Goal: Task Accomplishment & Management: Complete application form

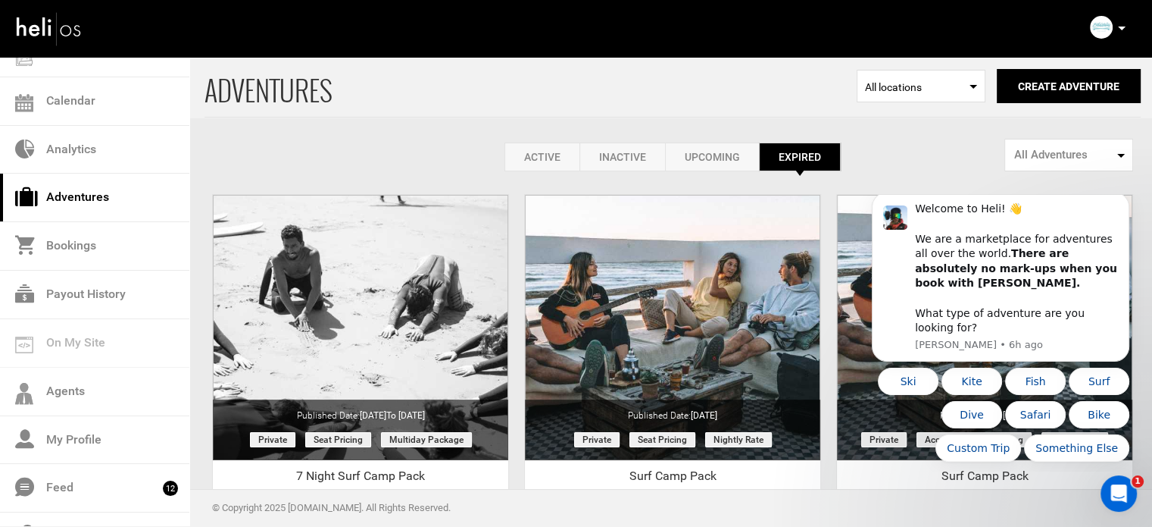
scroll to position [158, 0]
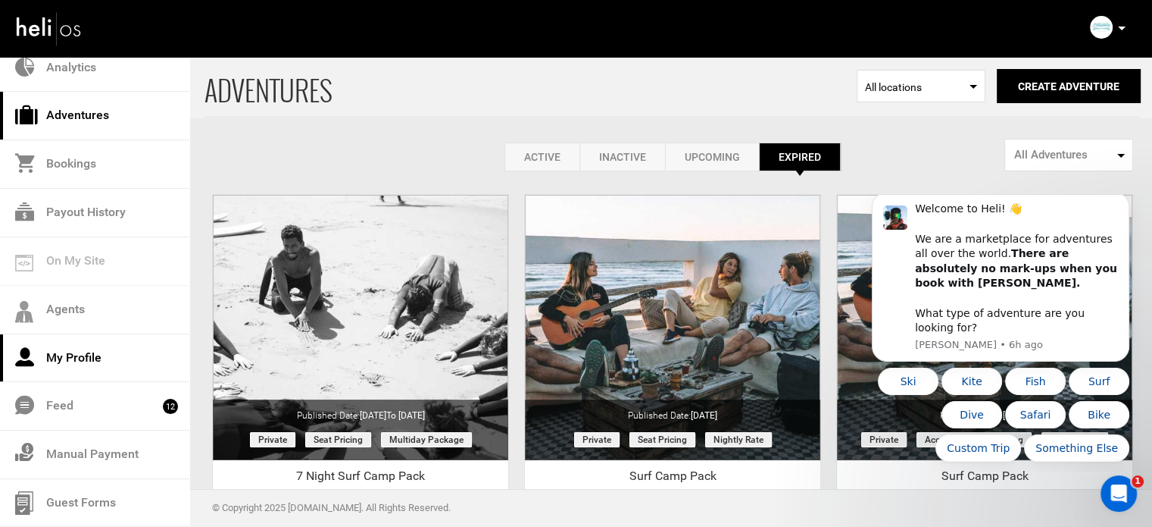
click at [80, 353] on link "My Profile" at bounding box center [94, 358] width 189 height 48
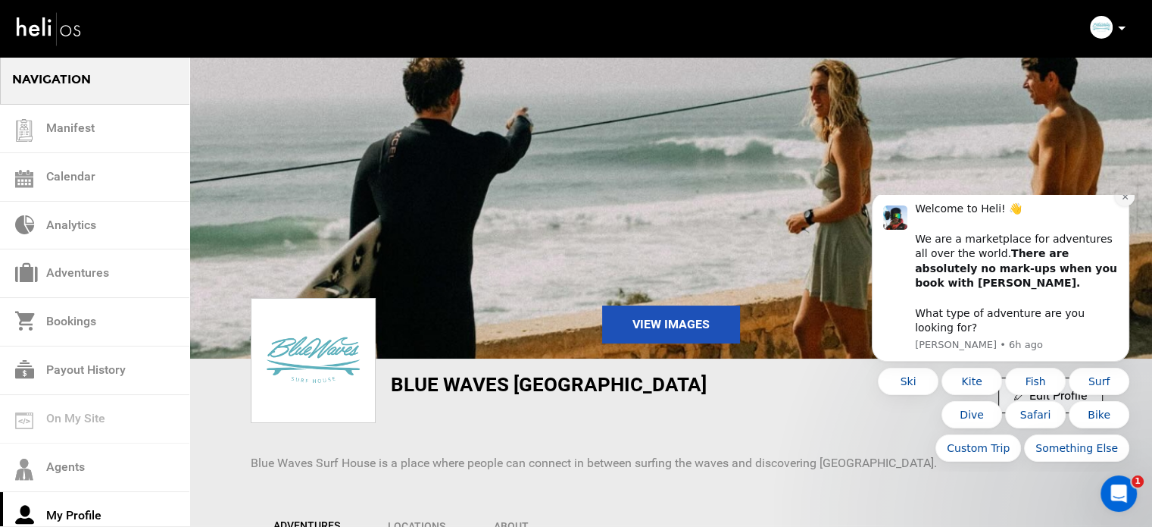
click at [1133, 206] on button "Dismiss notification" at bounding box center [1125, 196] width 20 height 20
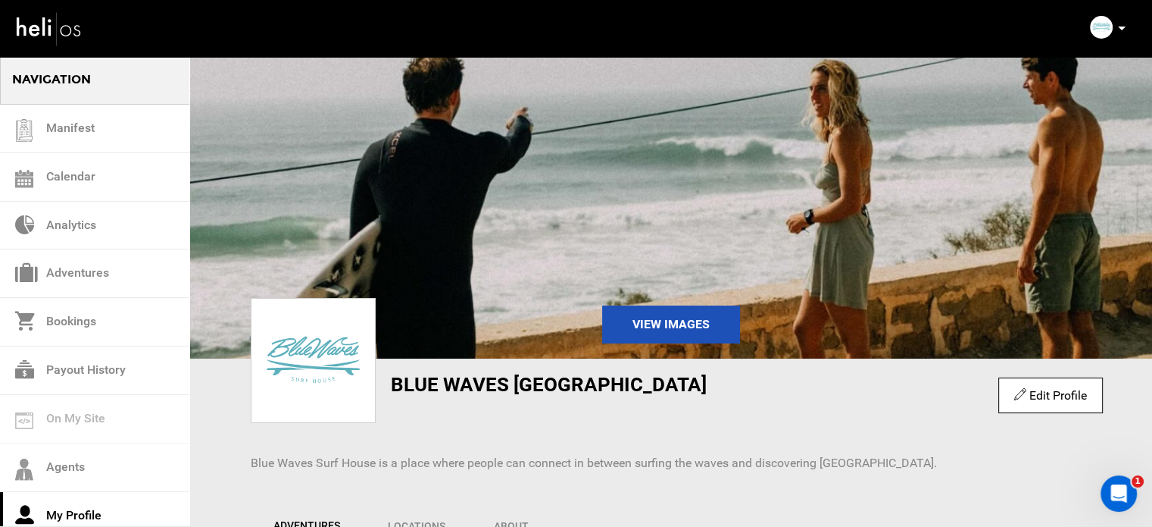
click at [1138, 214] on img at bounding box center [670, 206] width 963 height 303
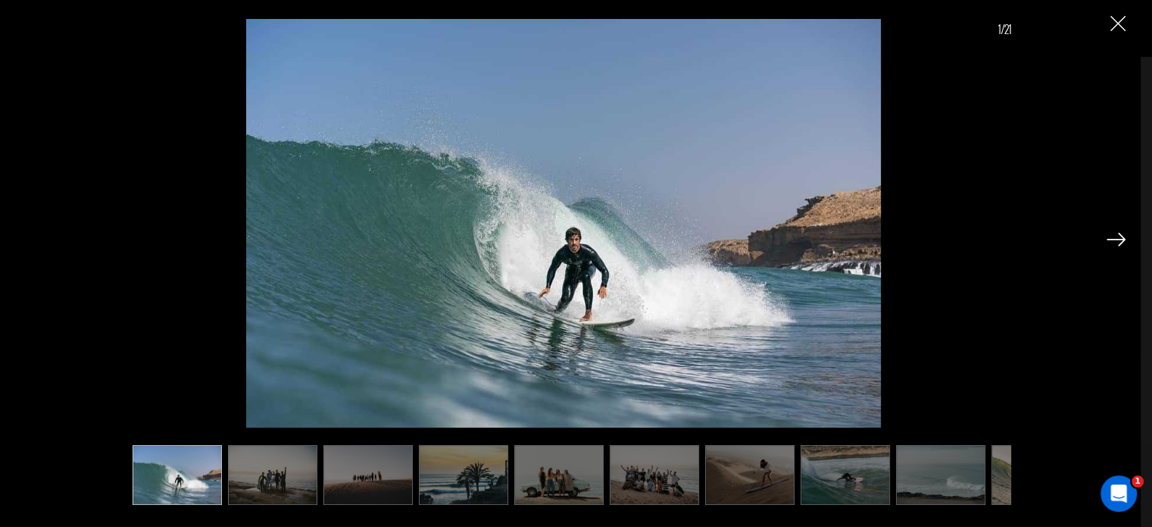
click at [1124, 44] on div "1/21" at bounding box center [570, 250] width 1111 height 500
click at [1121, 19] on img "Close" at bounding box center [1118, 23] width 15 height 15
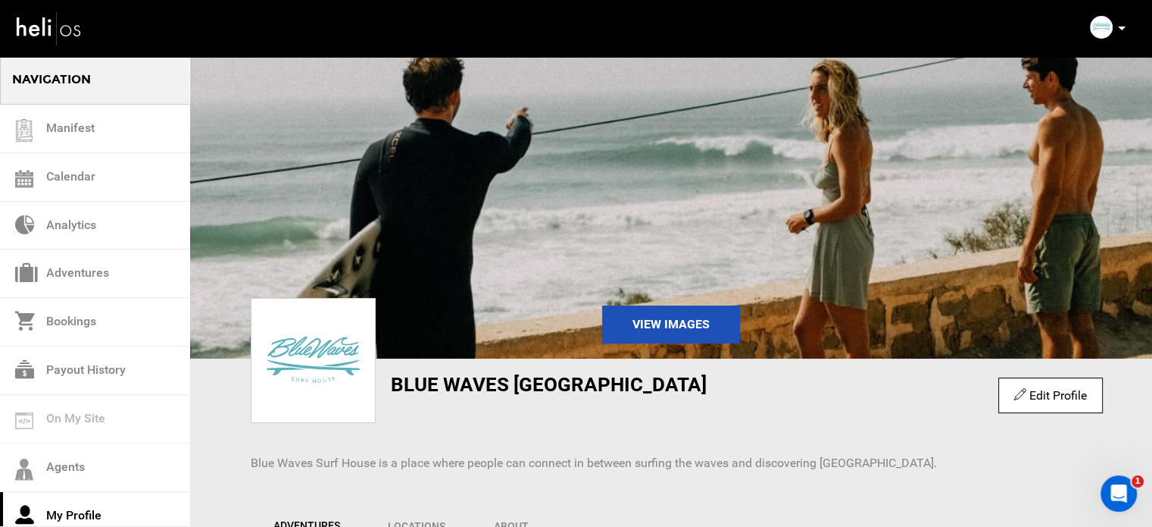
click at [424, 408] on div "Blue Waves Morocco Edit Profile Blue Waves Surf House is a place where people c…" at bounding box center [671, 427] width 886 height 106
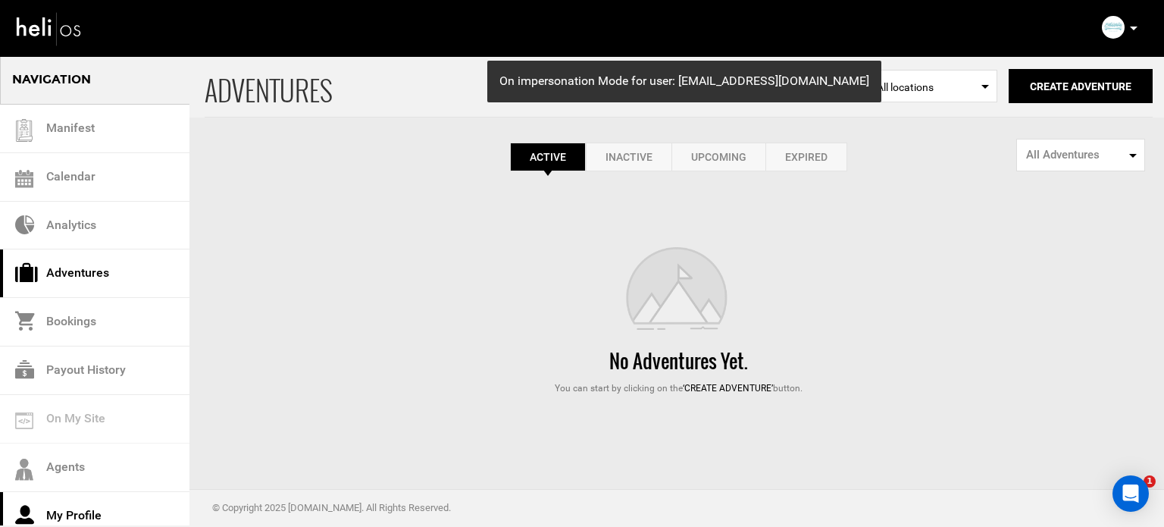
click at [88, 496] on link "My Profile" at bounding box center [94, 516] width 189 height 48
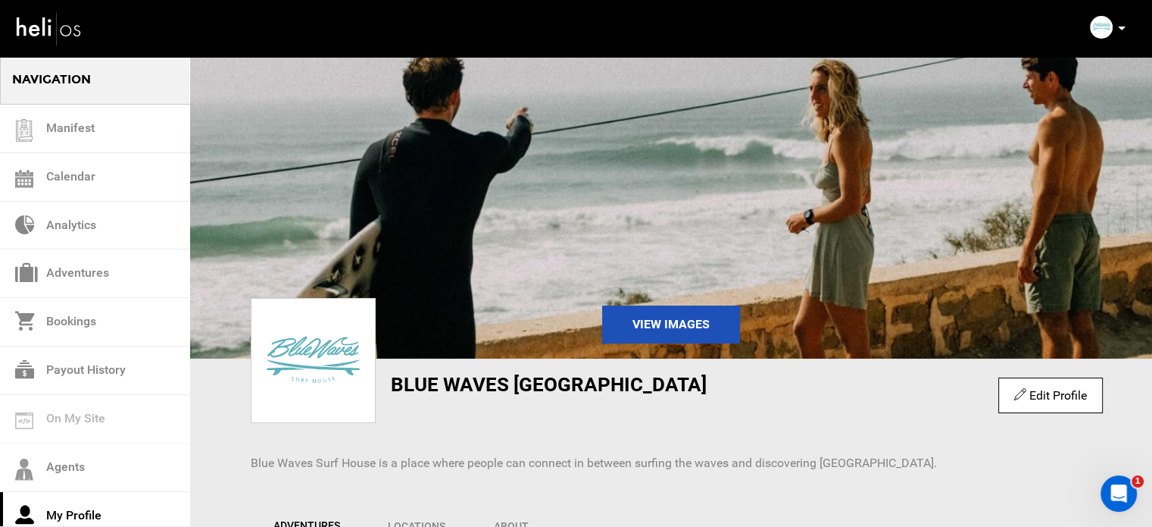
click at [1034, 391] on link "Edit Profile" at bounding box center [1050, 395] width 72 height 14
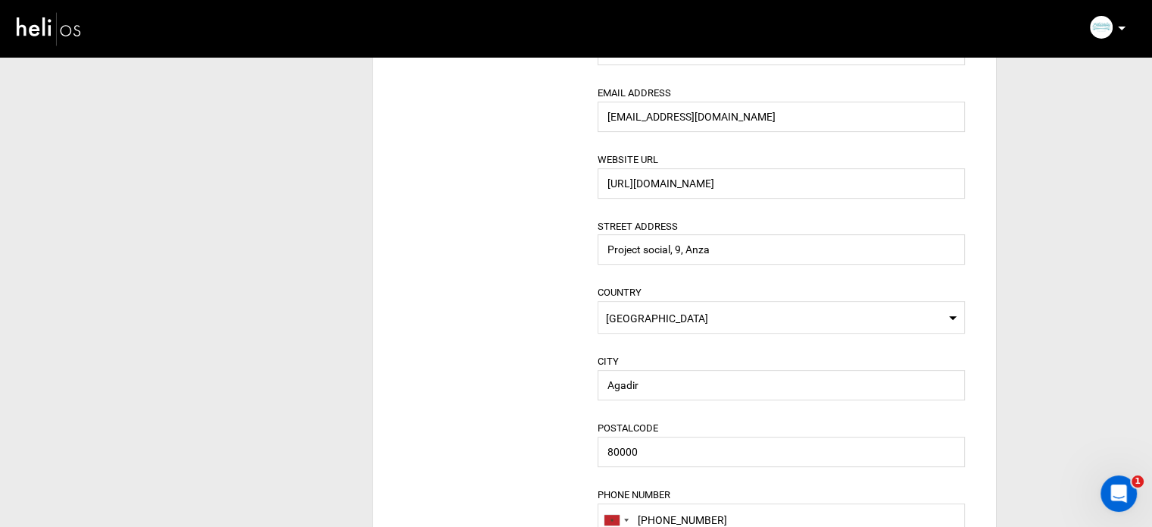
scroll to position [517, 0]
click at [658, 114] on input "info@bluewavesmorocco.com" at bounding box center [781, 115] width 367 height 30
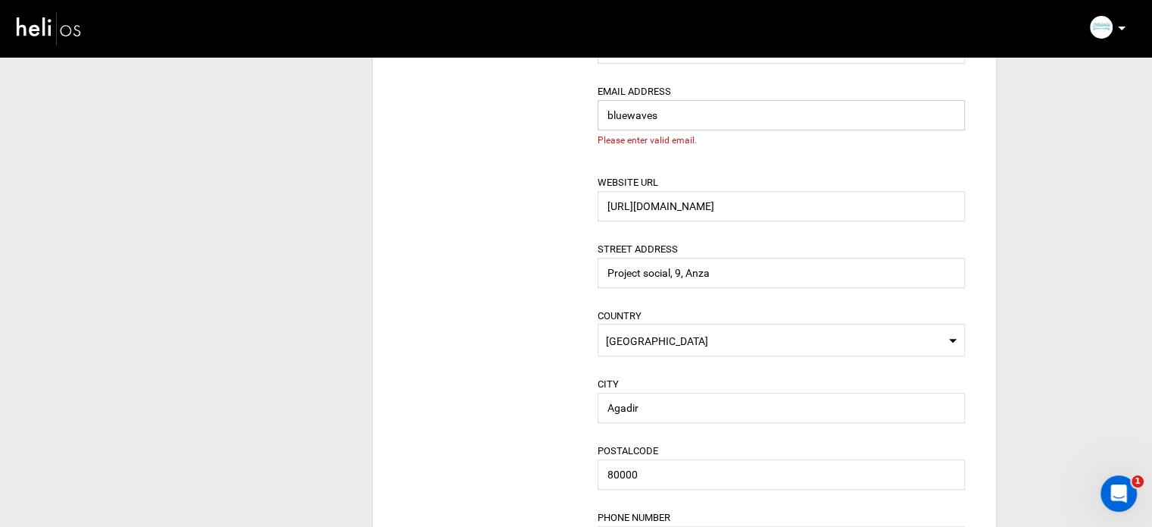
click at [649, 125] on input "bluewaves" at bounding box center [781, 115] width 367 height 30
paste input "morocco@yopmail.com"
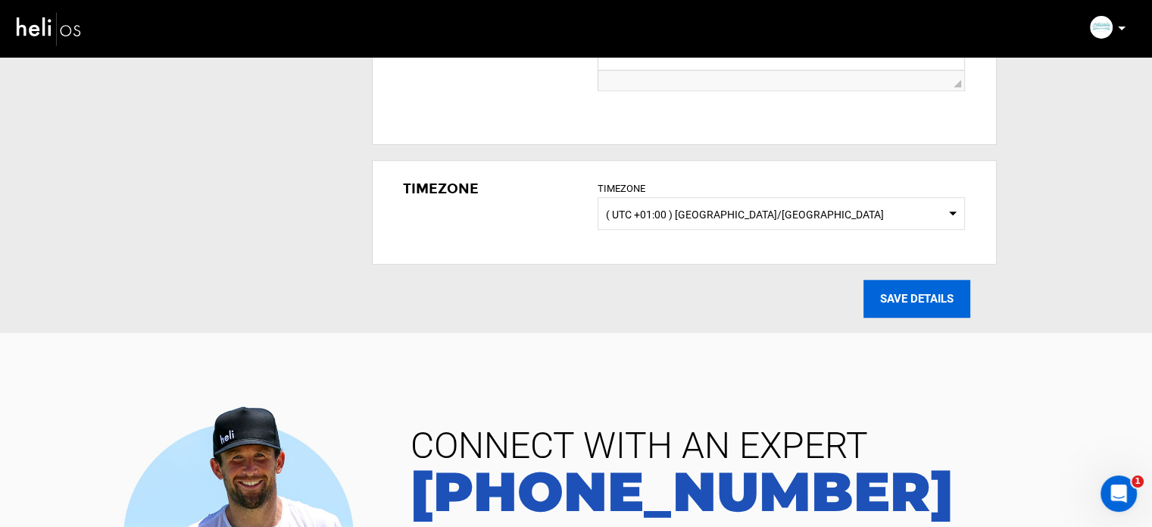
scroll to position [1205, 0]
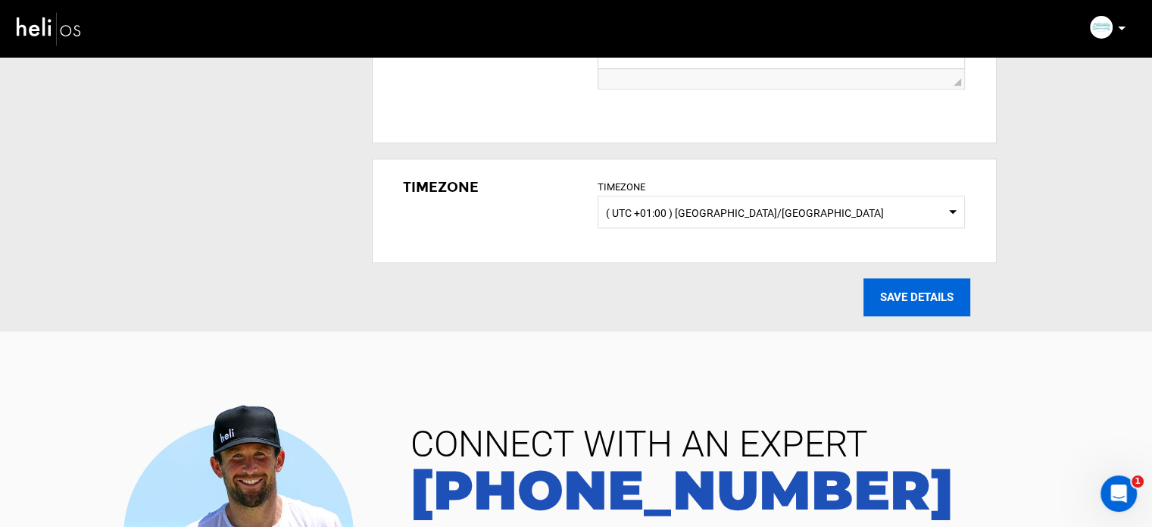
type input "bluewavesmorocco@yopmail.com"
click at [926, 298] on input "SAVE DETAILS" at bounding box center [917, 297] width 107 height 38
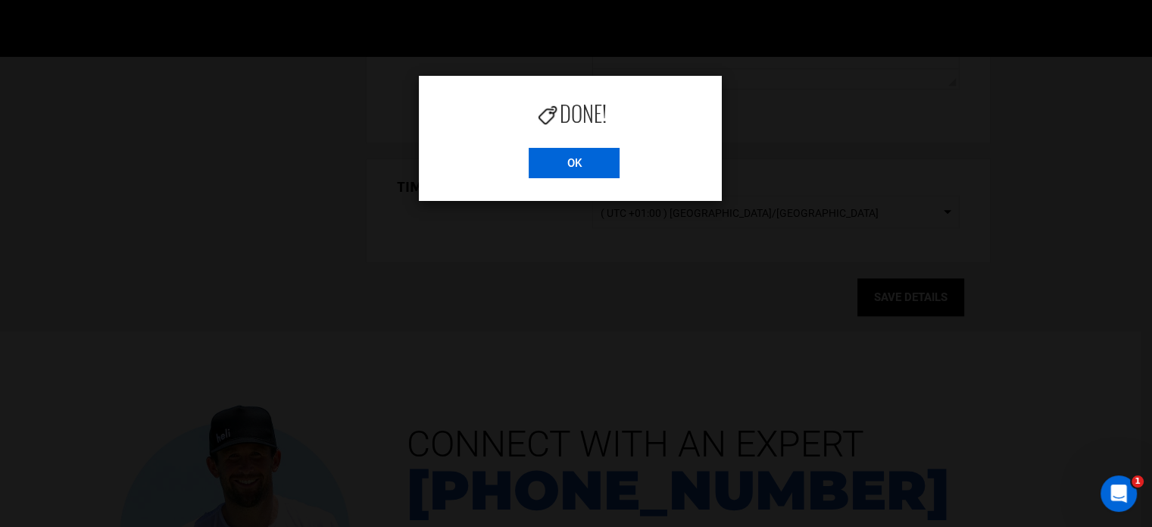
click at [548, 156] on input "OK" at bounding box center [574, 163] width 91 height 30
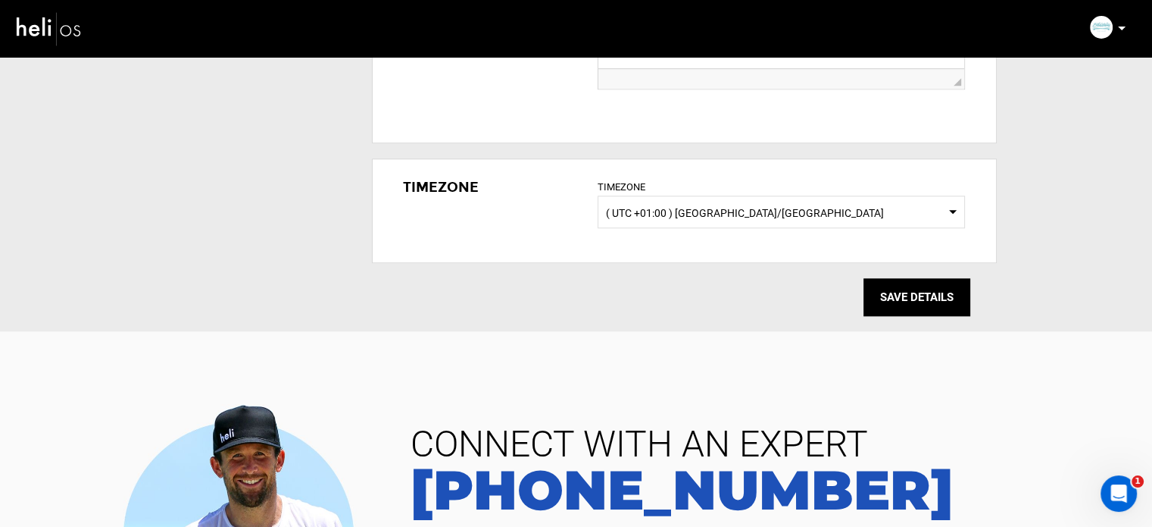
click at [1123, 29] on icon at bounding box center [1122, 29] width 8 height 4
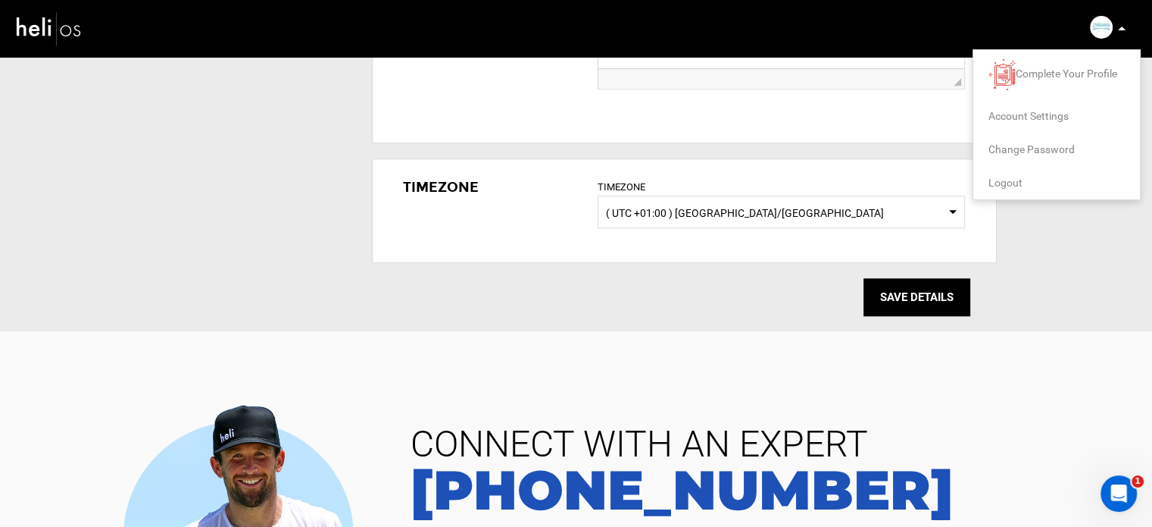
click at [1005, 177] on span "Logout" at bounding box center [1006, 183] width 34 height 12
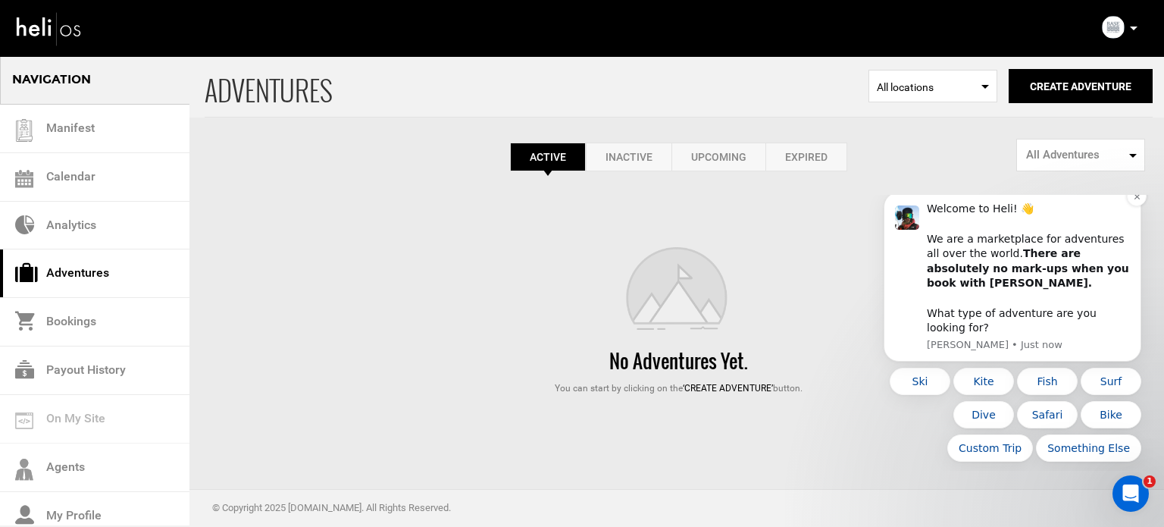
click at [1139, 223] on div "Welcome to Heli! 👋 We are a marketplace for adventures all over the world. Ther…" at bounding box center [1012, 277] width 258 height 170
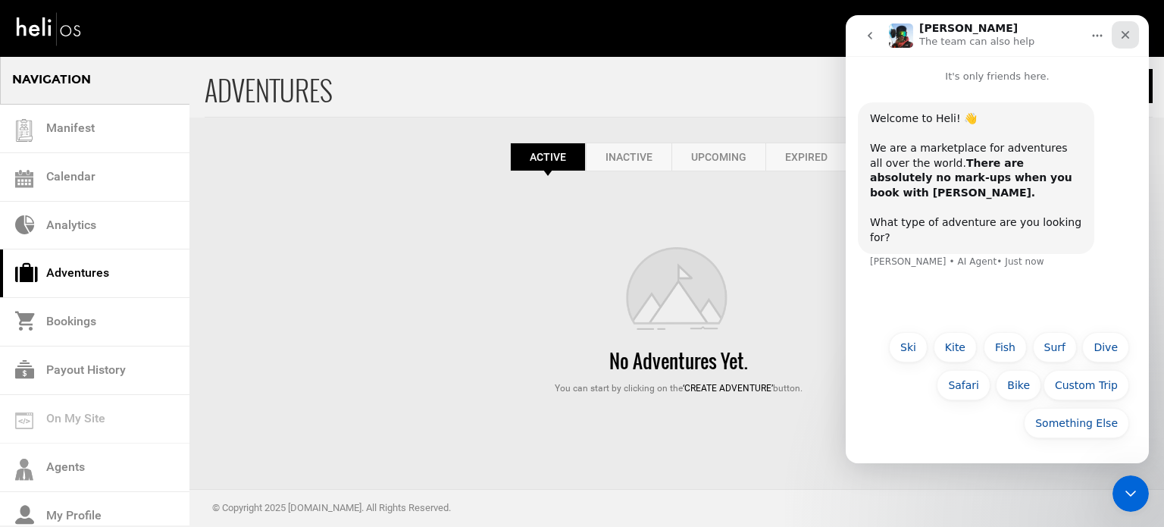
click at [1126, 30] on icon "Close" at bounding box center [1125, 35] width 12 height 12
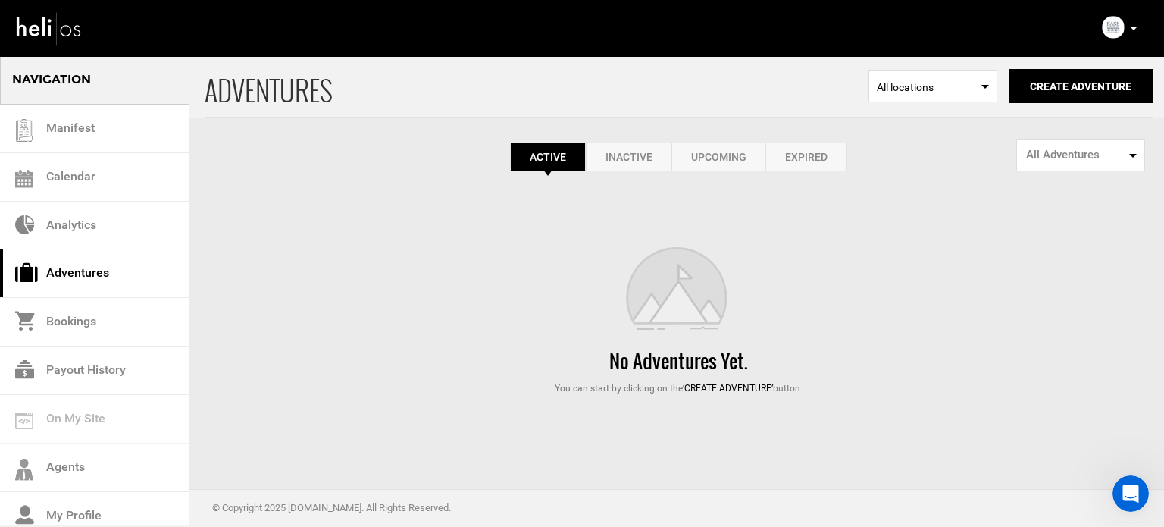
click at [821, 152] on link "Expired" at bounding box center [806, 156] width 82 height 29
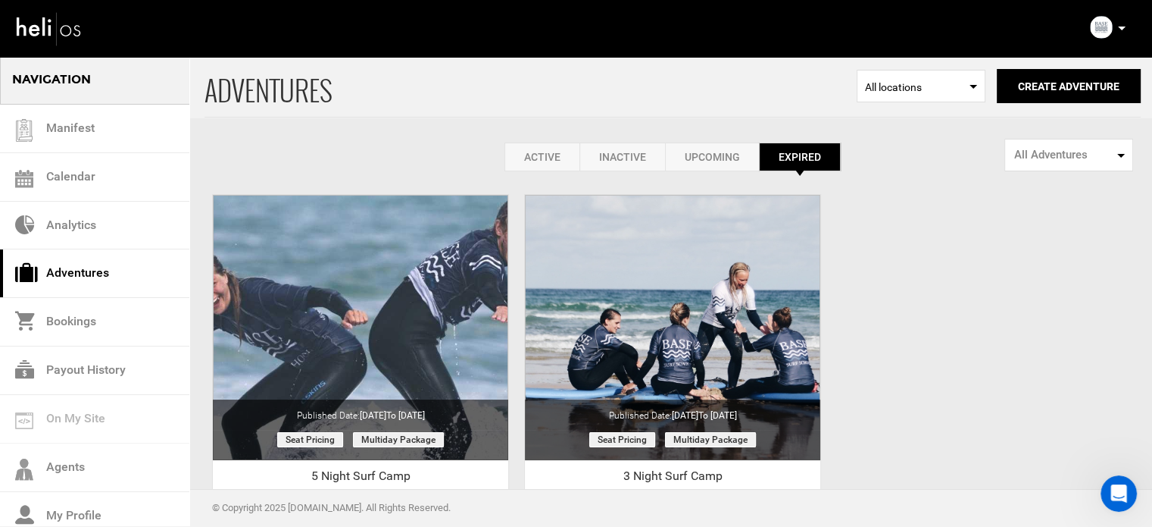
click at [518, 158] on link "Active" at bounding box center [542, 156] width 75 height 29
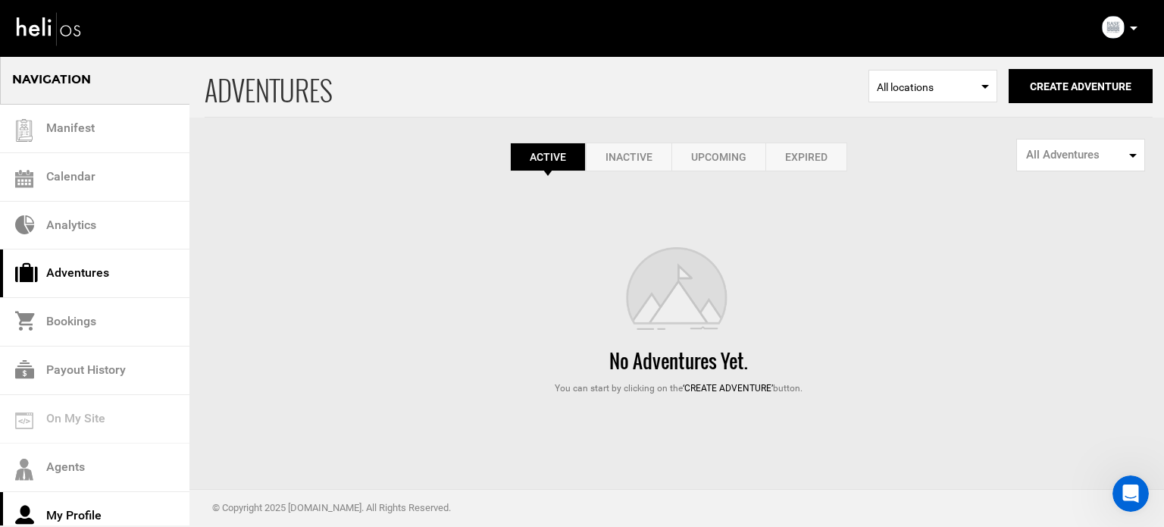
click at [65, 506] on link "My Profile" at bounding box center [94, 516] width 189 height 48
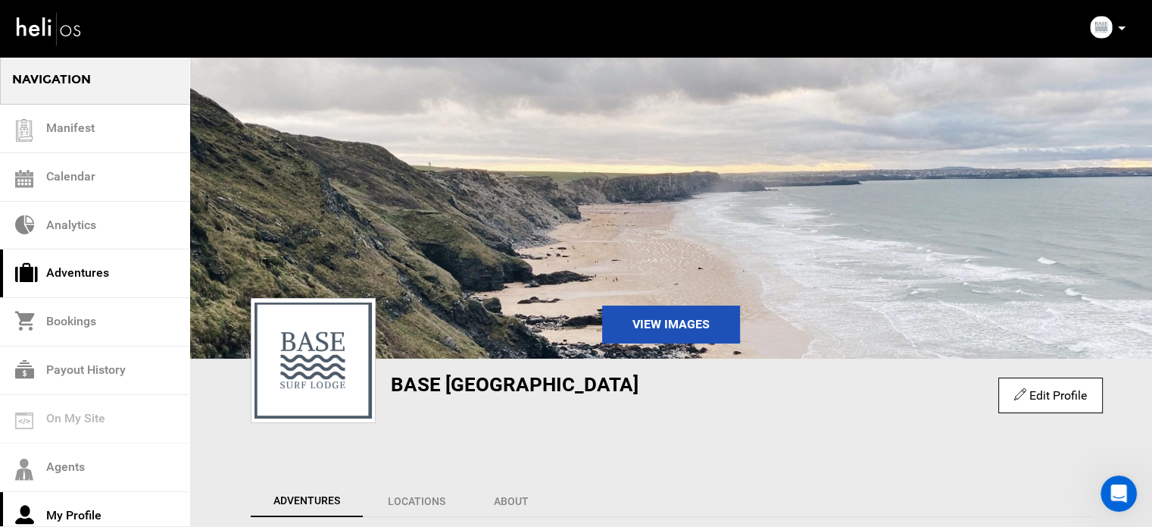
click at [84, 266] on link "Adventures" at bounding box center [94, 273] width 189 height 48
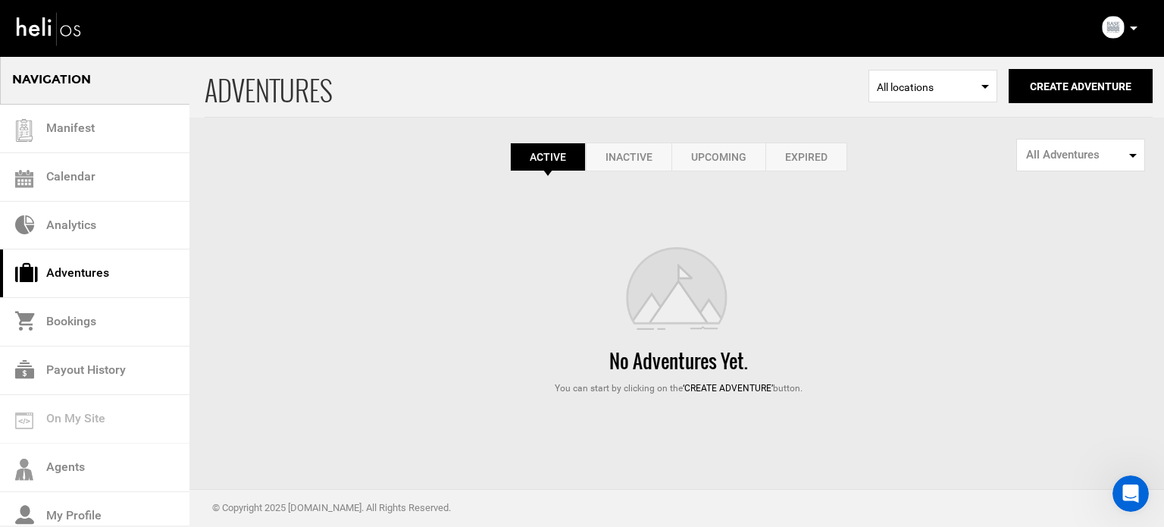
click at [811, 155] on link "Expired" at bounding box center [806, 156] width 82 height 29
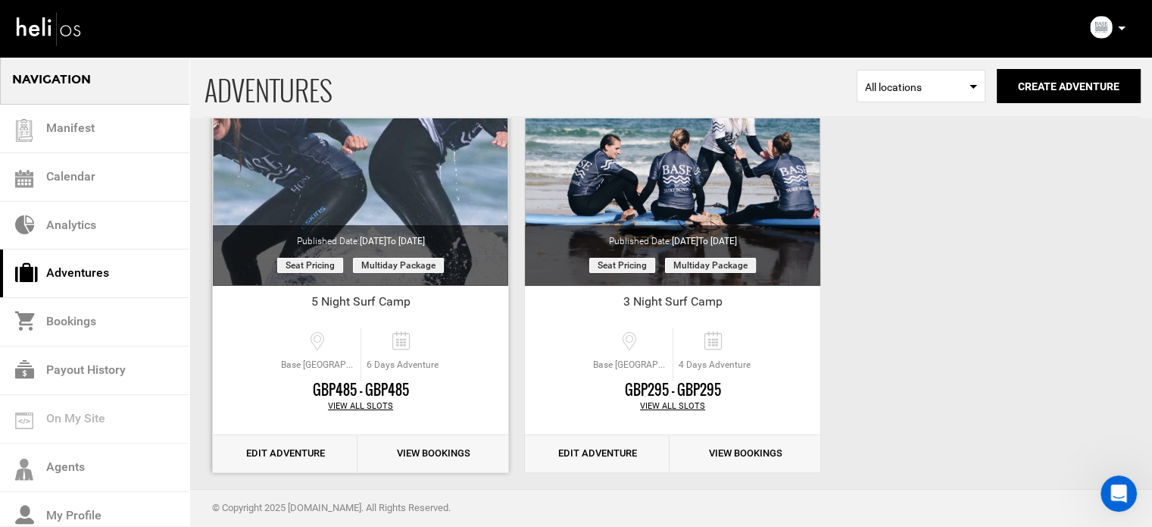
scroll to position [188, 0]
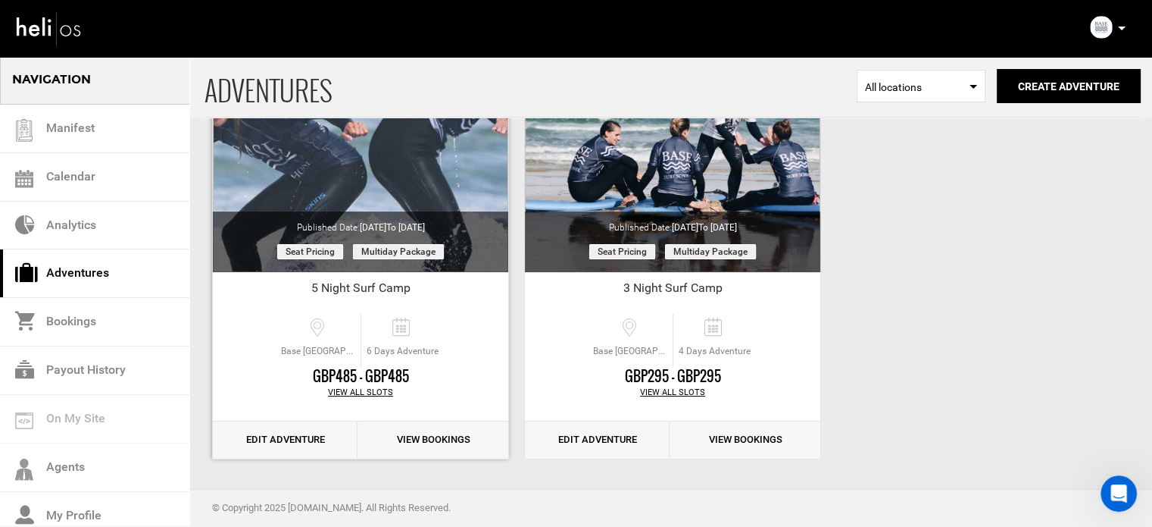
click at [294, 439] on link "Edit Adventure" at bounding box center [285, 439] width 145 height 37
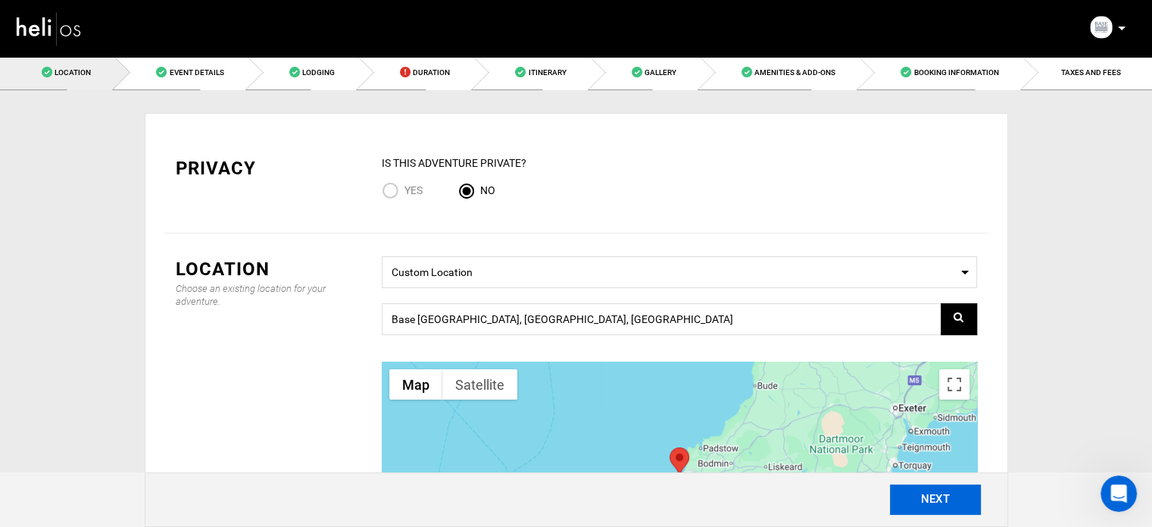
click at [908, 496] on button "NEXT" at bounding box center [935, 499] width 91 height 30
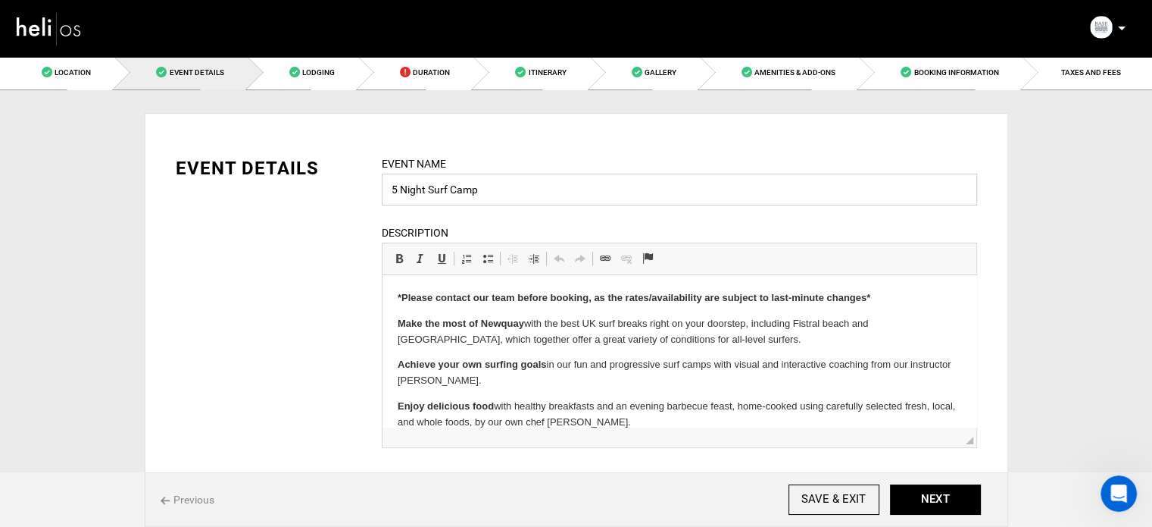
click at [494, 186] on input "5 Night Surf Camp" at bounding box center [679, 189] width 595 height 32
click at [477, 288] on html "*Please contact our team before booking, as the rates/availability are subject …" at bounding box center [679, 425] width 594 height 300
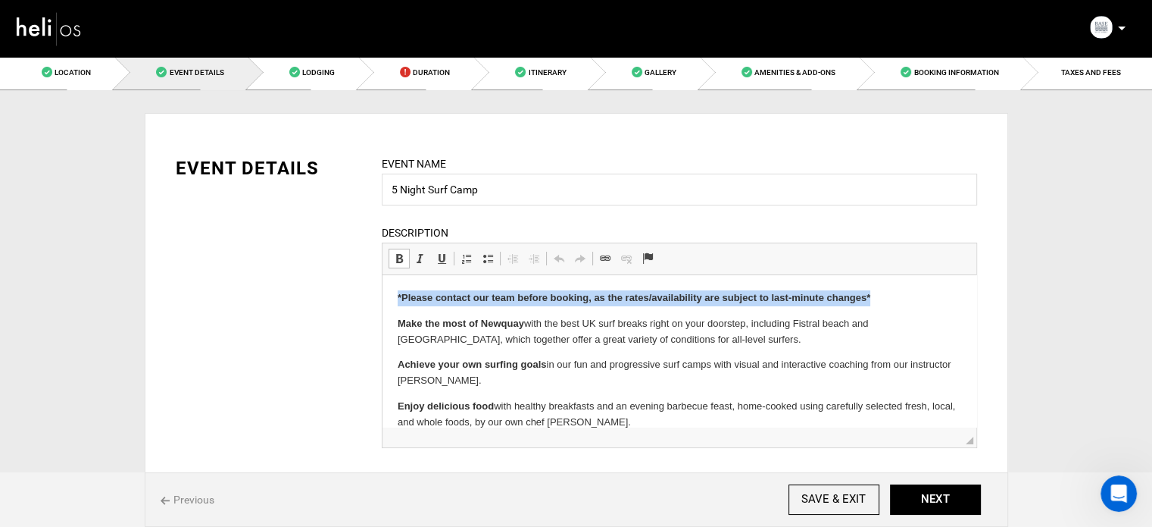
click at [477, 288] on html "*Please contact our team before booking, as the rates/availability are subject …" at bounding box center [679, 425] width 594 height 300
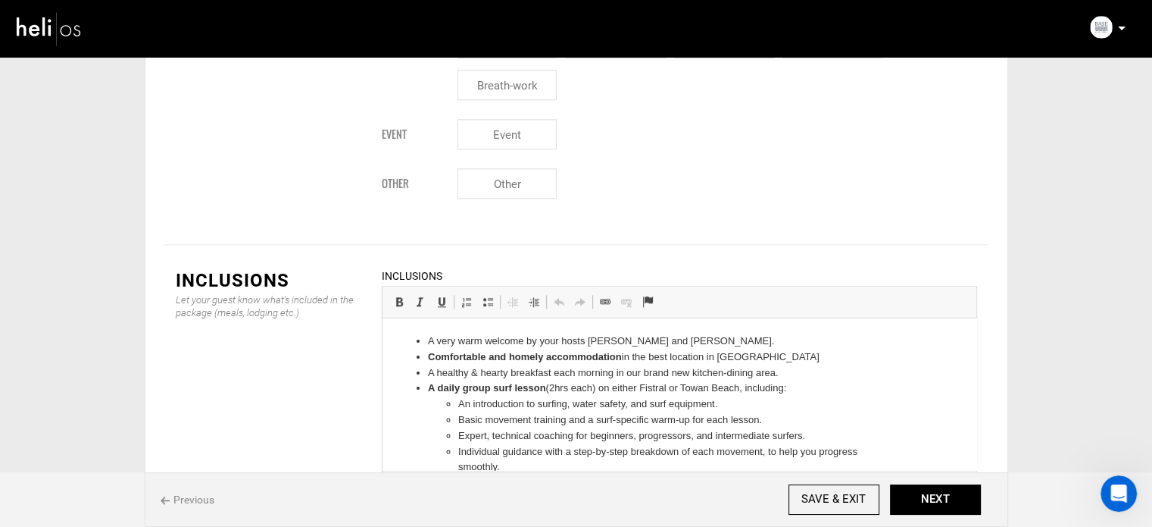
scroll to position [1805, 0]
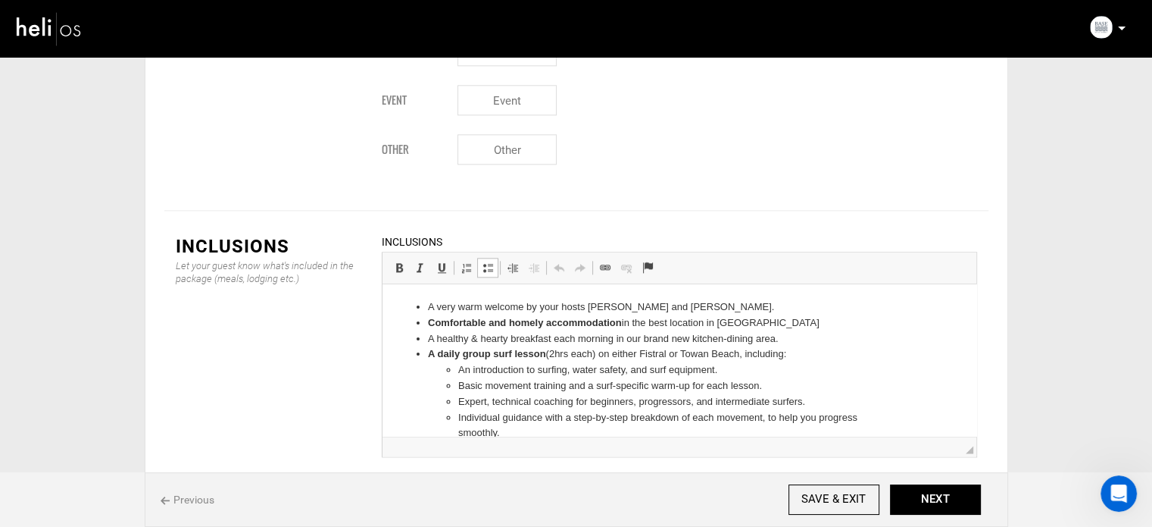
drag, startPoint x: 427, startPoint y: 309, endPoint x: 530, endPoint y: 429, distance: 158.4
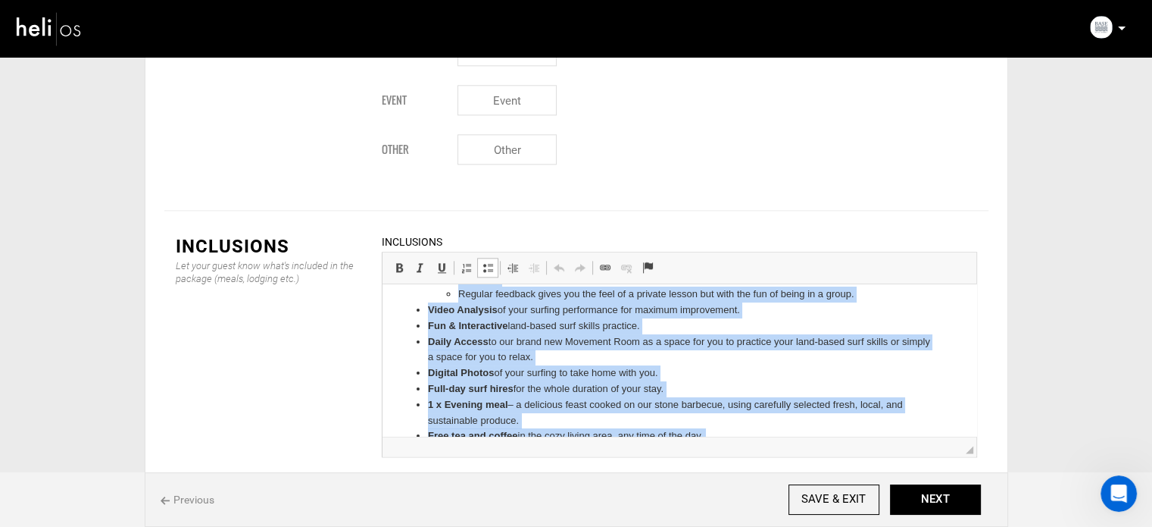
scroll to position [273, 0]
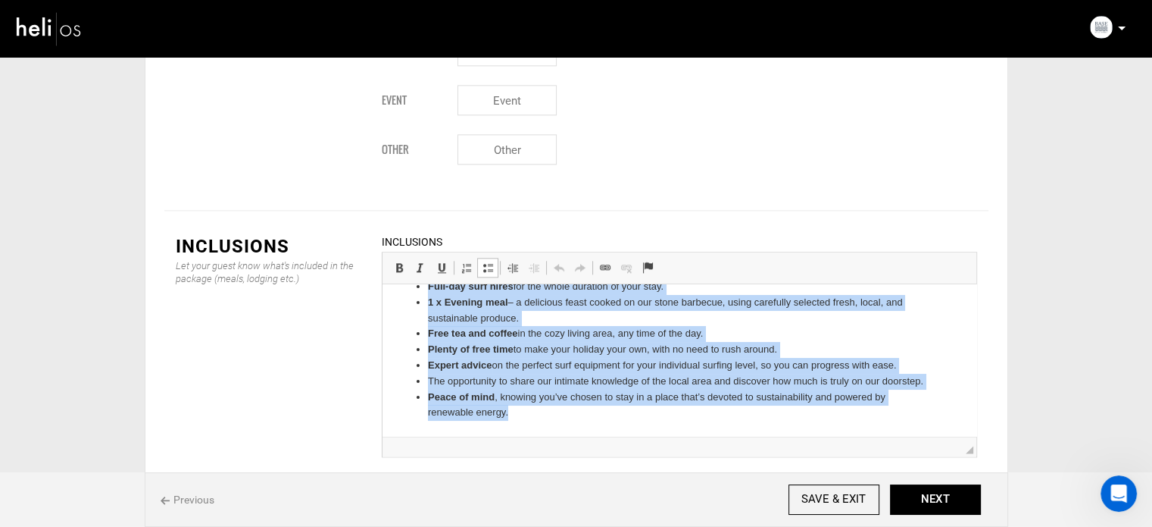
drag, startPoint x: 424, startPoint y: 305, endPoint x: 944, endPoint y: 653, distance: 625.3
click at [564, 436] on html "A very warm welcome by your hosts Rob and Lou. Comfortable and homely accommoda…" at bounding box center [679, 231] width 594 height 408
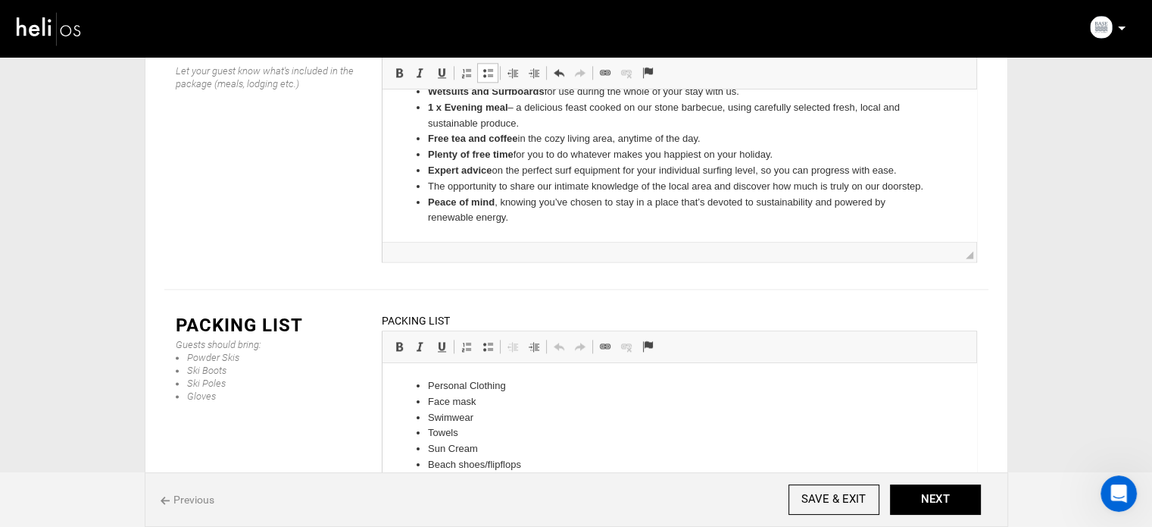
scroll to position [2004, 0]
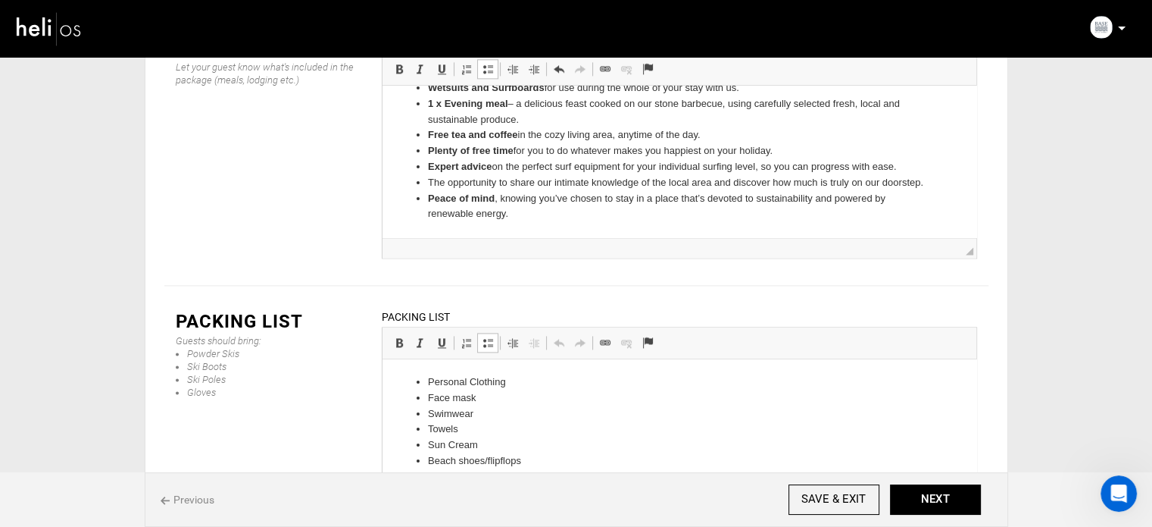
click at [517, 494] on li "Travel Documents" at bounding box center [678, 493] width 503 height 16
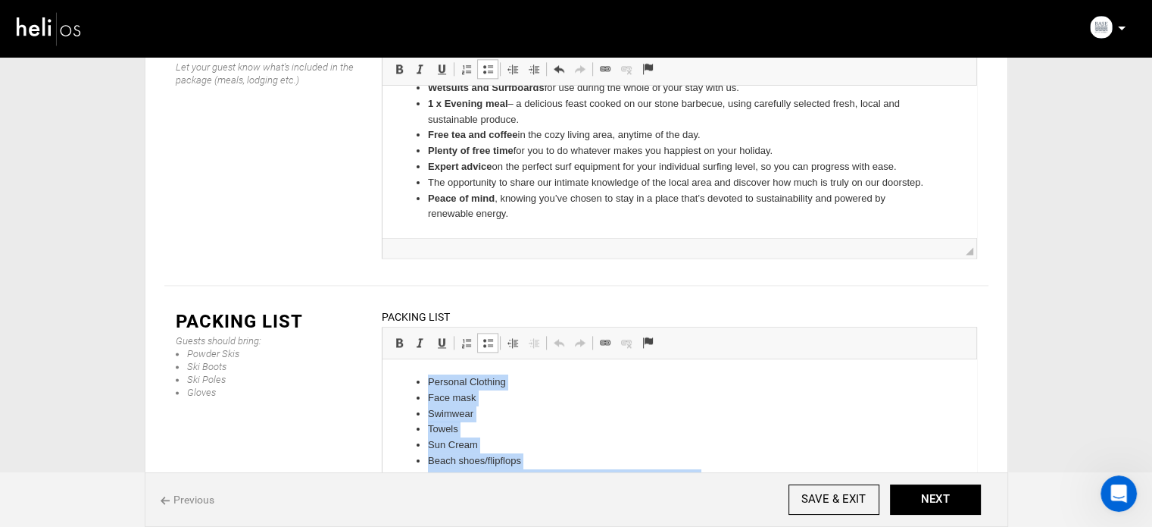
scroll to position [5, 0]
drag, startPoint x: 432, startPoint y: 389, endPoint x: 955, endPoint y: 784, distance: 655.0
click at [572, 510] on html "Personal Clothing Face mask Swimwear Towels Sun Cream Beach shoes/flipflops Toi…" at bounding box center [679, 433] width 594 height 156
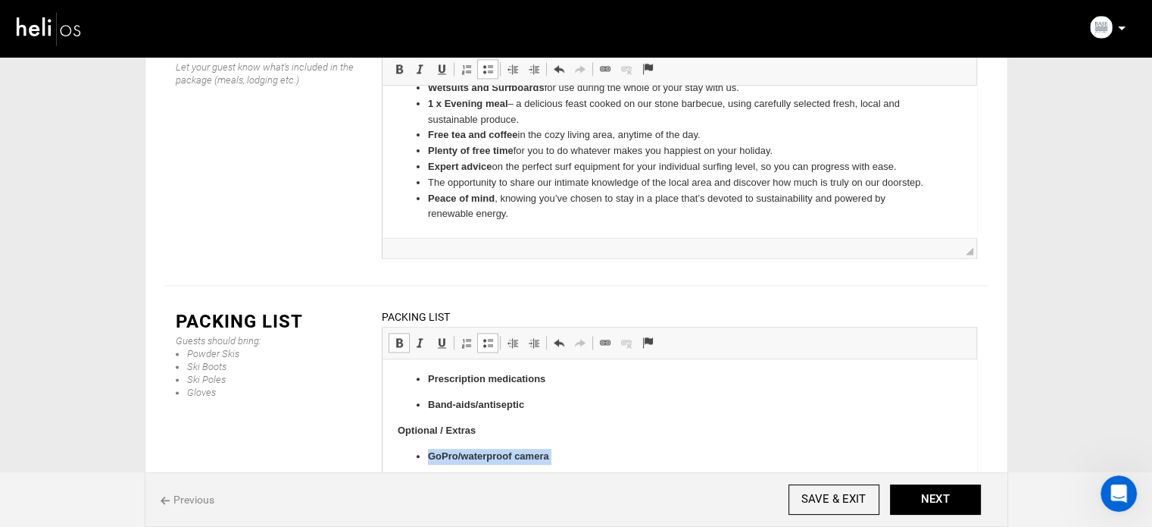
scroll to position [1036, 0]
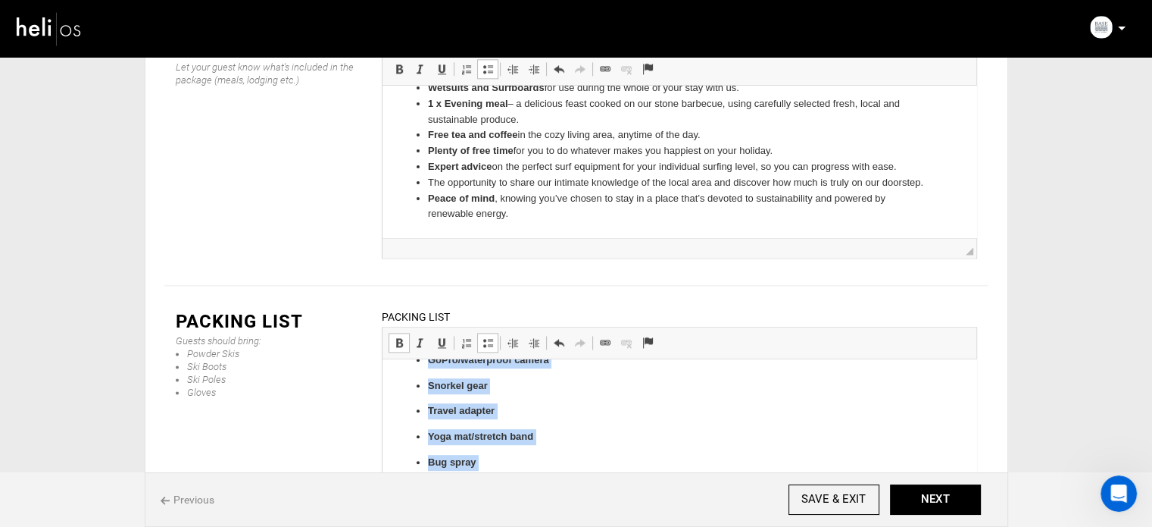
drag, startPoint x: 427, startPoint y: 460, endPoint x: 632, endPoint y: 505, distance: 210.1
click at [404, 336] on span at bounding box center [399, 342] width 12 height 12
click at [487, 336] on span at bounding box center [488, 342] width 12 height 12
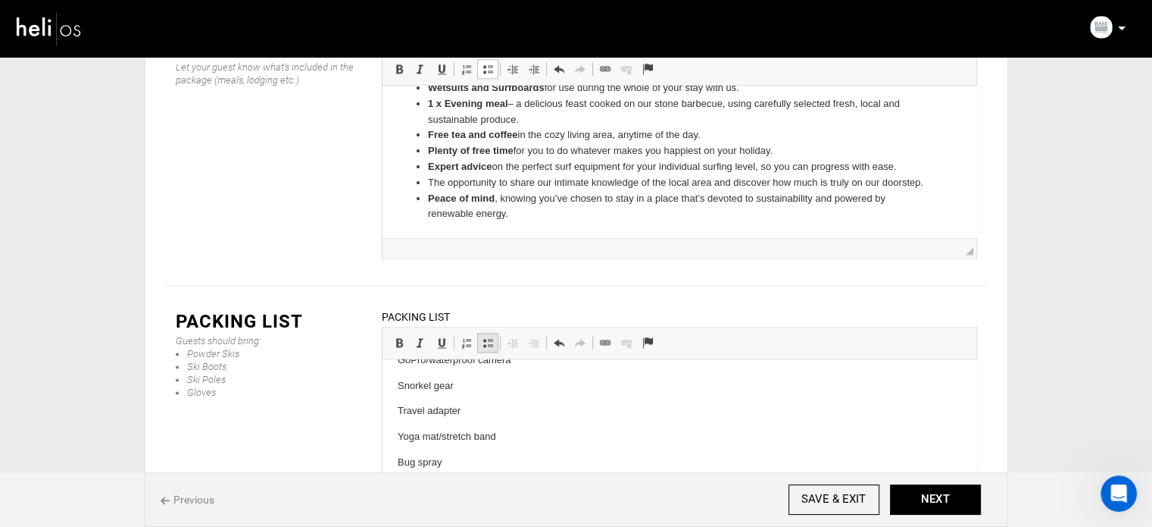
click at [487, 336] on span at bounding box center [488, 342] width 12 height 12
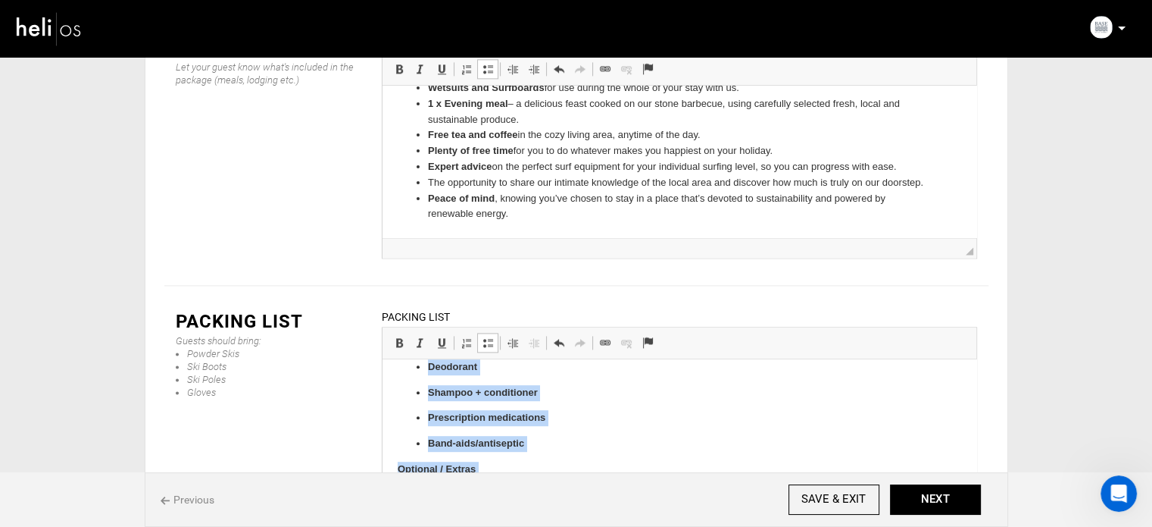
scroll to position [942, 0]
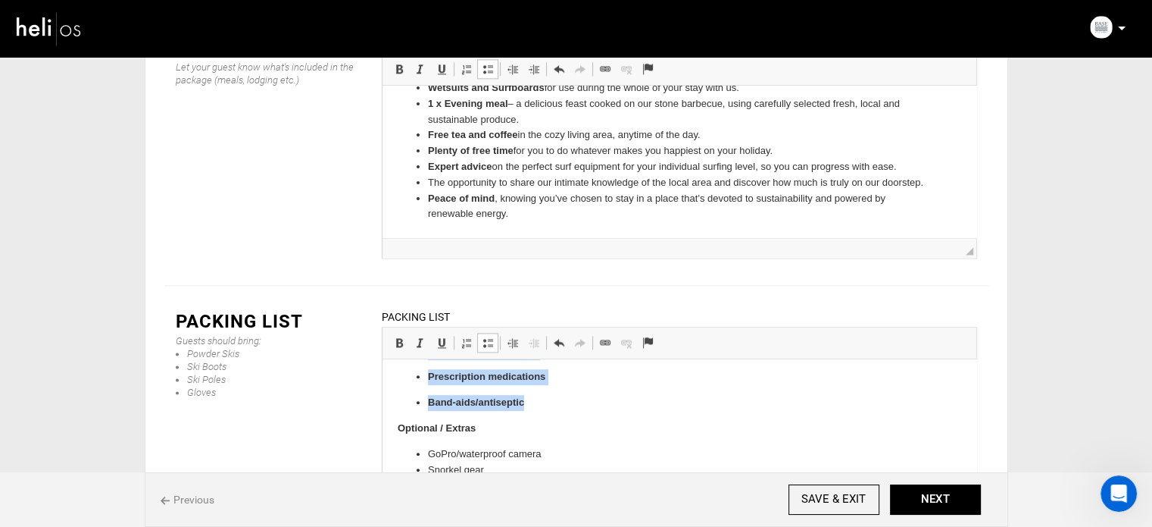
drag, startPoint x: 424, startPoint y: 435, endPoint x: 533, endPoint y: 397, distance: 115.5
click at [536, 398] on ul "Toothbrush + toothpaste Deodorant Shampoo + conditioner Prescription medication…" at bounding box center [679, 351] width 564 height 118
click at [396, 336] on span at bounding box center [399, 342] width 12 height 12
click at [489, 333] on link "Insert/Remove Bulleted List" at bounding box center [487, 343] width 21 height 20
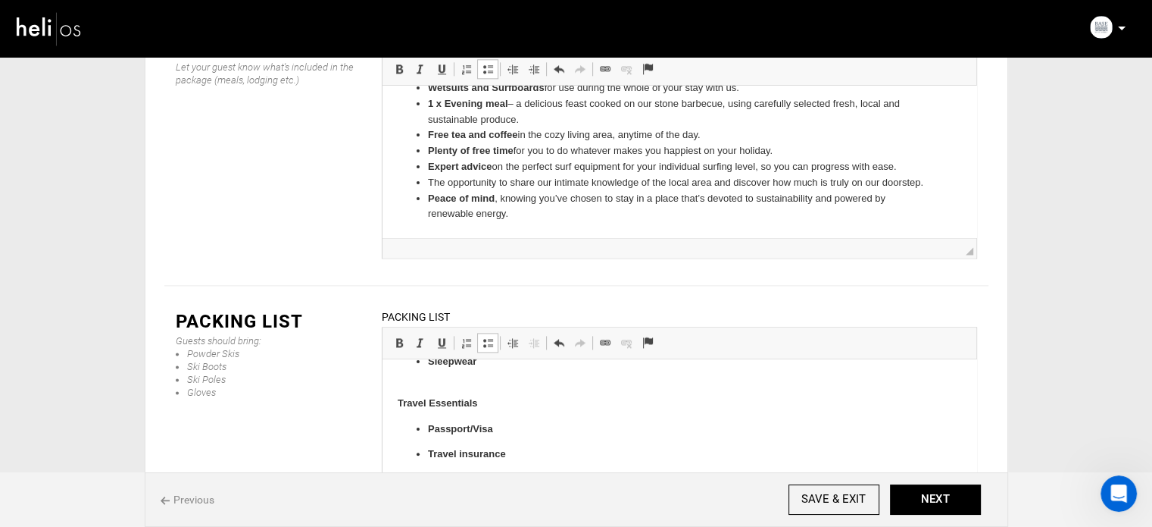
scroll to position [653, 0]
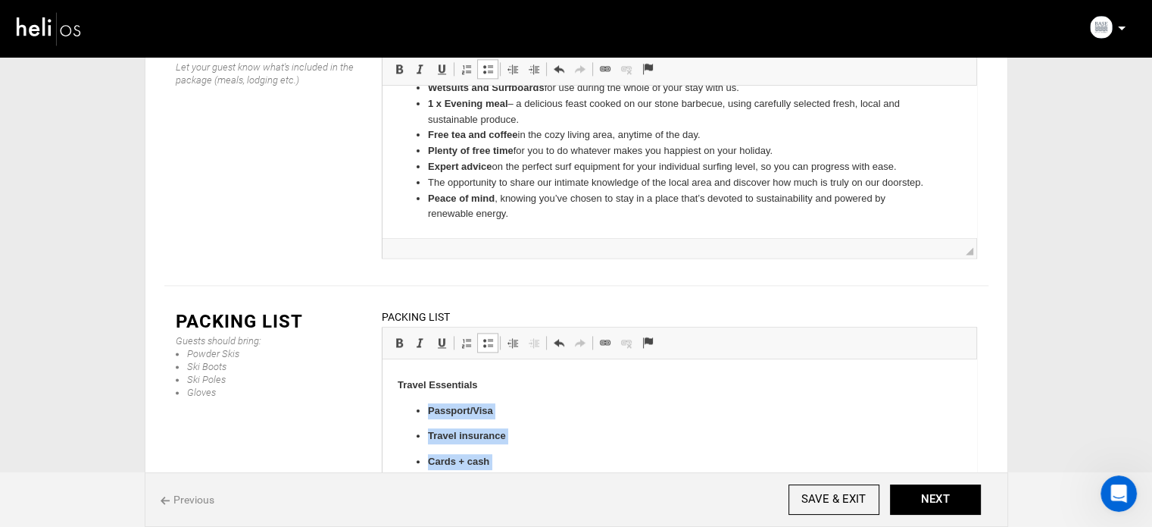
drag, startPoint x: 466, startPoint y: 455, endPoint x: 420, endPoint y: 405, distance: 67.6
click at [420, 405] on ul "Passport/Visa Travel insurance Cards + cash Dry bag / waterproof pouch Water bo…" at bounding box center [679, 475] width 564 height 144
click at [394, 336] on span at bounding box center [399, 342] width 12 height 12
click at [489, 336] on span at bounding box center [488, 342] width 12 height 12
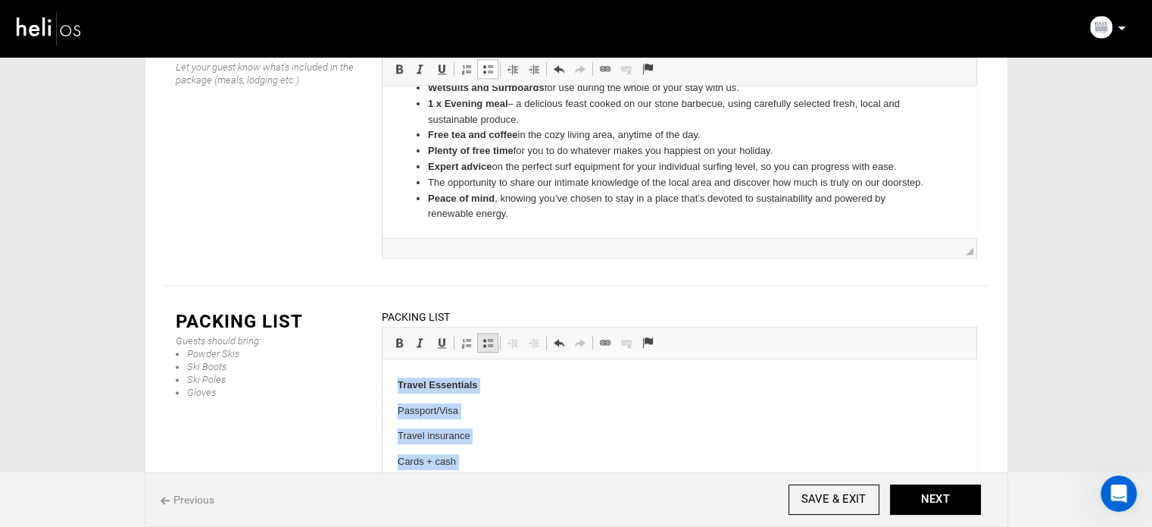
click at [489, 336] on span at bounding box center [488, 342] width 12 height 12
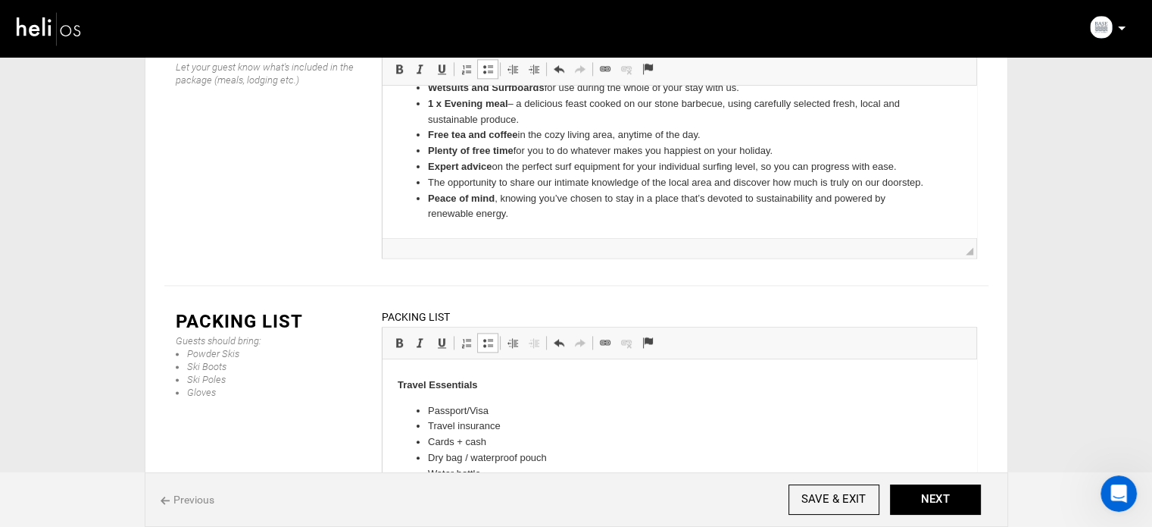
click at [486, 374] on body "Surf Gear Surfboard(s) + board bag Leash(es) + spare Fins + fin key Wax (temp-s…" at bounding box center [679, 231] width 564 height 1021
click at [447, 449] on p "Sleepwear" at bounding box center [678, 440] width 503 height 32
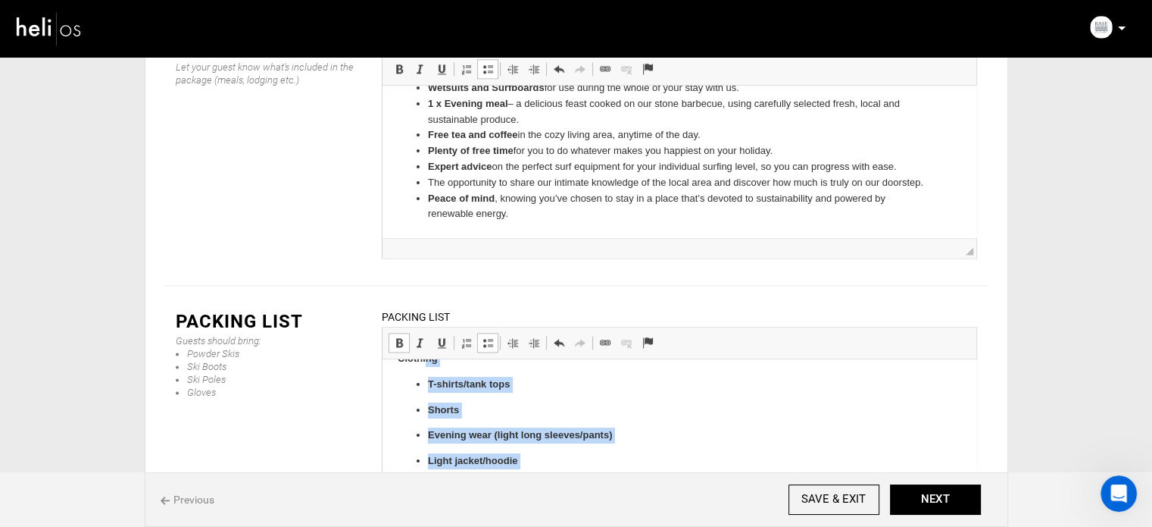
scroll to position [358, 0]
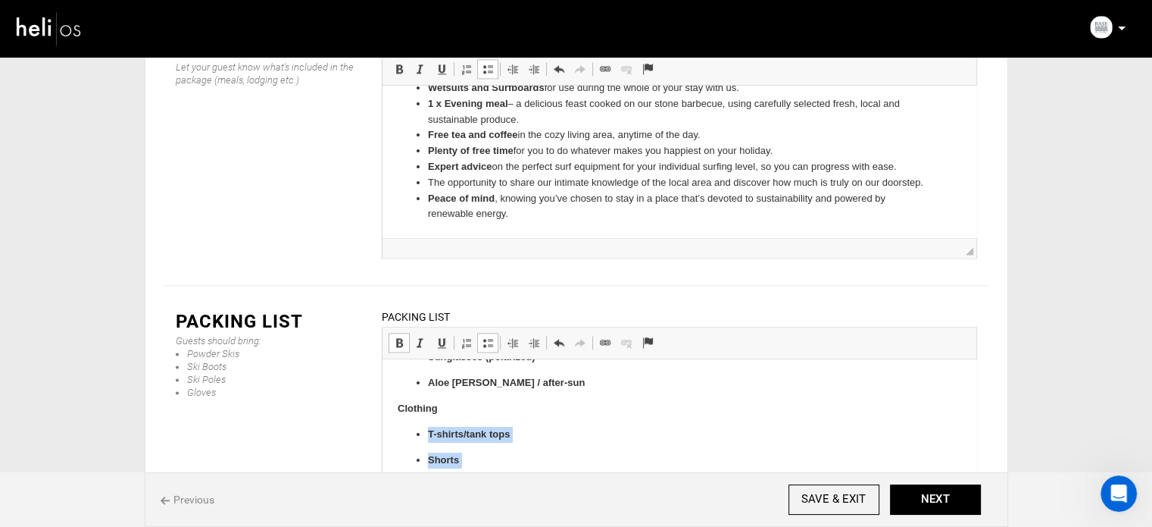
drag, startPoint x: 496, startPoint y: 425, endPoint x: 420, endPoint y: 424, distance: 75.8
click at [420, 424] on body "Surf Gear Surfboard(s) + board bag Leash(es) + spare Fins + fin key Wax (temp-s…" at bounding box center [679, 519] width 564 height 1005
click at [400, 336] on span at bounding box center [399, 342] width 12 height 12
click at [485, 336] on span at bounding box center [488, 342] width 12 height 12
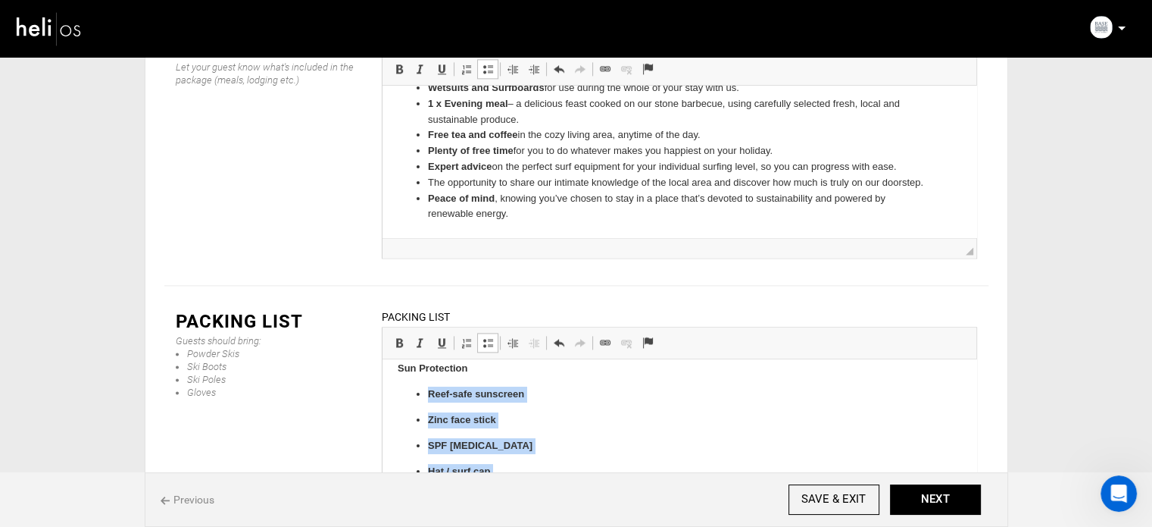
scroll to position [123, 0]
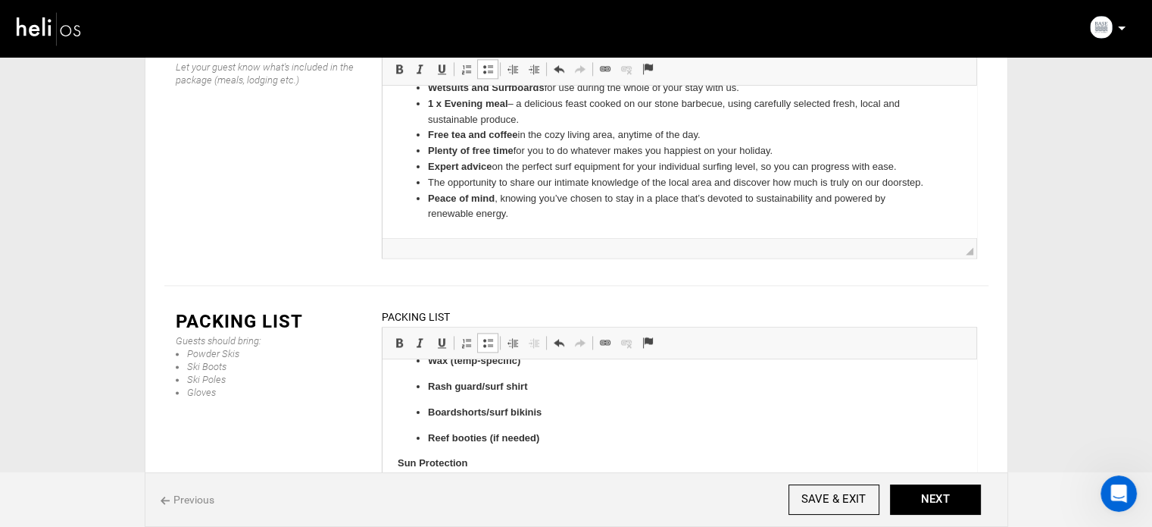
drag, startPoint x: 540, startPoint y: 386, endPoint x: 429, endPoint y: 477, distance: 144.2
click at [394, 336] on span at bounding box center [399, 342] width 12 height 12
click at [495, 333] on link "Insert/Remove Bulleted List" at bounding box center [487, 343] width 21 height 20
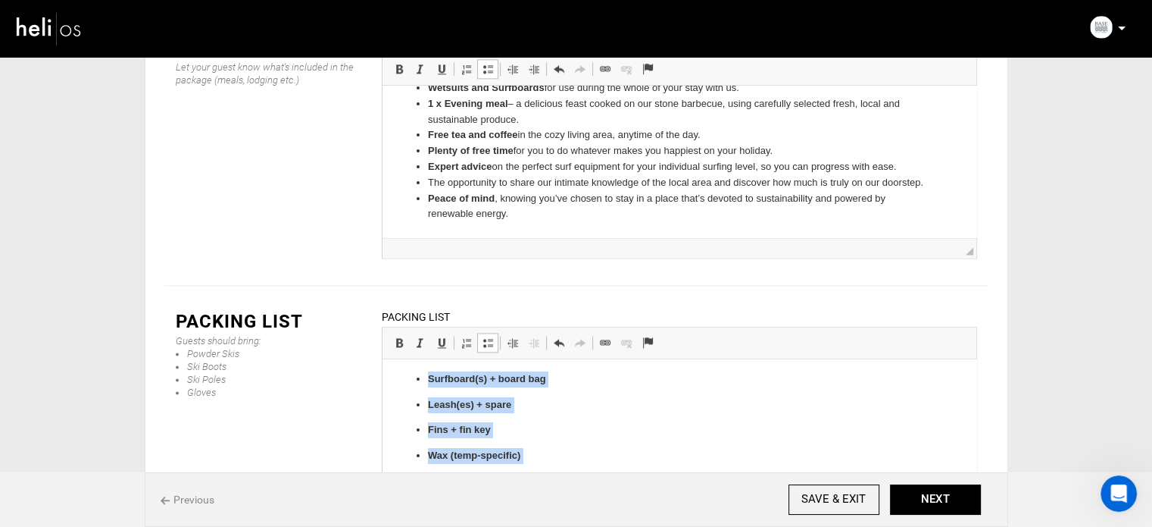
scroll to position [14, 0]
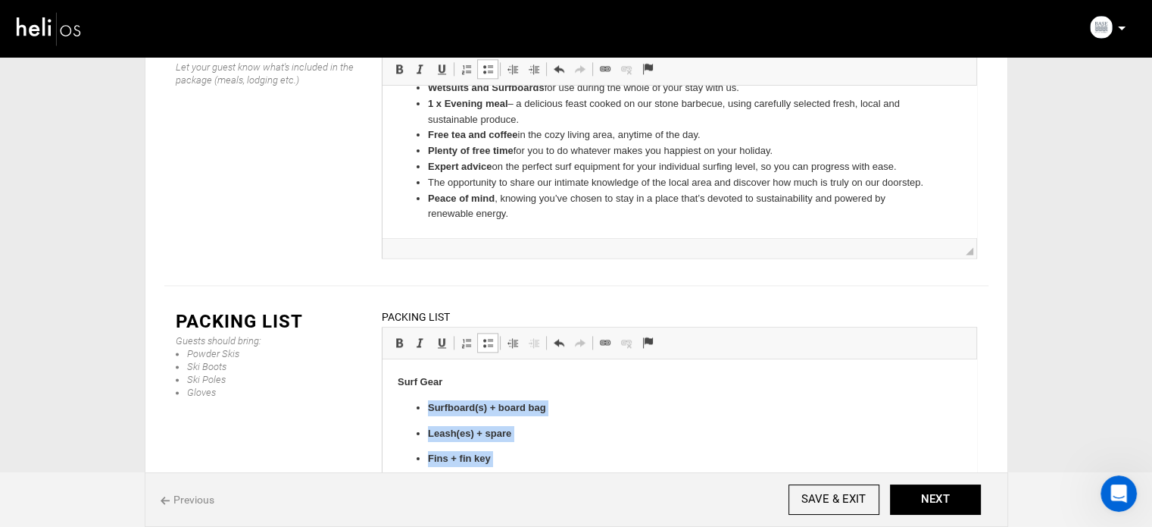
drag, startPoint x: 536, startPoint y: 436, endPoint x: 423, endPoint y: 414, distance: 115.9
click at [423, 414] on ul "Surfboard(s) + board bag Leash(es) + spare Fins + fin key Wax (temp-specific) R…" at bounding box center [679, 485] width 564 height 170
click at [400, 336] on span at bounding box center [399, 342] width 12 height 12
click at [482, 336] on span at bounding box center [488, 342] width 12 height 12
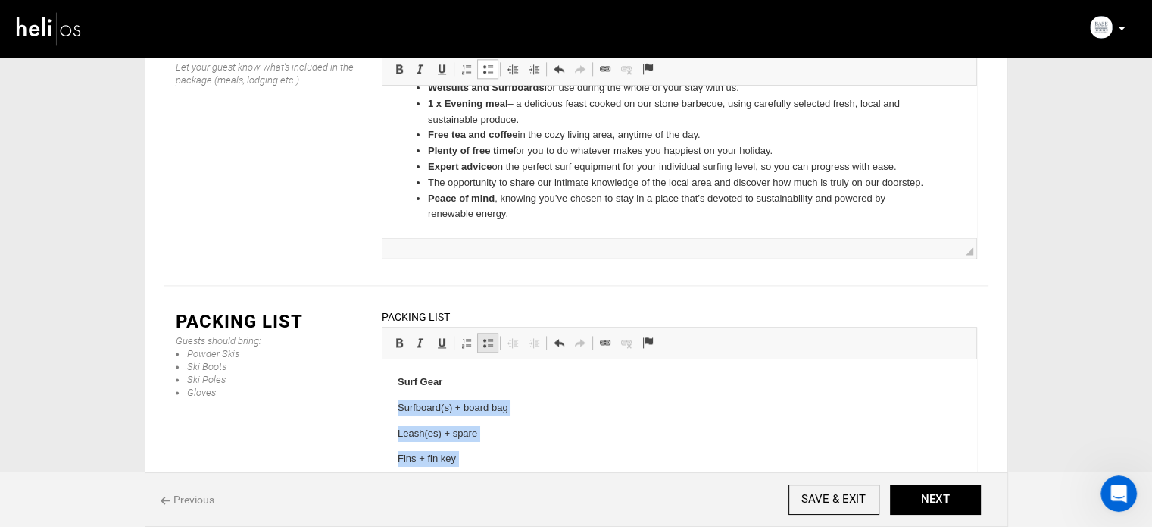
click at [482, 336] on span at bounding box center [488, 342] width 12 height 12
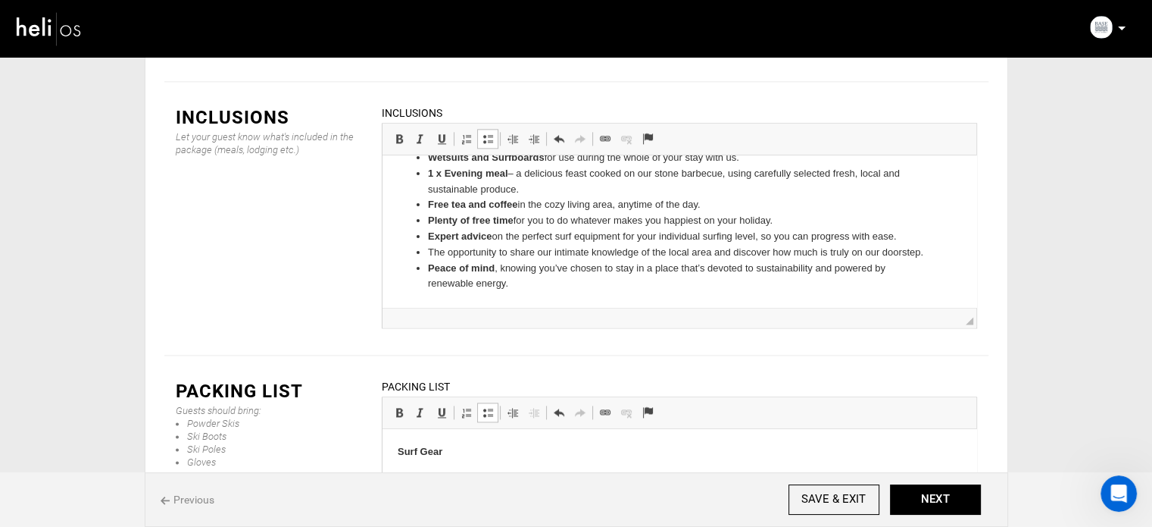
scroll to position [1965, 0]
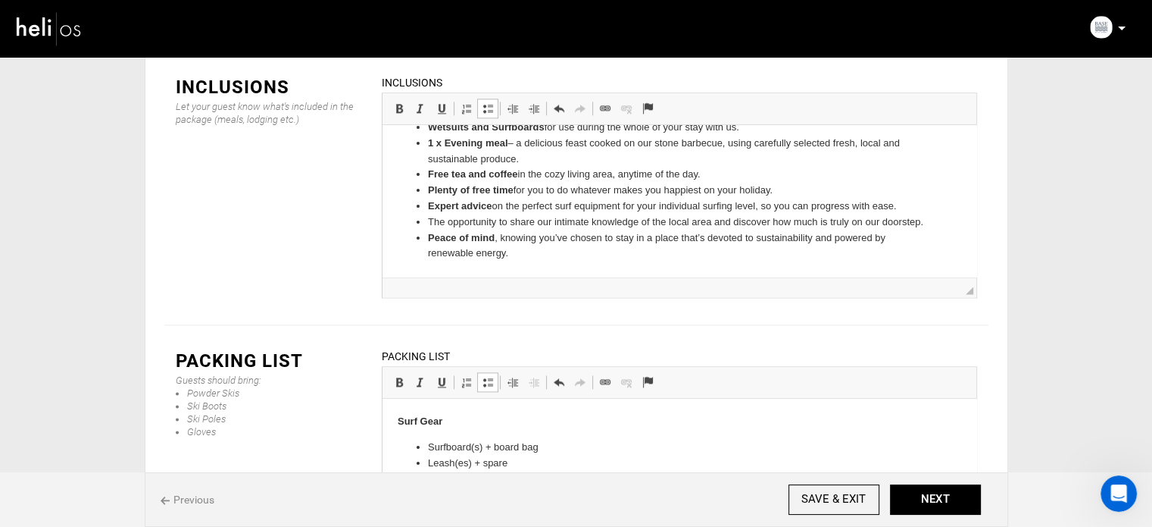
click at [454, 428] on p "Surf Gear" at bounding box center [679, 422] width 564 height 16
click at [961, 508] on button "NEXT" at bounding box center [935, 499] width 91 height 30
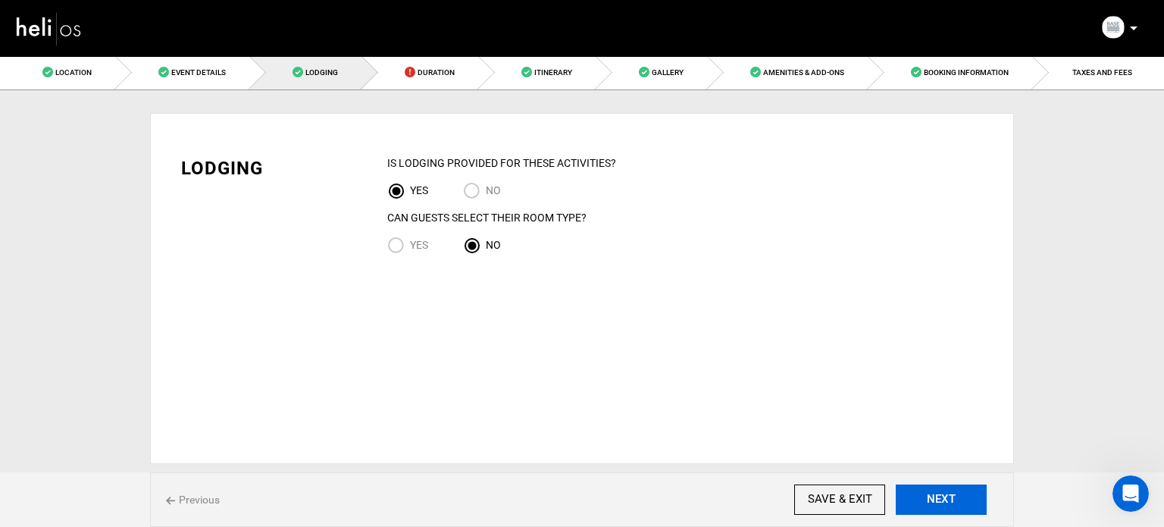
click at [958, 489] on button "NEXT" at bounding box center [941, 499] width 91 height 30
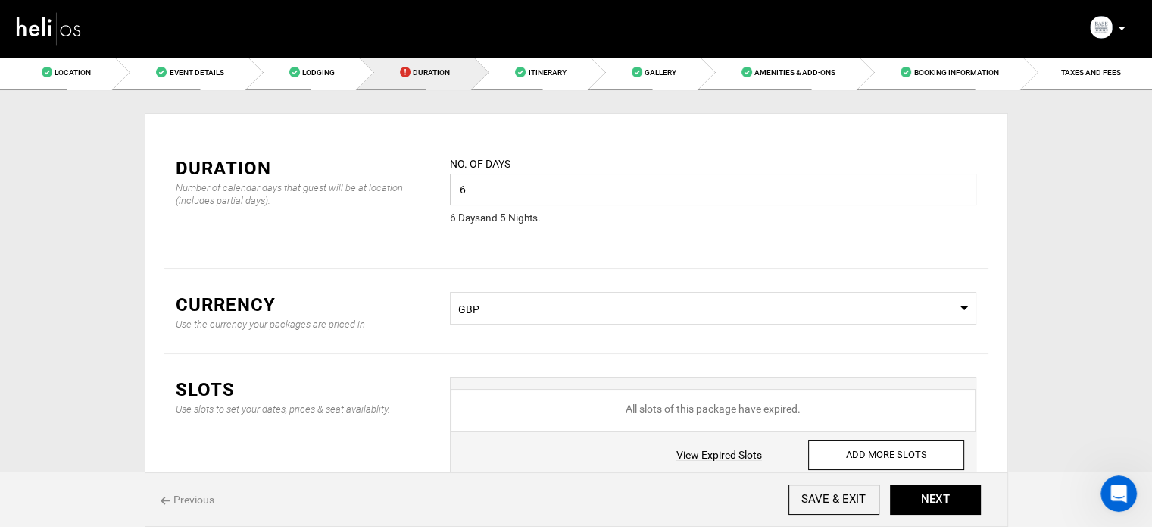
click at [486, 184] on input "6" at bounding box center [713, 189] width 527 height 32
drag, startPoint x: 486, startPoint y: 184, endPoint x: 415, endPoint y: 187, distance: 70.5
click at [415, 187] on div "Duration Number of calendar days that guest will be at location (includes parti…" at bounding box center [576, 201] width 824 height 136
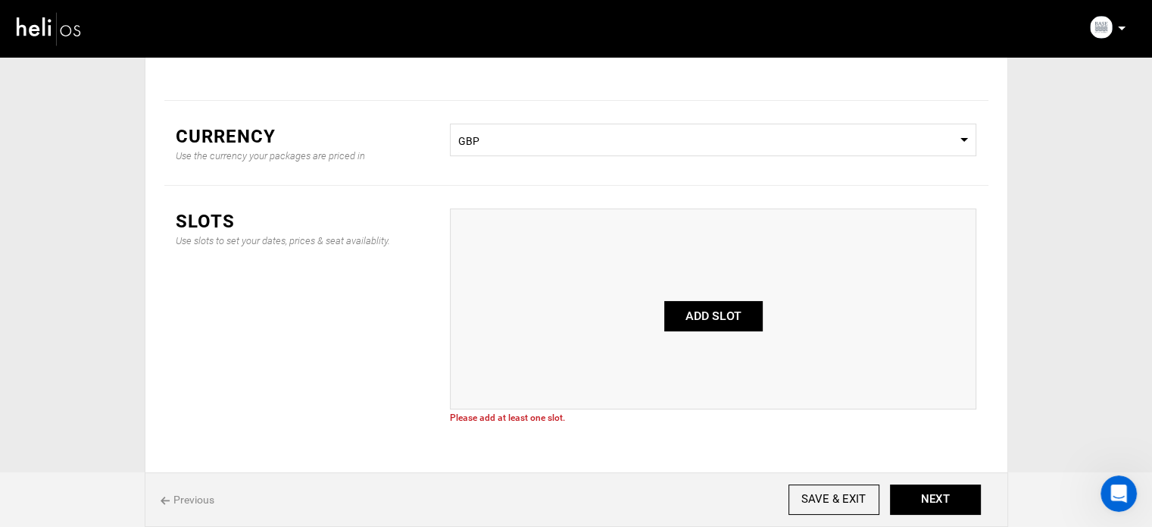
scroll to position [216, 0]
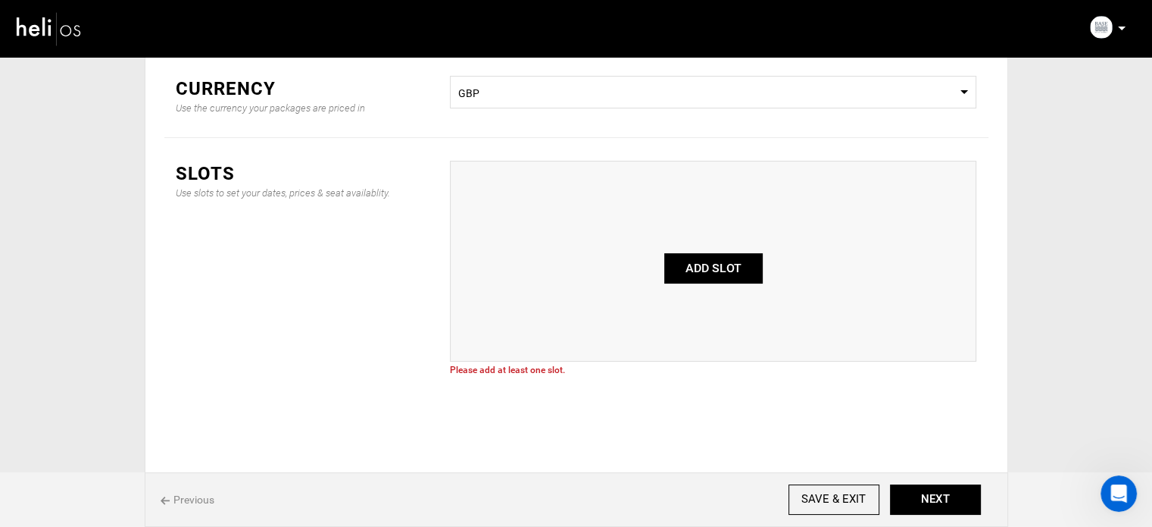
click at [714, 274] on button "ADD SLOT" at bounding box center [713, 268] width 98 height 30
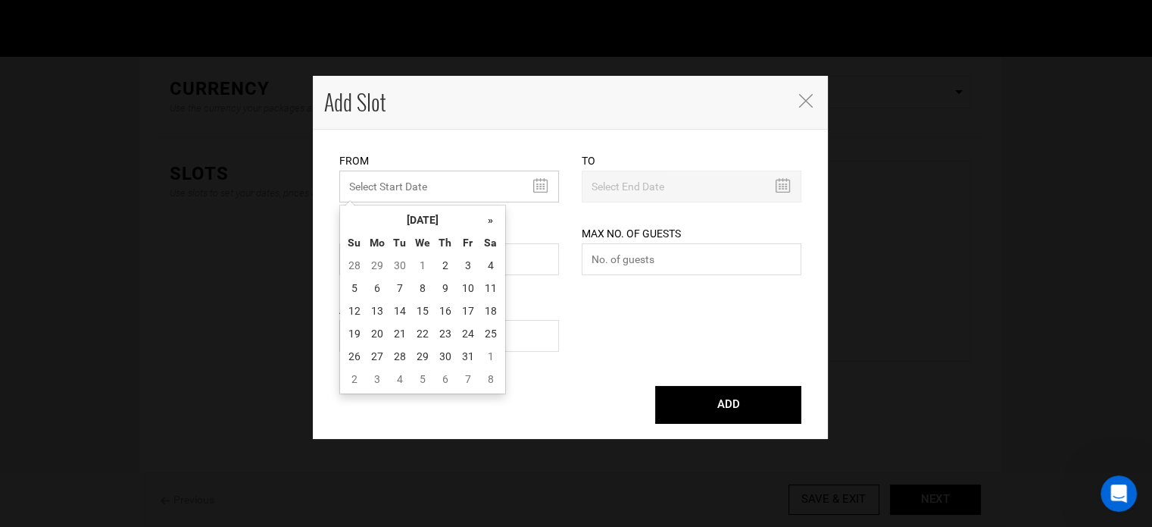
click at [473, 193] on input "MINIMUM NUMBER OF NIGHTS" at bounding box center [449, 186] width 220 height 32
click at [464, 221] on th "[DATE]" at bounding box center [423, 219] width 114 height 23
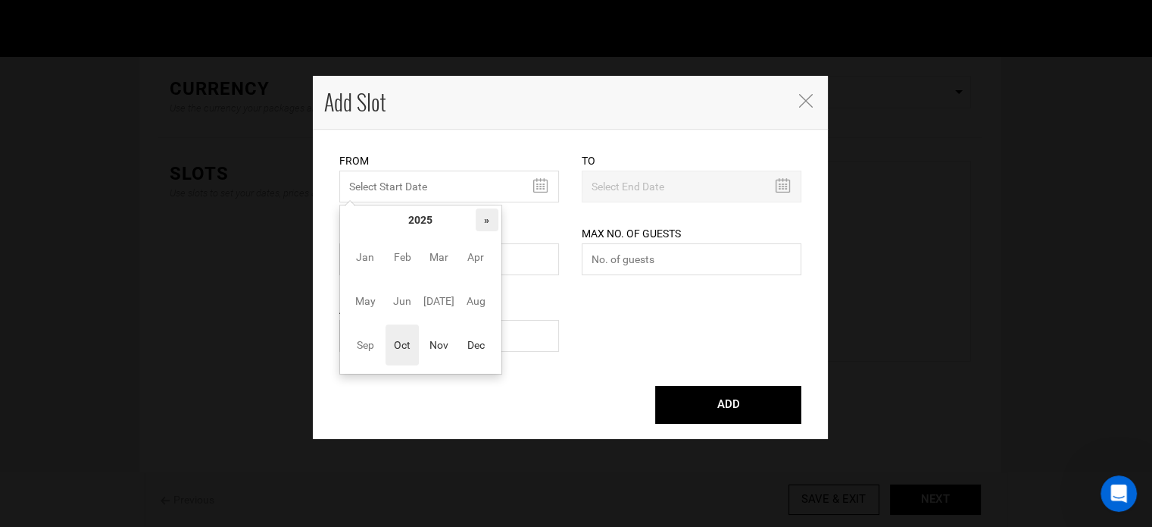
click at [486, 220] on th "»" at bounding box center [487, 219] width 23 height 23
click at [407, 354] on span "Oct" at bounding box center [403, 344] width 34 height 41
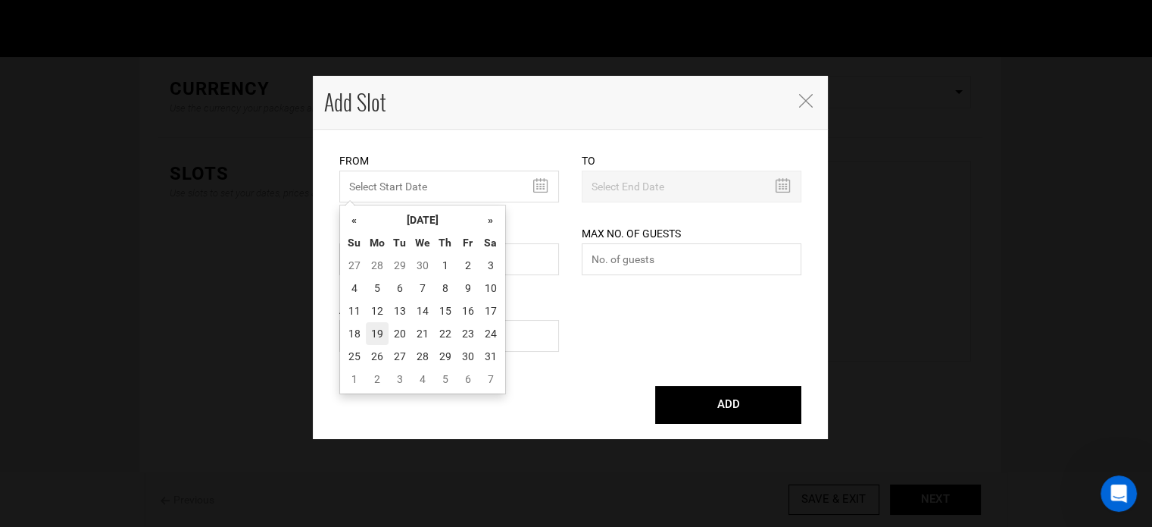
click at [383, 333] on td "19" at bounding box center [377, 333] width 23 height 23
type input "10/19/2026"
type input "10/24/2026"
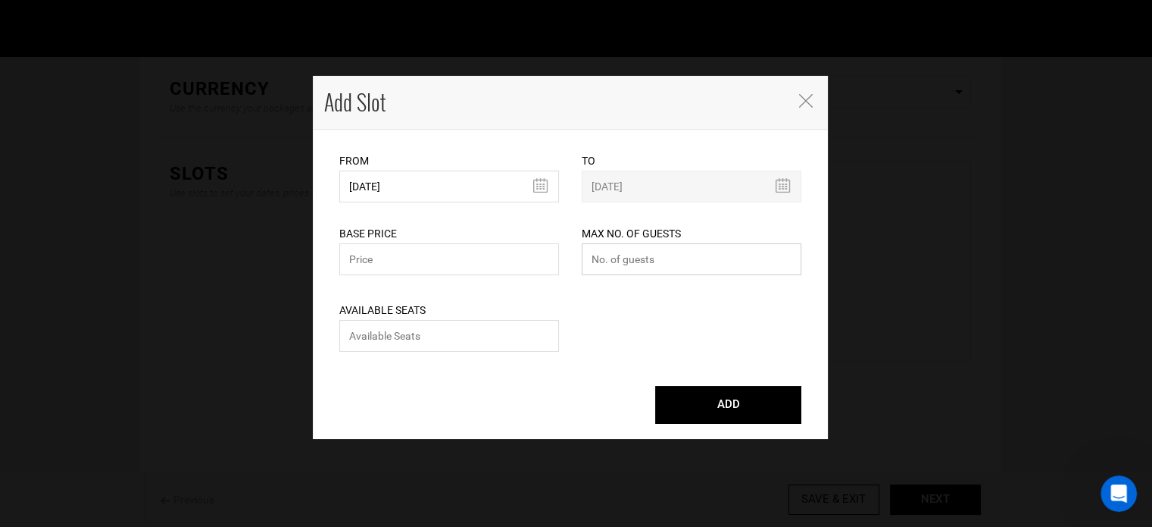
click at [660, 259] on input "number" at bounding box center [692, 259] width 220 height 32
type input "0"
click at [505, 329] on input "number" at bounding box center [449, 336] width 220 height 32
type input "0"
click at [475, 259] on input "text" at bounding box center [449, 259] width 220 height 32
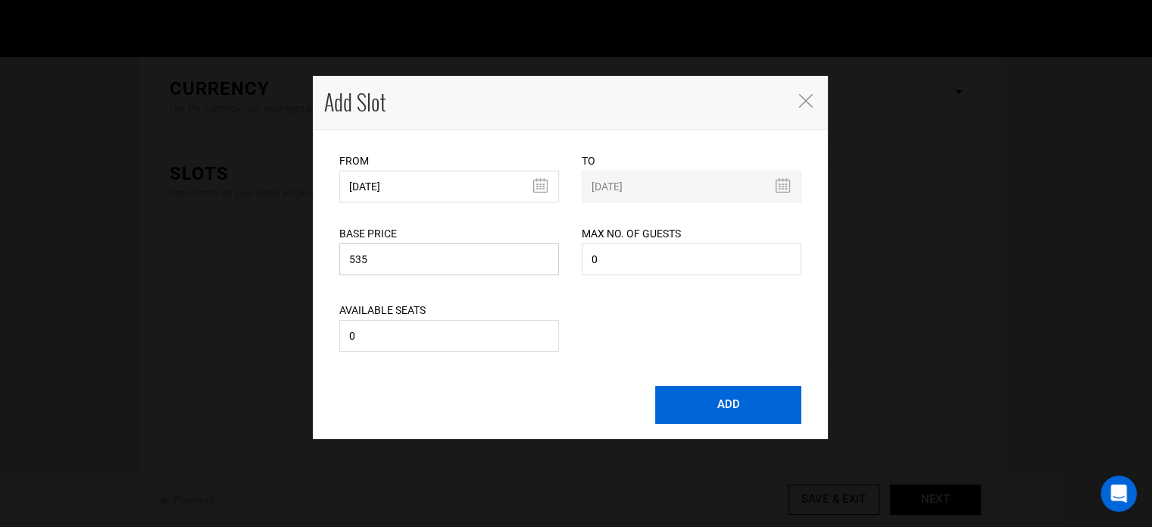
type input "535"
click at [761, 417] on button "ADD" at bounding box center [728, 405] width 146 height 38
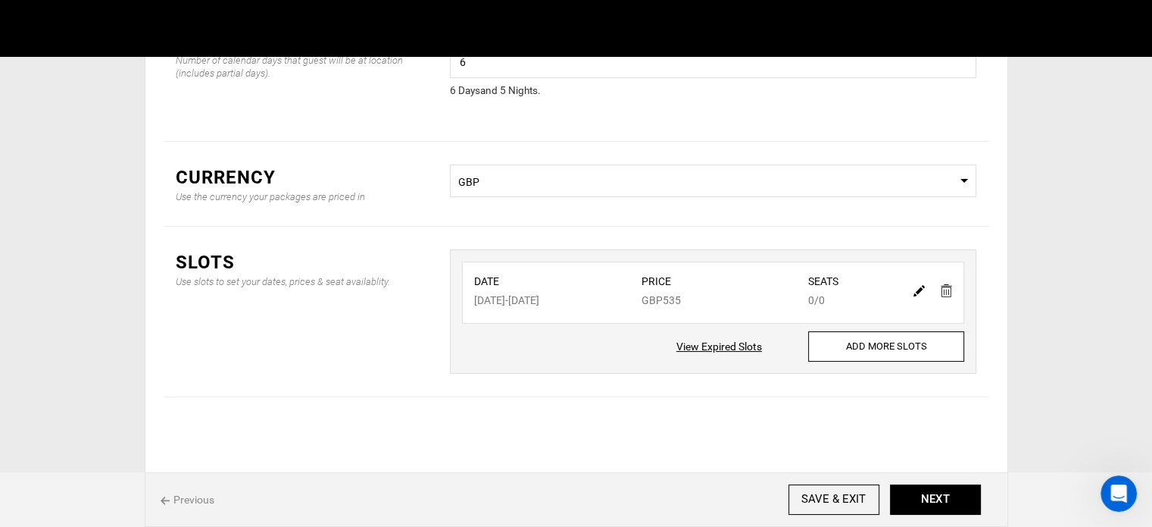
scroll to position [126, 0]
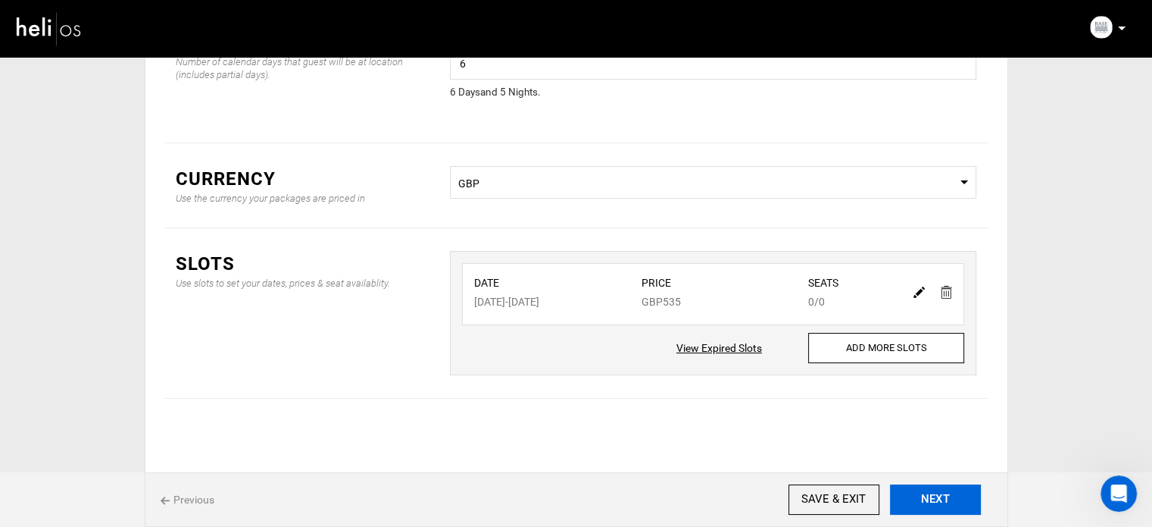
click at [945, 504] on button "NEXT" at bounding box center [935, 499] width 91 height 30
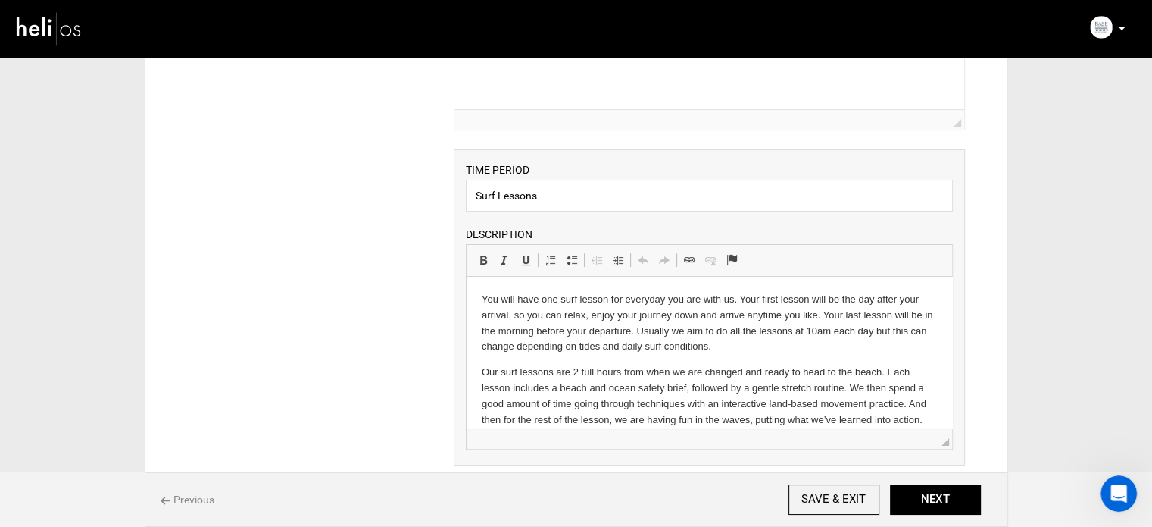
scroll to position [260, 0]
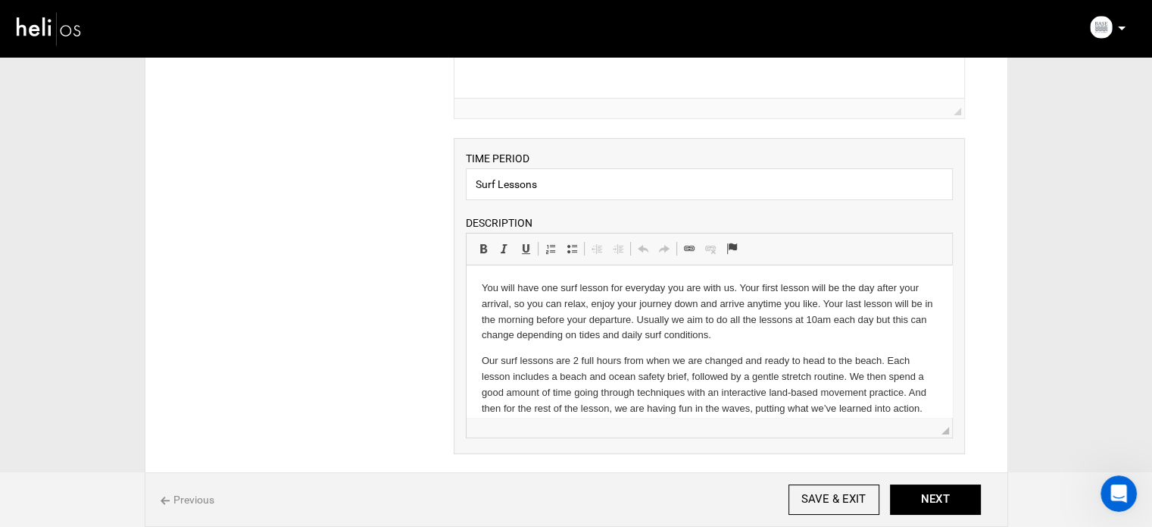
drag, startPoint x: 944, startPoint y: 311, endPoint x: 1420, endPoint y: 674, distance: 598.4
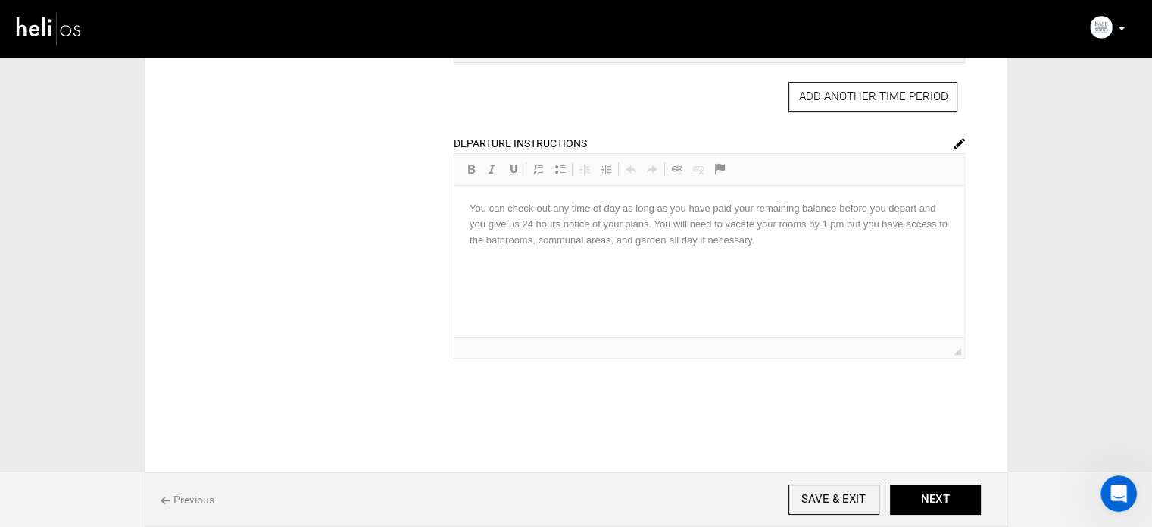
scroll to position [704, 0]
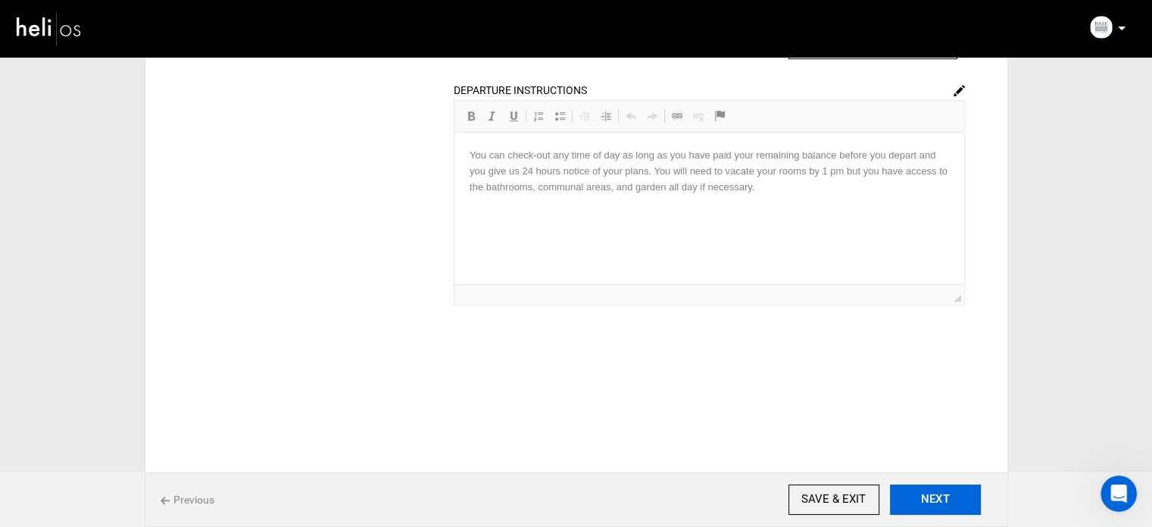
click at [945, 497] on button "NEXT" at bounding box center [935, 499] width 91 height 30
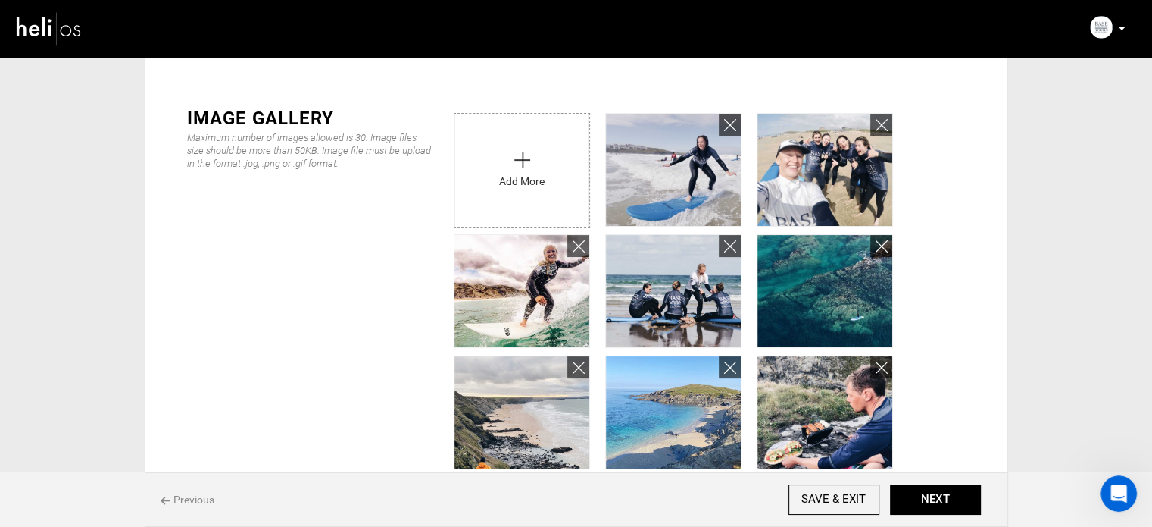
scroll to position [462, 0]
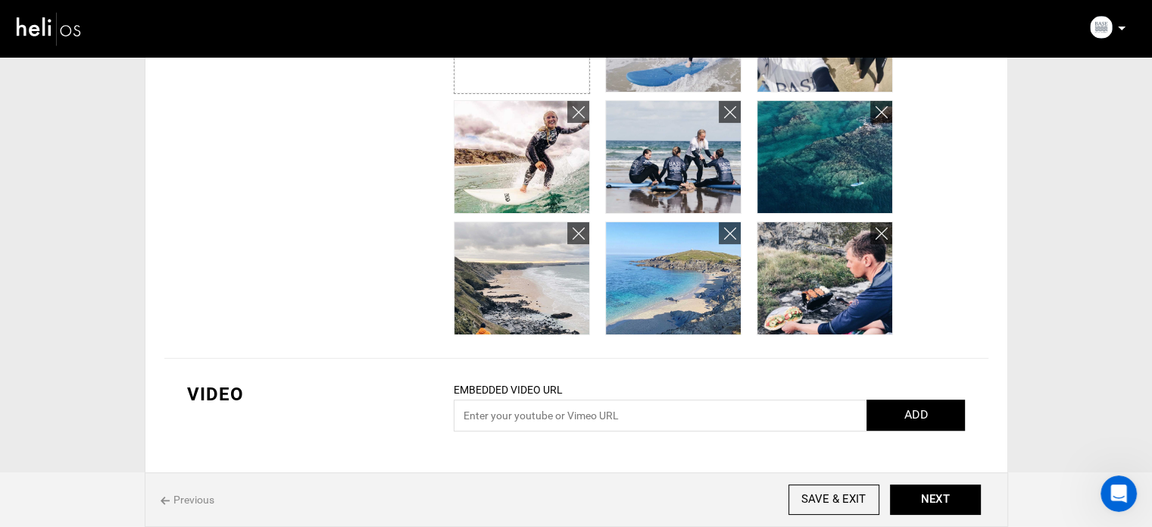
click at [942, 483] on div "Previous SAVE & EXIT NEXT" at bounding box center [577, 499] width 864 height 55
click at [942, 493] on button "NEXT" at bounding box center [935, 499] width 91 height 30
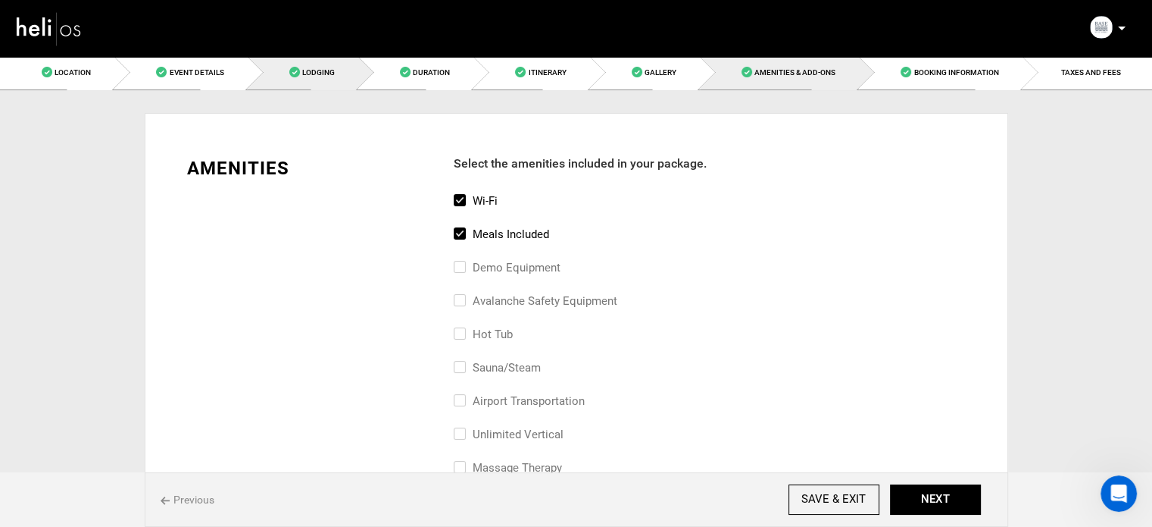
click at [332, 75] on span "Lodging" at bounding box center [318, 72] width 33 height 8
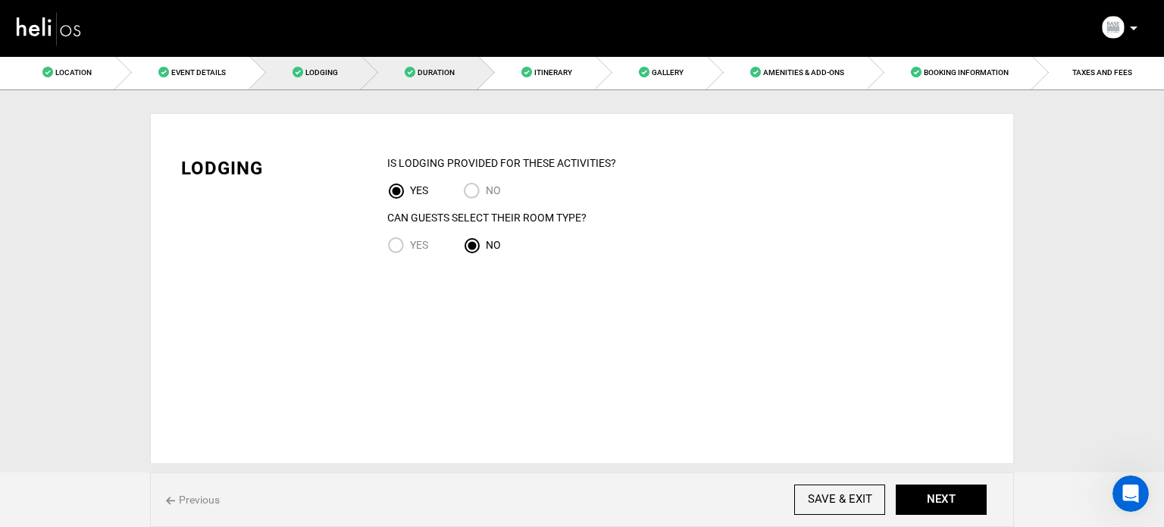
click at [403, 71] on link "Duration" at bounding box center [420, 72] width 117 height 34
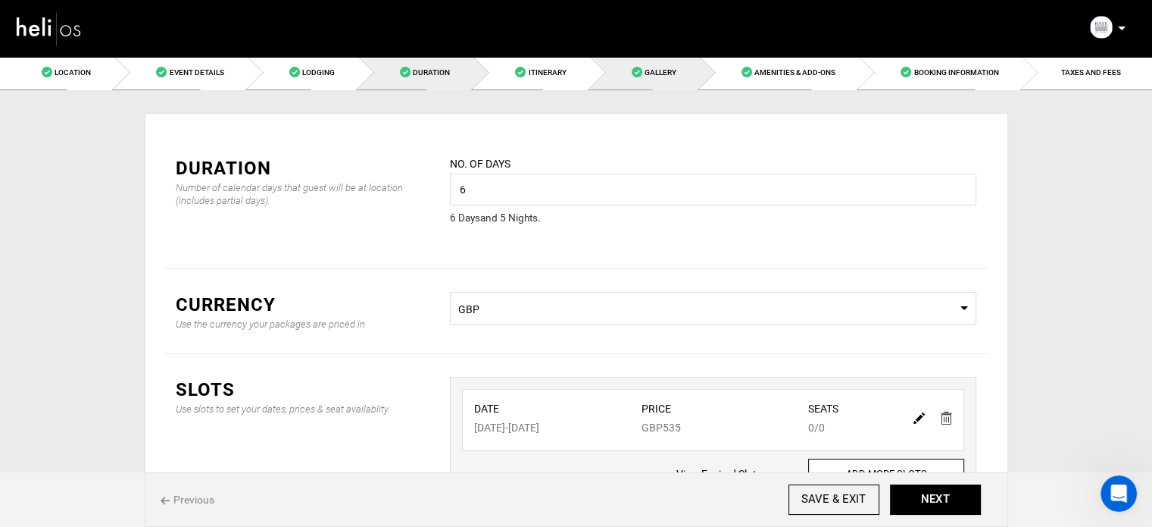
click at [665, 71] on span "Gallery" at bounding box center [661, 72] width 32 height 8
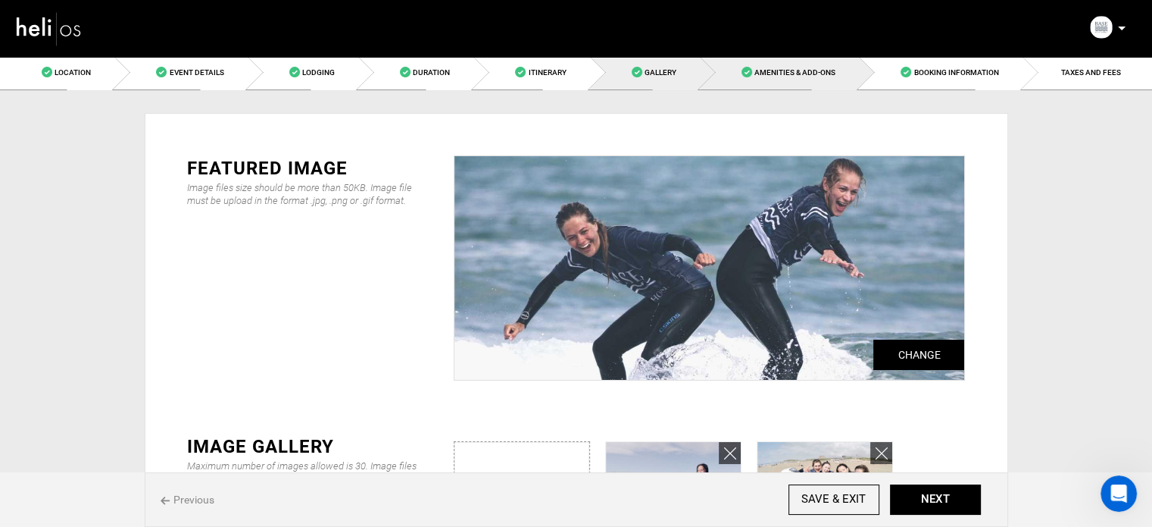
click at [805, 77] on link "Amenities & Add-Ons" at bounding box center [779, 72] width 159 height 34
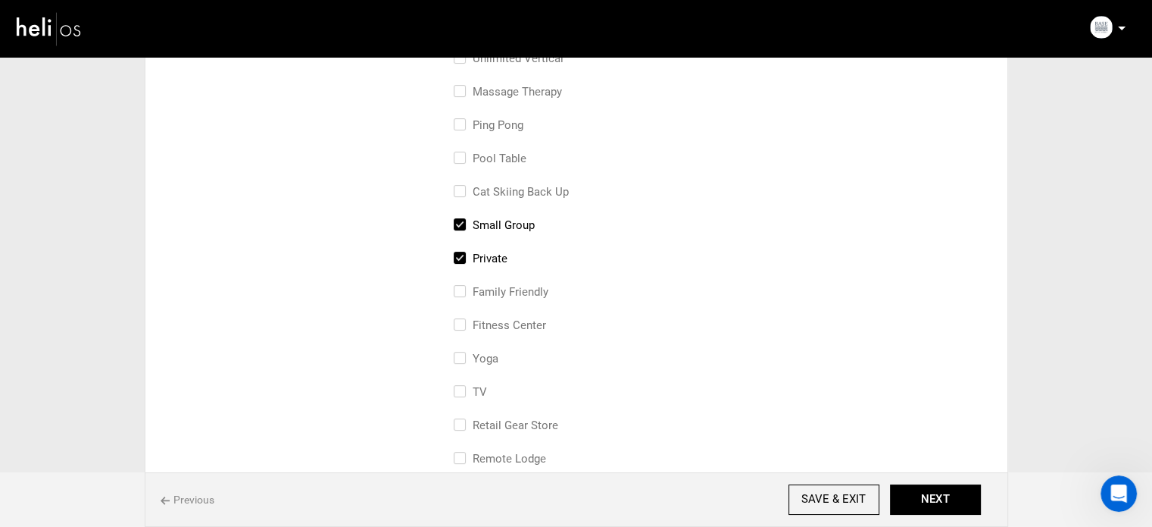
scroll to position [377, 0]
click at [475, 254] on label "Private" at bounding box center [481, 257] width 54 height 18
click at [464, 254] on input "Private" at bounding box center [459, 264] width 10 height 33
checkbox input "false"
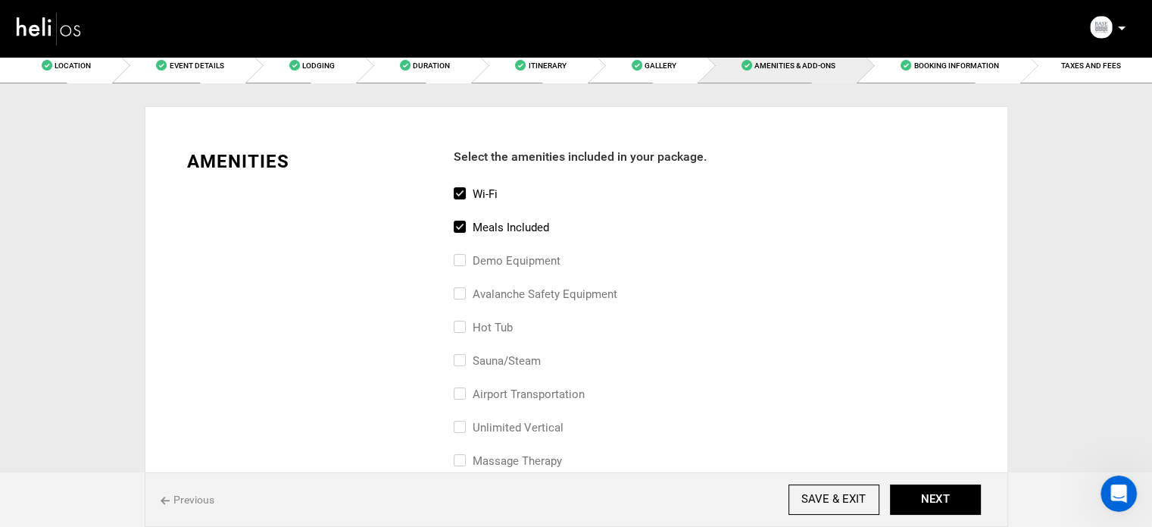
scroll to position [0, 0]
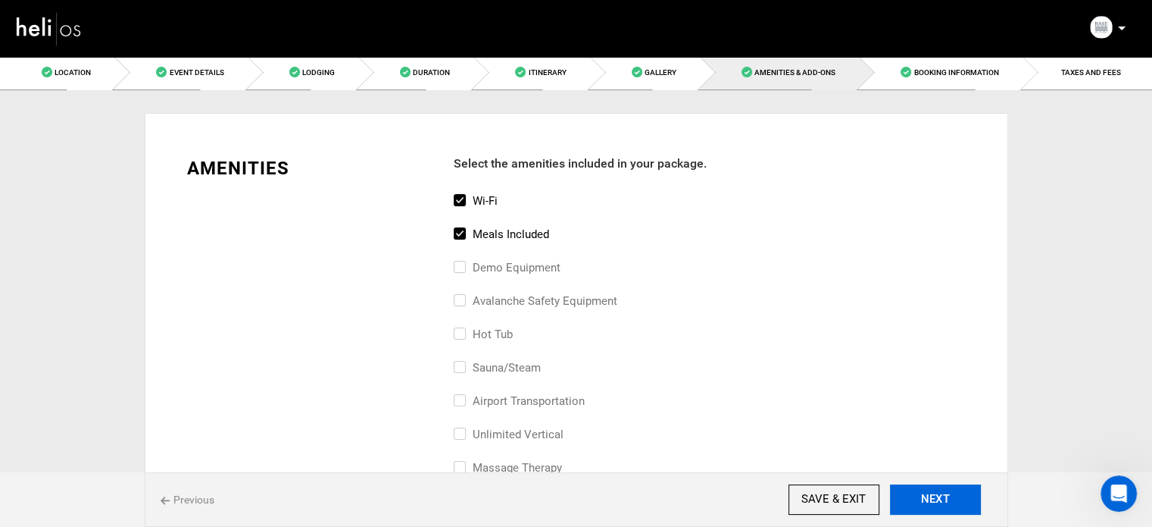
click at [954, 497] on button "NEXT" at bounding box center [935, 499] width 91 height 30
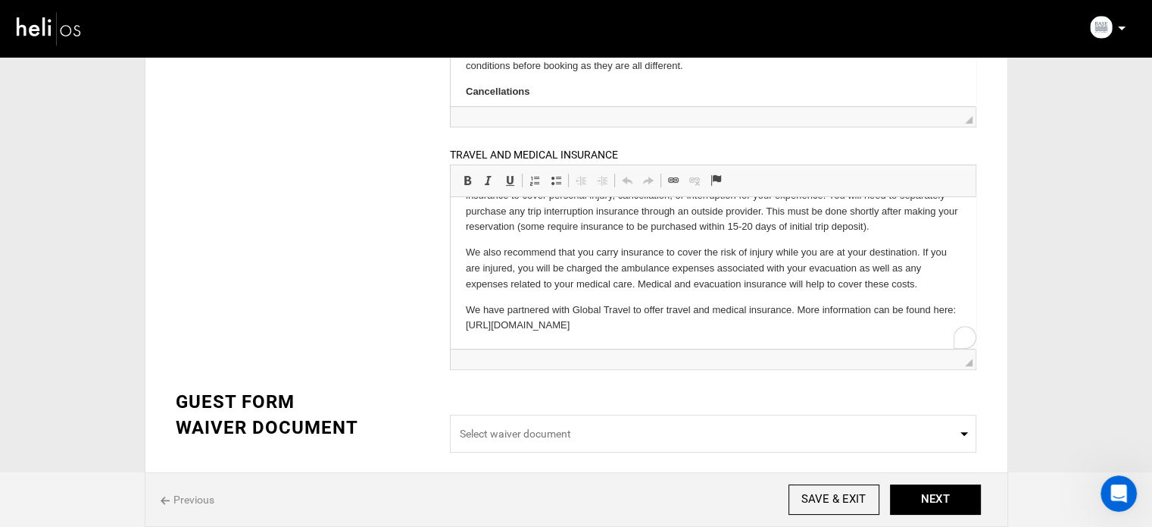
scroll to position [40, 0]
click at [927, 499] on button "NEXT" at bounding box center [935, 499] width 91 height 30
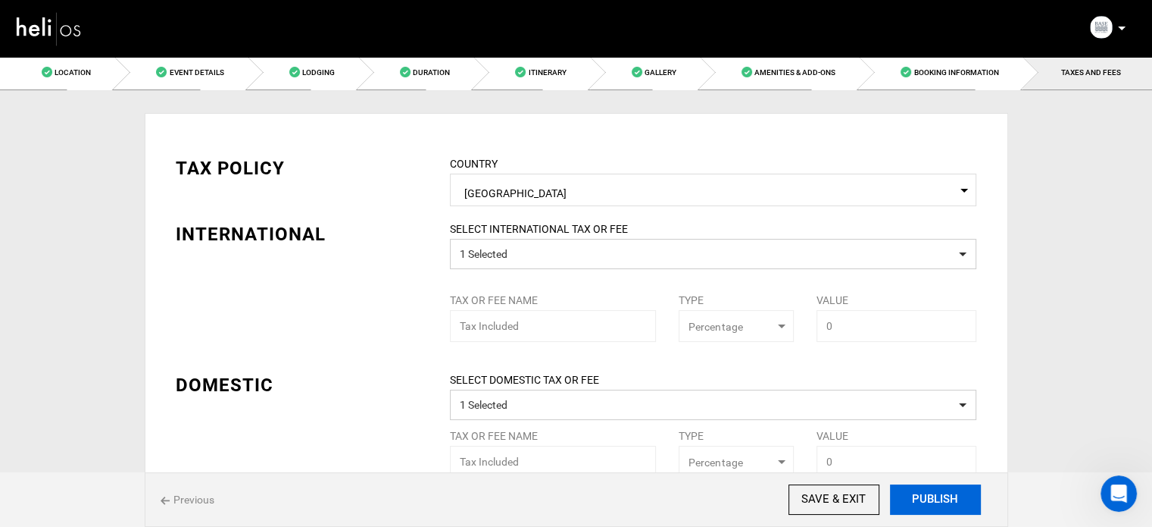
click at [924, 499] on button "PUBLISH" at bounding box center [935, 499] width 91 height 30
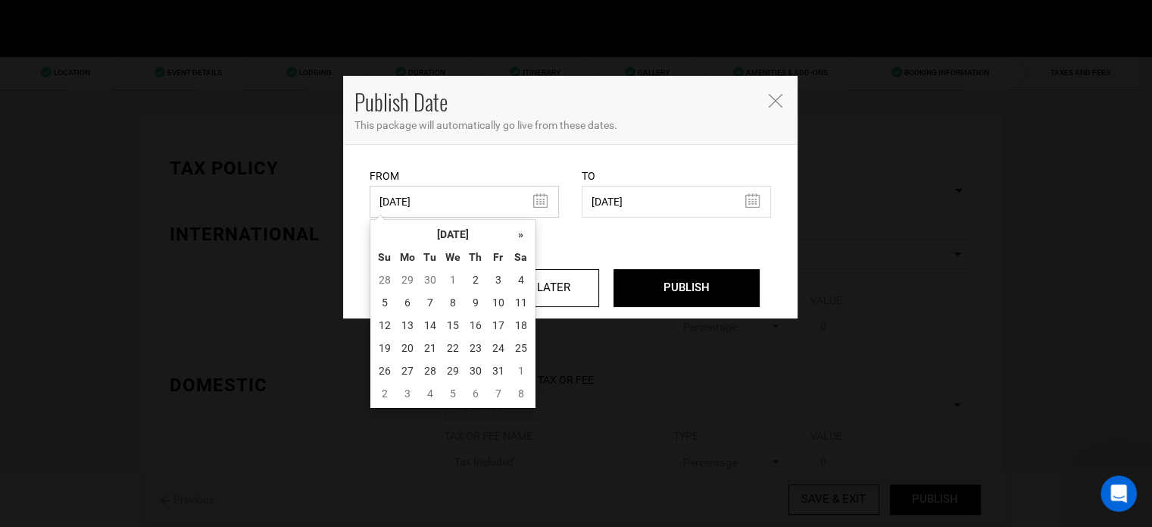
click at [467, 189] on input "06/21/2023" at bounding box center [464, 202] width 189 height 32
click at [470, 278] on td "2" at bounding box center [475, 279] width 23 height 23
type input "[DATE]"
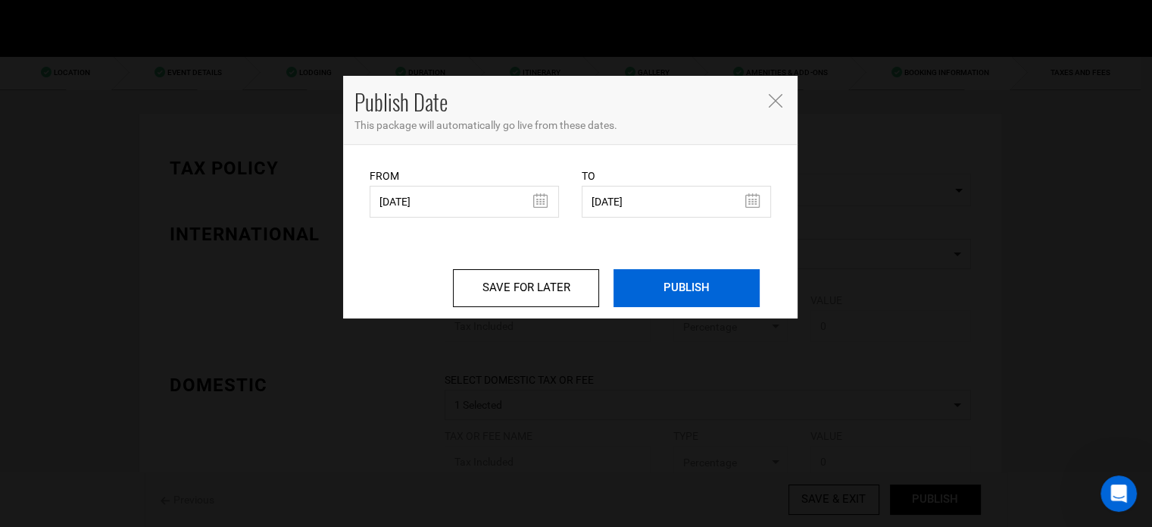
click at [677, 281] on input "PUBLISH" at bounding box center [687, 288] width 146 height 38
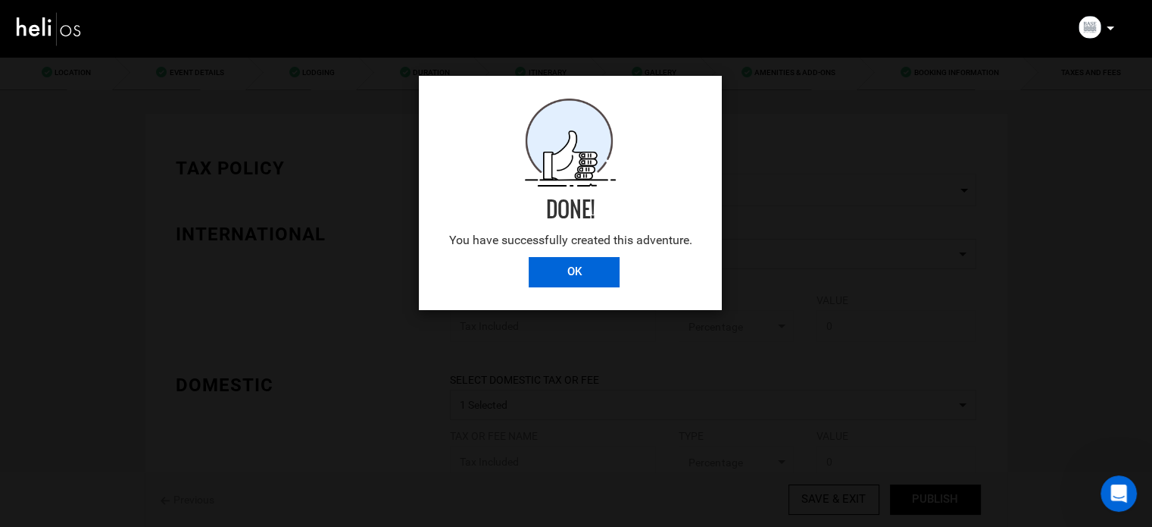
click at [589, 281] on input "OK" at bounding box center [574, 272] width 91 height 30
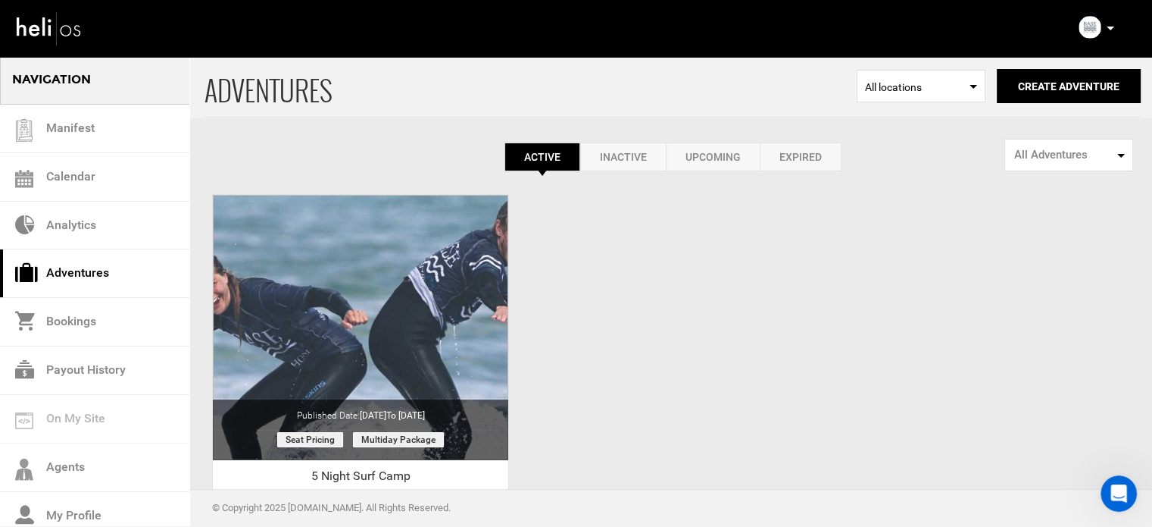
click at [808, 164] on link "Expired" at bounding box center [801, 156] width 82 height 29
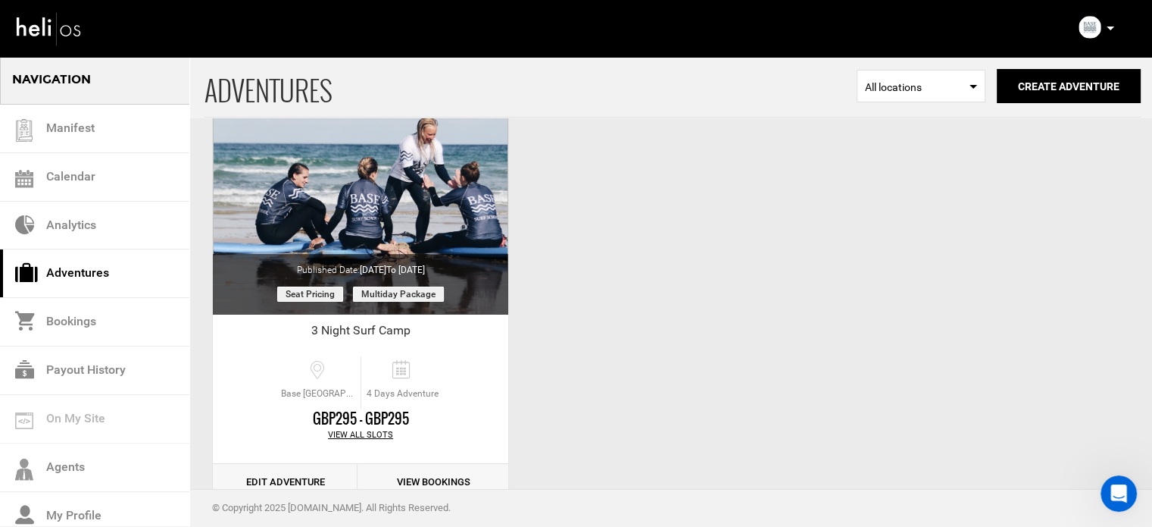
scroll to position [188, 0]
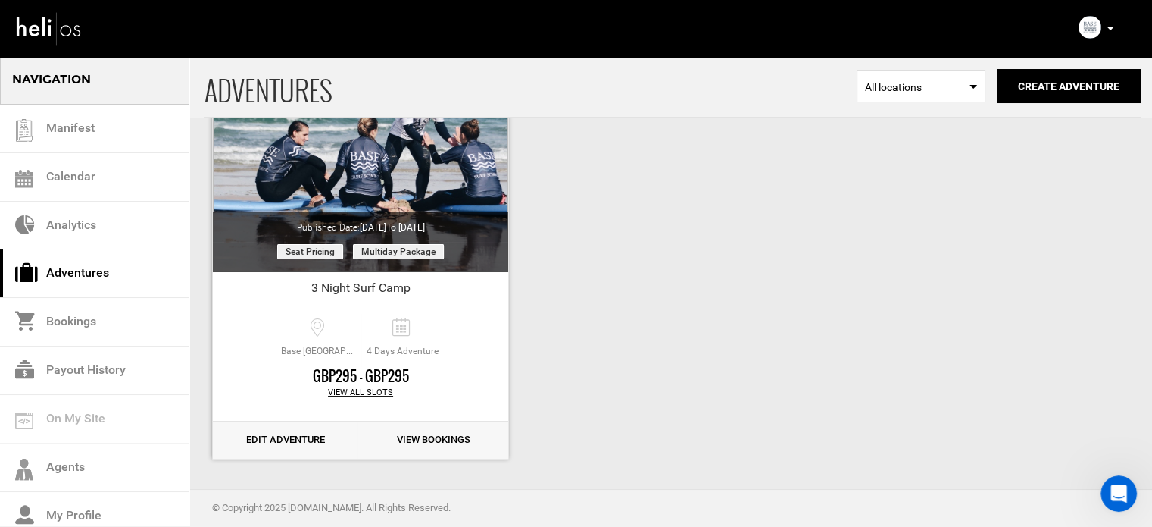
click at [294, 436] on link "Edit Adventure" at bounding box center [285, 439] width 145 height 37
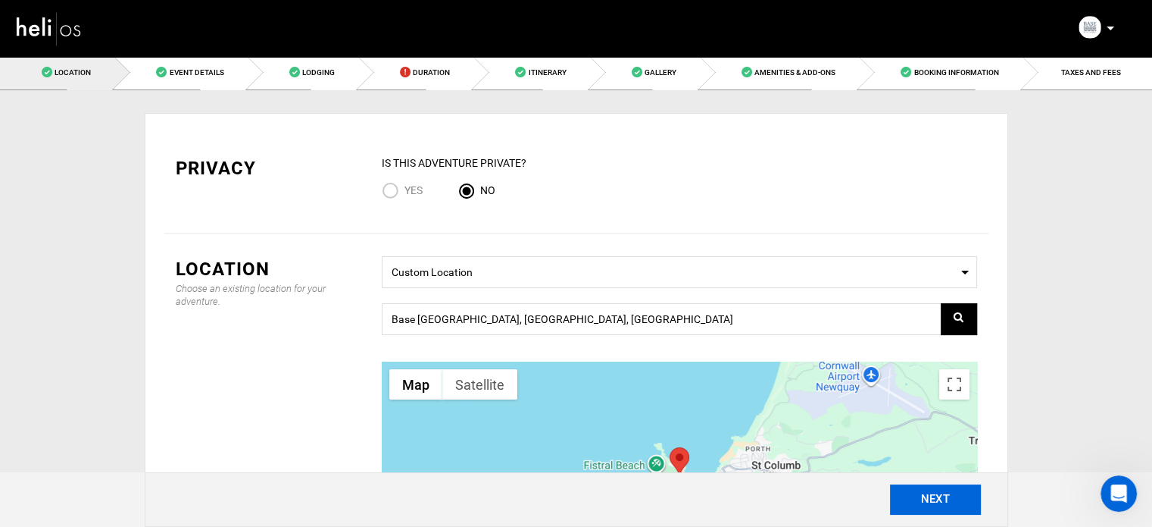
click at [951, 499] on button "NEXT" at bounding box center [935, 499] width 91 height 30
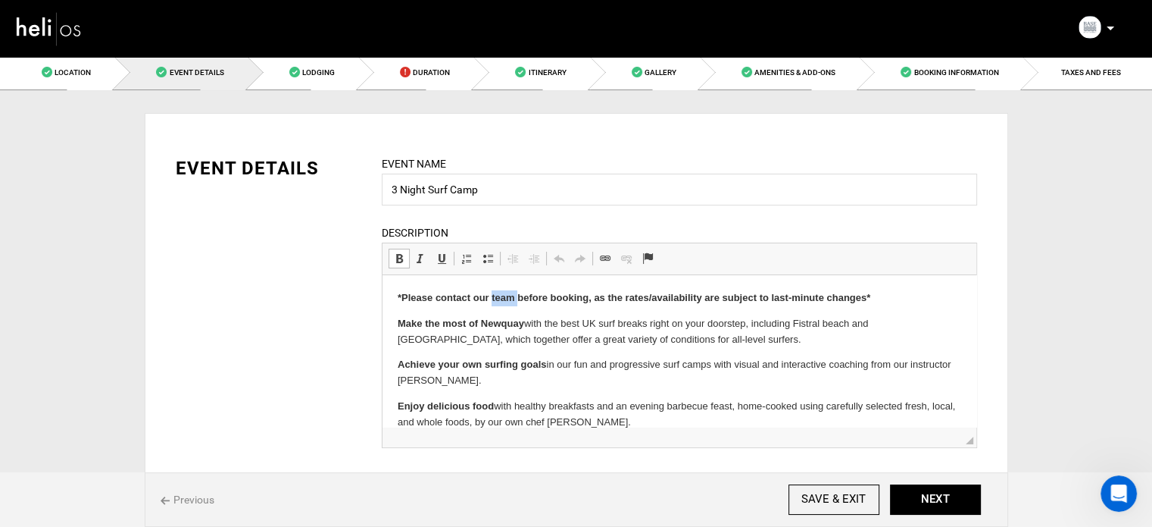
click at [496, 303] on strong "*Please contact our team before booking, as the rates/availability are subject …" at bounding box center [633, 297] width 473 height 11
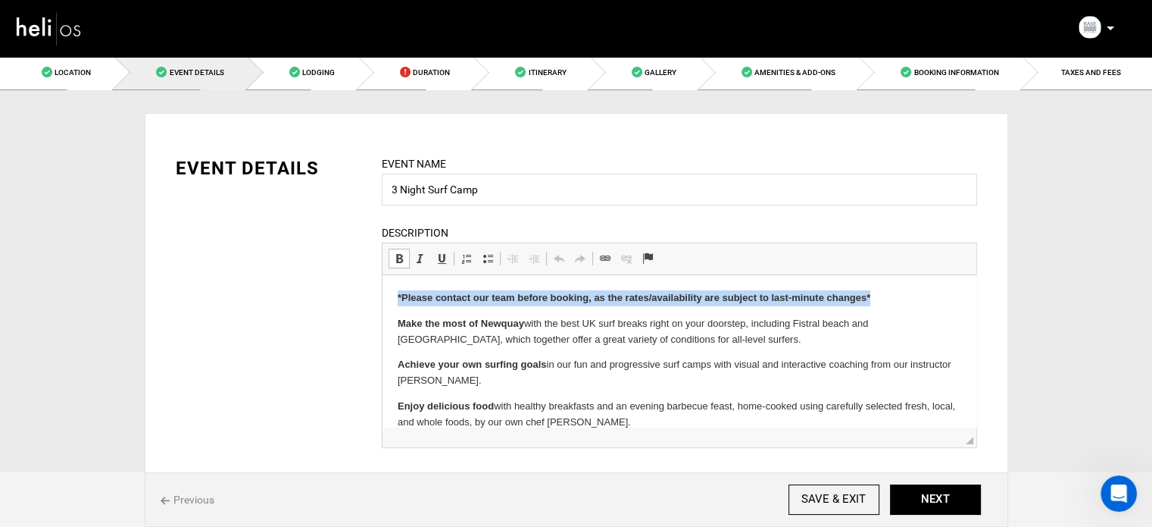
click at [496, 303] on strong "*Please contact our team before booking, as the rates/availability are subject …" at bounding box center [633, 297] width 473 height 11
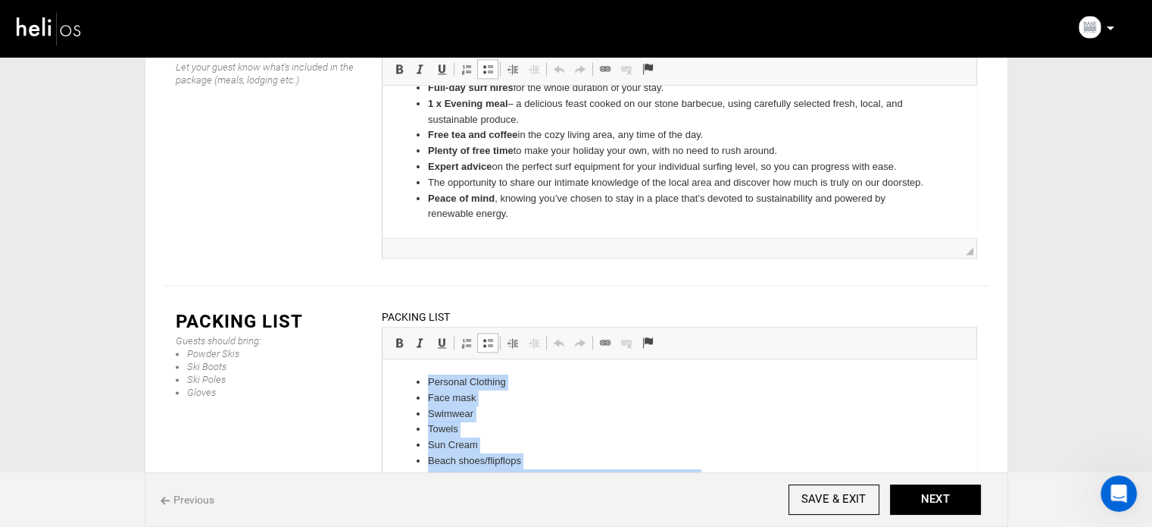
scroll to position [5, 0]
drag, startPoint x: 417, startPoint y: 381, endPoint x: 571, endPoint y: 513, distance: 202.6
click at [571, 511] on html "Personal Clothing Face mask Swimwear Towels Sun Cream Beach shoes/flipflops Toi…" at bounding box center [679, 433] width 594 height 156
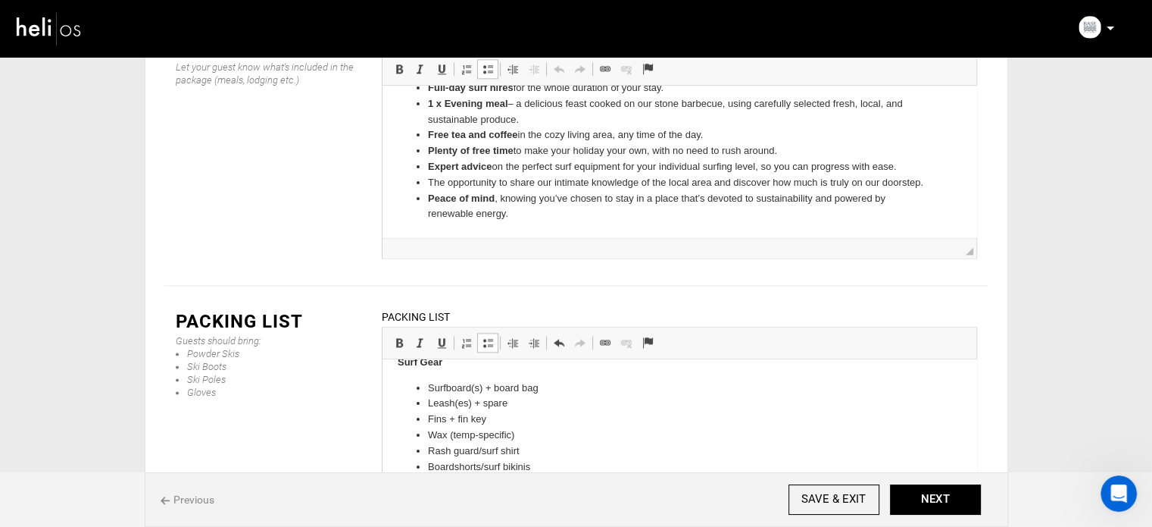
scroll to position [0, 0]
click at [411, 380] on p "Packing List" at bounding box center [679, 382] width 564 height 16
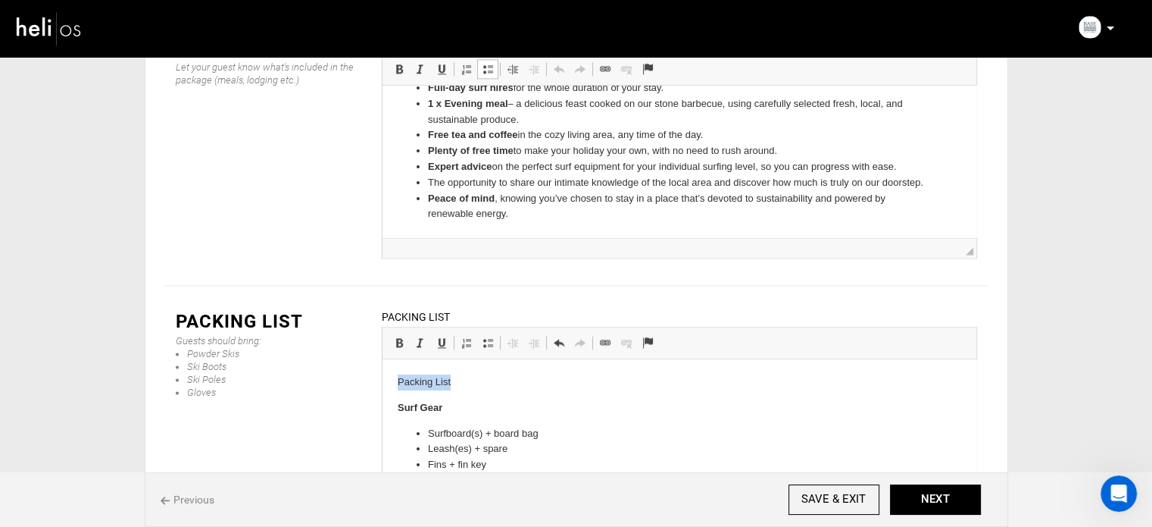
click at [411, 380] on p "Packing List" at bounding box center [679, 382] width 564 height 16
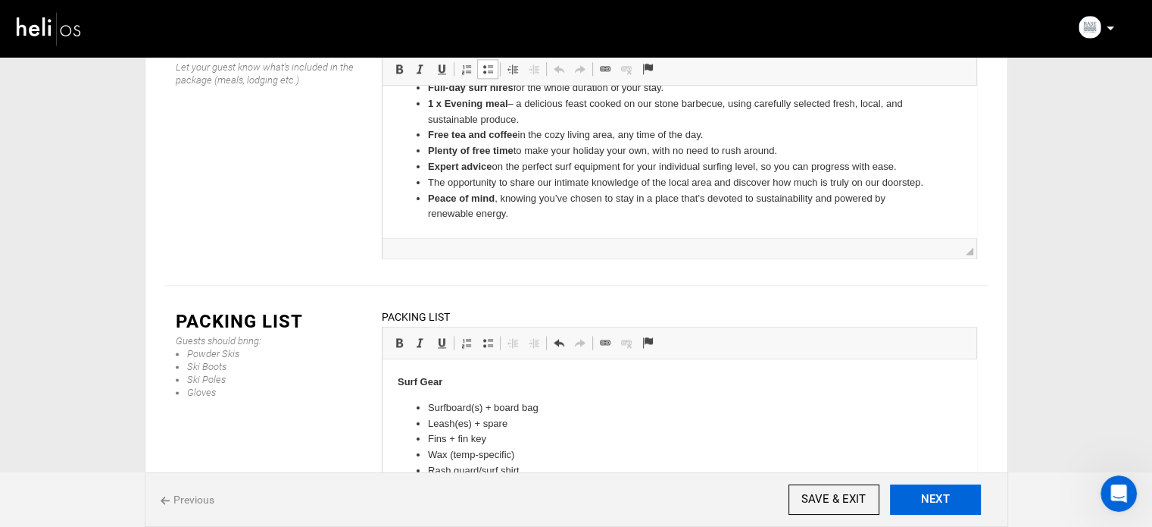
click at [952, 502] on button "NEXT" at bounding box center [935, 499] width 91 height 30
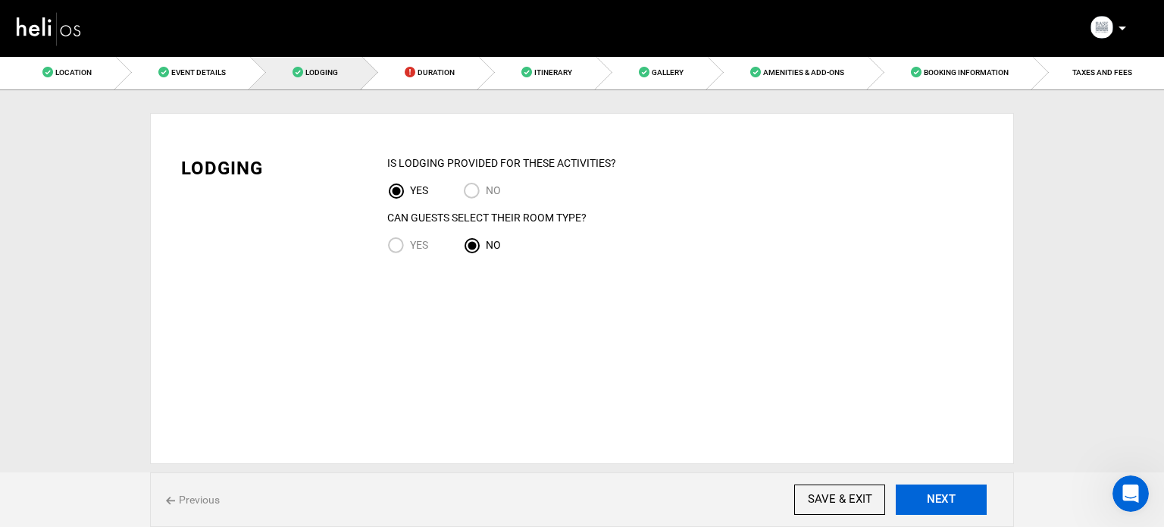
click at [952, 502] on button "NEXT" at bounding box center [941, 499] width 91 height 30
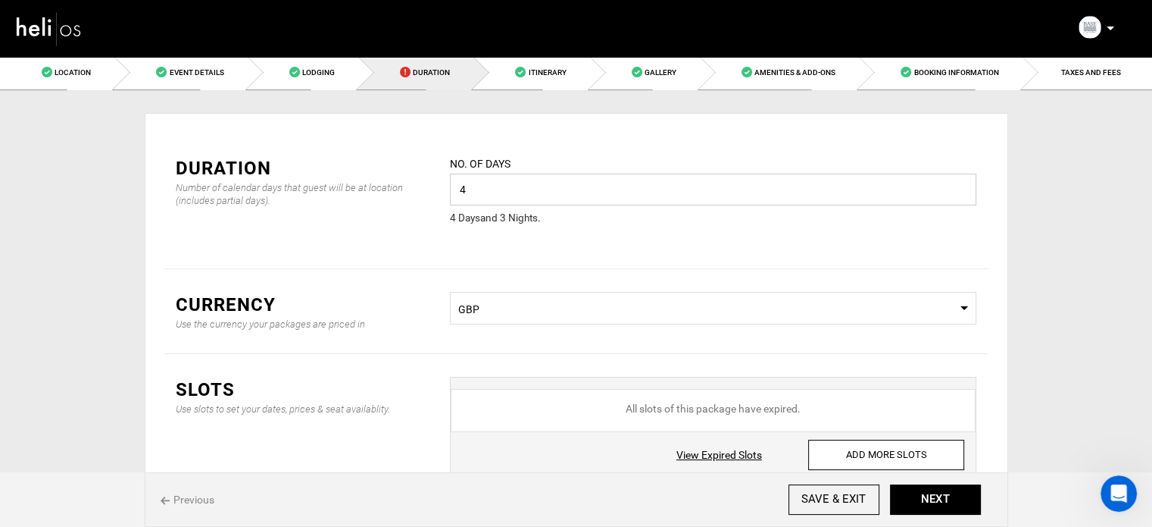
drag, startPoint x: 464, startPoint y: 184, endPoint x: 439, endPoint y: 185, distance: 24.3
click at [439, 185] on div "No. of days 4 Please enter a valid value. 4 Day s and 3 Night s ." at bounding box center [713, 200] width 549 height 90
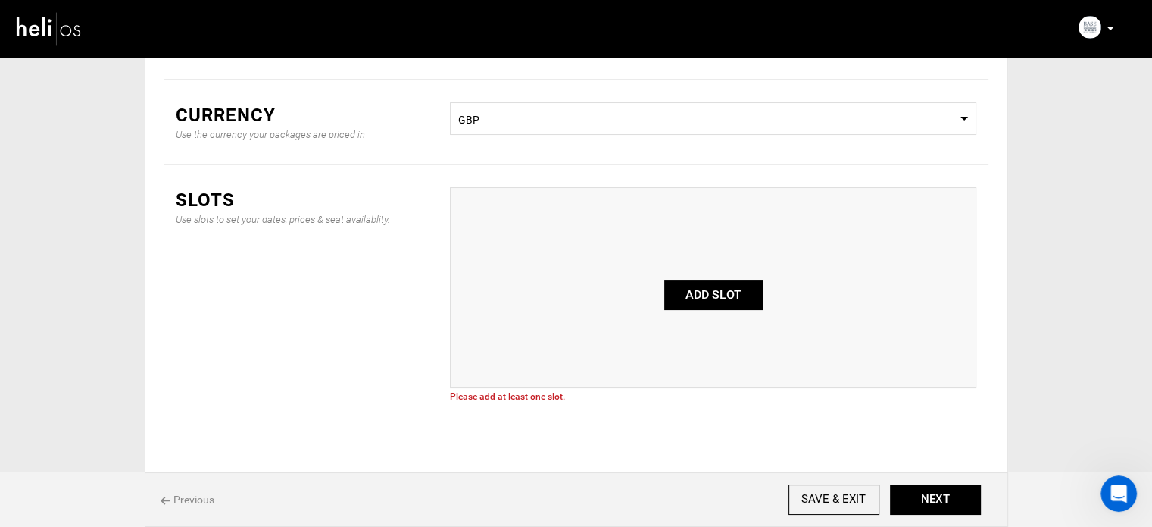
scroll to position [190, 0]
click at [718, 290] on button "ADD SLOT" at bounding box center [713, 294] width 98 height 30
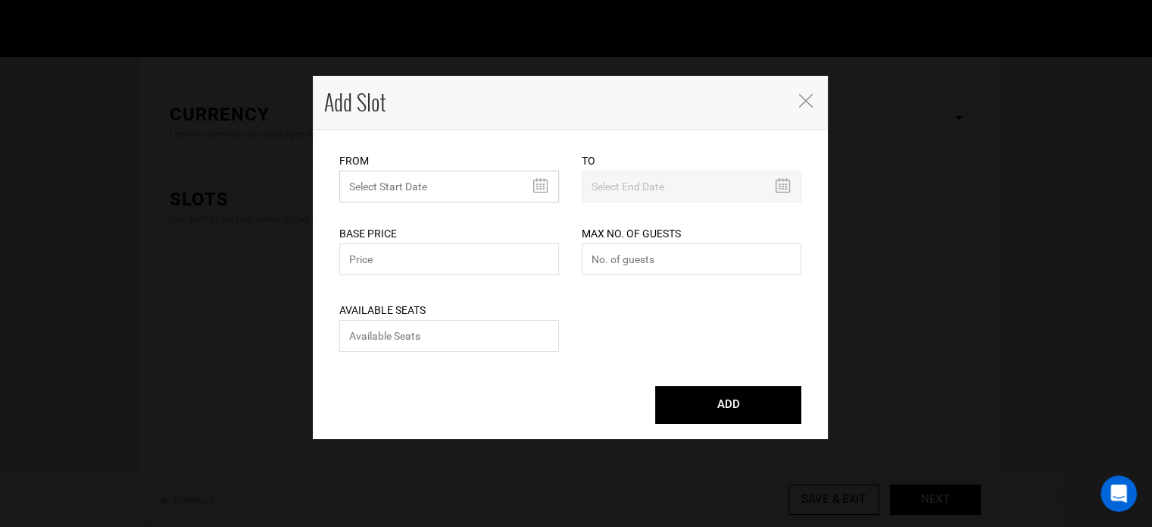
click at [379, 177] on input "text" at bounding box center [449, 186] width 220 height 32
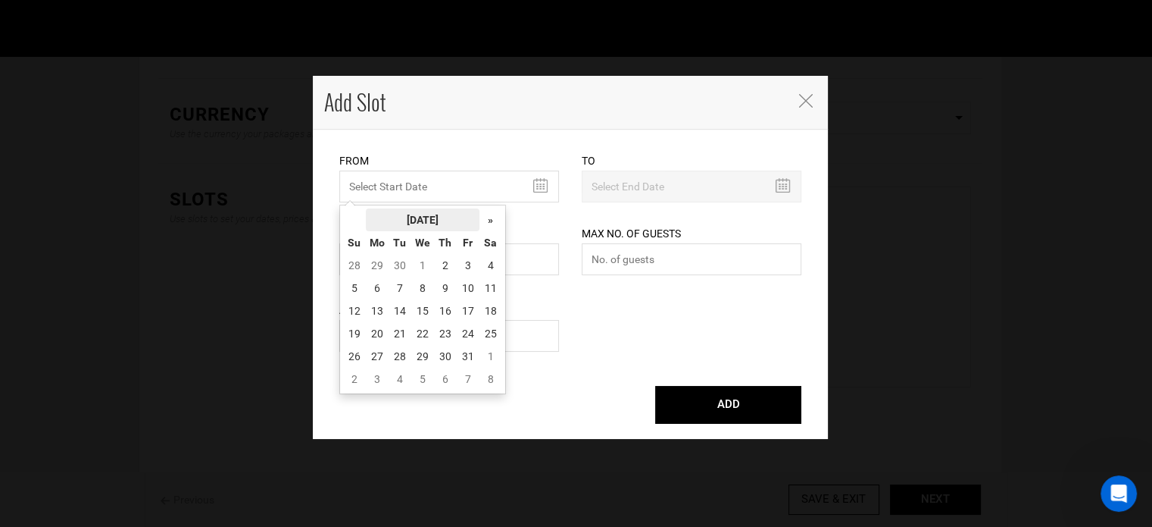
click at [409, 220] on th "October 2025" at bounding box center [423, 219] width 114 height 23
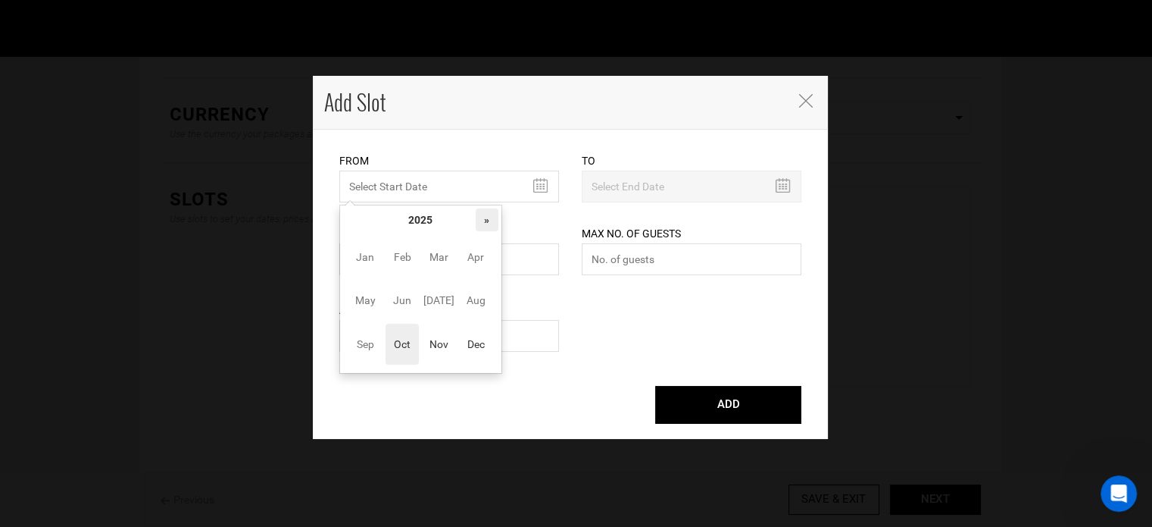
click at [491, 215] on th "»" at bounding box center [487, 219] width 23 height 23
click at [399, 345] on span "Oct" at bounding box center [403, 344] width 34 height 41
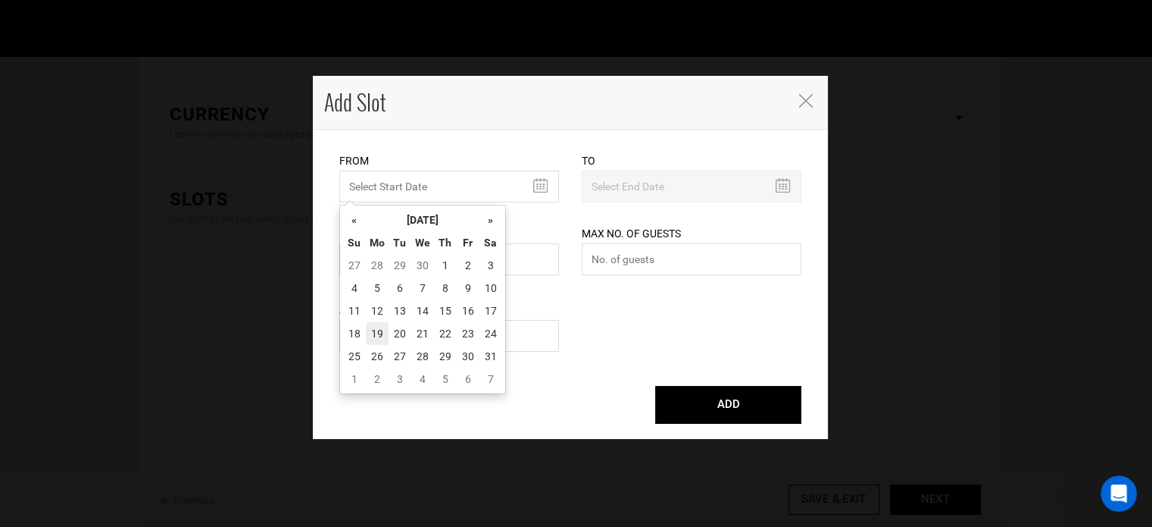
click at [377, 334] on td "19" at bounding box center [377, 333] width 23 height 23
type input "10/19/2026"
type input "10/22/2026"
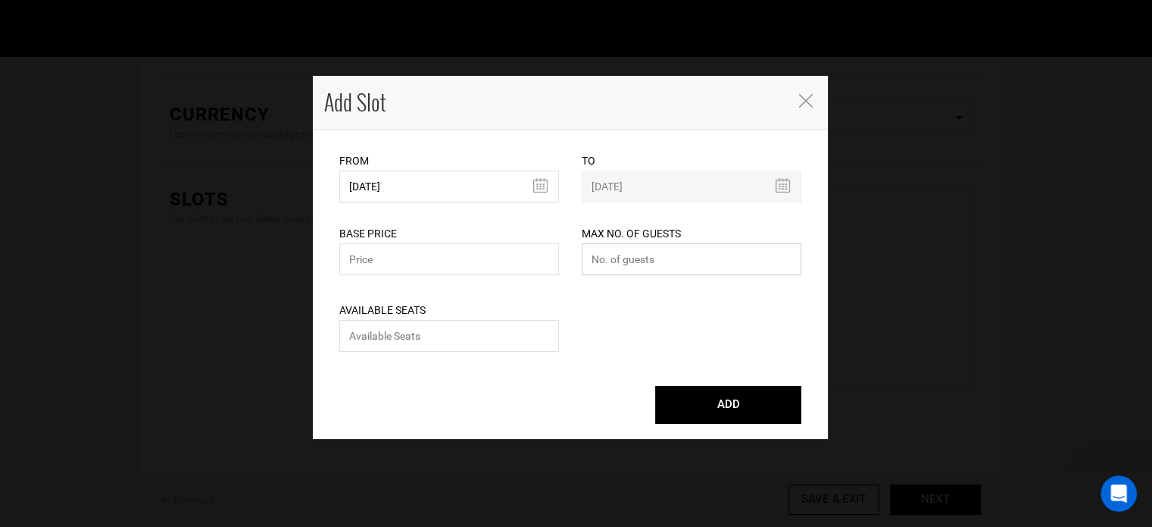
click at [643, 261] on input "number" at bounding box center [692, 259] width 220 height 32
type input "0"
click at [457, 342] on input "number" at bounding box center [449, 336] width 220 height 32
type input "0"
click at [435, 264] on input "text" at bounding box center [449, 259] width 220 height 32
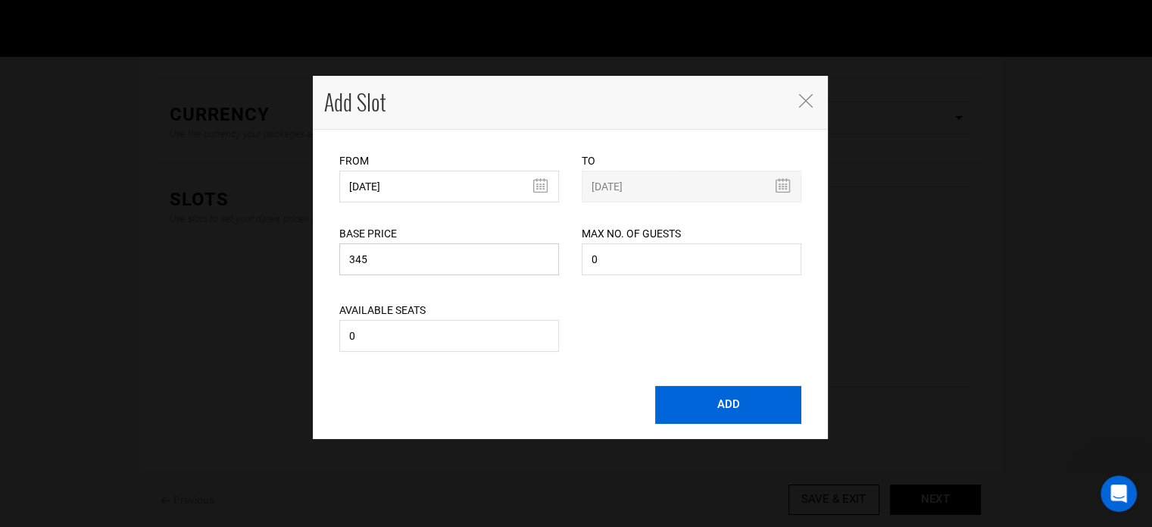
type input "345"
click at [780, 396] on button "ADD" at bounding box center [728, 405] width 146 height 38
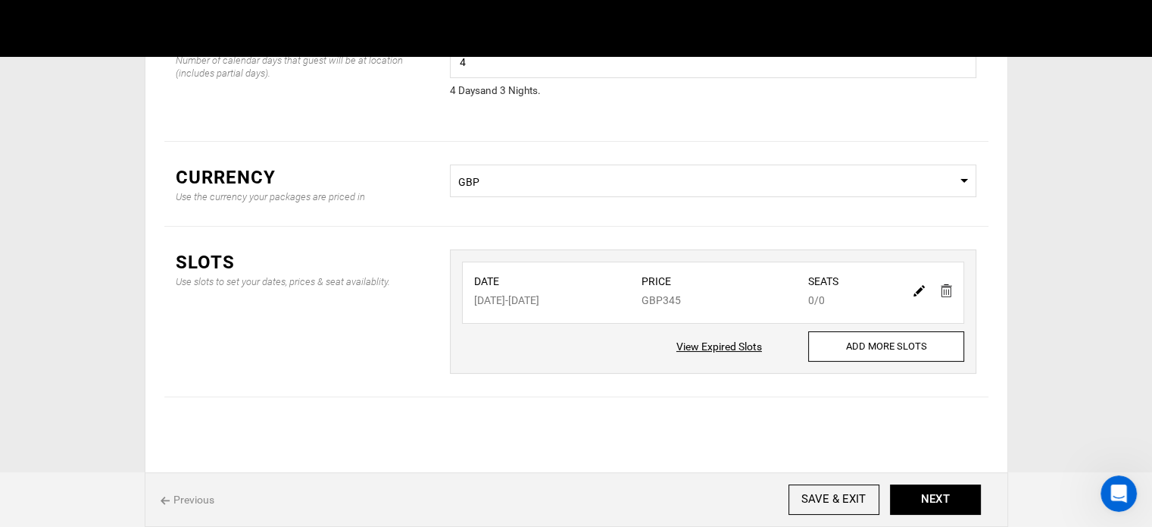
scroll to position [126, 0]
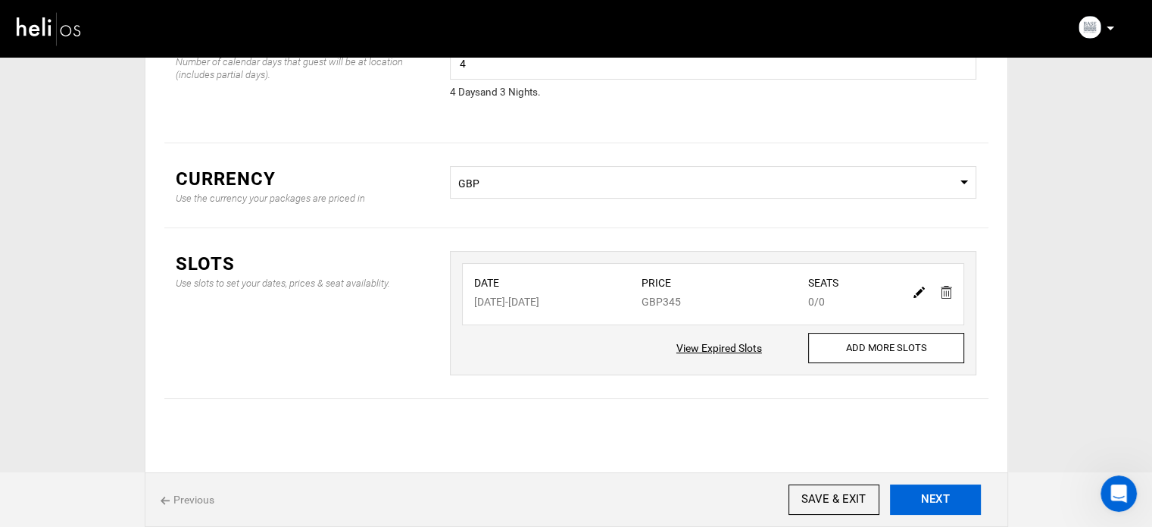
click at [942, 495] on button "NEXT" at bounding box center [935, 499] width 91 height 30
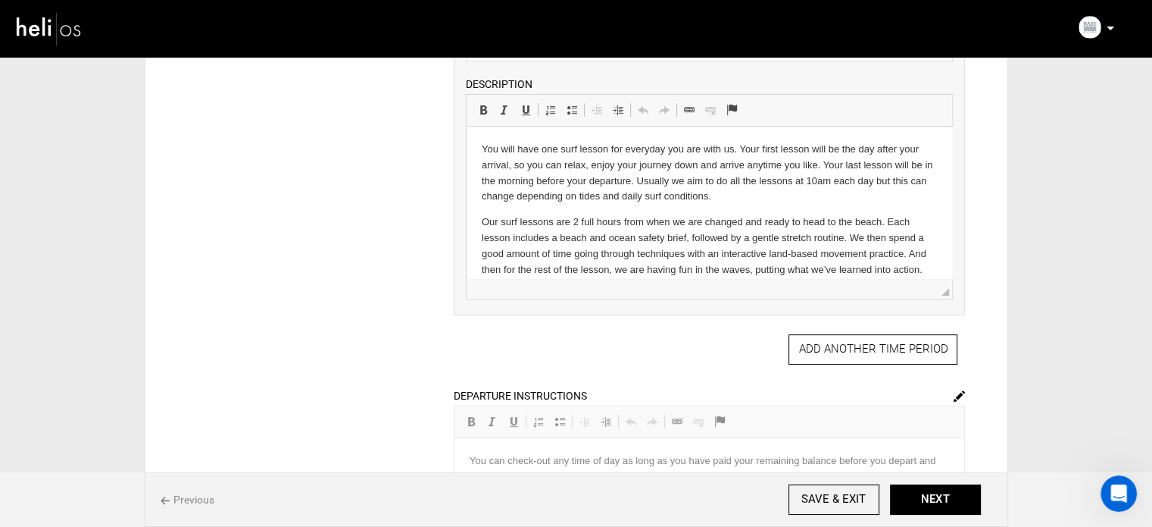
scroll to position [399, 0]
drag, startPoint x: 947, startPoint y: 194, endPoint x: 953, endPoint y: 277, distance: 82.8
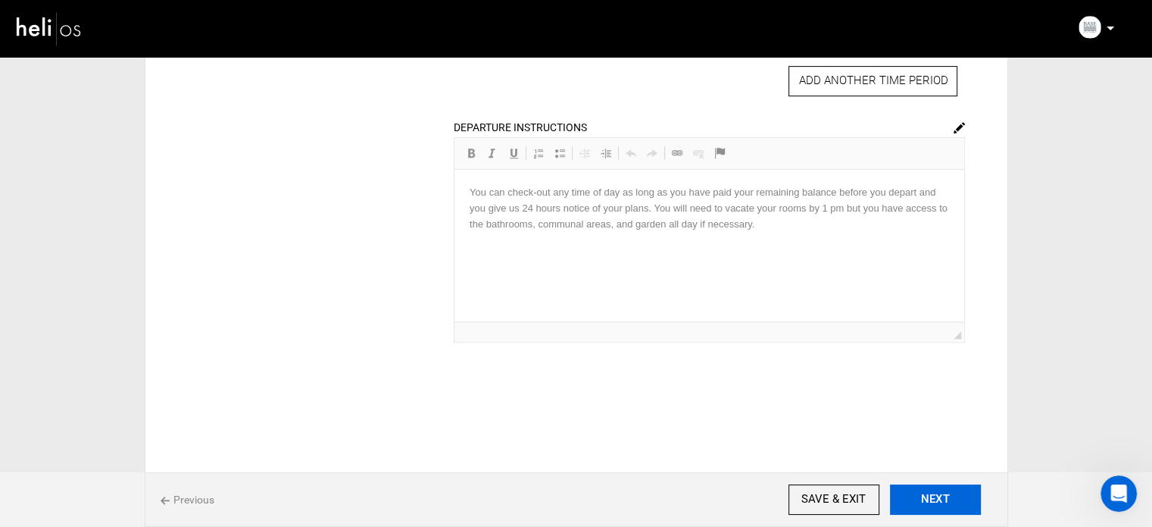
scroll to position [667, 0]
click at [933, 500] on button "NEXT" at bounding box center [935, 499] width 91 height 30
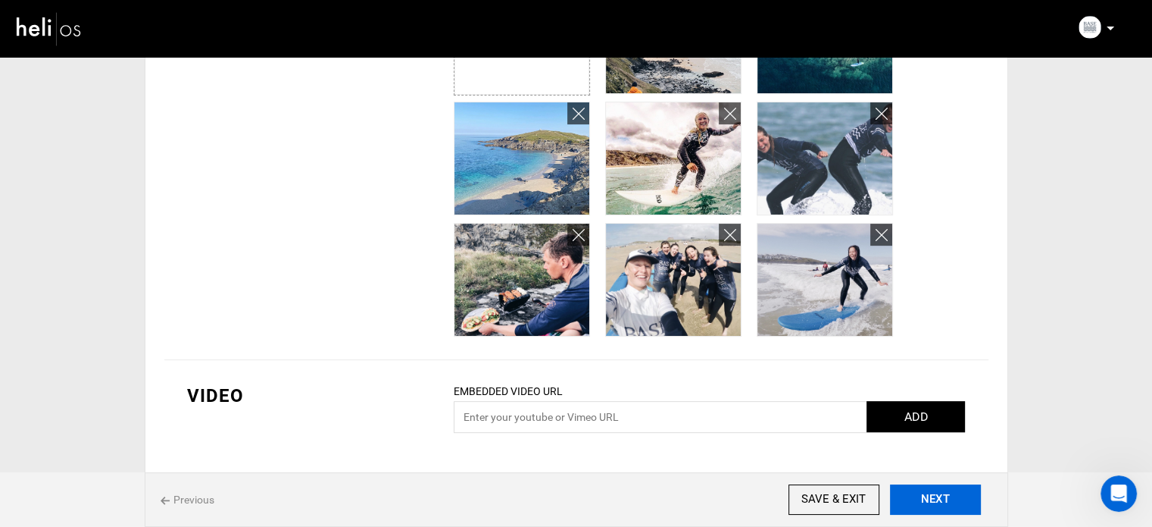
scroll to position [462, 0]
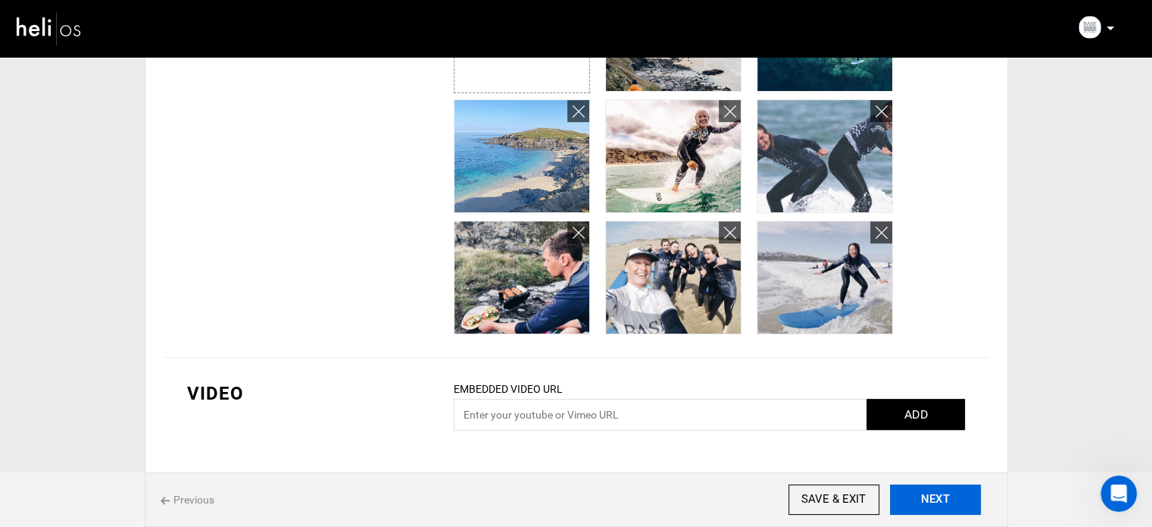
click at [933, 504] on button "NEXT" at bounding box center [935, 499] width 91 height 30
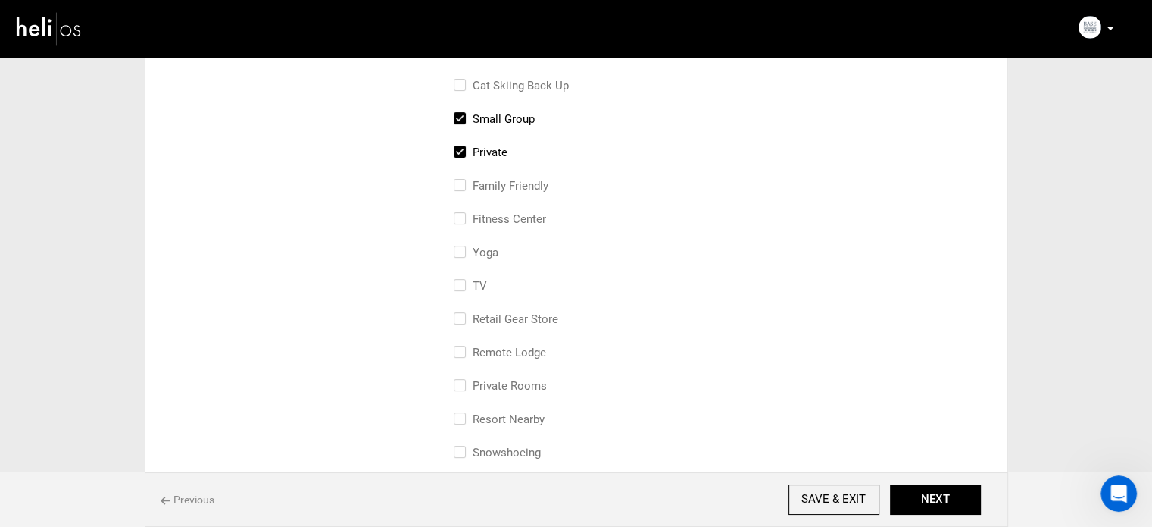
click at [470, 146] on label "Private" at bounding box center [481, 152] width 54 height 18
click at [464, 146] on input "Private" at bounding box center [459, 159] width 10 height 33
checkbox input "false"
click at [939, 496] on button "NEXT" at bounding box center [935, 499] width 91 height 30
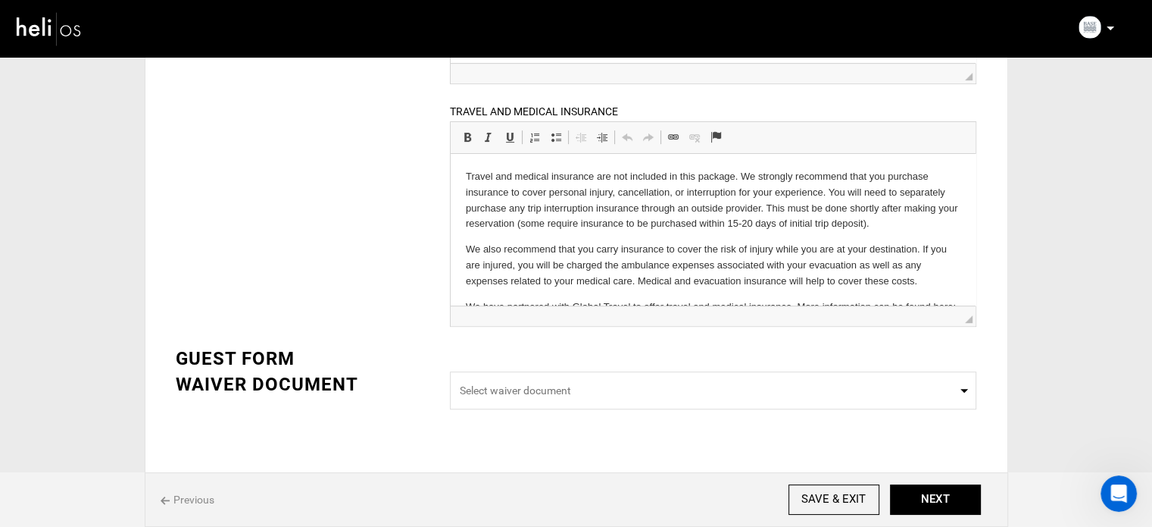
scroll to position [490, 0]
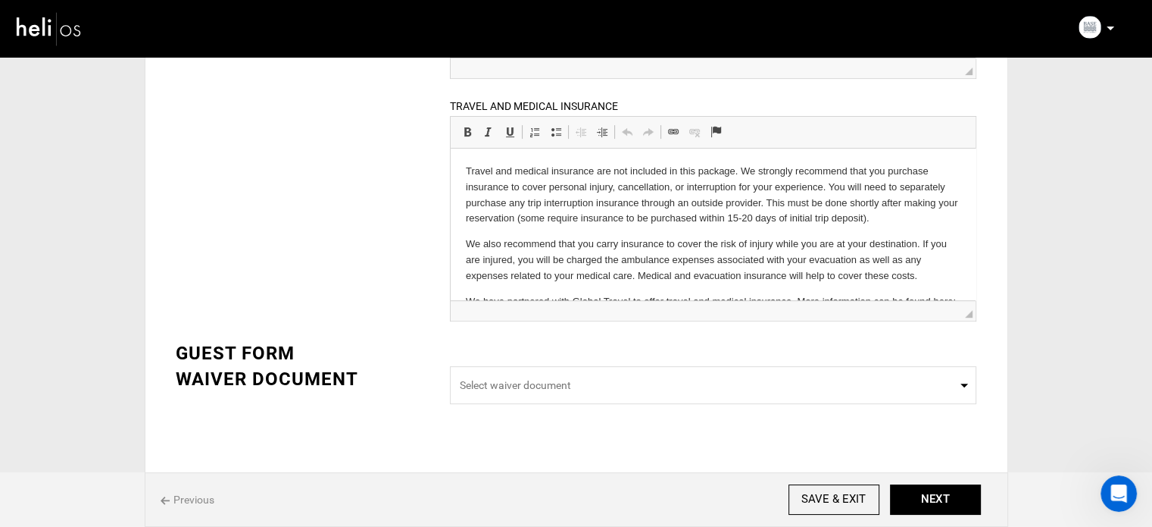
drag, startPoint x: 1163, startPoint y: 209, endPoint x: 395, endPoint y: 113, distance: 773.5
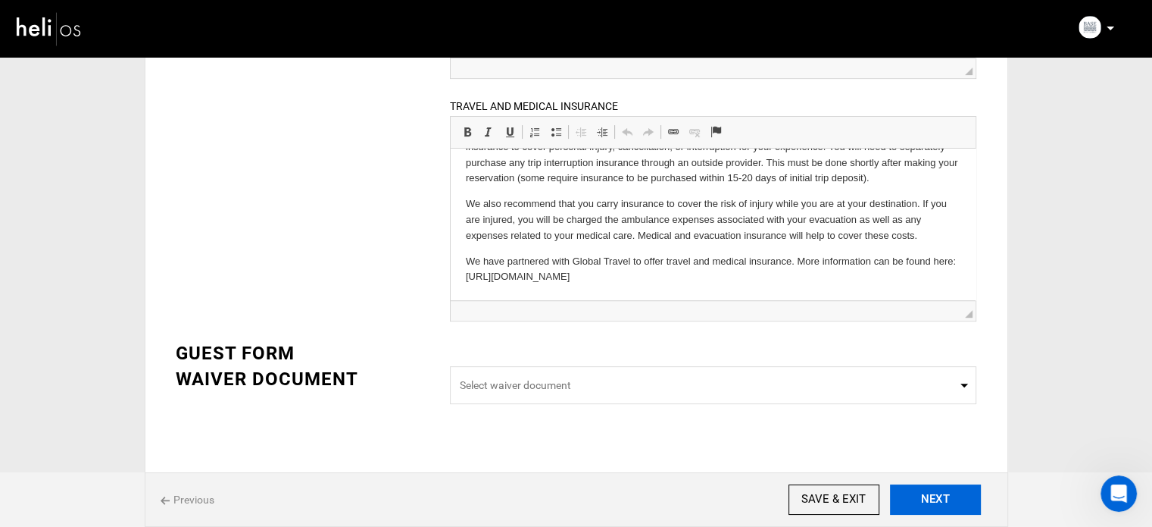
click at [912, 491] on button "NEXT" at bounding box center [935, 499] width 91 height 30
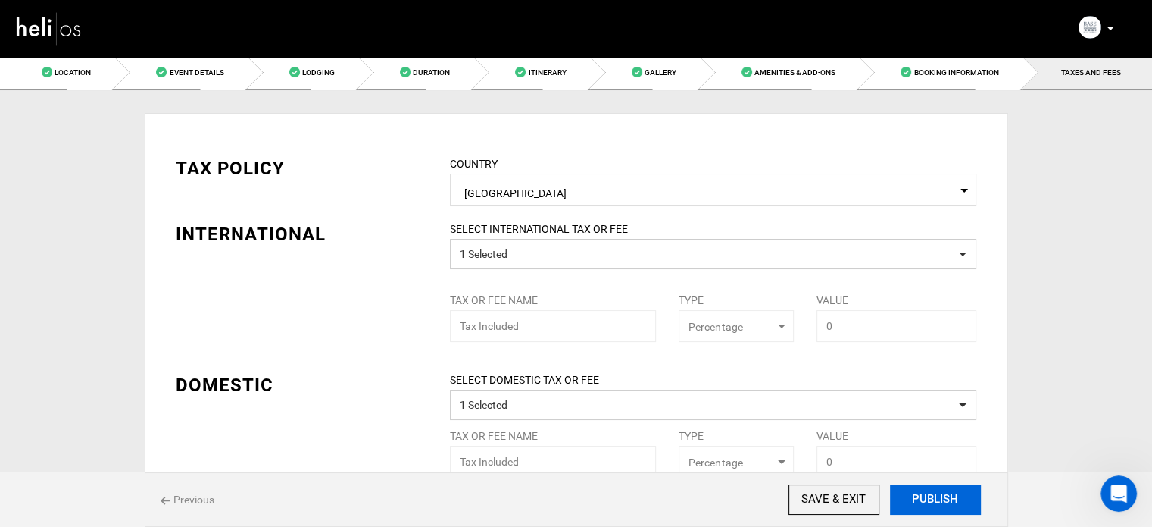
click at [927, 496] on button "PUBLISH" at bounding box center [935, 499] width 91 height 30
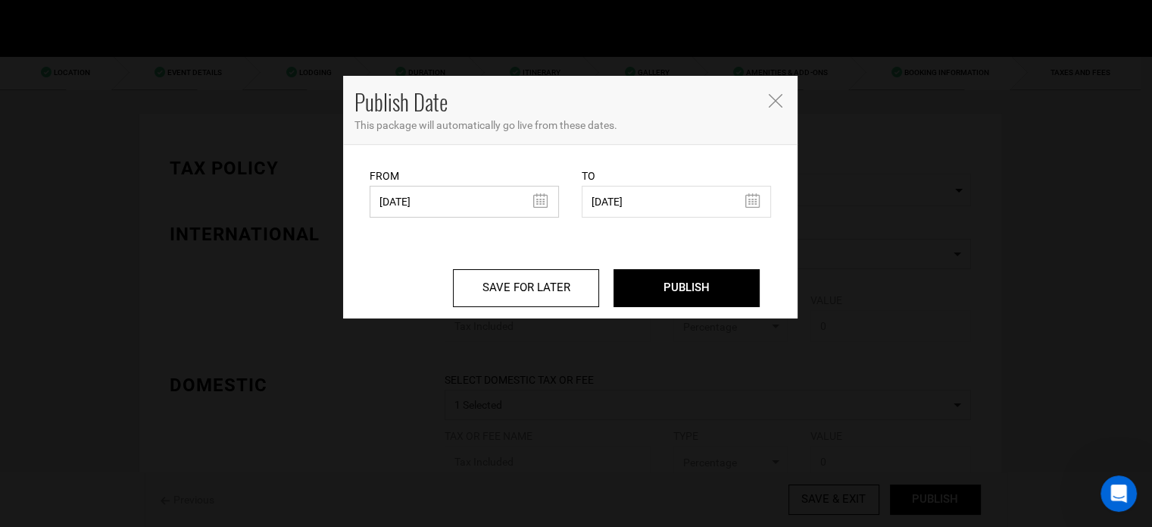
click at [482, 208] on input "06/21/2023" at bounding box center [464, 202] width 189 height 32
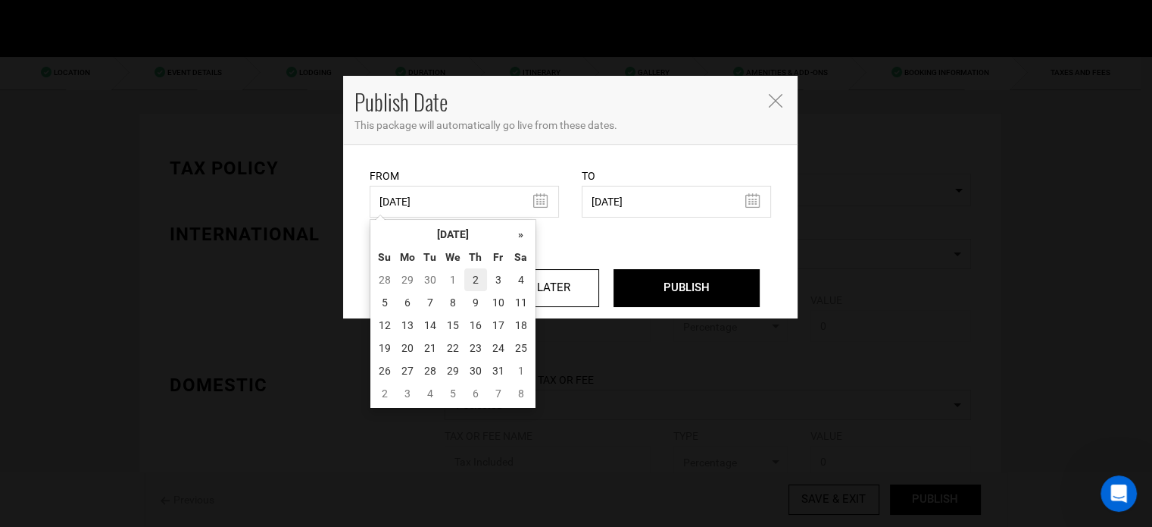
click at [470, 280] on td "2" at bounding box center [475, 279] width 23 height 23
type input "10/02/2025"
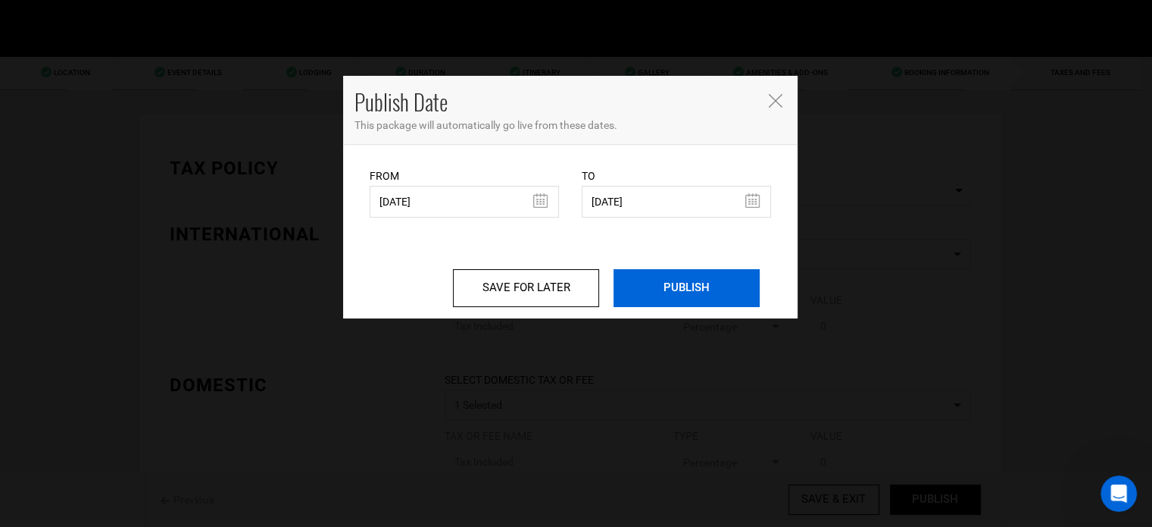
click at [743, 282] on input "PUBLISH" at bounding box center [687, 288] width 146 height 38
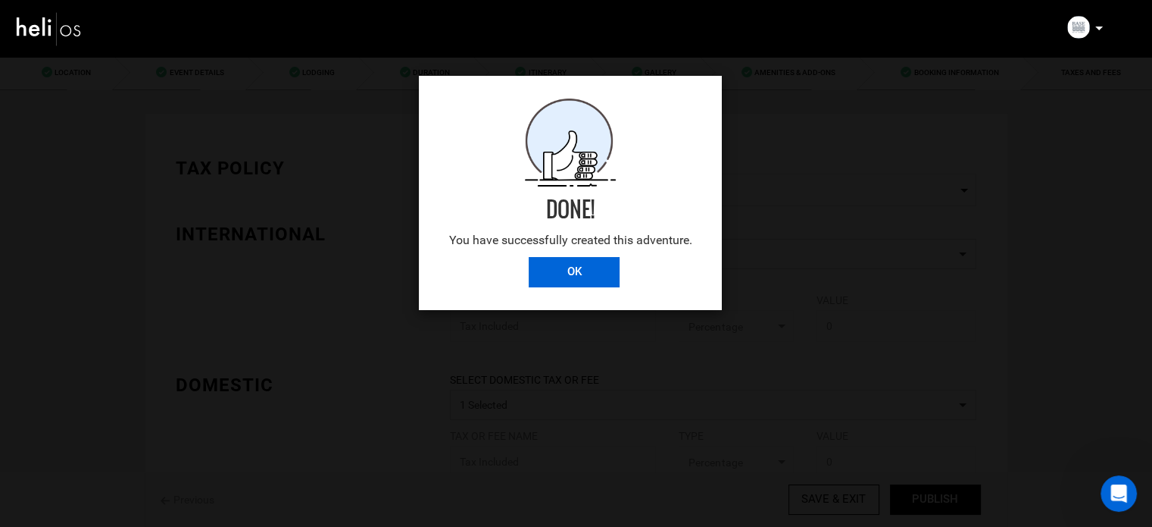
click at [559, 275] on input "OK" at bounding box center [574, 272] width 91 height 30
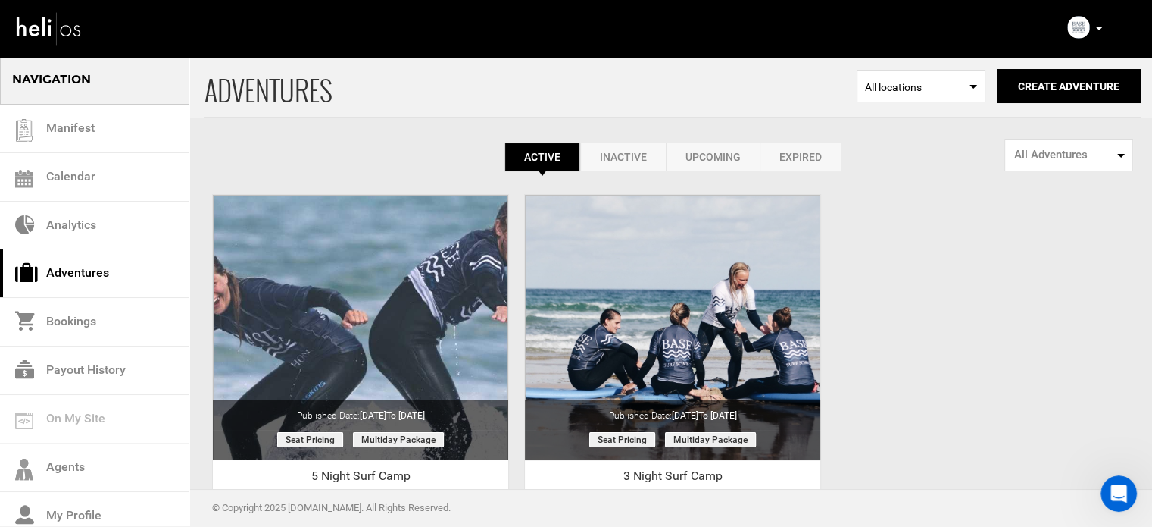
click at [1098, 29] on icon at bounding box center [1100, 29] width 8 height 4
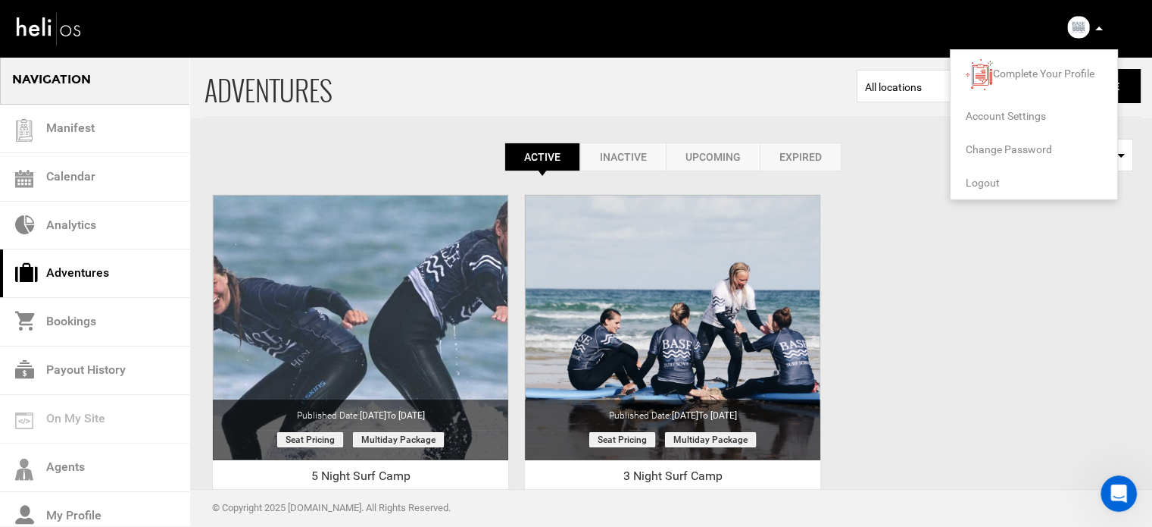
click at [989, 181] on span "Logout" at bounding box center [983, 183] width 34 height 12
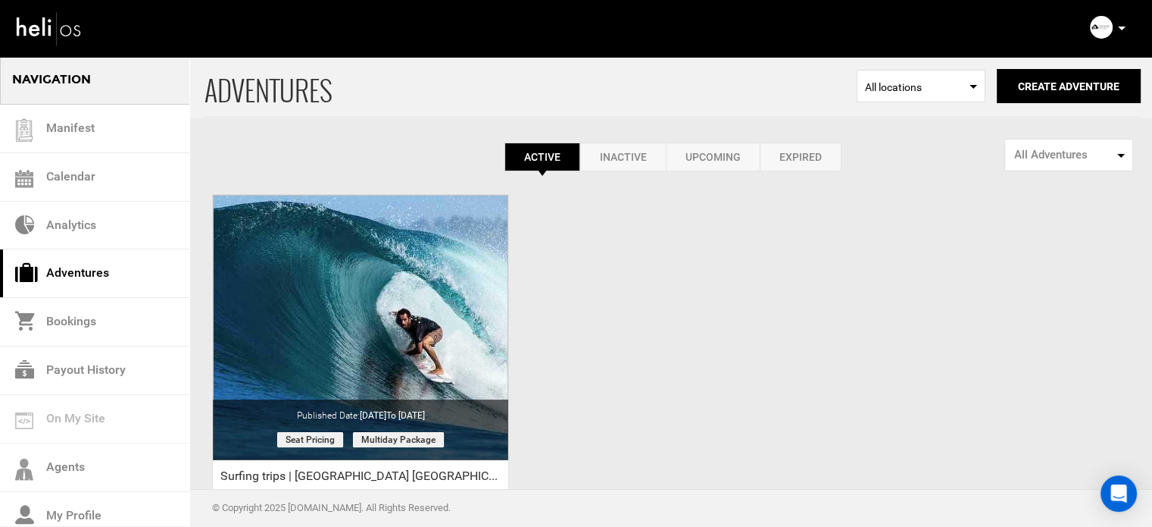
click at [803, 152] on link "Expired" at bounding box center [801, 156] width 82 height 29
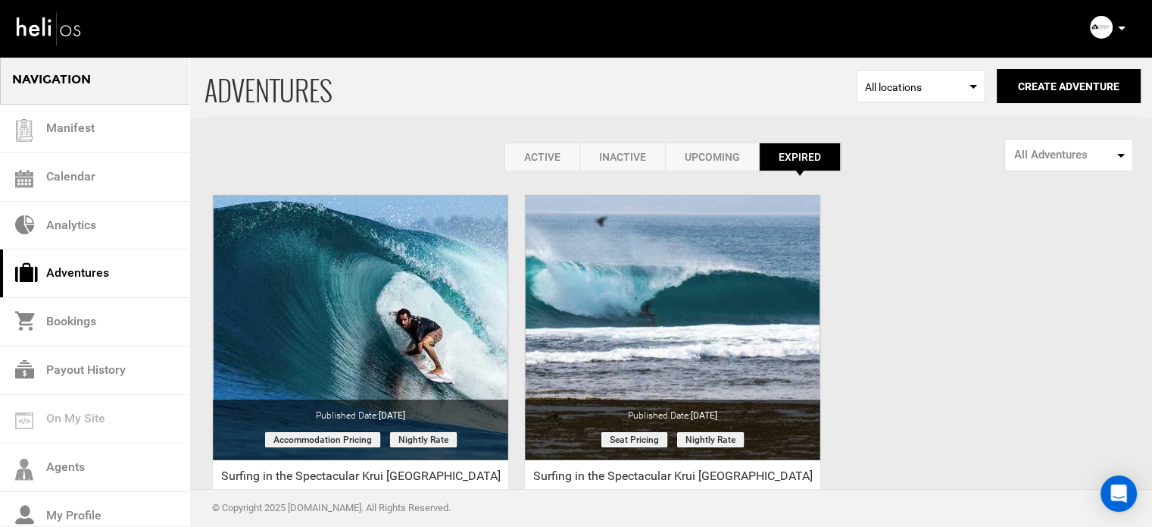
click at [550, 151] on link "Active" at bounding box center [542, 156] width 75 height 29
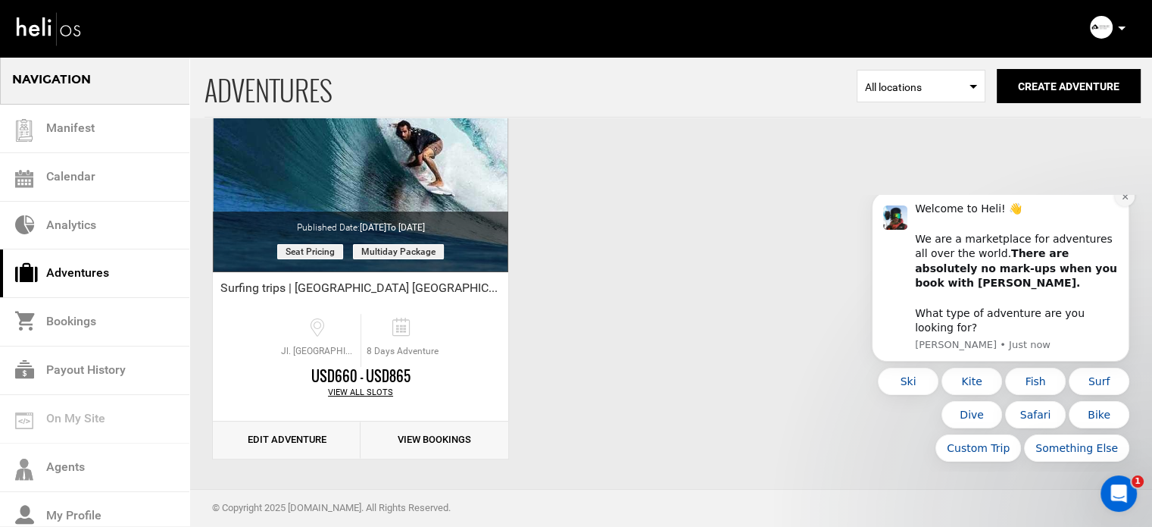
click at [1121, 201] on icon "Dismiss notification" at bounding box center [1125, 196] width 8 height 8
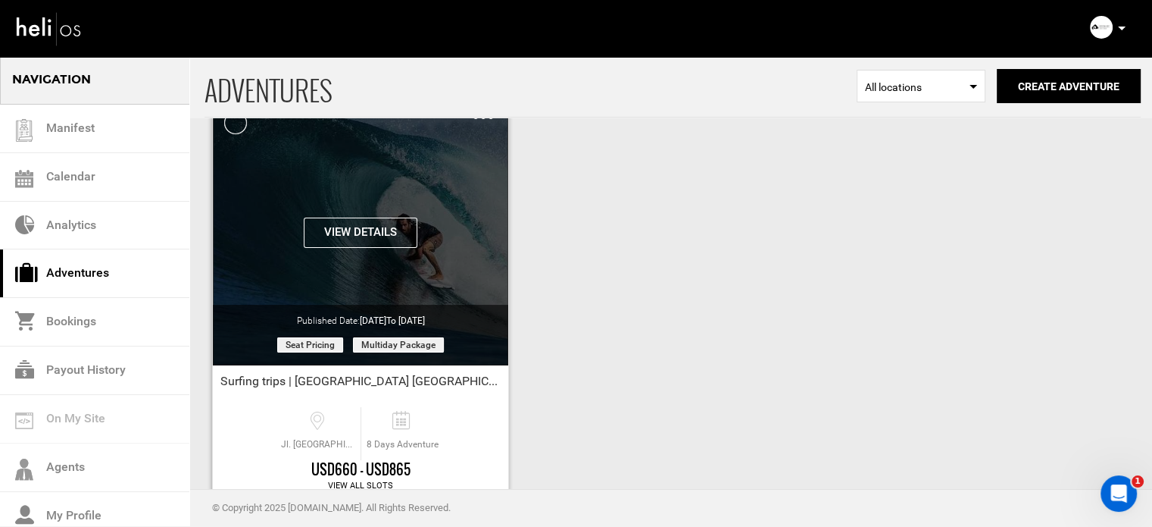
scroll to position [67, 0]
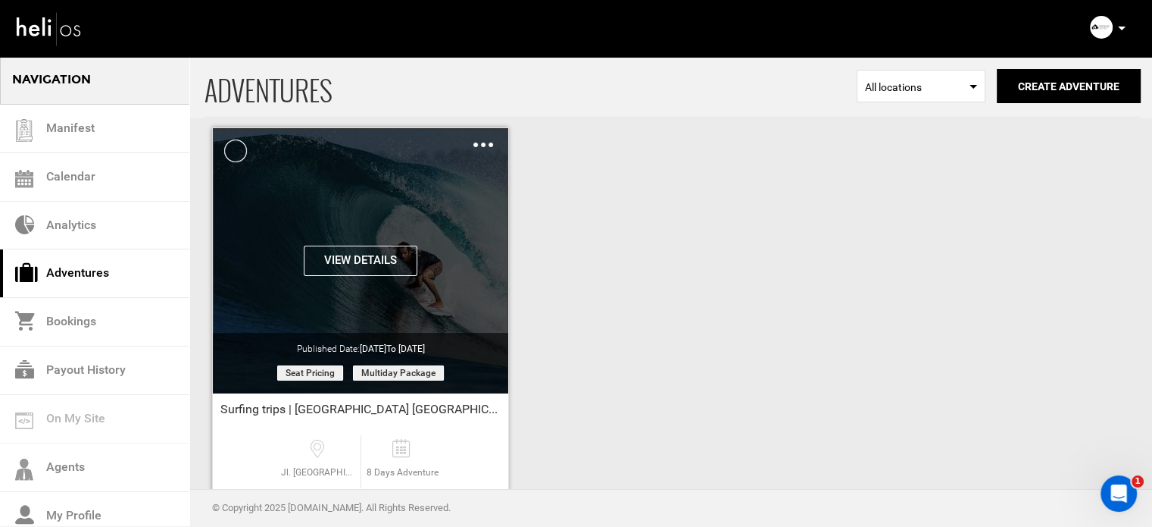
click at [379, 254] on button "View Details" at bounding box center [361, 260] width 114 height 30
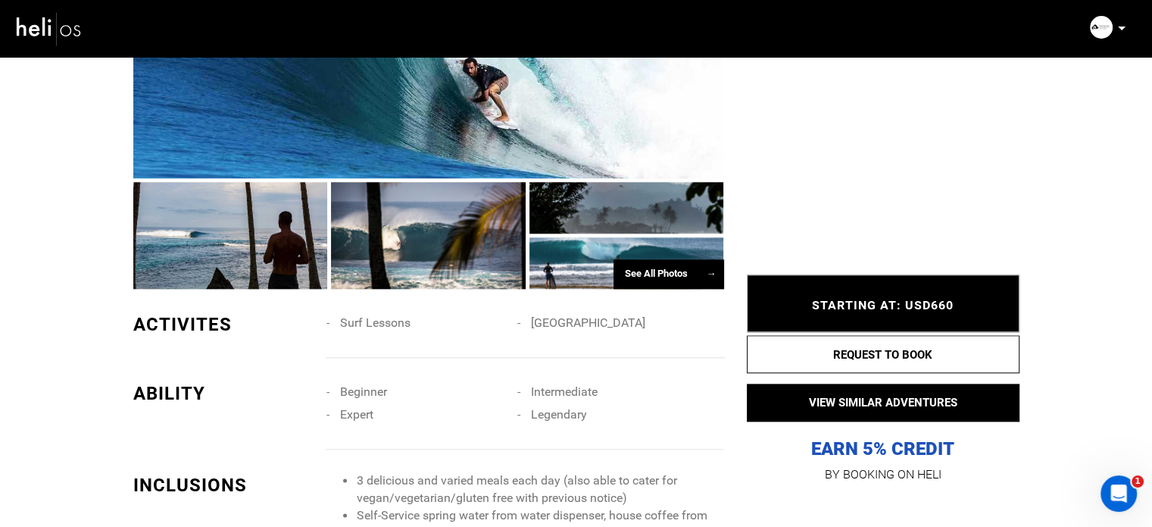
scroll to position [329, 0]
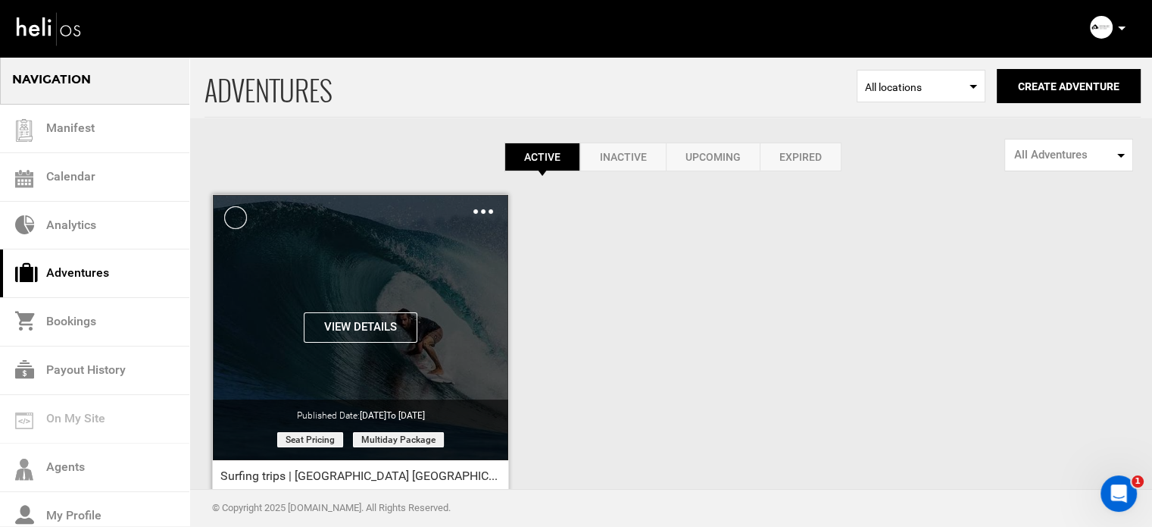
scroll to position [188, 0]
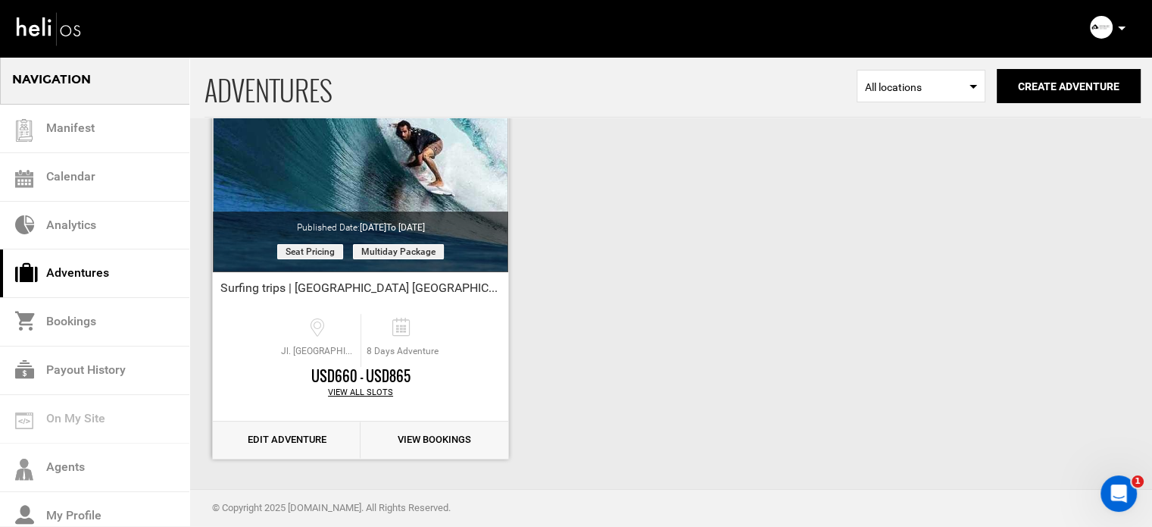
click at [290, 438] on link "Edit Adventure" at bounding box center [287, 439] width 148 height 37
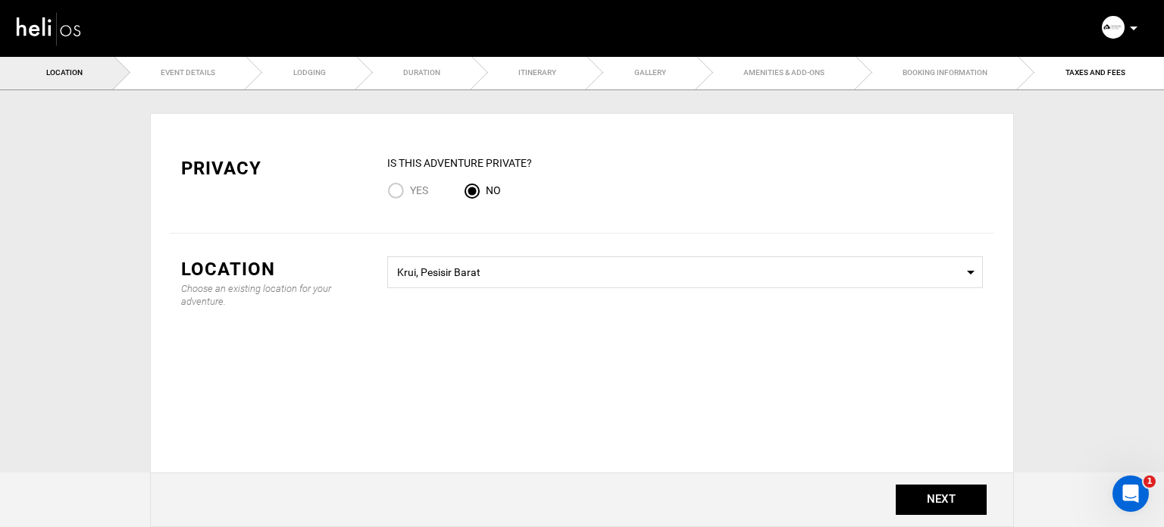
type input "Surfing trips | Krui Indonesia"
checkbox input "true"
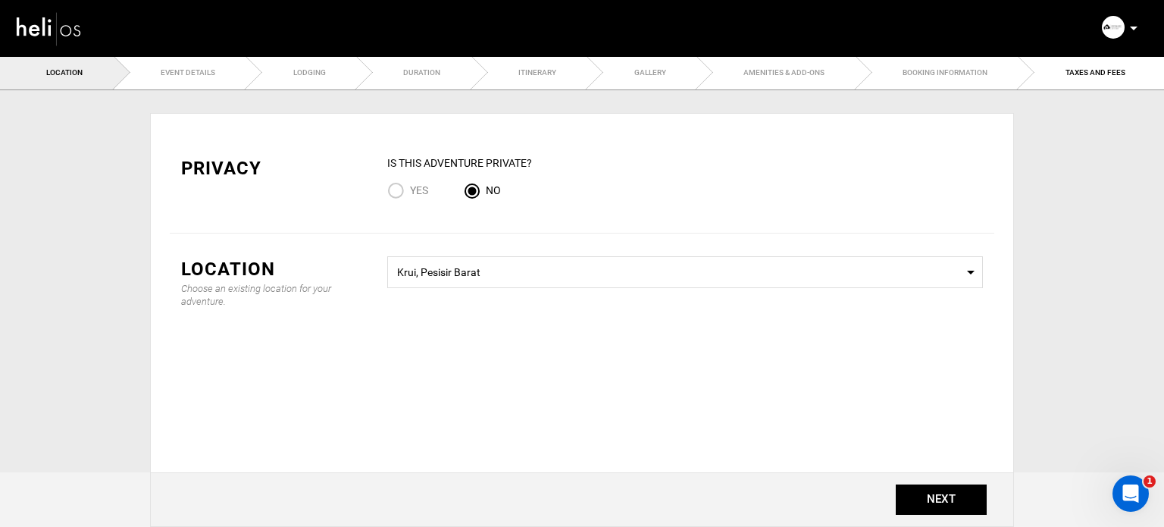
checkbox input "true"
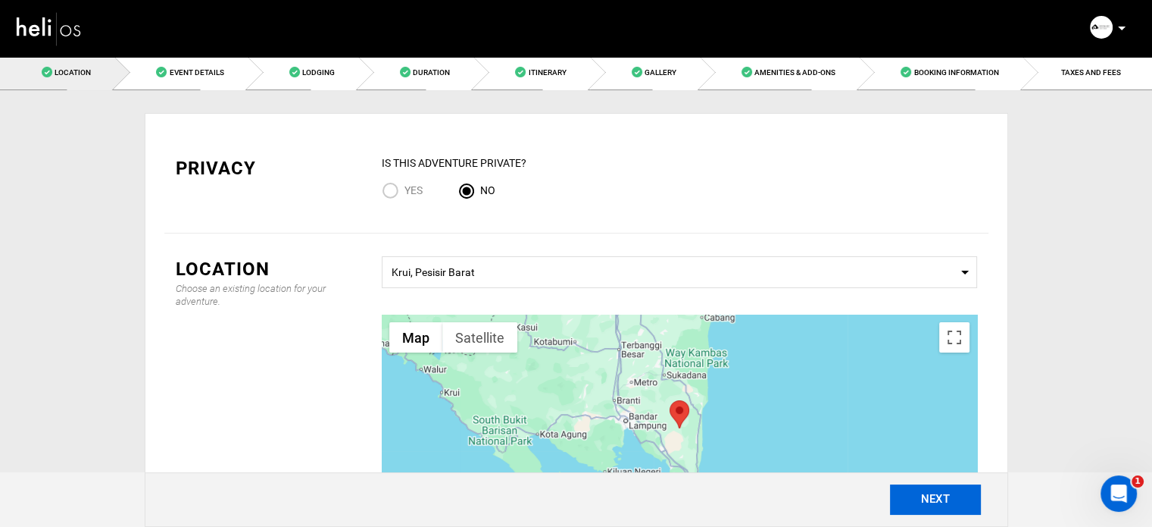
click at [929, 492] on button "NEXT" at bounding box center [935, 499] width 91 height 30
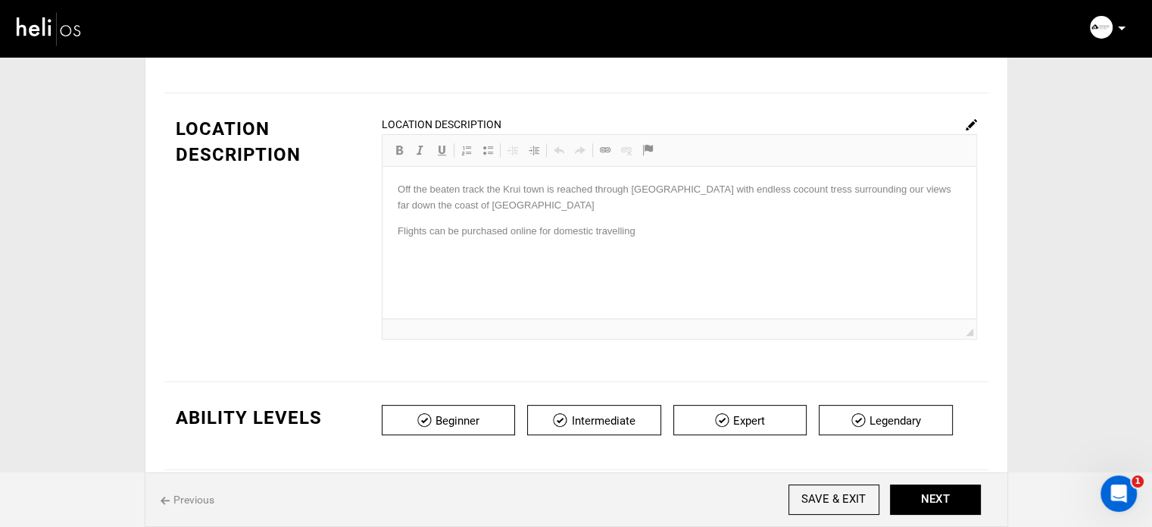
scroll to position [370, 0]
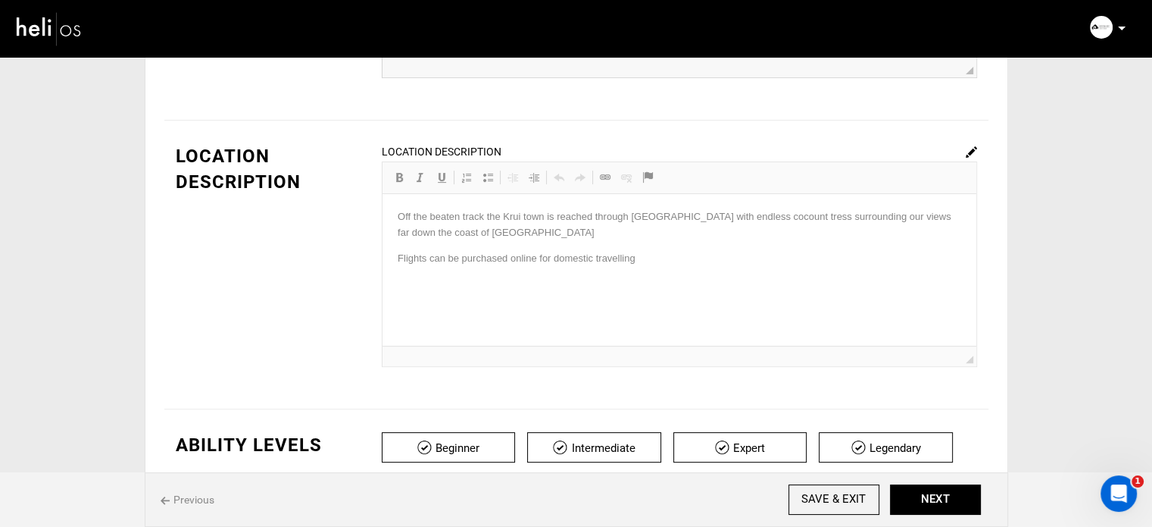
click at [966, 151] on img at bounding box center [971, 151] width 11 height 11
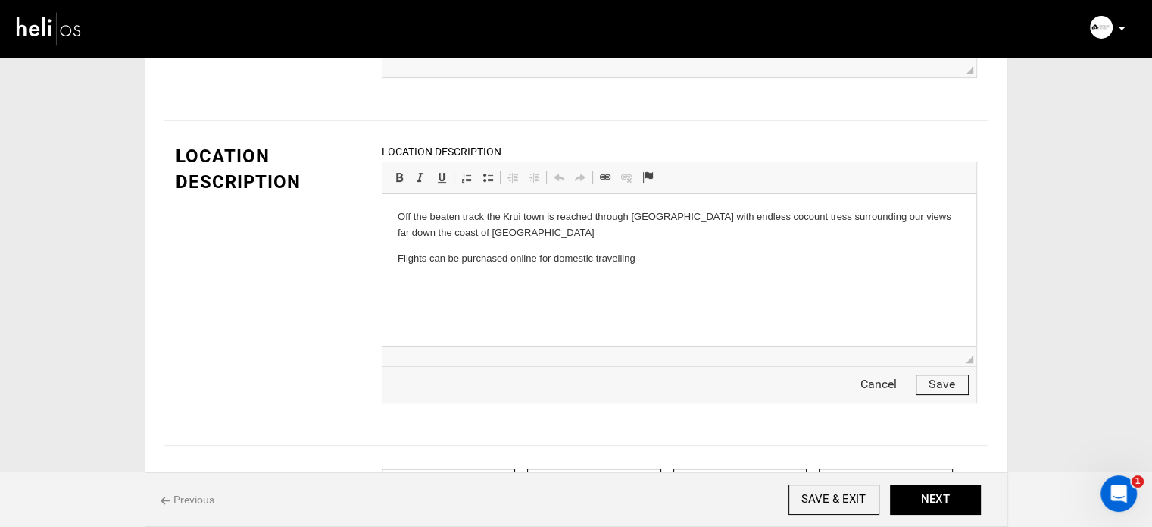
click at [393, 259] on html "Off the beaten track the Krui town is reached through lush jungle with endless …" at bounding box center [679, 237] width 594 height 87
click at [783, 237] on p "Off the beaten track the Krui town is reached through lush jungle with endless …" at bounding box center [679, 225] width 564 height 32
click at [959, 381] on button "Save" at bounding box center [942, 384] width 53 height 20
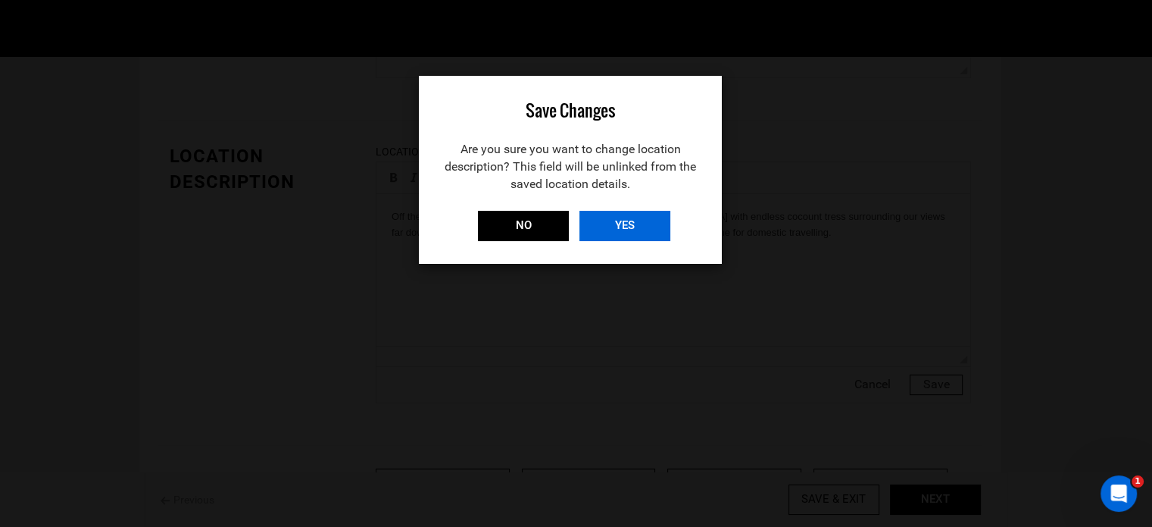
click at [612, 224] on input "YES" at bounding box center [625, 226] width 91 height 30
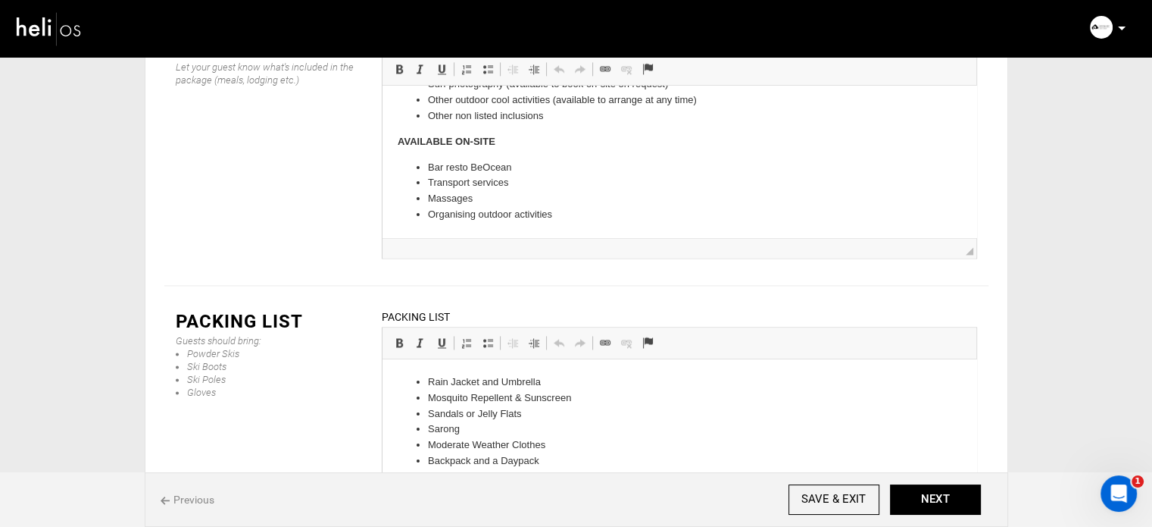
scroll to position [36, 0]
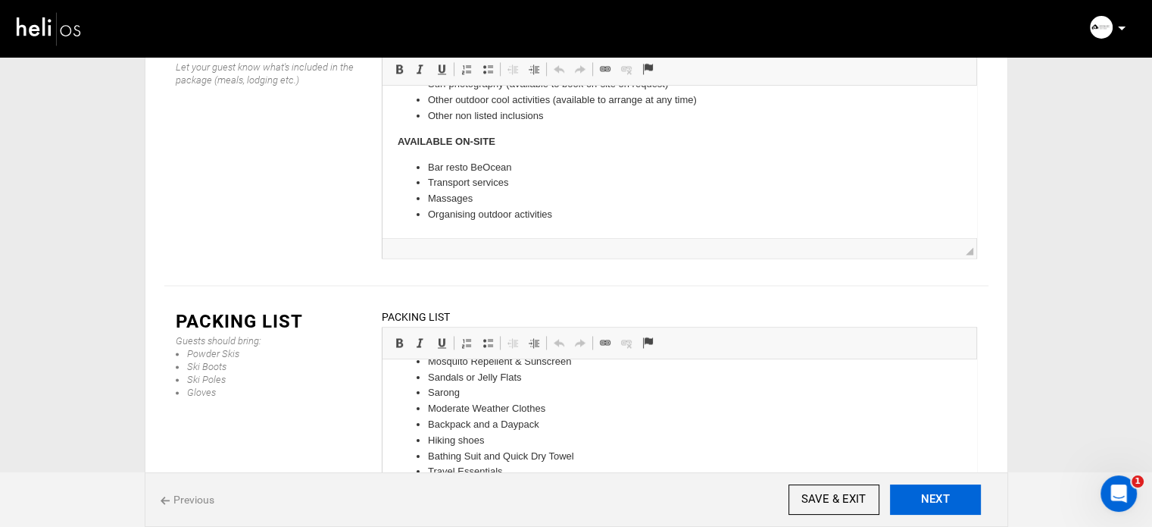
click at [903, 500] on button "NEXT" at bounding box center [935, 499] width 91 height 30
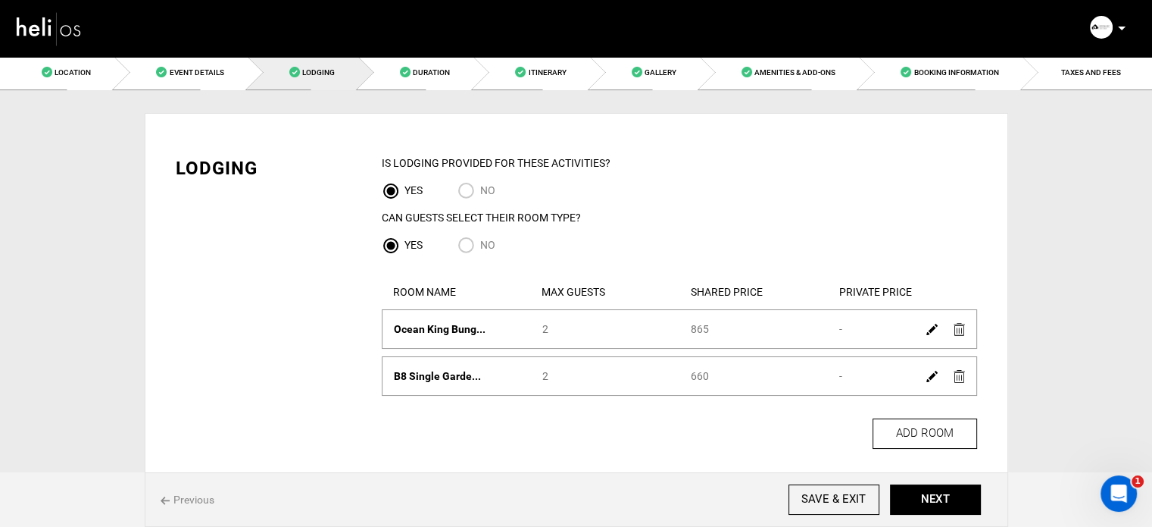
click at [930, 325] on img at bounding box center [932, 329] width 11 height 11
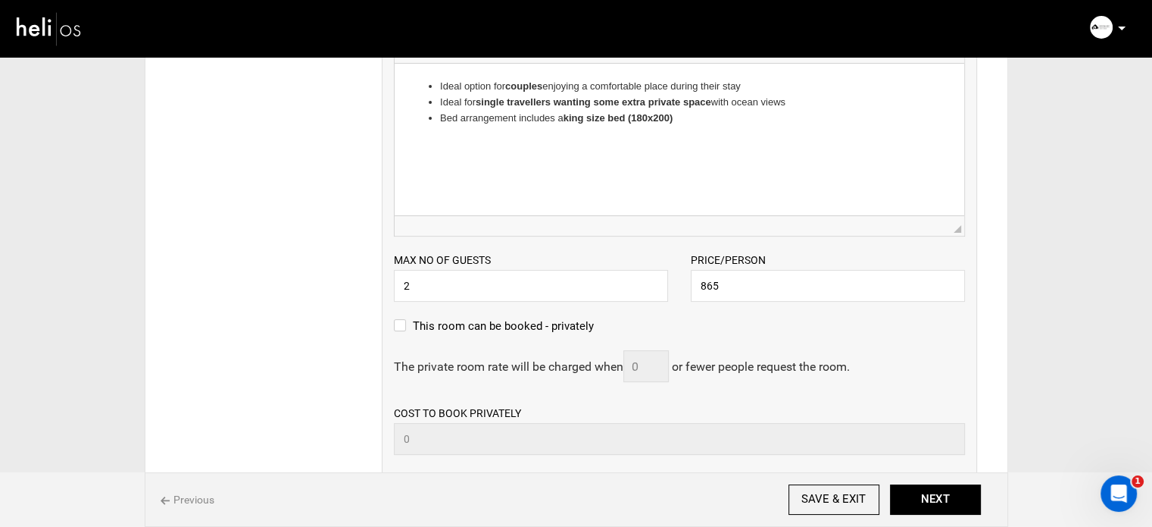
scroll to position [374, 0]
drag, startPoint x: 723, startPoint y: 277, endPoint x: 700, endPoint y: 277, distance: 22.7
click at [701, 277] on input "865" at bounding box center [828, 284] width 274 height 32
click at [718, 283] on input "865" at bounding box center [828, 284] width 274 height 32
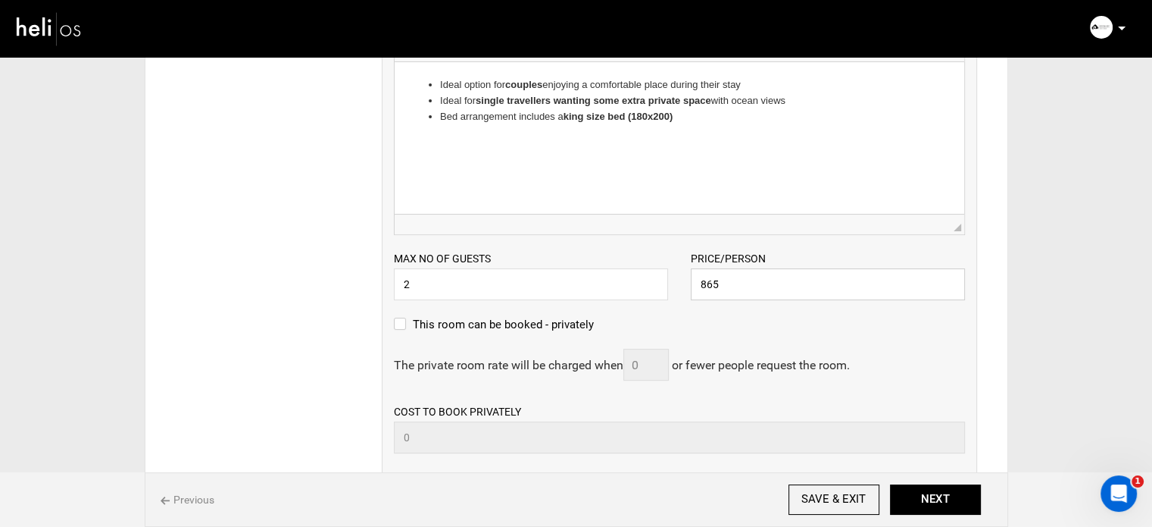
click at [718, 283] on input "865" at bounding box center [828, 284] width 274 height 32
type input "1029"
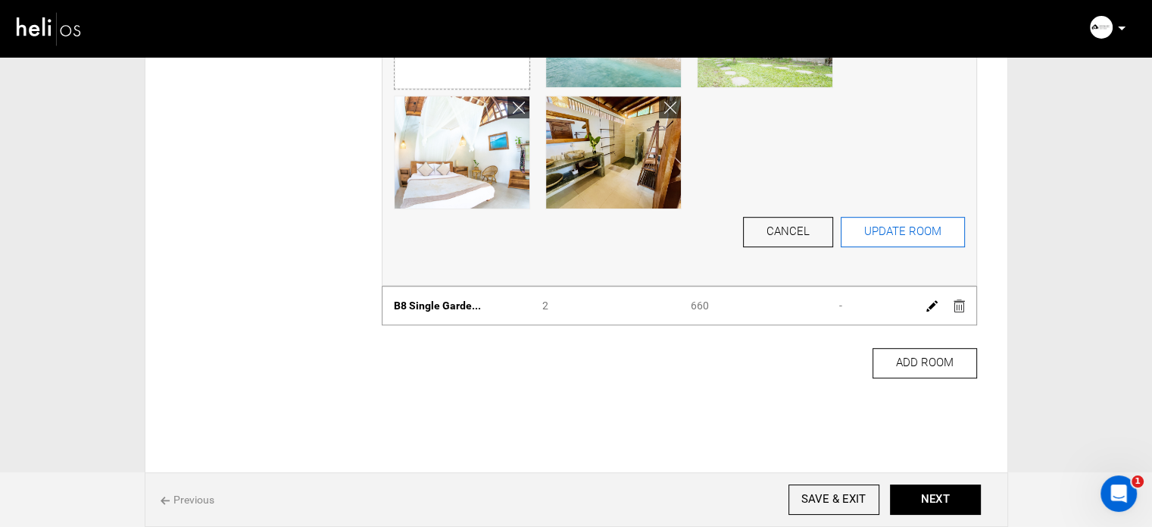
click at [886, 245] on button "UPDATE ROOM" at bounding box center [903, 232] width 124 height 30
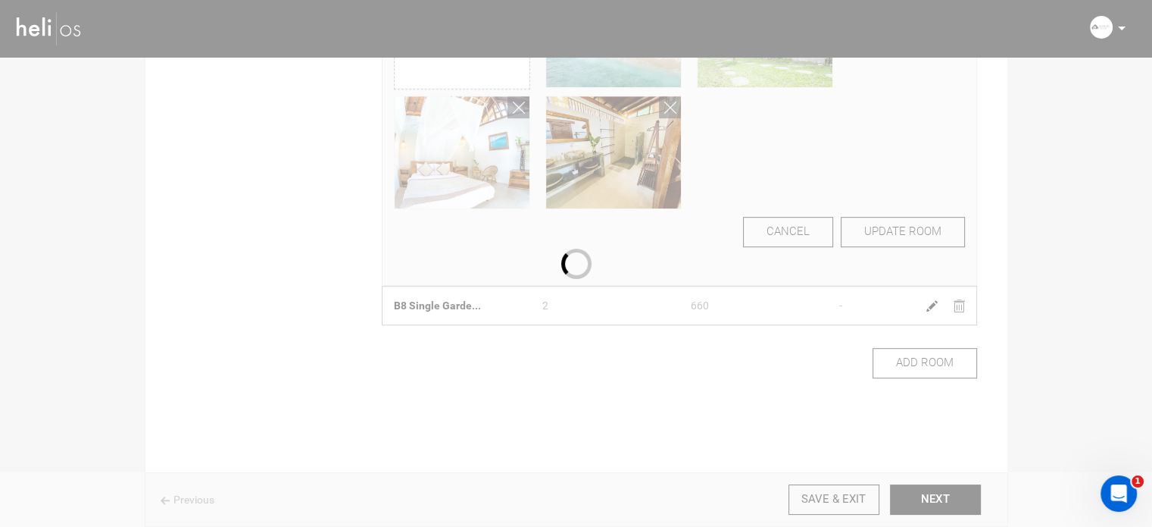
scroll to position [70, 0]
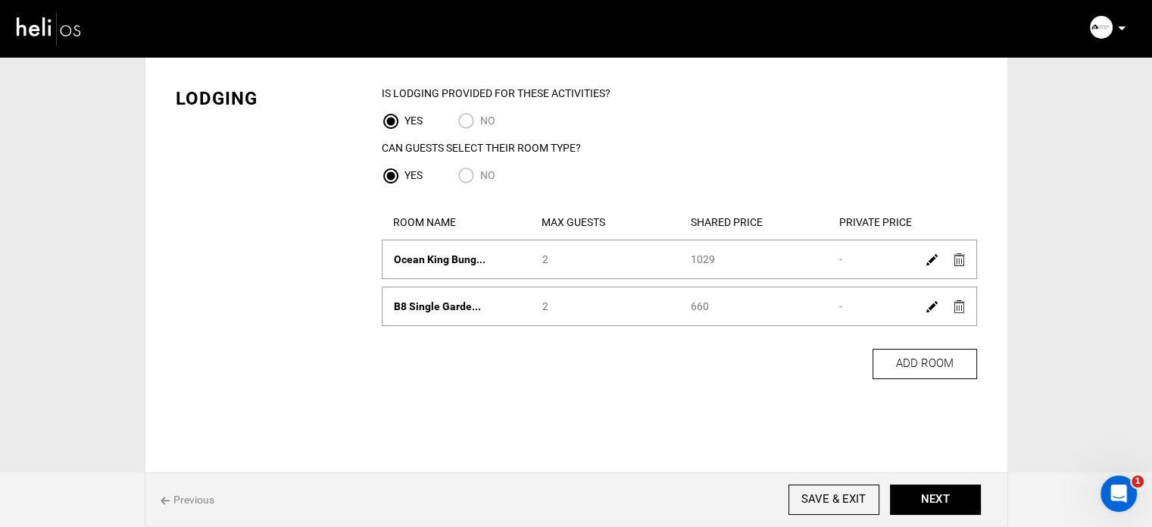
click at [933, 305] on img at bounding box center [932, 306] width 11 height 11
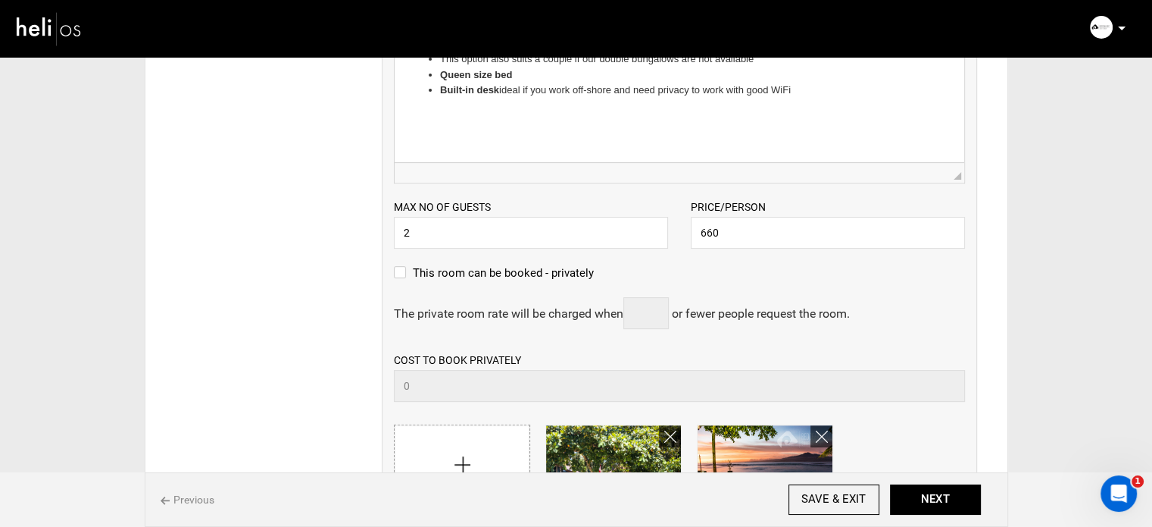
scroll to position [474, 0]
drag, startPoint x: 734, startPoint y: 231, endPoint x: 690, endPoint y: 230, distance: 43.9
click at [691, 230] on input "660" at bounding box center [828, 231] width 274 height 32
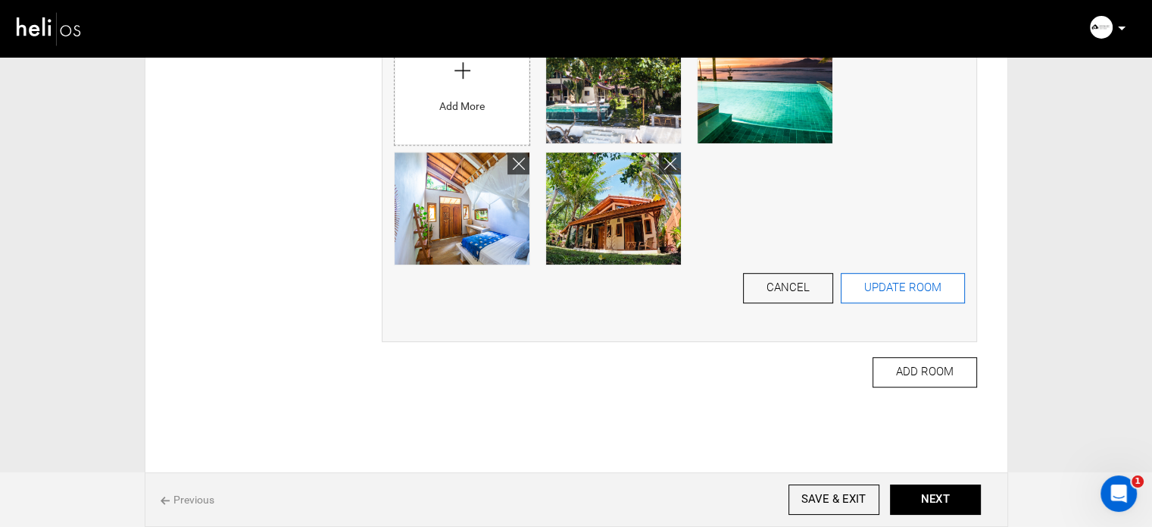
type input "742"
click at [893, 295] on button "UPDATE ROOM" at bounding box center [903, 288] width 124 height 30
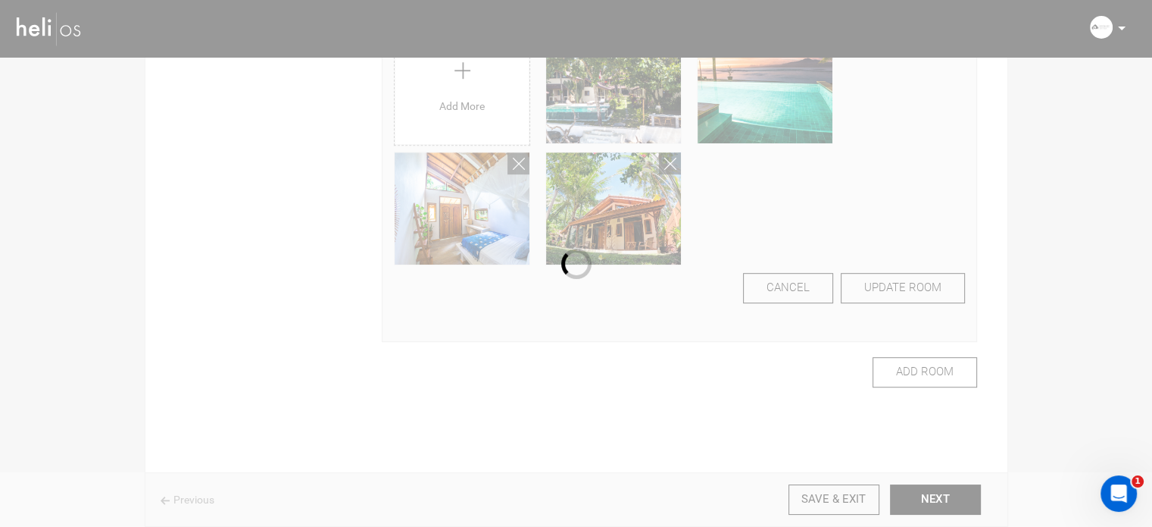
scroll to position [97, 0]
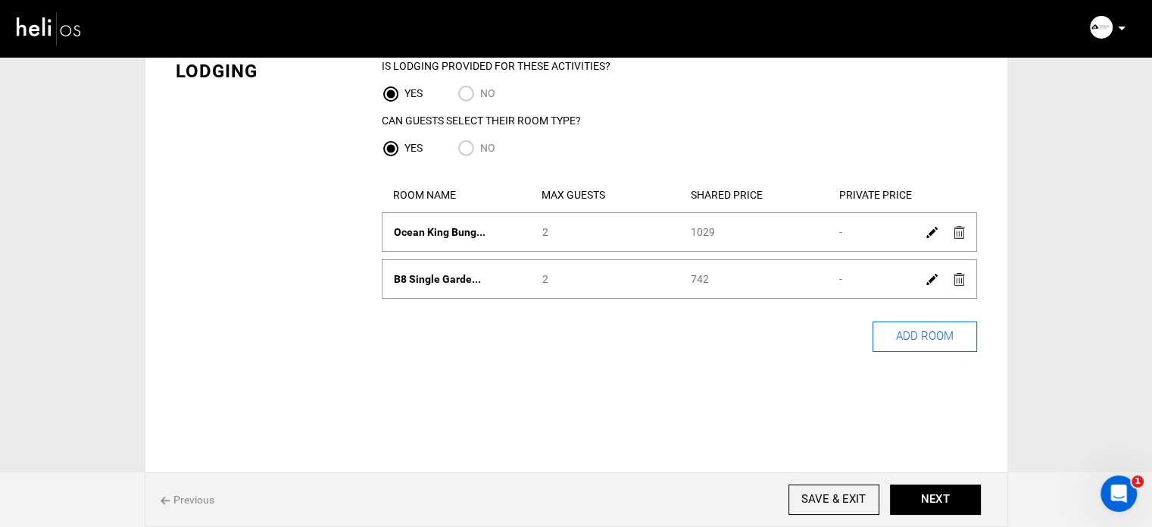
click at [942, 328] on button "ADD ROOM" at bounding box center [925, 336] width 105 height 30
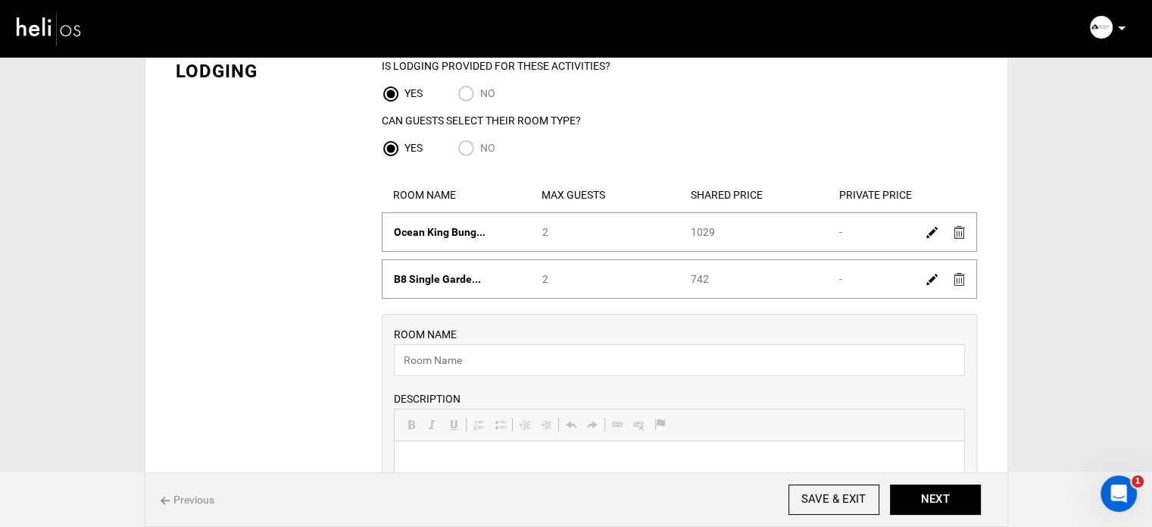
scroll to position [0, 0]
click at [517, 363] on input "text" at bounding box center [679, 360] width 571 height 32
type input "Garden double"
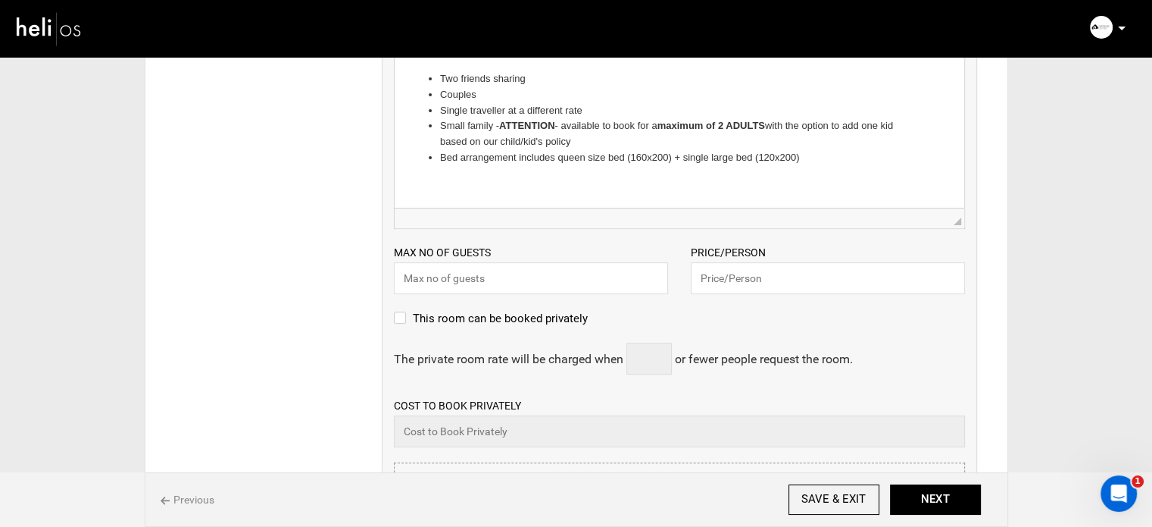
scroll to position [492, 0]
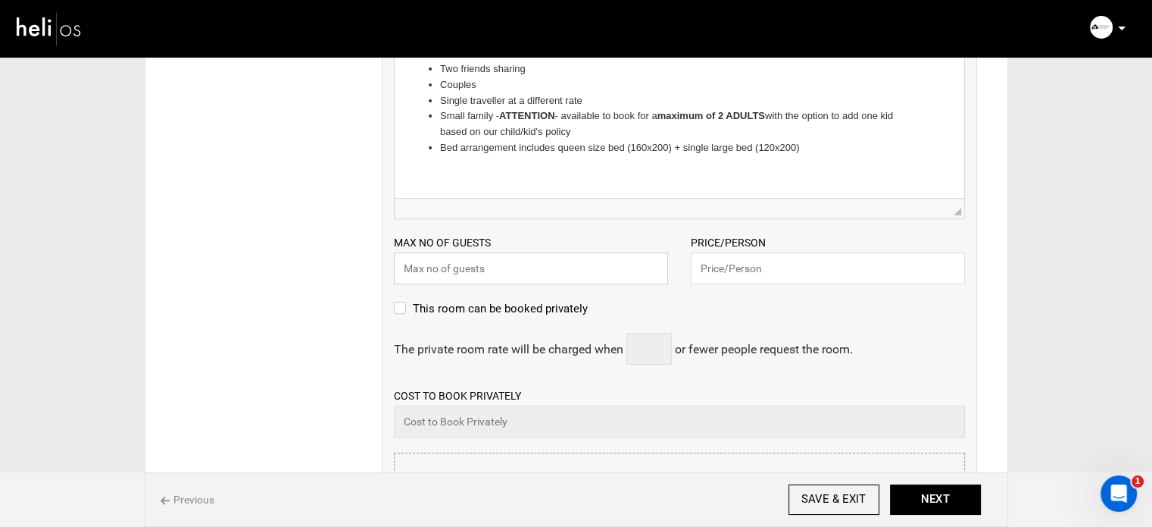
click at [476, 276] on input "text" at bounding box center [531, 268] width 274 height 32
type input "2"
drag, startPoint x: 724, startPoint y: 258, endPoint x: 632, endPoint y: 231, distance: 95.6
click at [724, 258] on input "text" at bounding box center [828, 268] width 274 height 32
type input "1029"
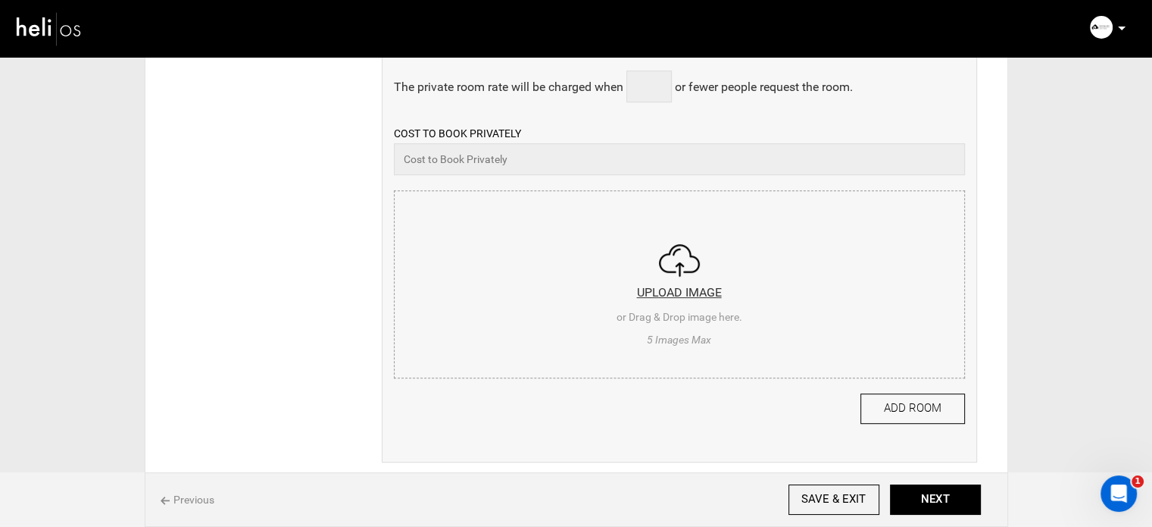
scroll to position [760, 0]
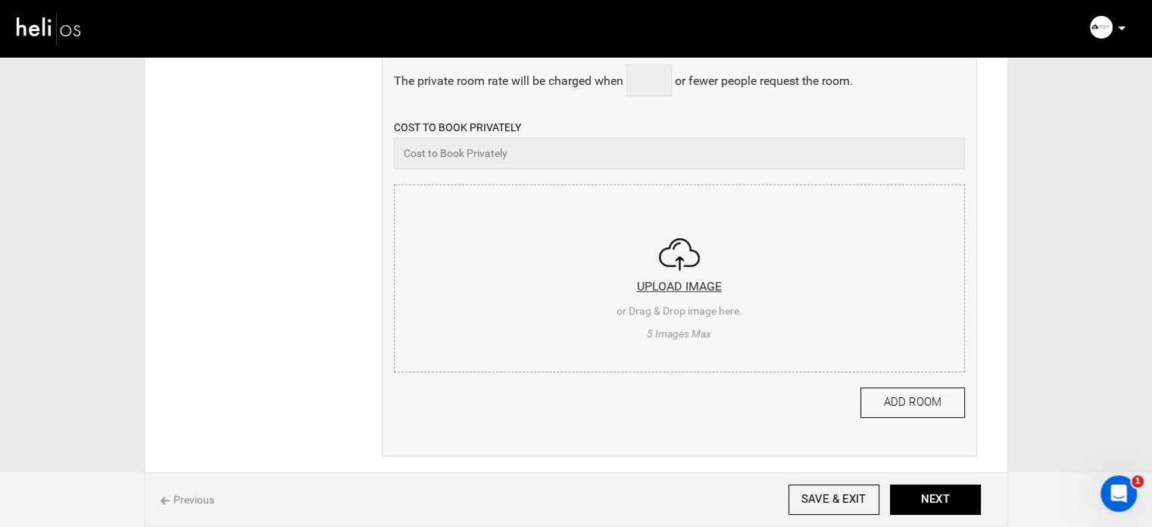
click at [579, 284] on input "file" at bounding box center [680, 276] width 570 height 182
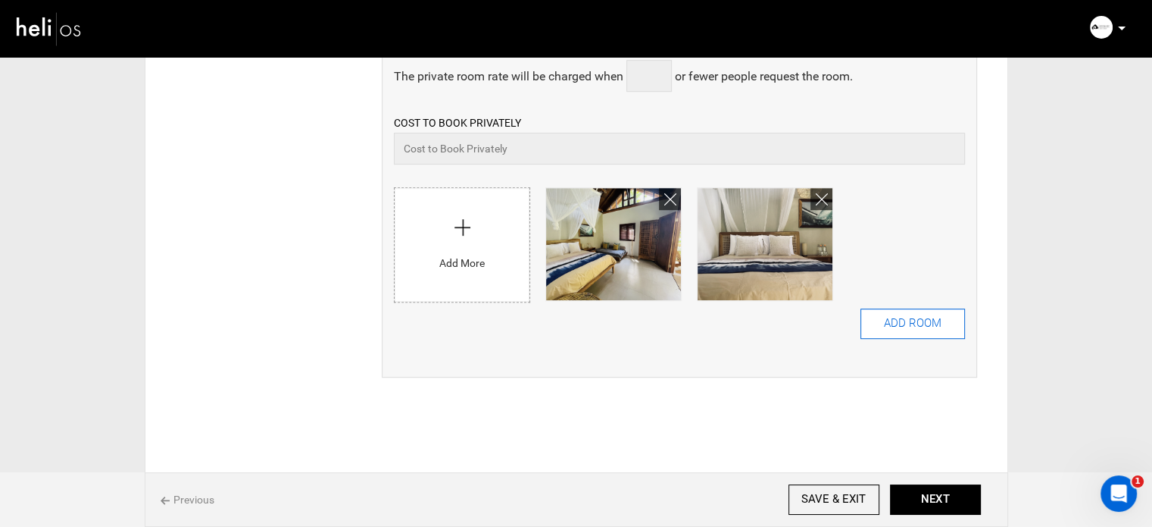
scroll to position [764, 0]
click at [899, 321] on button "ADD ROOM" at bounding box center [913, 324] width 105 height 30
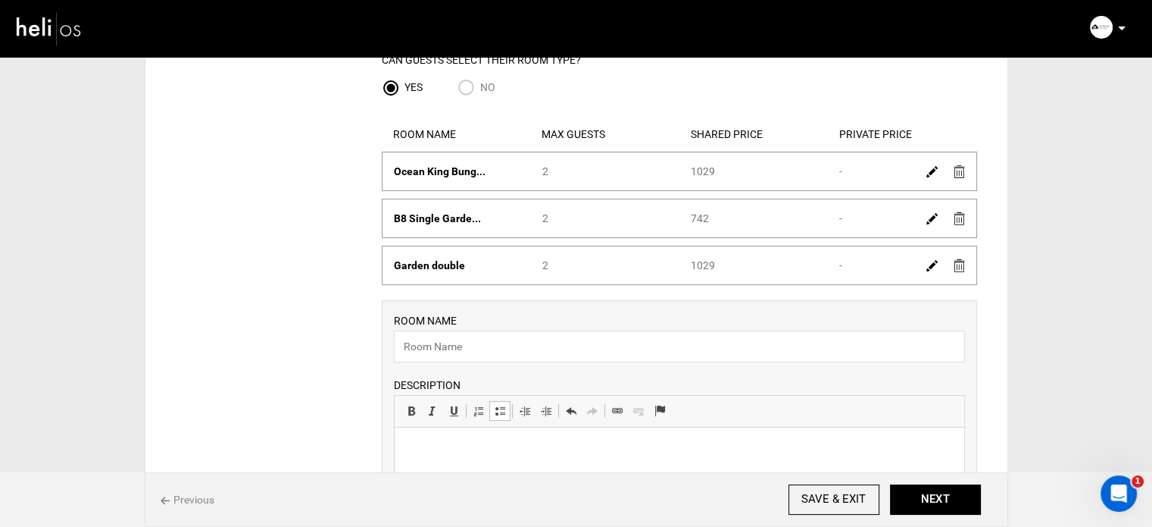
scroll to position [159, 0]
click at [476, 355] on input "text" at bounding box center [679, 345] width 571 height 32
click at [467, 347] on input "text" at bounding box center [679, 345] width 571 height 32
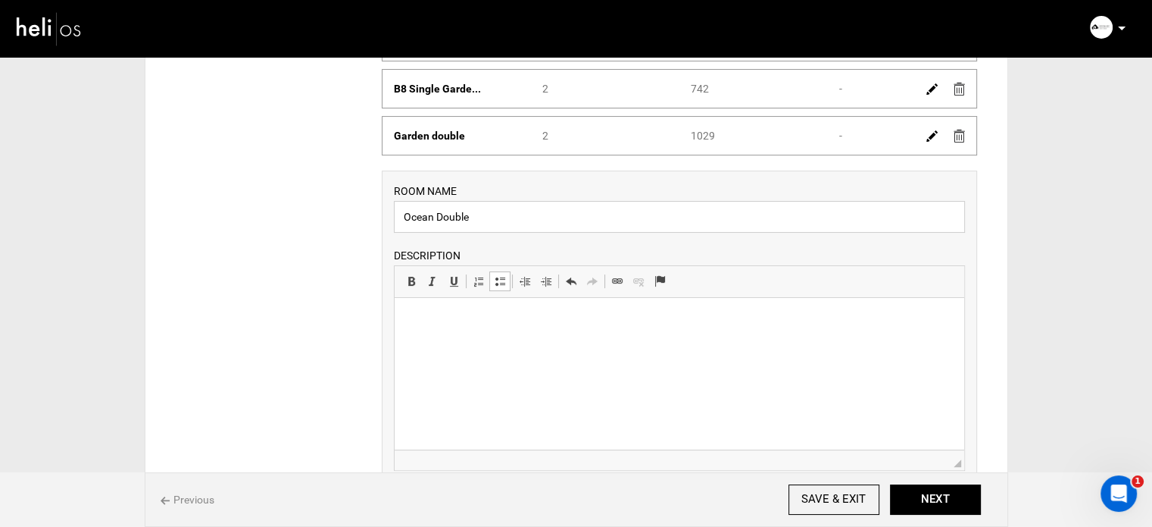
scroll to position [288, 0]
type input "Ocean Double"
click at [467, 322] on p at bounding box center [678, 320] width 539 height 16
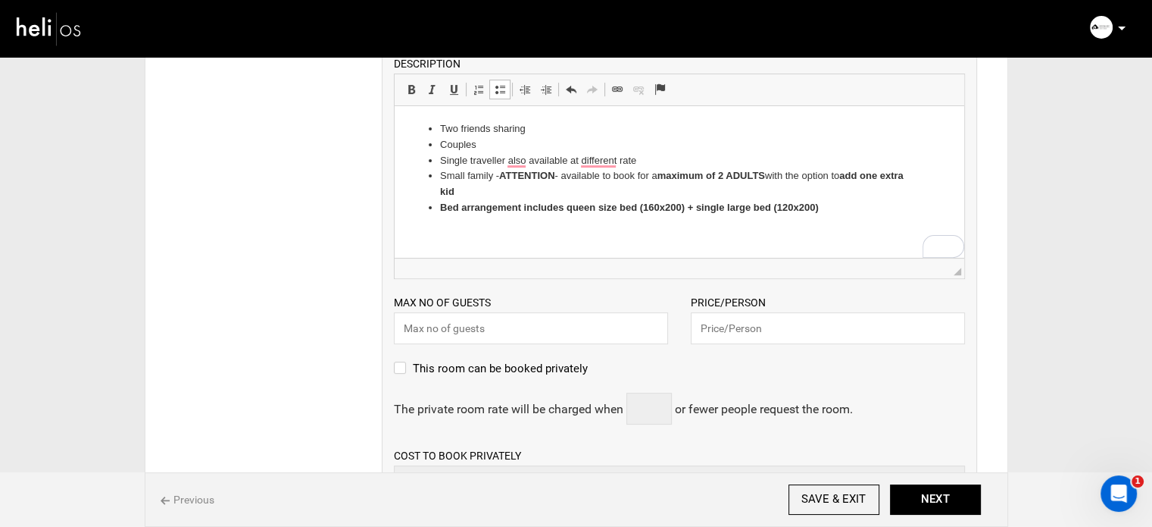
scroll to position [511, 0]
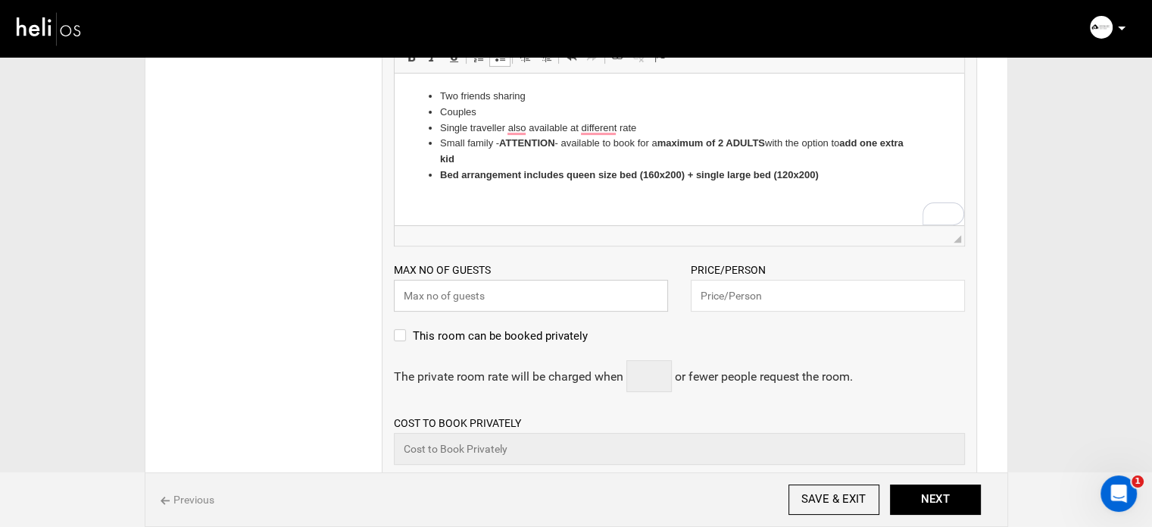
click at [547, 298] on input "text" at bounding box center [531, 296] width 274 height 32
type input "2"
click at [754, 305] on input "text" at bounding box center [828, 296] width 274 height 32
type input "1029"
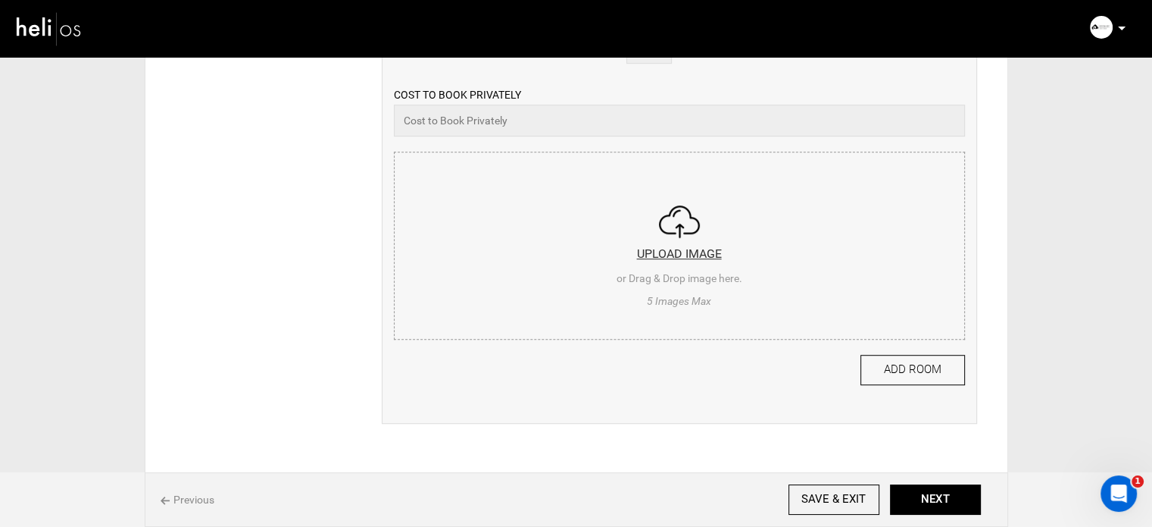
scroll to position [841, 0]
click at [603, 255] on input "file" at bounding box center [680, 242] width 570 height 182
type input "C:\fakepath\Screenshot 2025-10-02 173250.png"
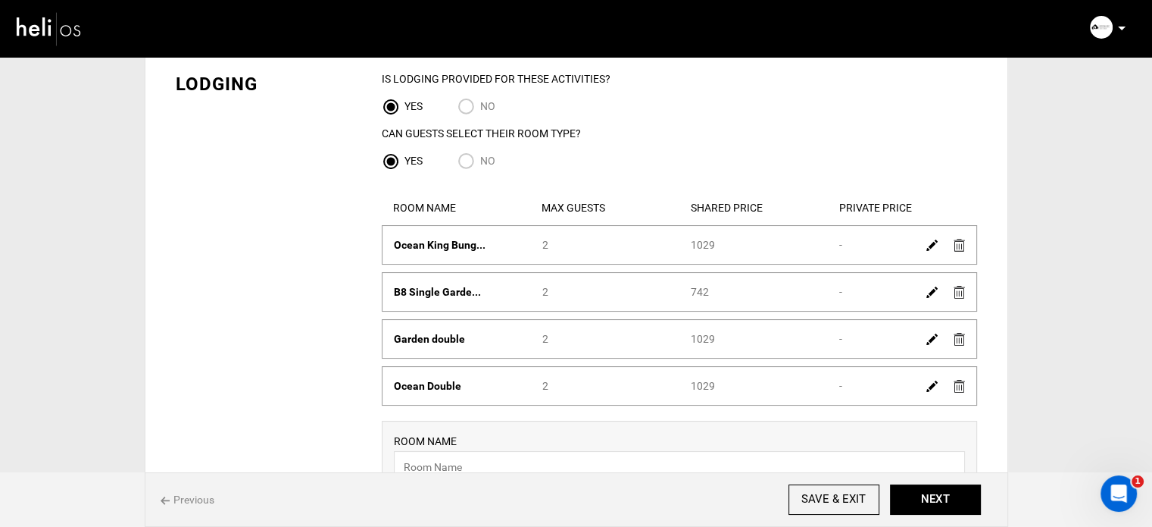
click at [941, 511] on button "NEXT" at bounding box center [935, 499] width 91 height 30
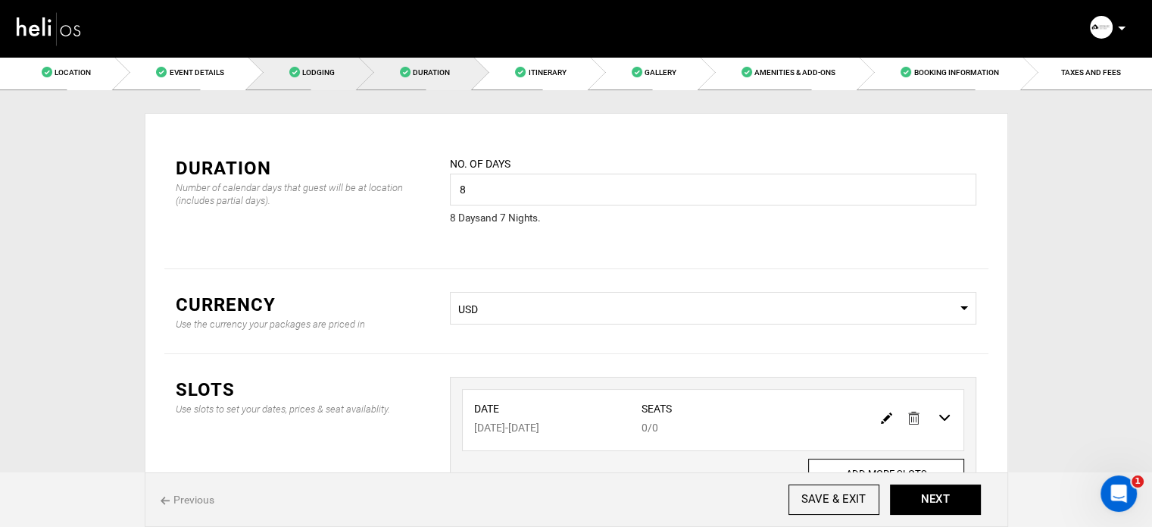
click at [312, 68] on span "Lodging" at bounding box center [318, 72] width 33 height 8
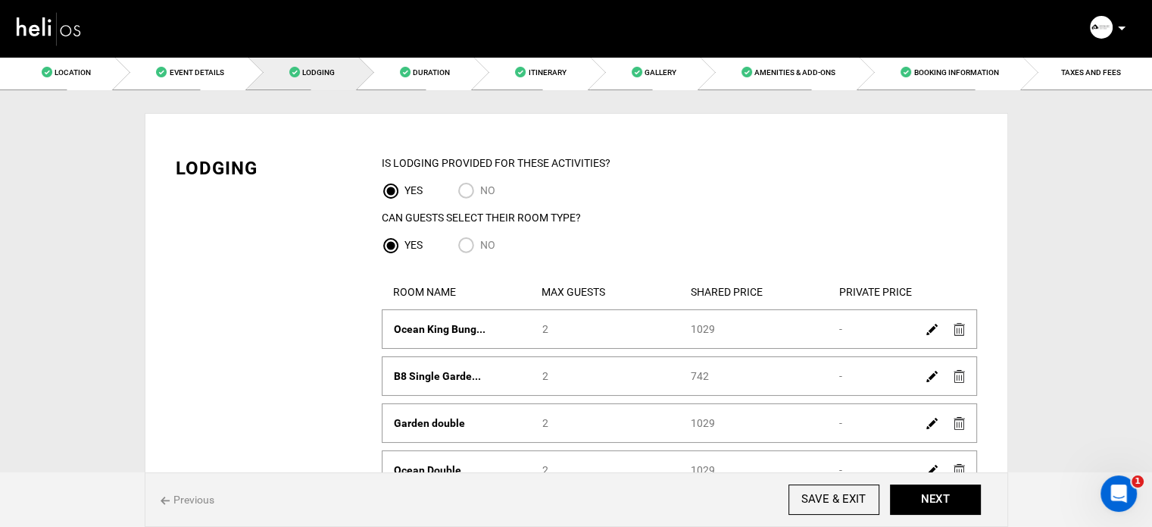
click at [927, 328] on img at bounding box center [932, 329] width 11 height 11
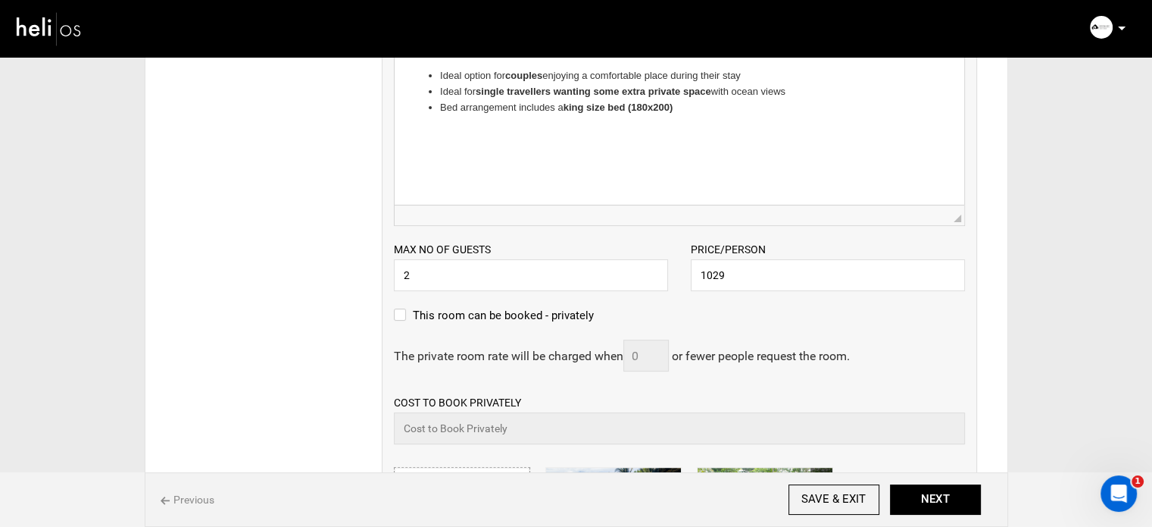
scroll to position [397, 0]
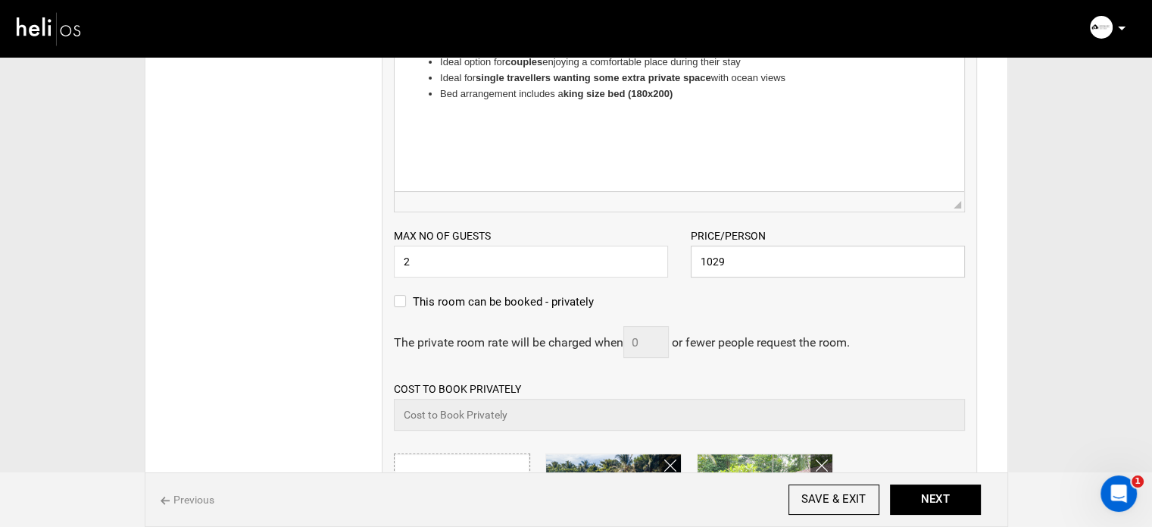
drag, startPoint x: 742, startPoint y: 258, endPoint x: 685, endPoint y: 264, distance: 57.9
click at [664, 262] on div "Max no of guests 2 Please enter a valid Guest no. Price/Person 1029 Please ente…" at bounding box center [680, 244] width 594 height 65
paste input "6174"
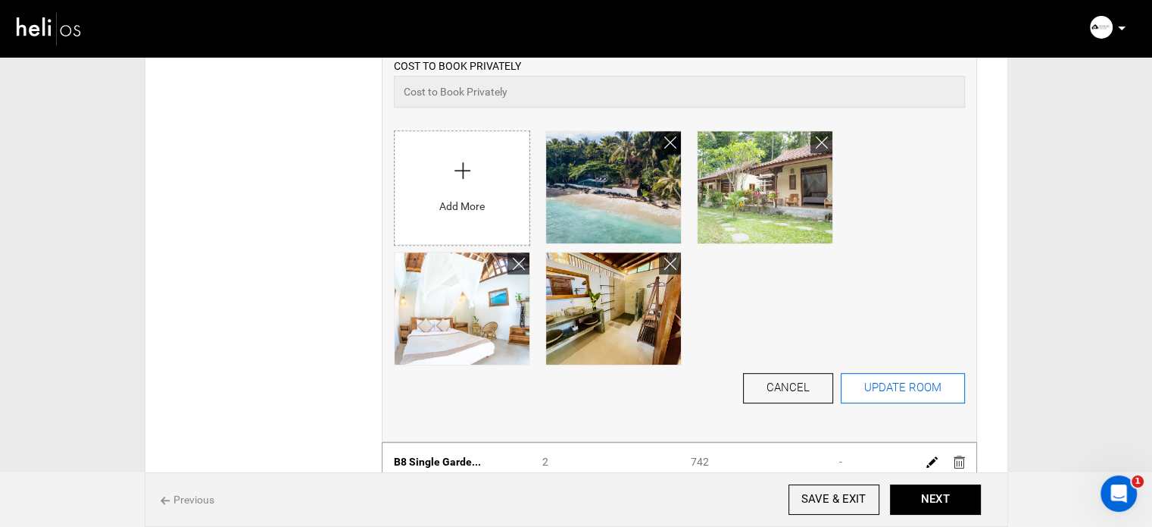
type input "6174"
drag, startPoint x: 944, startPoint y: 387, endPoint x: 952, endPoint y: 384, distance: 8.2
click at [952, 384] on button "UPDATE ROOM" at bounding box center [903, 388] width 124 height 30
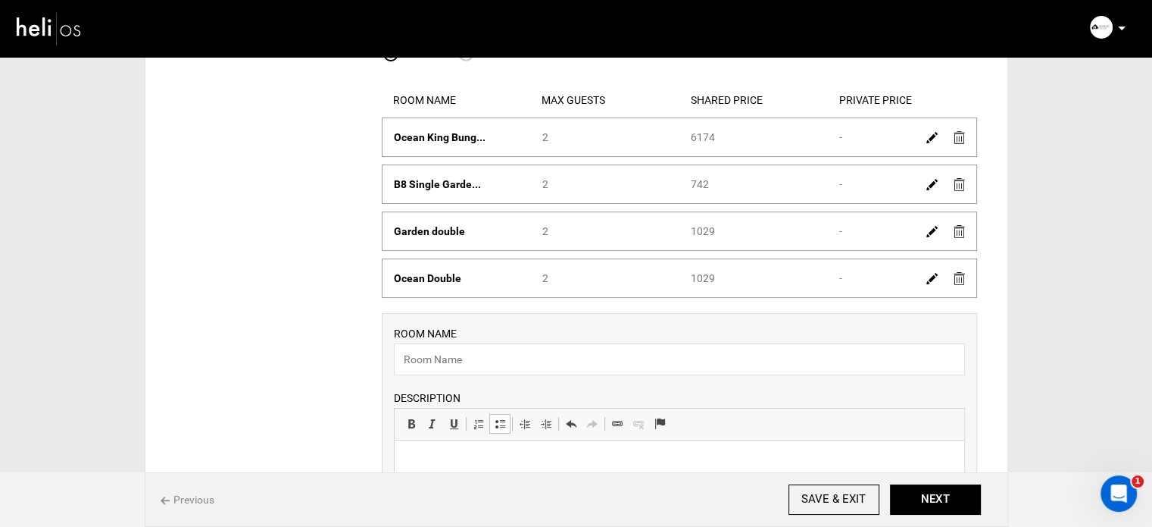
scroll to position [154, 0]
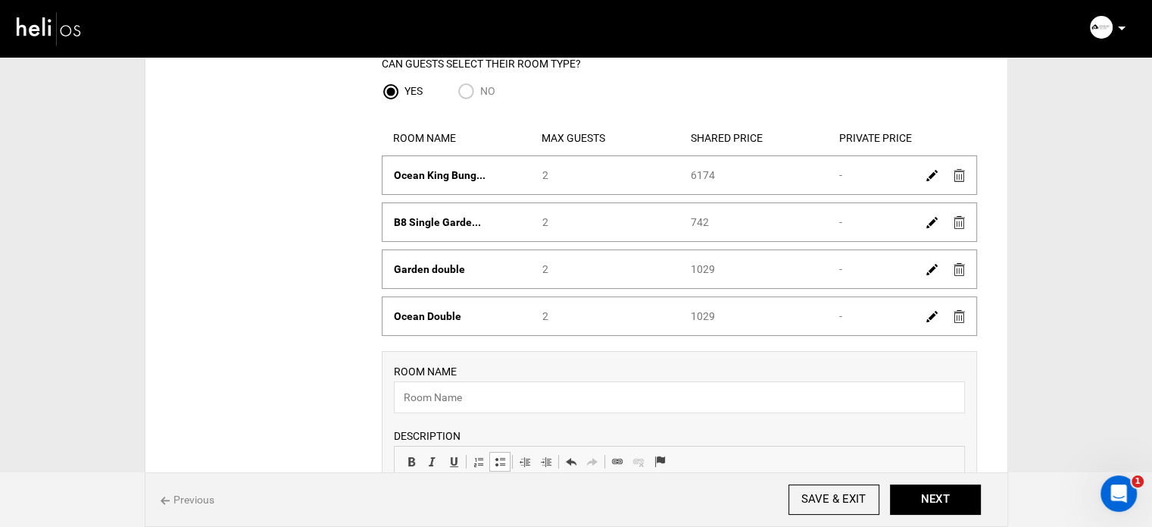
click at [934, 269] on img at bounding box center [932, 269] width 11 height 11
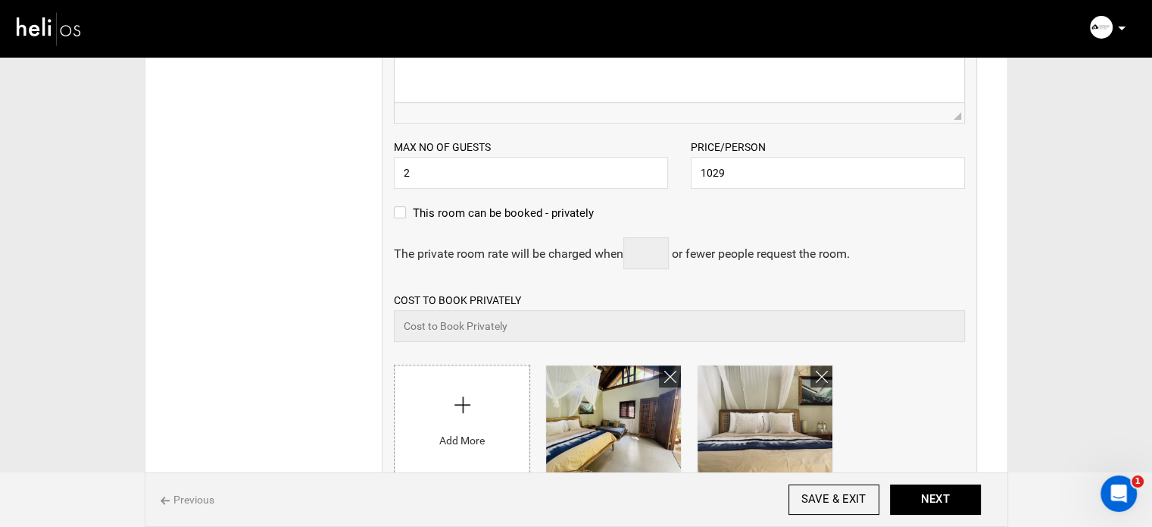
scroll to position [572, 0]
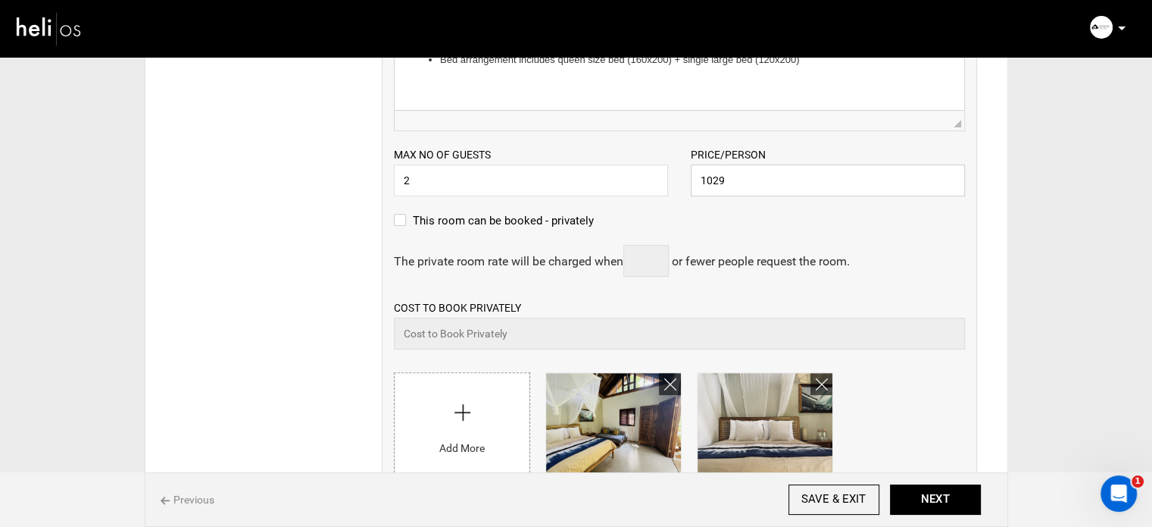
drag, startPoint x: 729, startPoint y: 185, endPoint x: 650, endPoint y: 186, distance: 78.8
click at [650, 186] on div "Max no of guests 2 Please enter a valid Guest no. Price/Person 1029 Please ente…" at bounding box center [680, 163] width 594 height 65
paste input "6174"
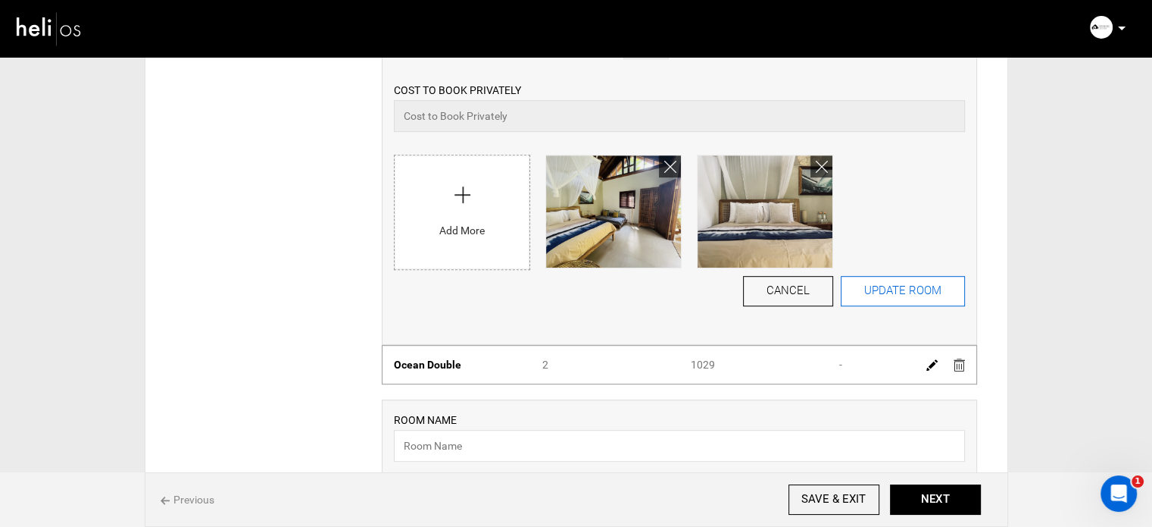
type input "6174"
click at [944, 292] on button "UPDATE ROOM" at bounding box center [903, 291] width 124 height 30
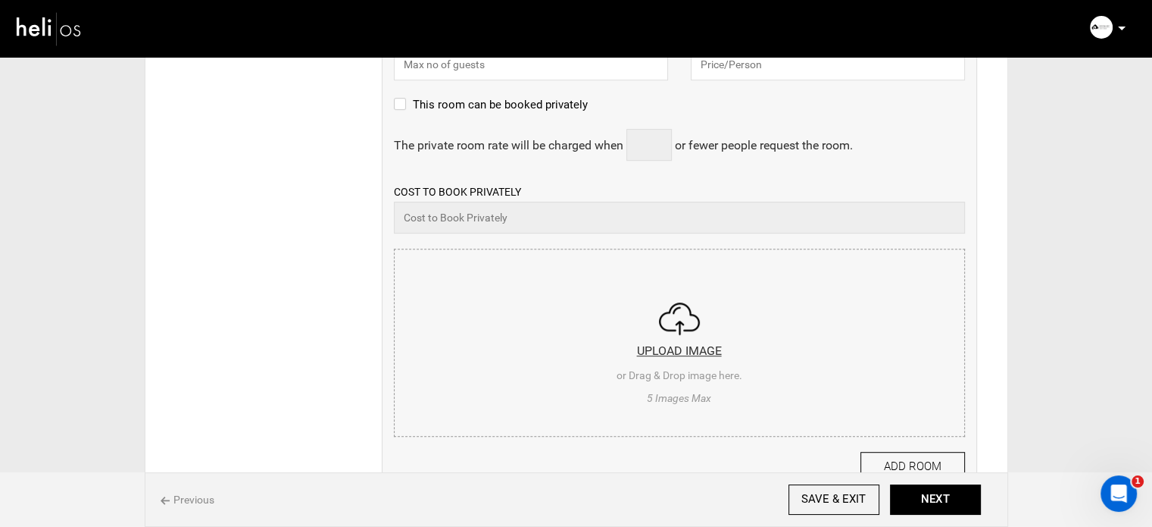
scroll to position [105, 0]
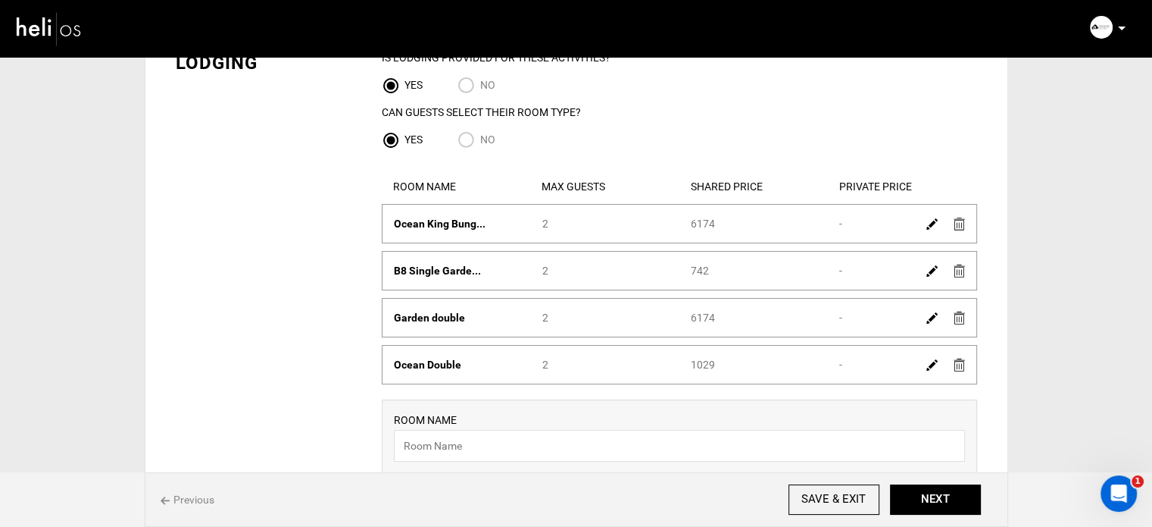
click at [927, 368] on img at bounding box center [932, 364] width 11 height 11
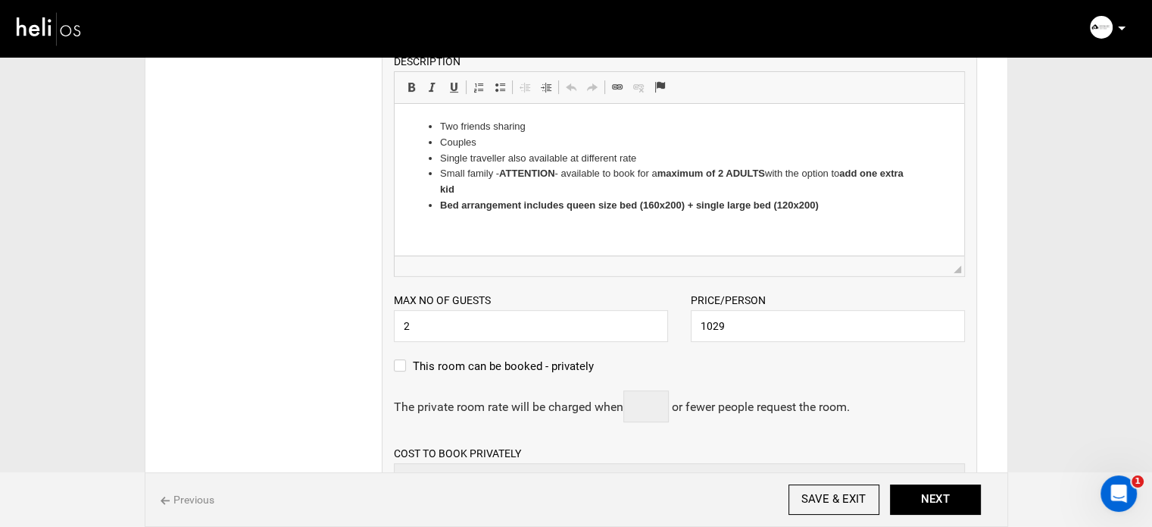
scroll to position [473, 0]
drag, startPoint x: 739, startPoint y: 326, endPoint x: 649, endPoint y: 330, distance: 91.0
click at [649, 330] on div "Max no of guests 2 Please enter a valid Guest no. Price/Person 1029 Please ente…" at bounding box center [680, 309] width 594 height 65
paste input "6174"
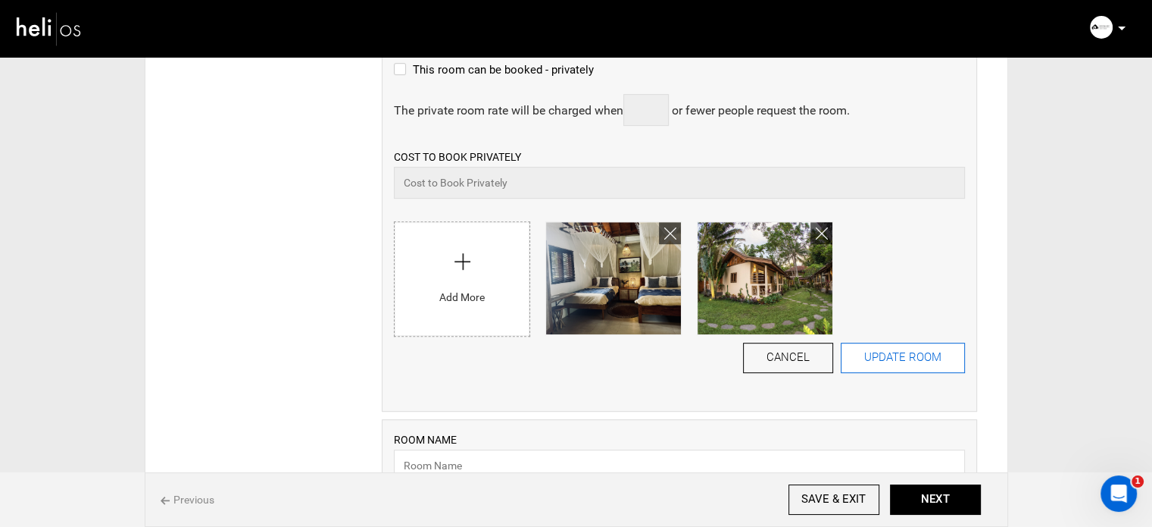
type input "6174"
click at [949, 355] on button "UPDATE ROOM" at bounding box center [903, 357] width 124 height 30
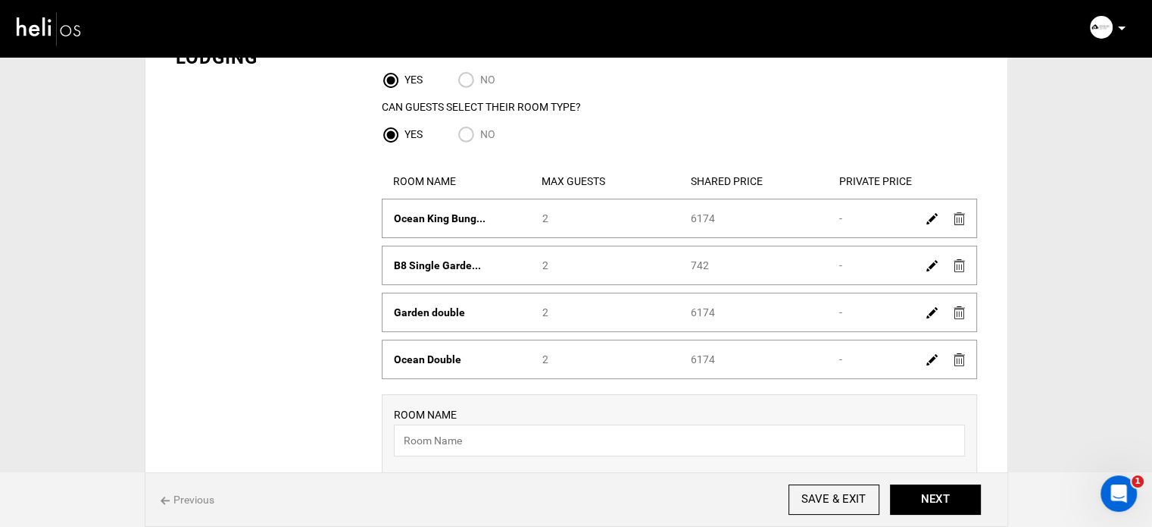
scroll to position [102, 0]
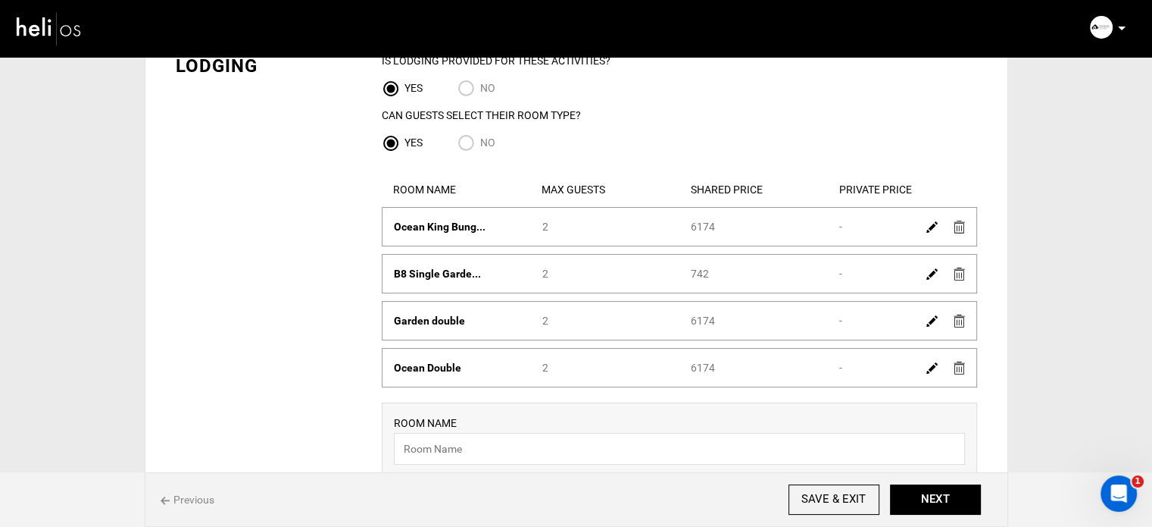
click at [936, 275] on img at bounding box center [932, 273] width 11 height 11
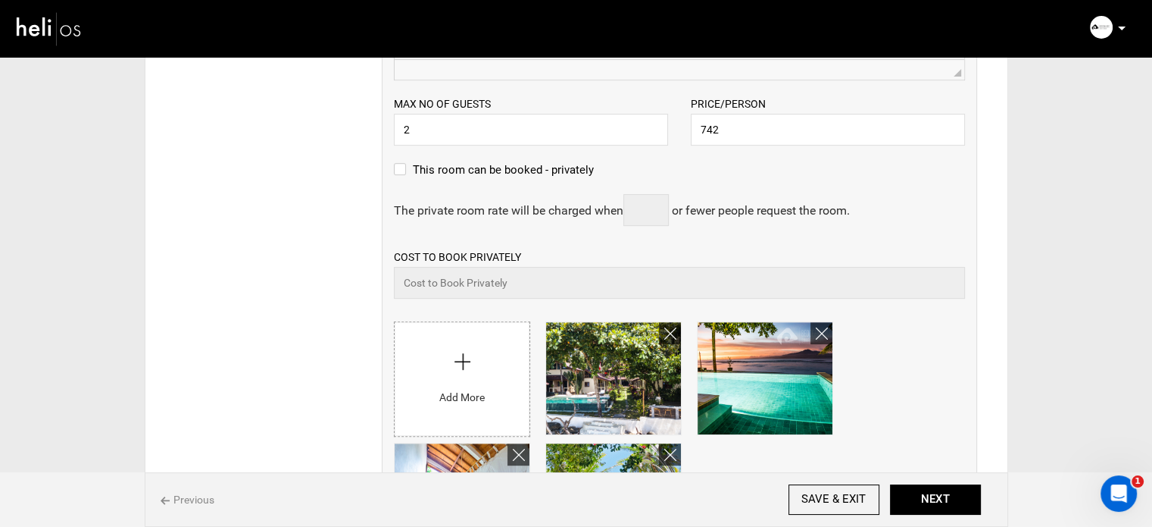
scroll to position [561, 0]
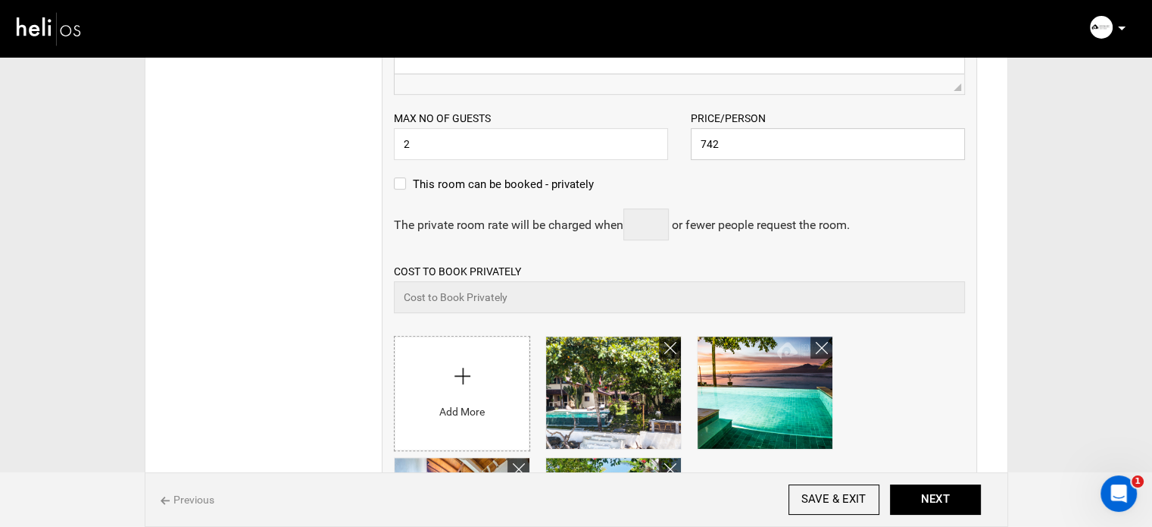
drag, startPoint x: 724, startPoint y: 148, endPoint x: 633, endPoint y: 148, distance: 90.9
click at [628, 146] on div "Max no of guests 2 Please enter a valid Guest no. Price/Person 742 Please enter…" at bounding box center [680, 127] width 594 height 65
paste input "445"
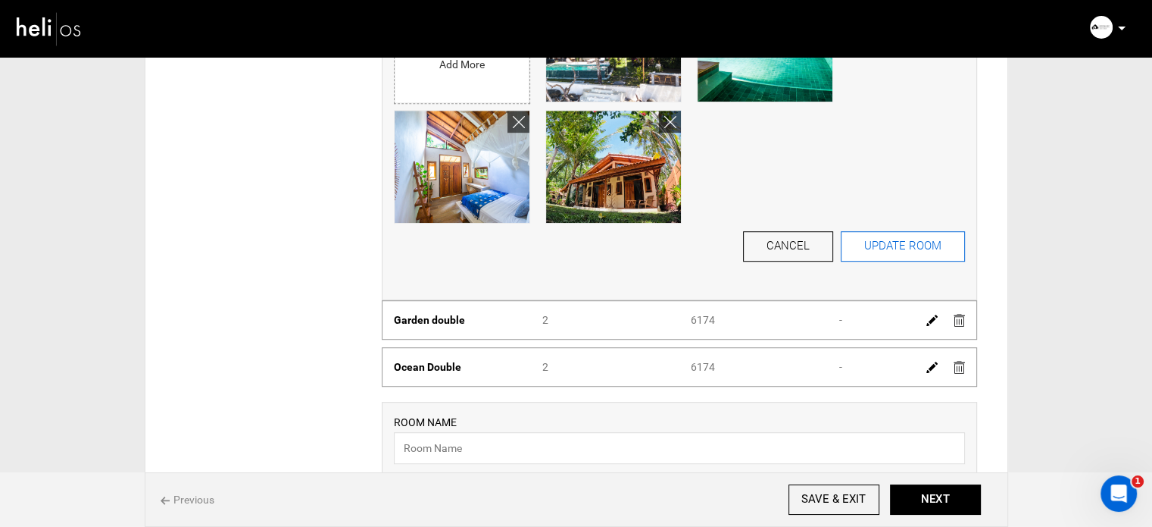
type input "4452"
click at [894, 245] on button "UPDATE ROOM" at bounding box center [903, 246] width 124 height 30
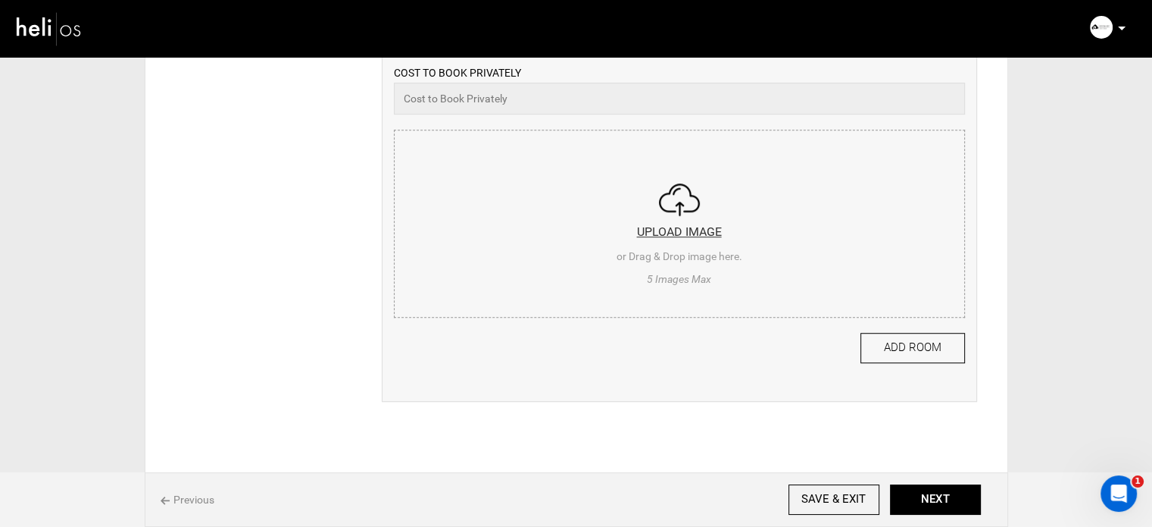
scroll to position [102, 0]
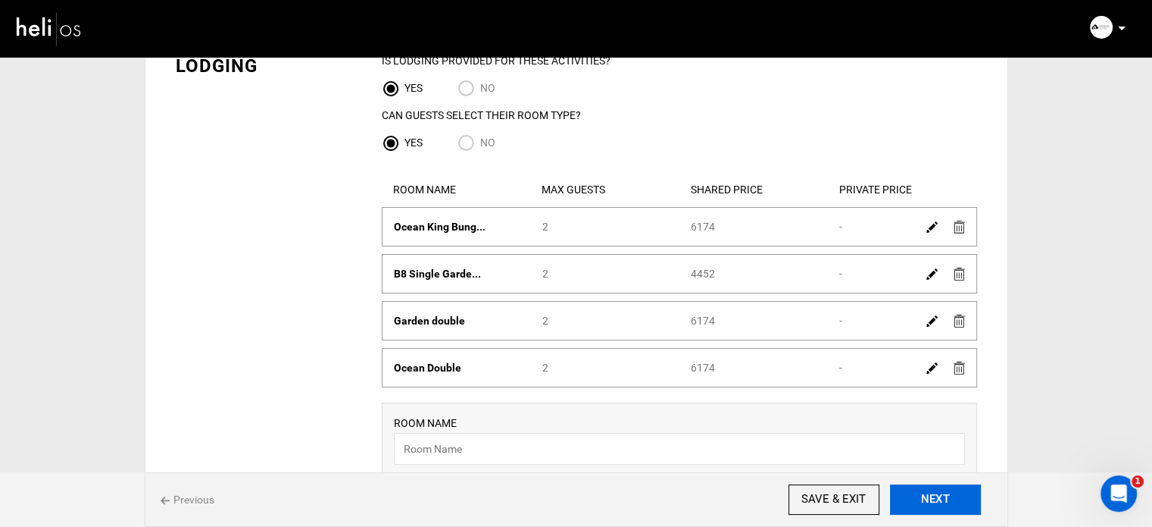
click at [957, 502] on button "NEXT" at bounding box center [935, 499] width 91 height 30
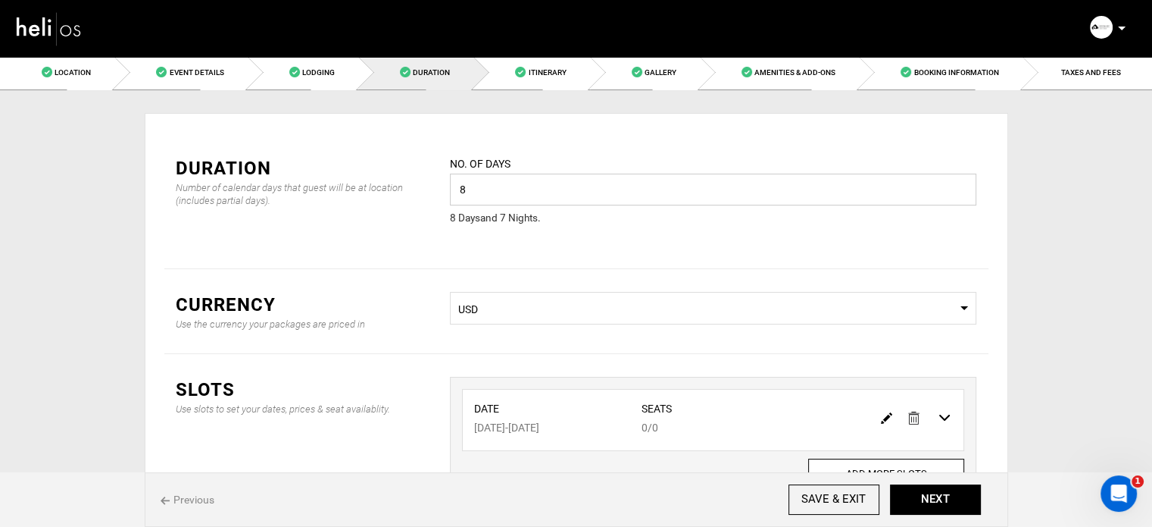
drag, startPoint x: 471, startPoint y: 184, endPoint x: 443, endPoint y: 180, distance: 28.4
click at [443, 180] on div "No. of days 8 Please enter a valid value. 8 Day s and 7 Night s ." at bounding box center [713, 200] width 549 height 90
type input "7"
click at [749, 463] on button "ADD SLOT" at bounding box center [713, 477] width 98 height 30
type input "0"
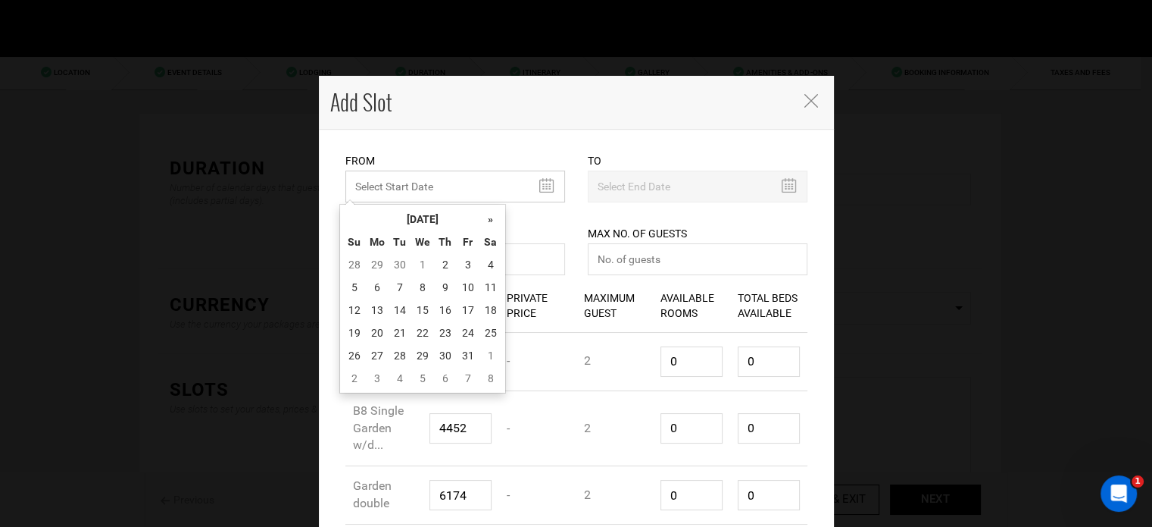
click at [454, 184] on input "MINIMUM NUMBER OF NIGHTS" at bounding box center [455, 186] width 220 height 32
click at [458, 214] on th "[DATE]" at bounding box center [423, 219] width 114 height 23
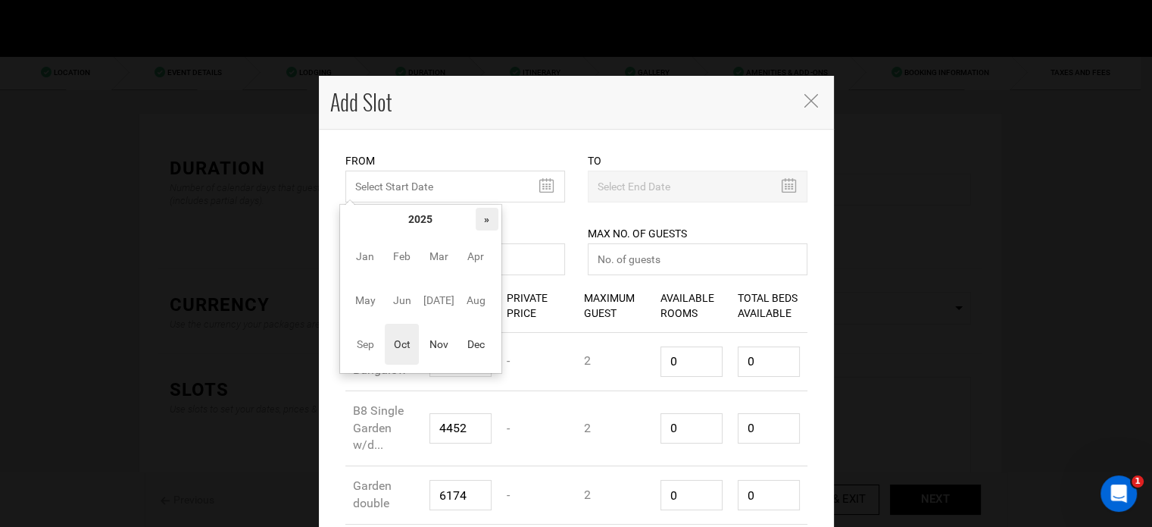
click at [483, 217] on th "»" at bounding box center [487, 219] width 23 height 23
click at [445, 358] on span "Nov" at bounding box center [439, 344] width 34 height 41
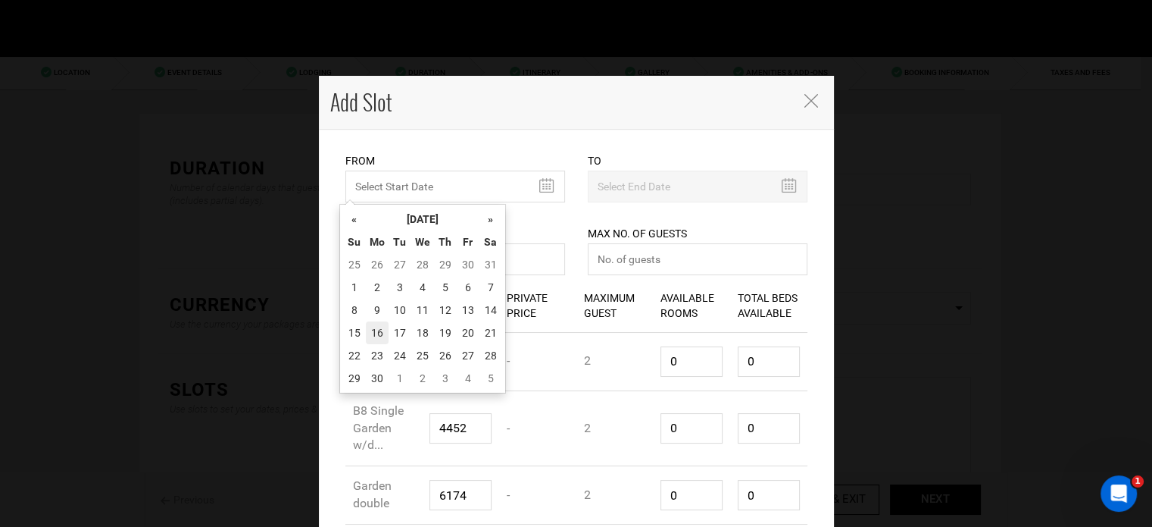
click at [376, 333] on td "16" at bounding box center [377, 332] width 23 height 23
type input "[DATE]"
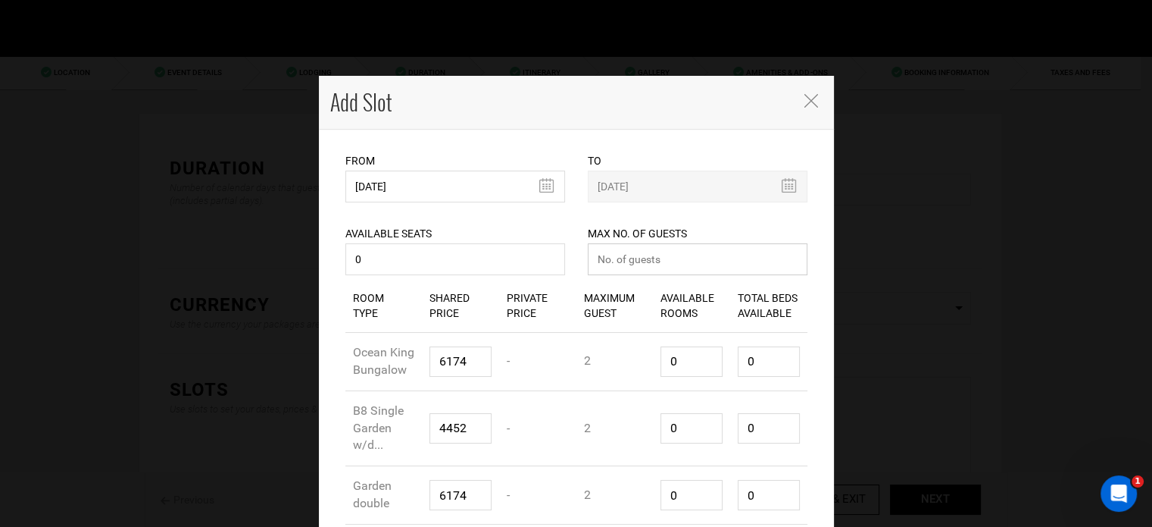
click at [655, 254] on input "number" at bounding box center [698, 259] width 220 height 32
type input "0"
drag, startPoint x: 694, startPoint y: 348, endPoint x: 641, endPoint y: 357, distance: 53.8
click at [641, 357] on div "Room Type Ocean King Bungalow Shared Price 6174 Private Price - Maximum Guest 2…" at bounding box center [576, 362] width 462 height 58
type input "1"
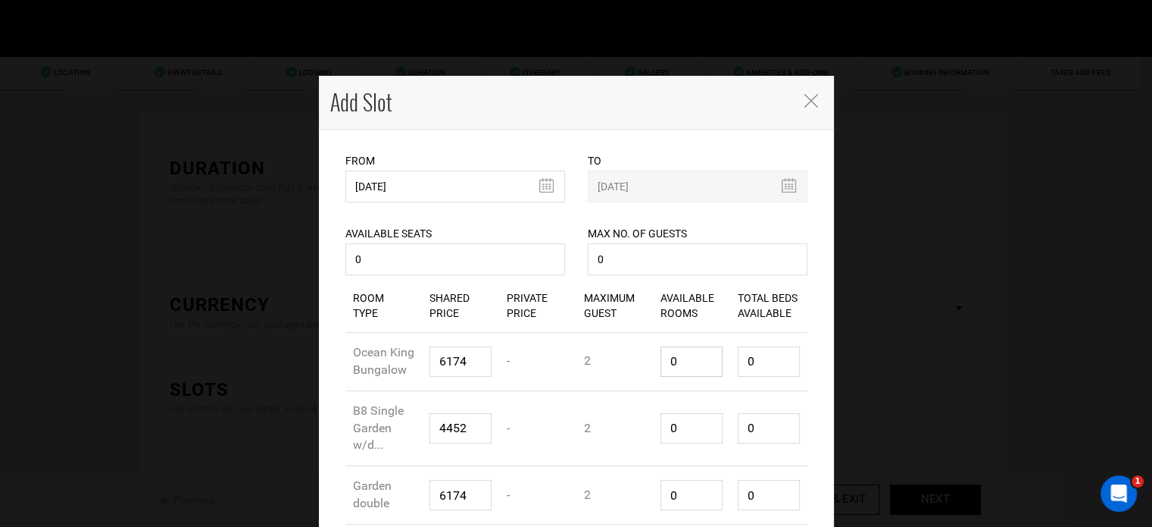
type input "2"
type input "1"
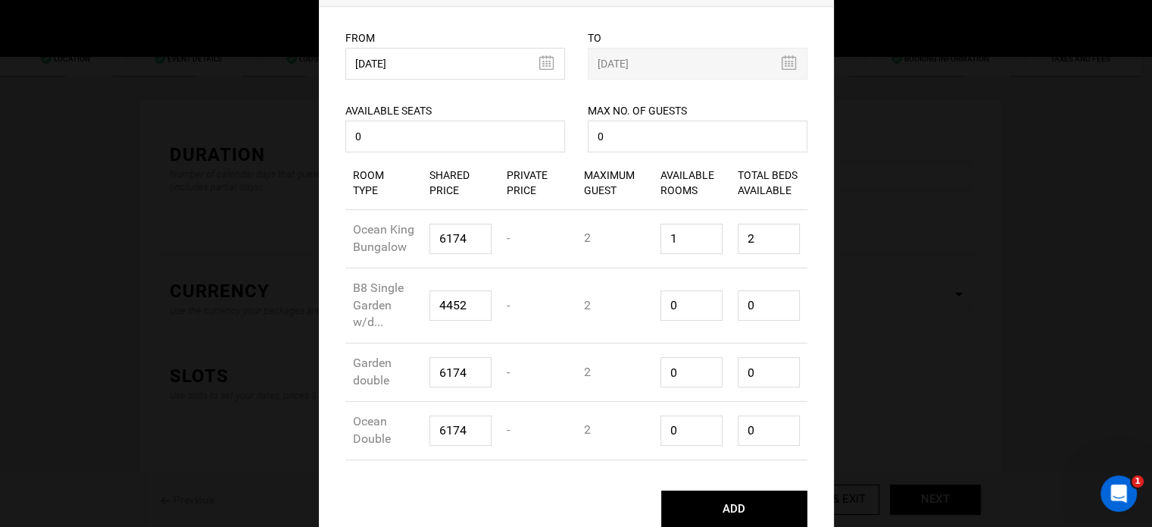
scroll to position [139, 0]
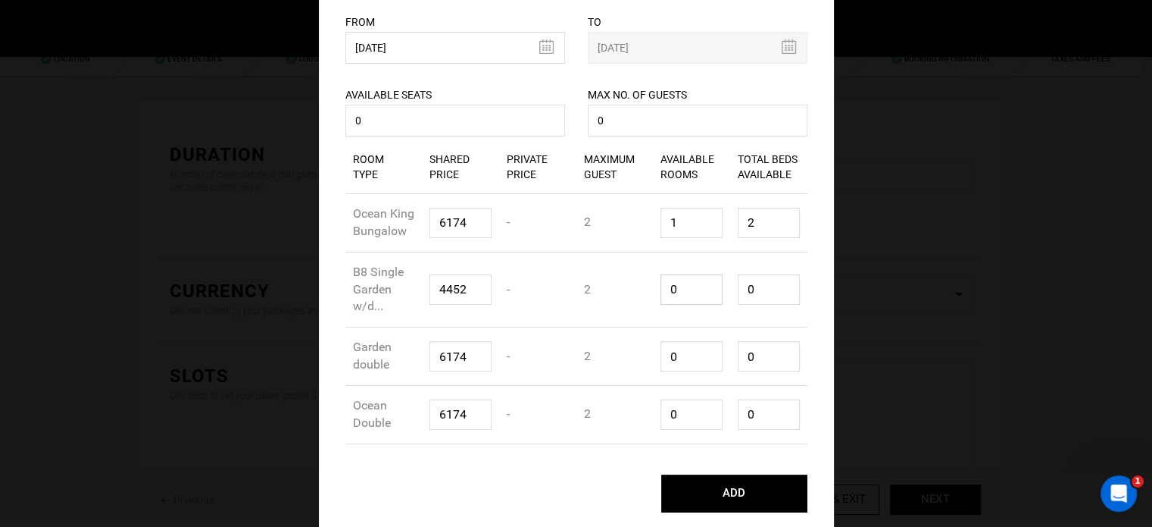
type input "1"
type input "2"
drag, startPoint x: 705, startPoint y: 283, endPoint x: 614, endPoint y: 292, distance: 91.4
click at [614, 292] on div "Room Type B8 Single Garden w/d... Shared Price 4452 Private Price - Maximum Gue…" at bounding box center [576, 290] width 462 height 76
type input "1"
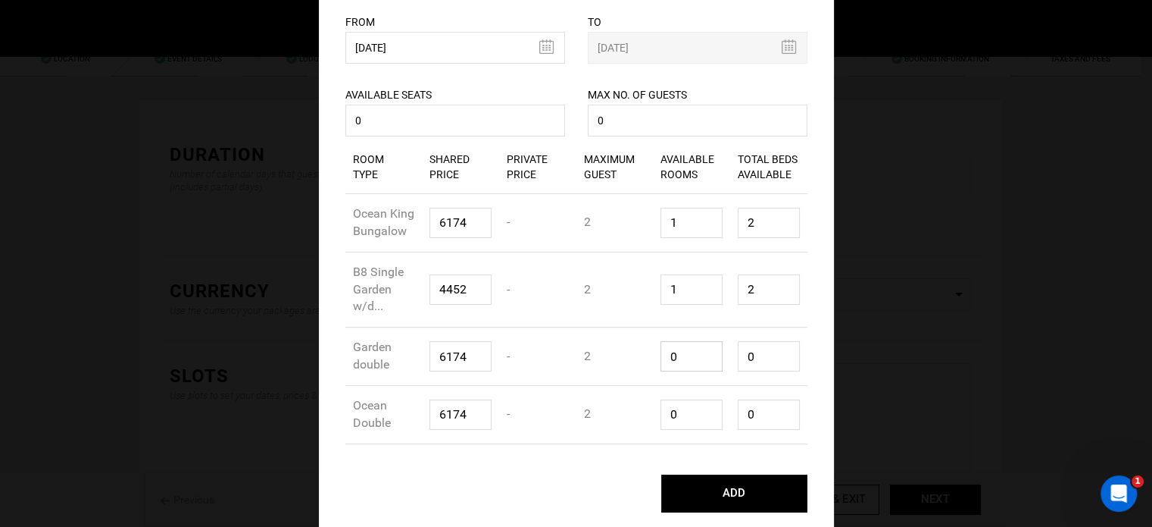
type input "1"
type input "2"
drag, startPoint x: 667, startPoint y: 355, endPoint x: 635, endPoint y: 356, distance: 31.9
click at [635, 356] on div "Room Type Garden double Shared Price 6174 Private Price - Maximum Guest 2 Avail…" at bounding box center [576, 356] width 462 height 58
type input "1"
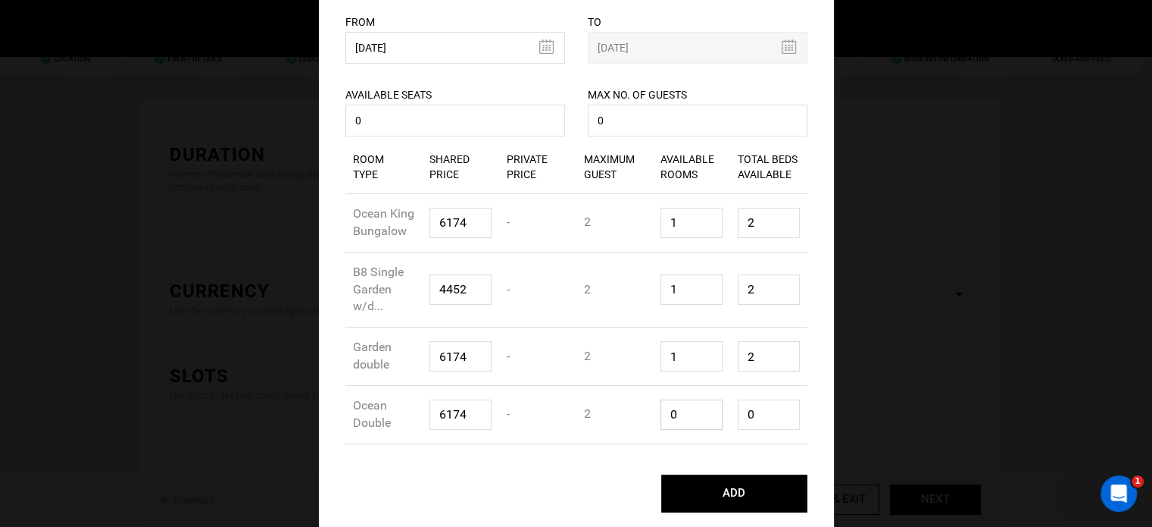
type input "1"
type input "2"
drag, startPoint x: 679, startPoint y: 411, endPoint x: 652, endPoint y: 414, distance: 27.4
click at [653, 414] on div "Available Rooms 1" at bounding box center [691, 414] width 77 height 53
type input "1"
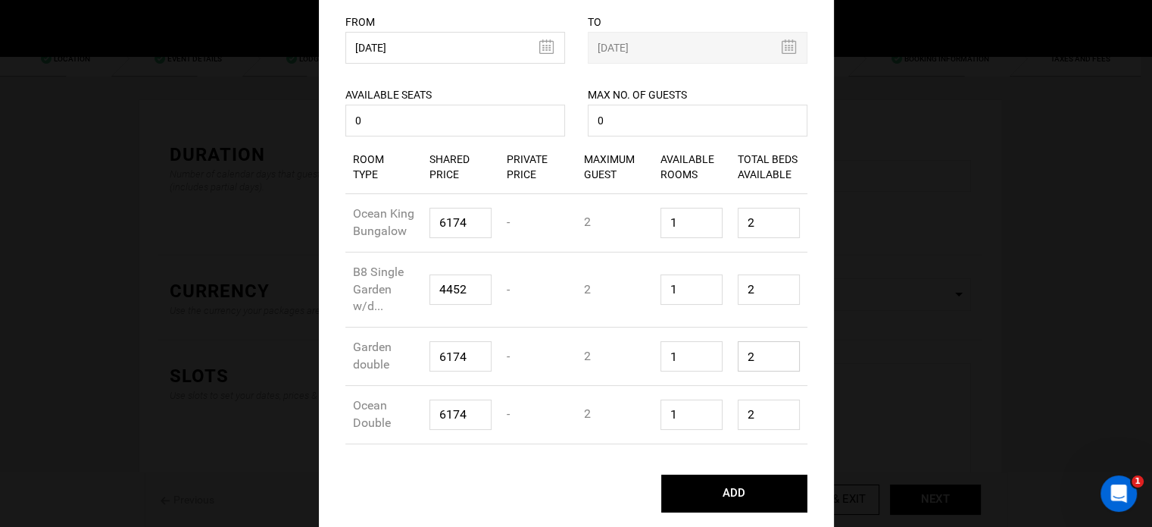
drag, startPoint x: 755, startPoint y: 351, endPoint x: 721, endPoint y: 351, distance: 33.3
click at [721, 351] on div "Room Type Garden double Shared Price 6174 Private Price - Maximum Guest 2 Avail…" at bounding box center [576, 356] width 462 height 58
type input "1"
drag, startPoint x: 755, startPoint y: 293, endPoint x: 736, endPoint y: 292, distance: 19.0
click at [738, 292] on input "2" at bounding box center [769, 289] width 62 height 30
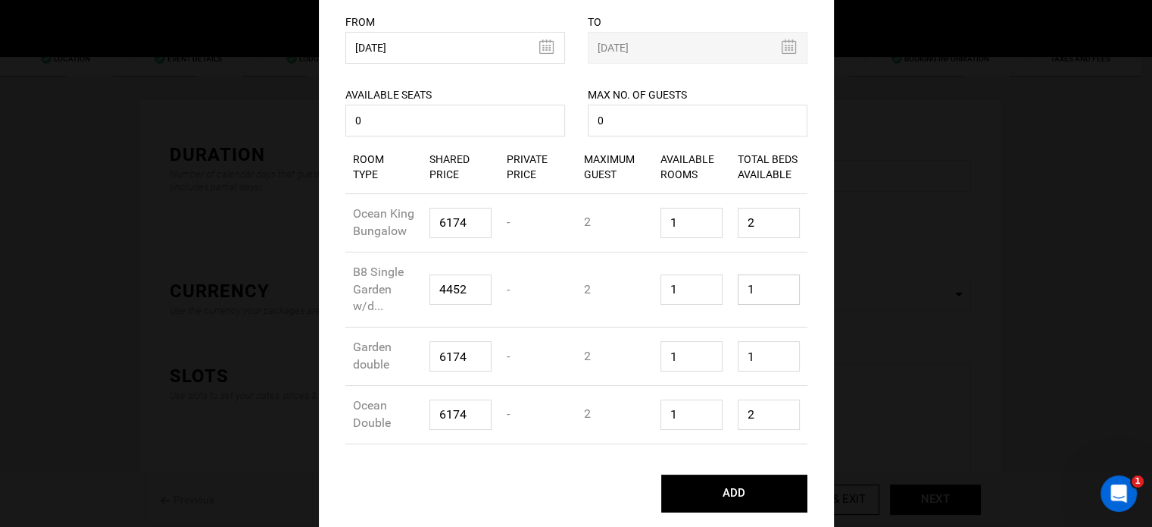
type input "1"
drag, startPoint x: 751, startPoint y: 220, endPoint x: 730, endPoint y: 236, distance: 25.5
click at [730, 217] on div "Total Beds Available 2" at bounding box center [768, 222] width 77 height 53
type input "1"
drag, startPoint x: 760, startPoint y: 409, endPoint x: 717, endPoint y: 408, distance: 42.4
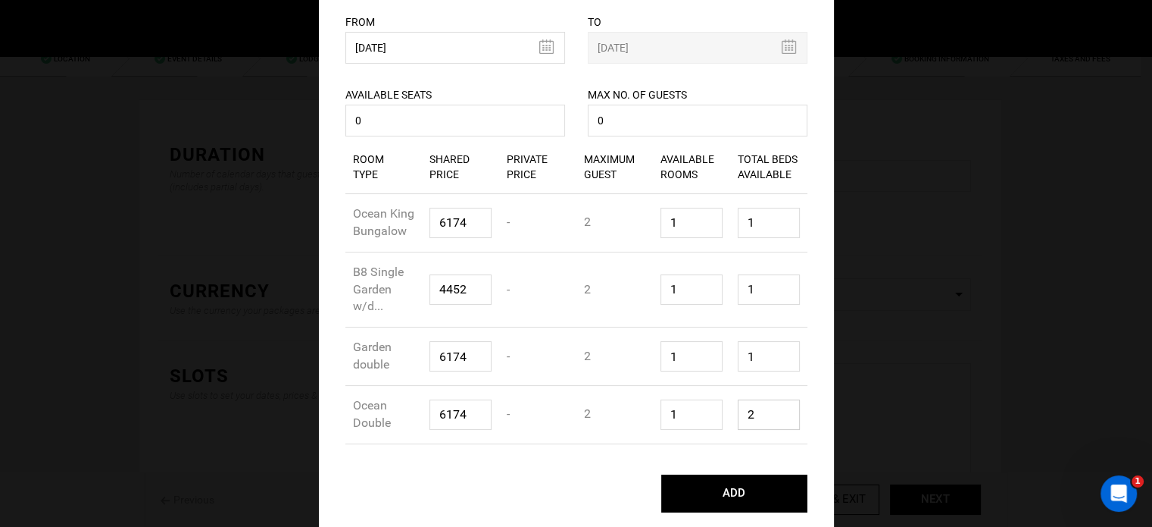
click at [717, 408] on div "Room Type Ocean Double Shared Price 6174 Private Price - Maximum Guest 2 Availa…" at bounding box center [576, 415] width 462 height 58
type input "1"
click at [798, 384] on div "Room Type Garden double Shared Price 6174 Private Price - Maximum Guest 2 Avail…" at bounding box center [576, 356] width 462 height 58
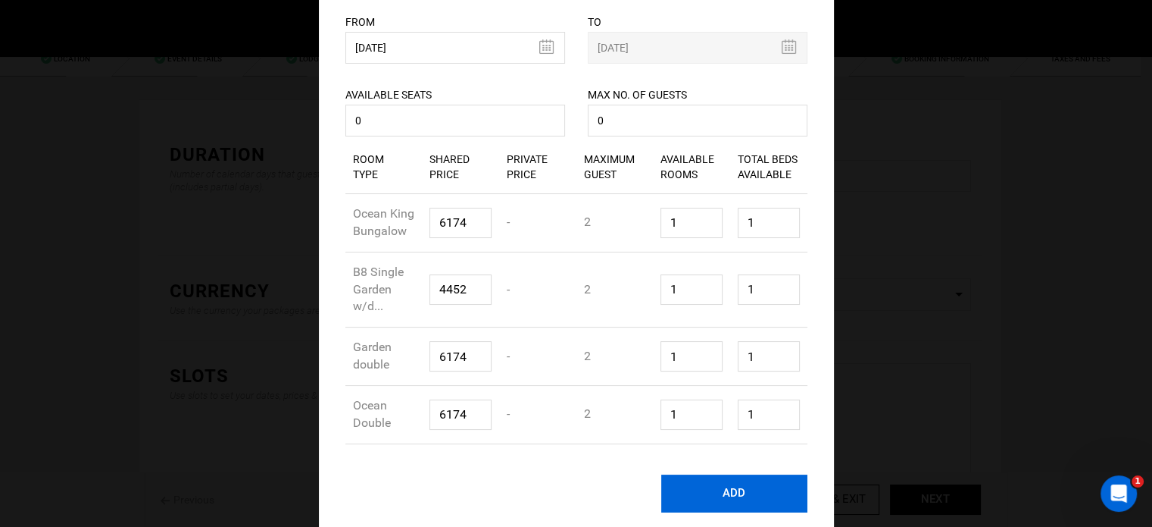
click at [733, 493] on button "ADD" at bounding box center [734, 493] width 146 height 38
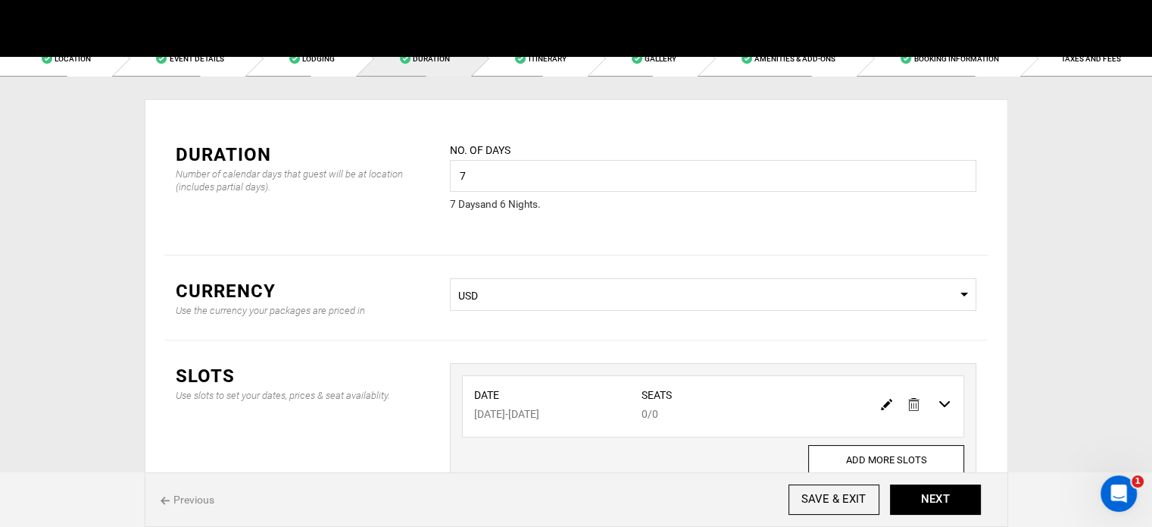
scroll to position [0, 0]
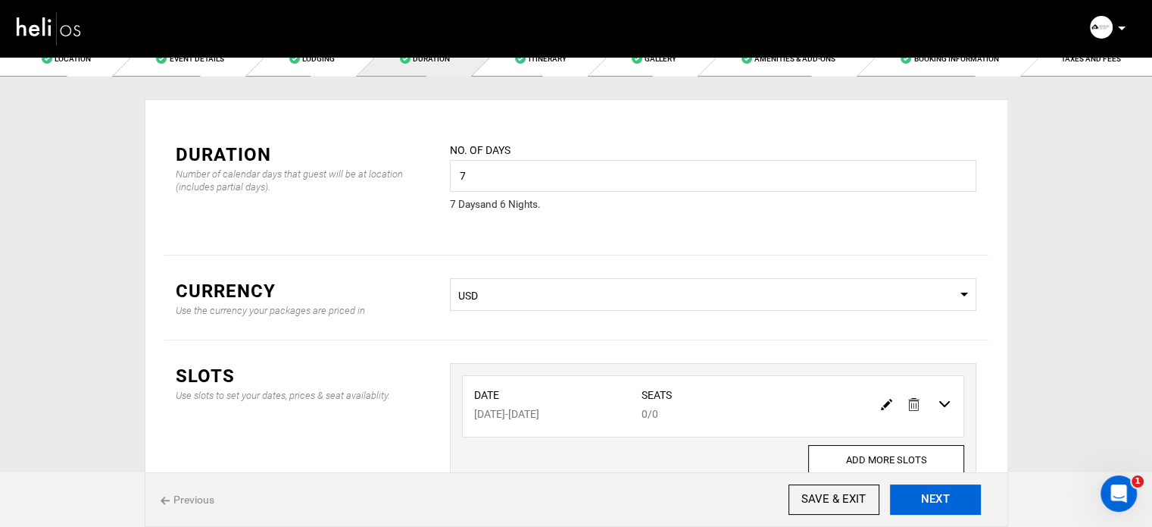
click at [967, 505] on button "NEXT" at bounding box center [935, 499] width 91 height 30
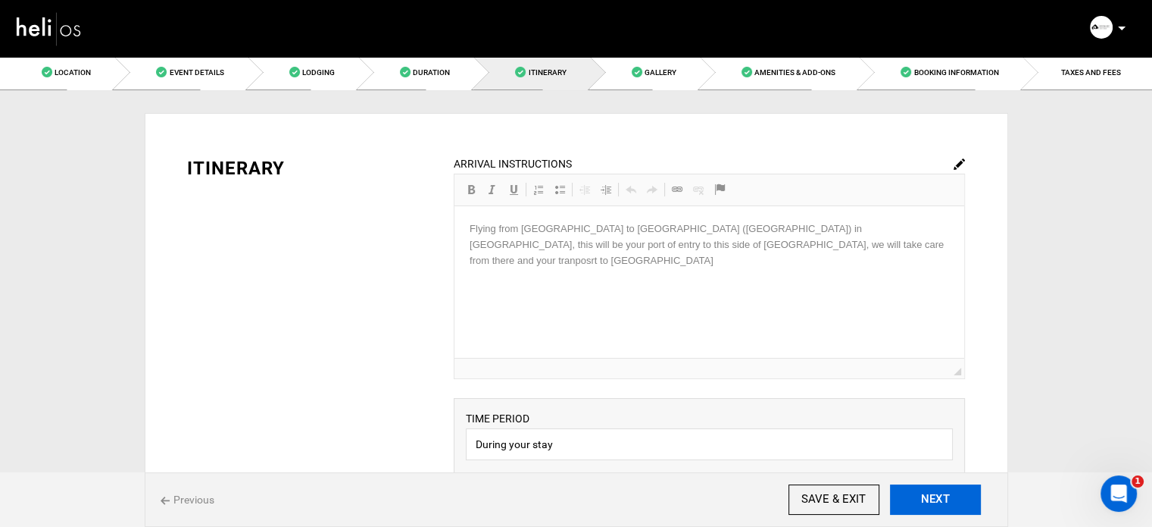
click at [967, 505] on button "NEXT" at bounding box center [935, 499] width 91 height 30
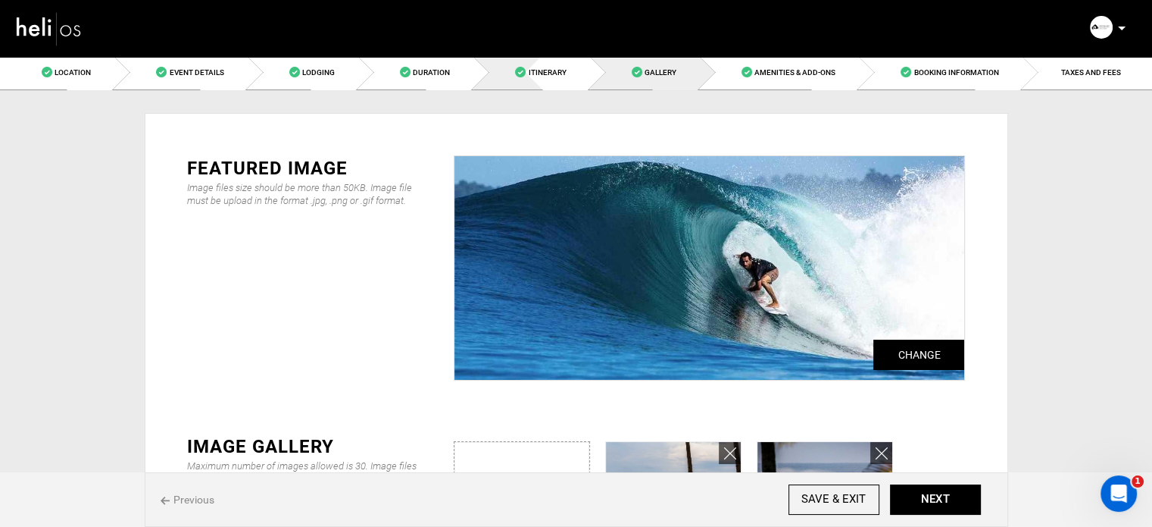
drag, startPoint x: 560, startPoint y: 81, endPoint x: 942, endPoint y: 123, distance: 384.9
click at [560, 81] on link "Itinerary" at bounding box center [532, 72] width 116 height 34
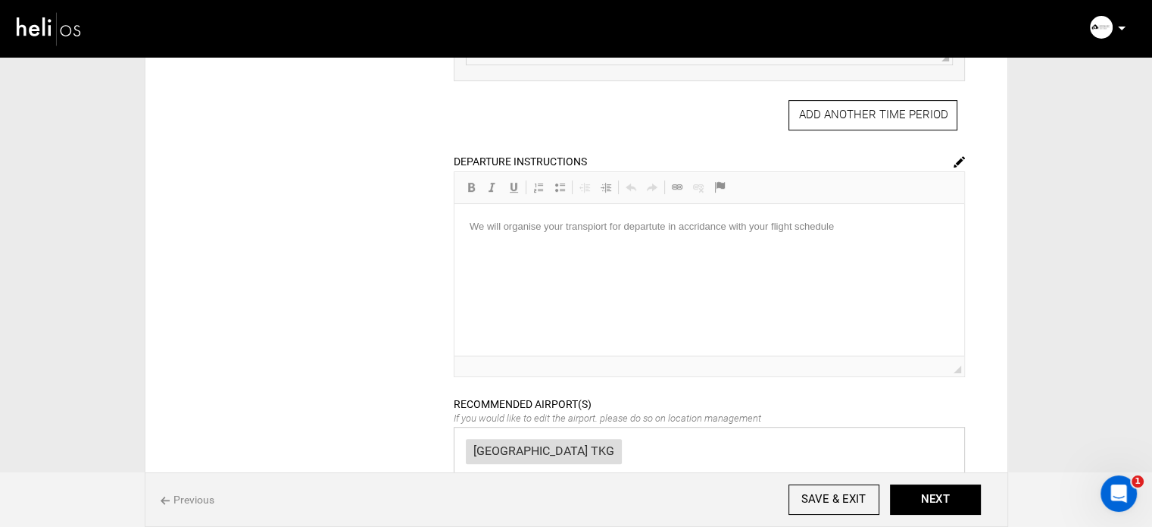
scroll to position [647, 0]
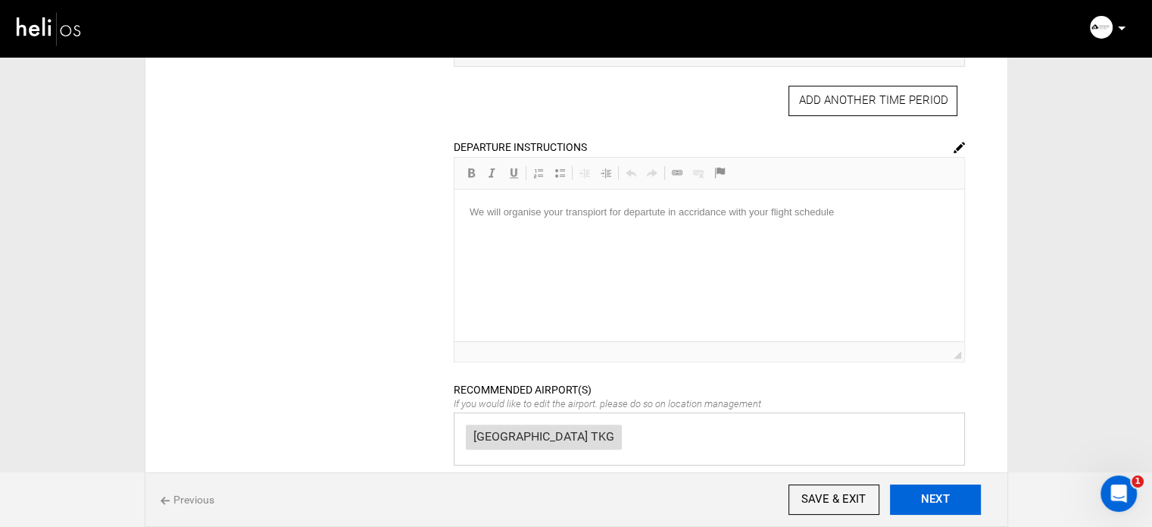
click at [956, 499] on button "NEXT" at bounding box center [935, 499] width 91 height 30
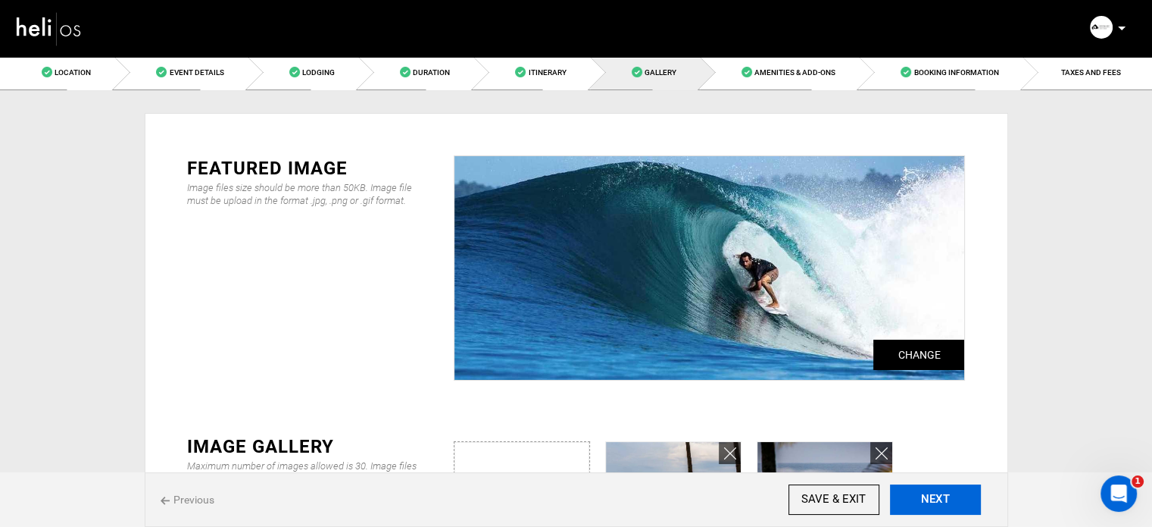
click at [956, 499] on button "NEXT" at bounding box center [935, 499] width 91 height 30
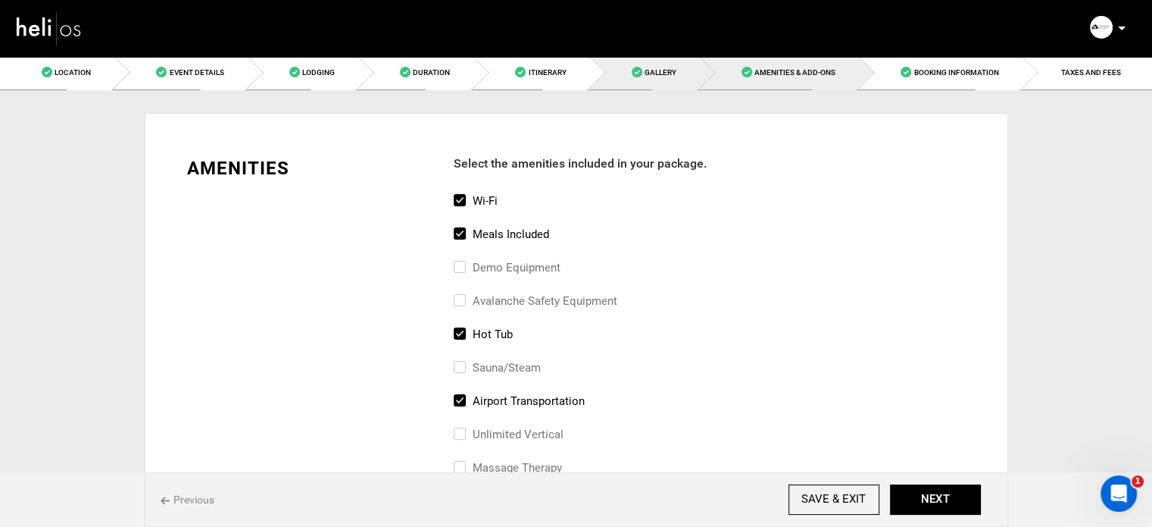
click at [689, 75] on link "Gallery" at bounding box center [645, 72] width 110 height 34
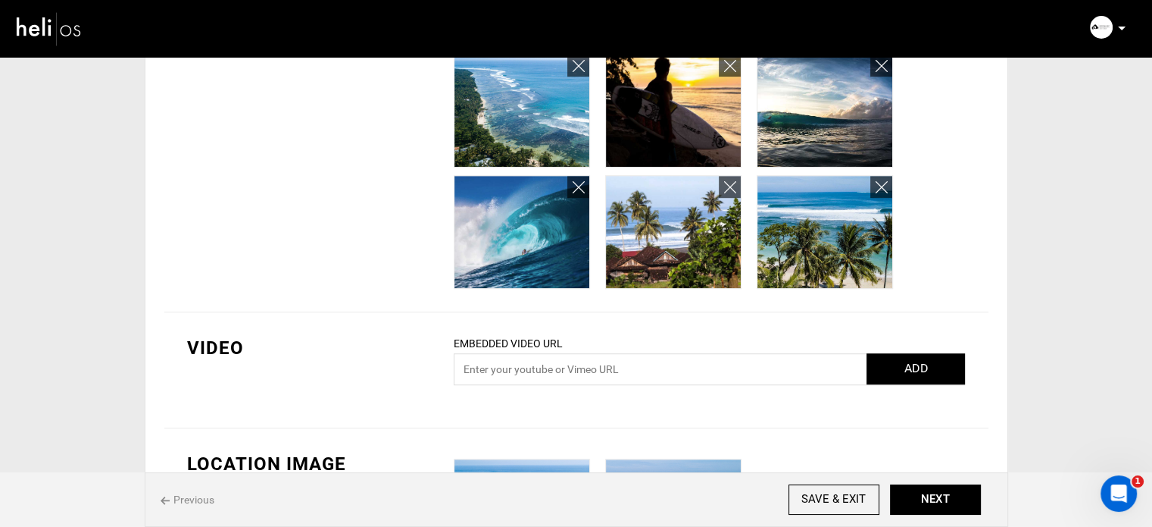
scroll to position [876, 0]
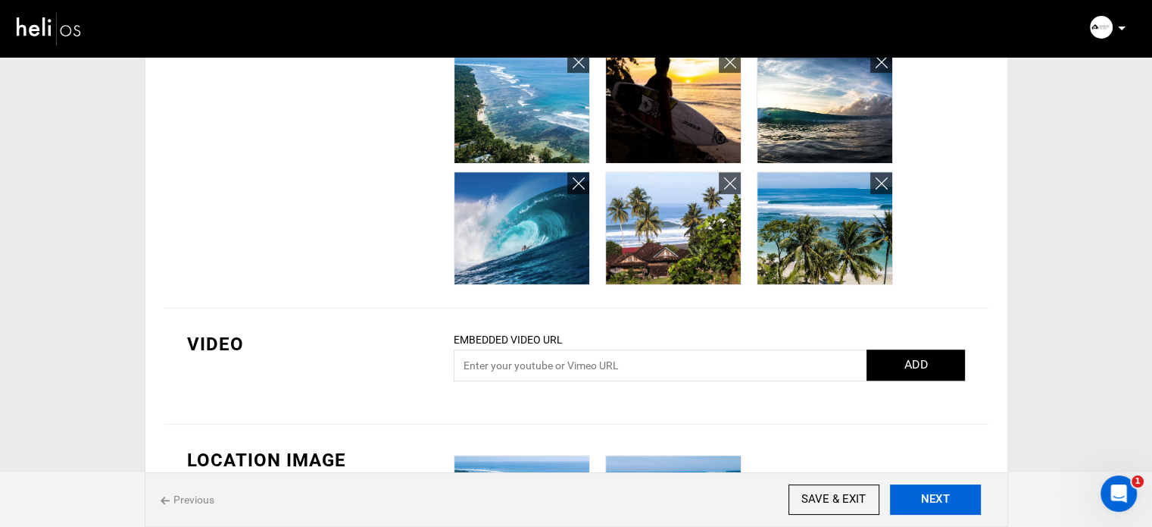
click at [936, 498] on button "NEXT" at bounding box center [935, 499] width 91 height 30
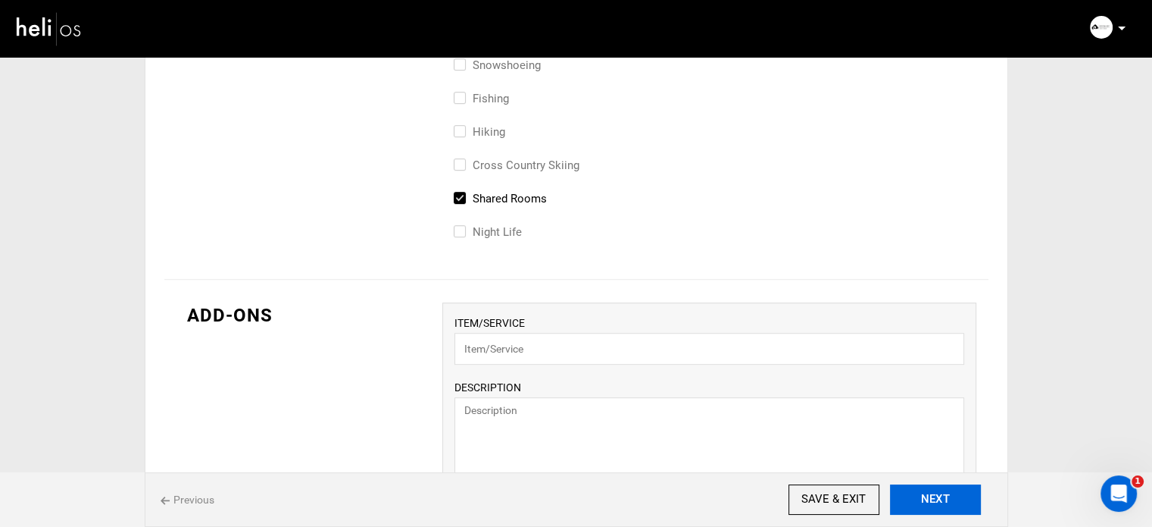
click at [944, 505] on button "NEXT" at bounding box center [935, 499] width 91 height 30
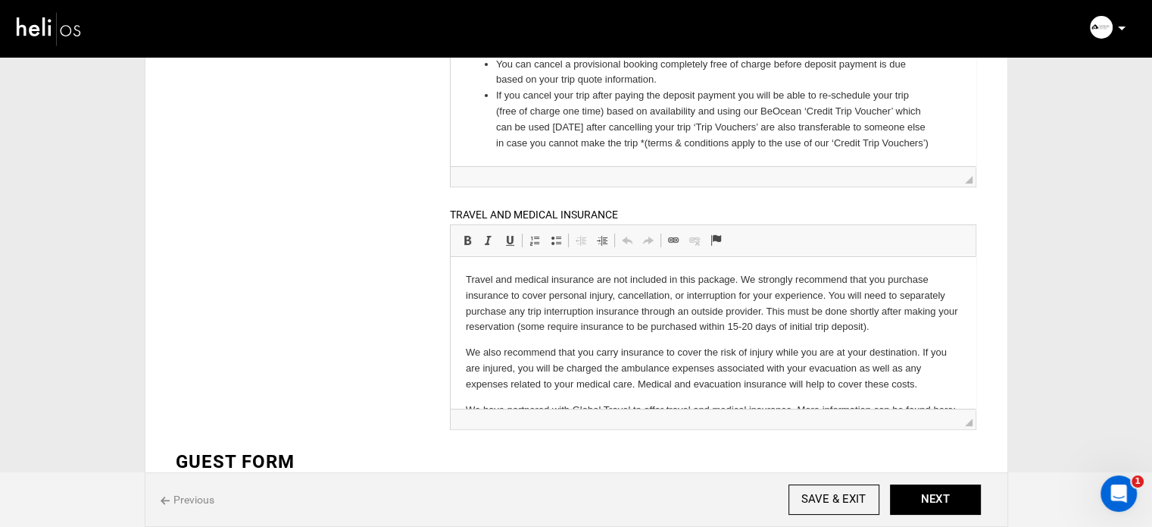
scroll to position [40, 0]
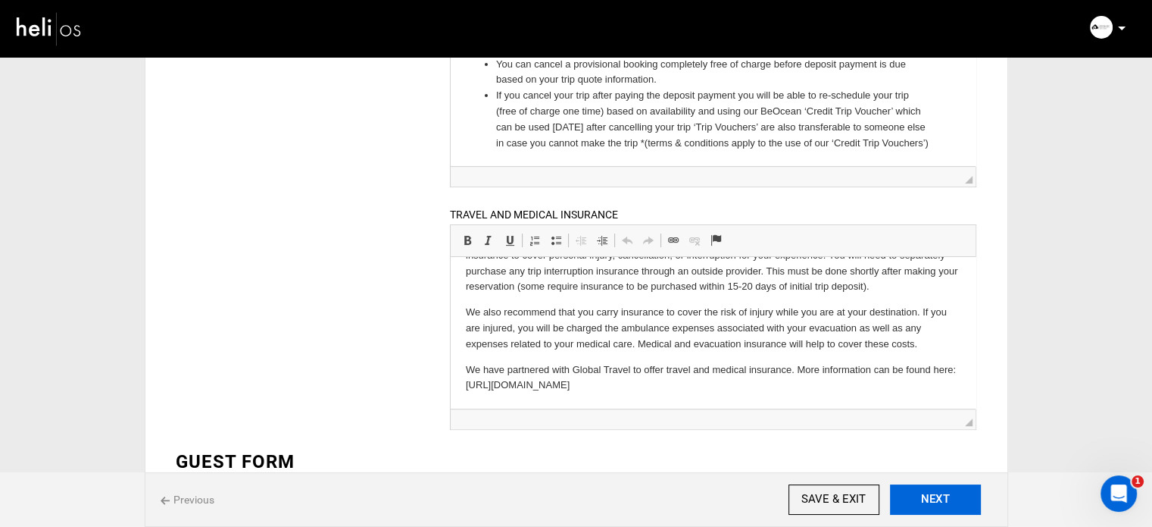
click at [946, 508] on button "NEXT" at bounding box center [935, 499] width 91 height 30
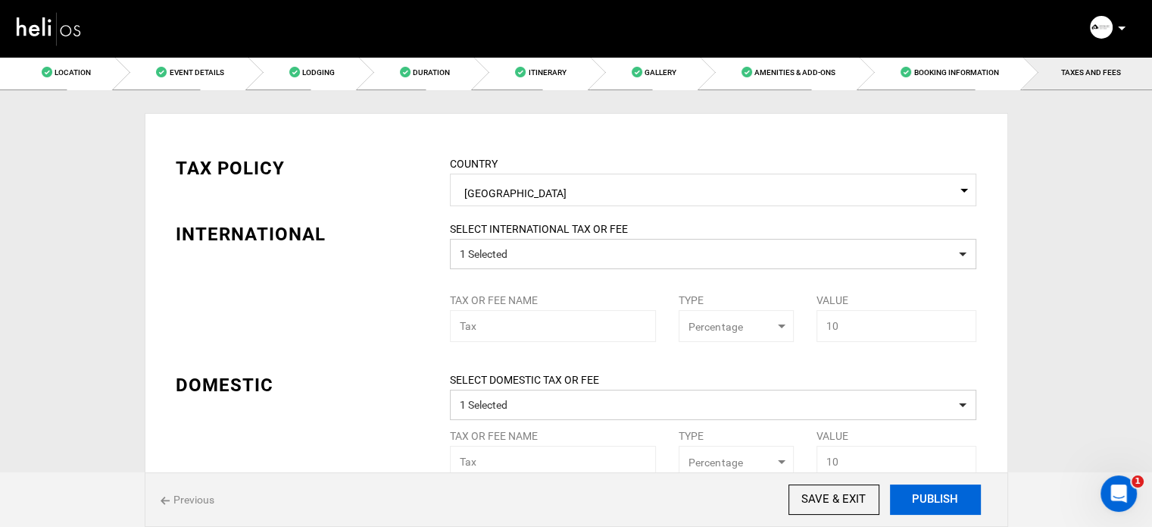
click at [933, 503] on button "PUBLISH" at bounding box center [935, 499] width 91 height 30
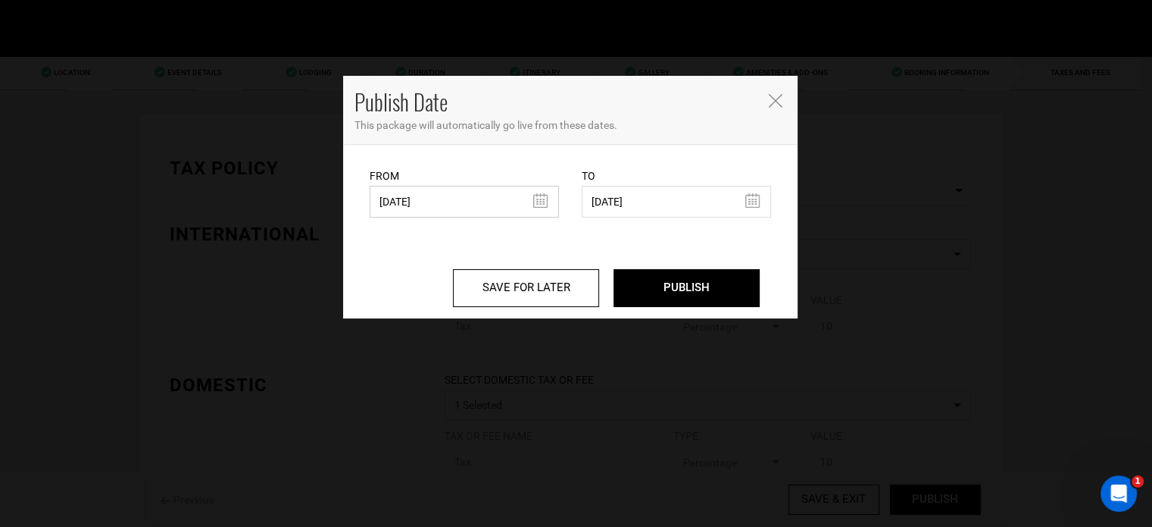
click at [427, 188] on input "09/09/2024" at bounding box center [464, 202] width 189 height 32
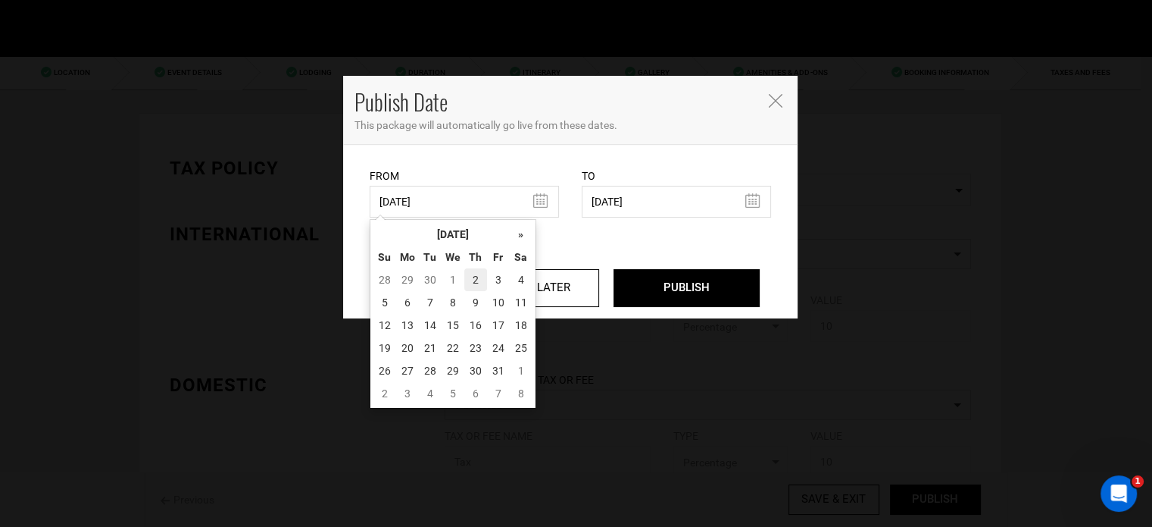
click at [472, 273] on td "2" at bounding box center [475, 279] width 23 height 23
type input "[DATE]"
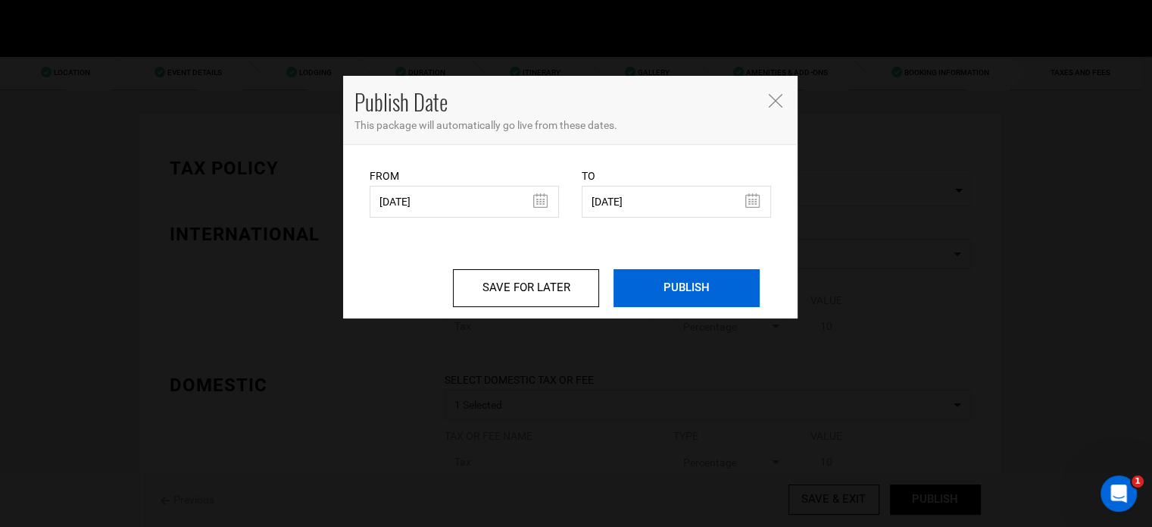
click at [714, 280] on input "PUBLISH" at bounding box center [687, 288] width 146 height 38
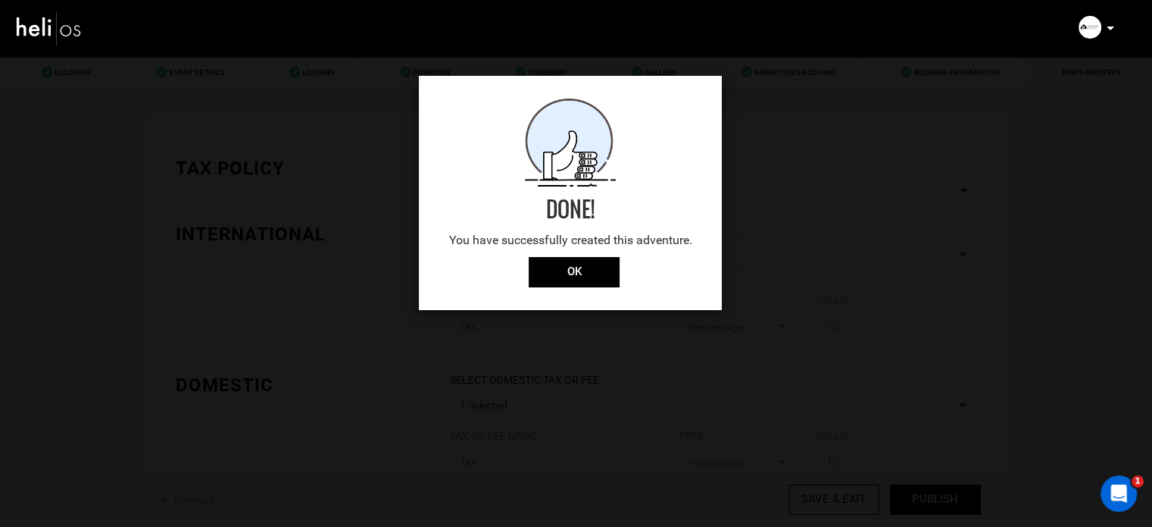
click at [574, 289] on div "Done! You have successfully created this adventure. OK" at bounding box center [570, 193] width 303 height 234
click at [579, 269] on input "OK" at bounding box center [574, 272] width 91 height 30
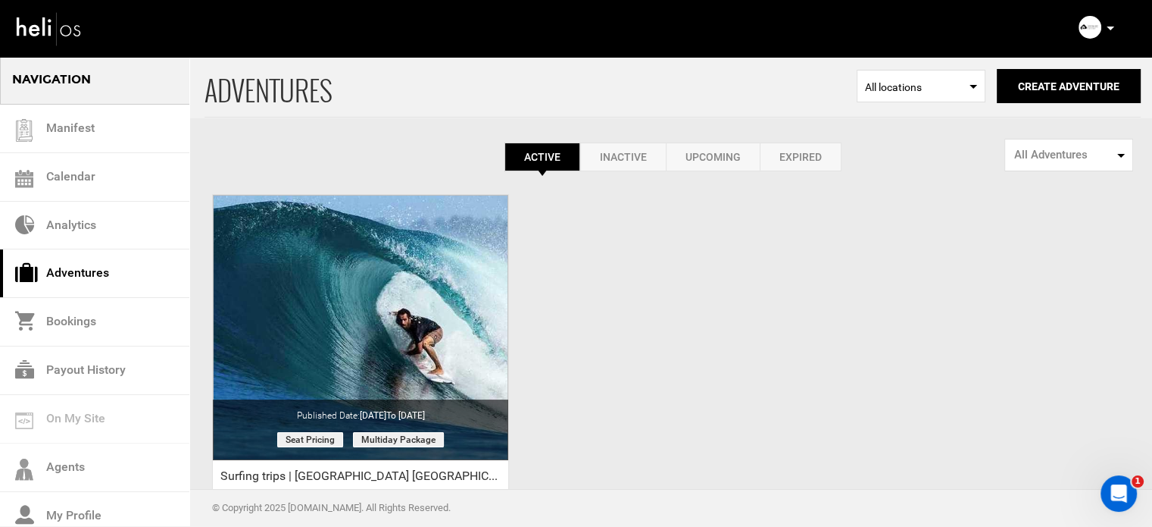
click at [1109, 25] on p at bounding box center [1109, 28] width 9 height 17
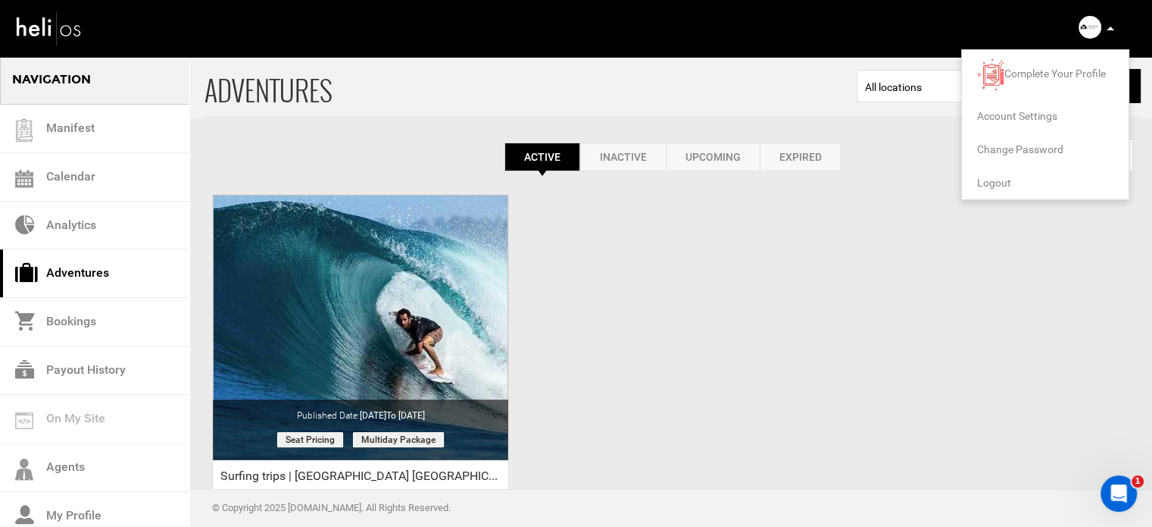
click at [999, 179] on span "Logout" at bounding box center [994, 183] width 34 height 12
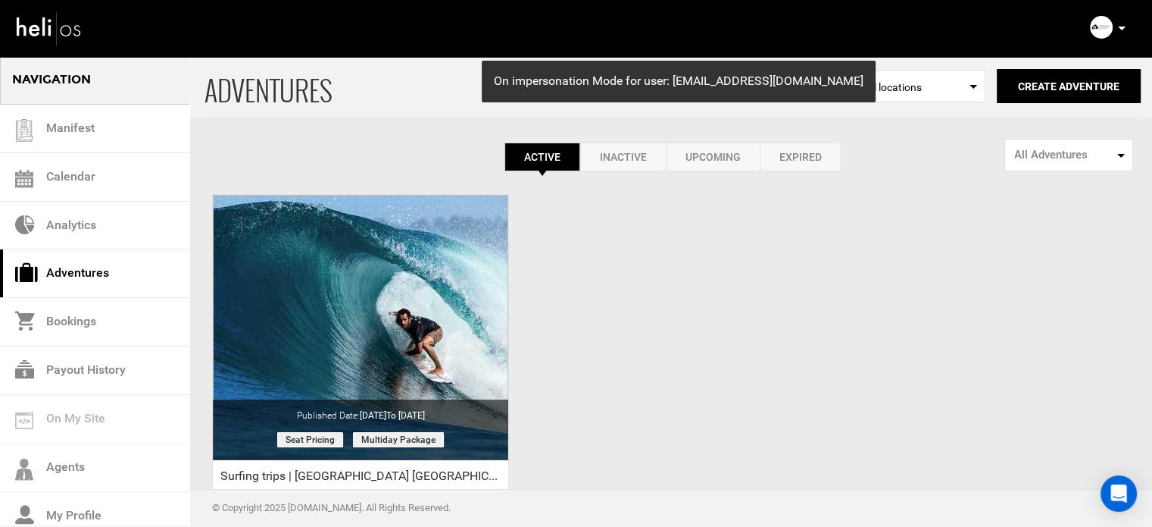
click at [1123, 30] on icon at bounding box center [1122, 29] width 8 height 4
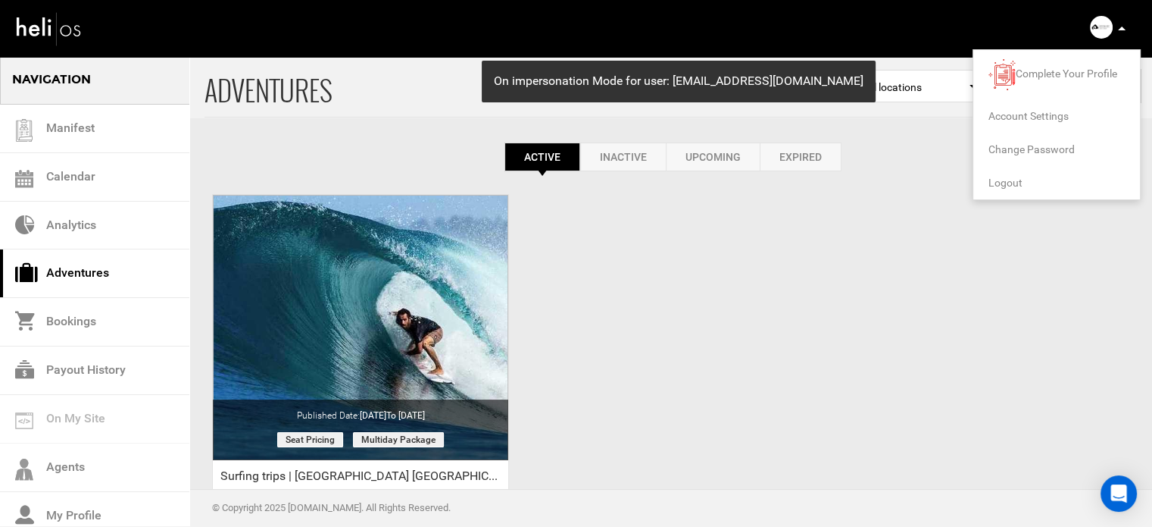
click at [1015, 184] on span "Logout" at bounding box center [1006, 183] width 34 height 12
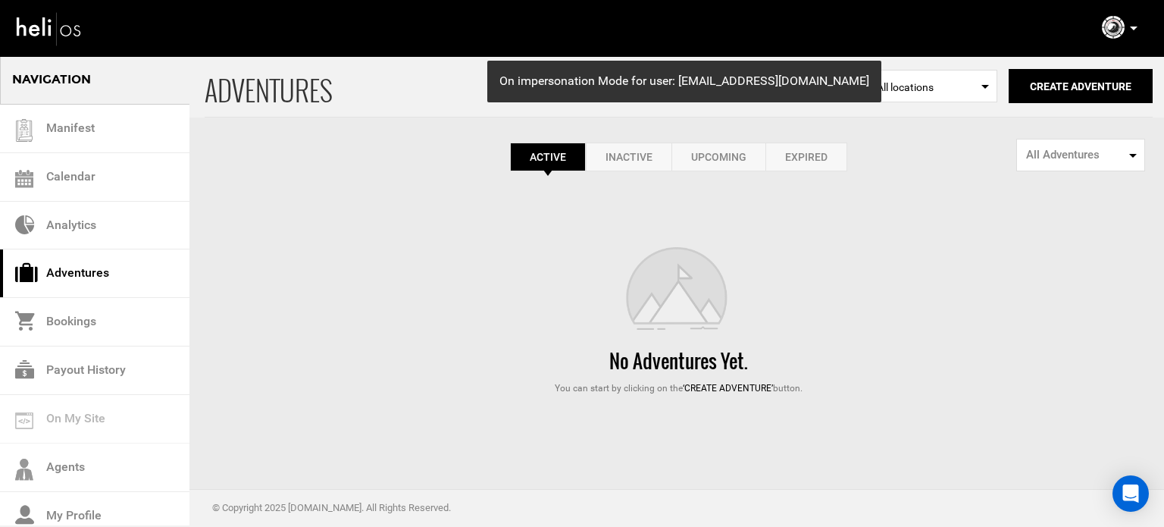
click at [836, 149] on link "Expired" at bounding box center [806, 156] width 82 height 29
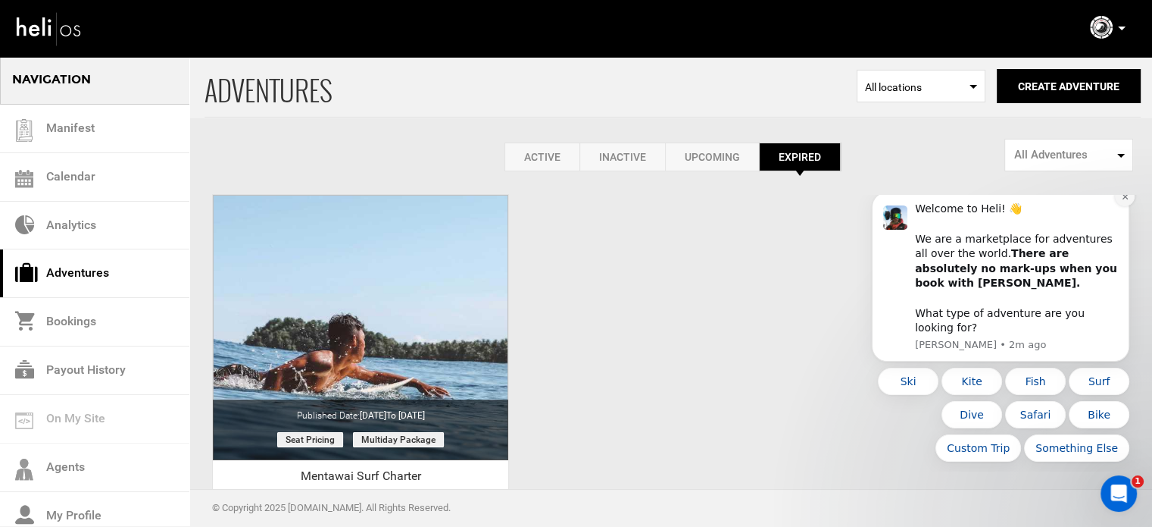
click at [1121, 201] on icon "Dismiss notification" at bounding box center [1125, 196] width 8 height 8
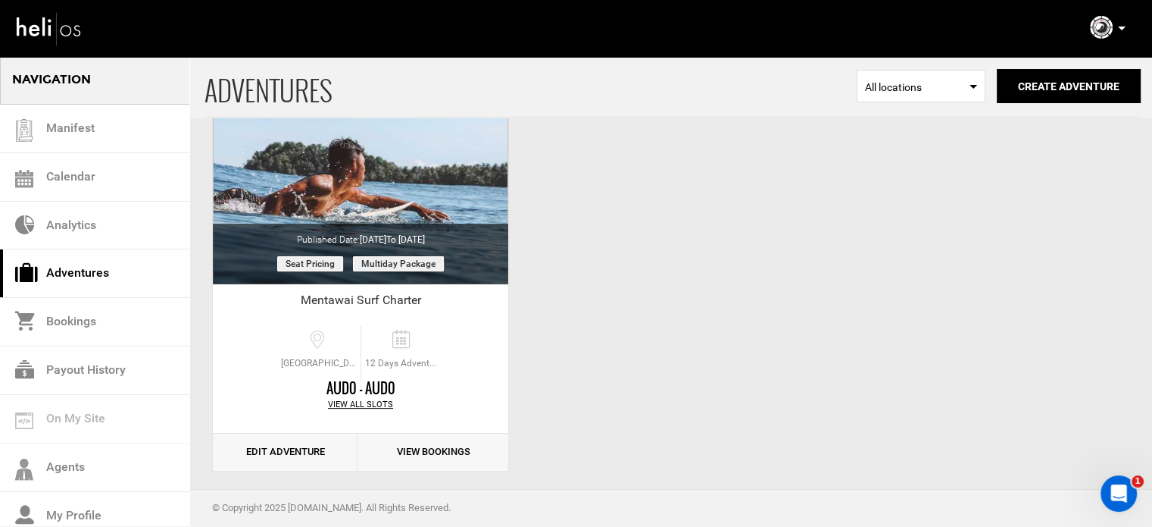
scroll to position [188, 0]
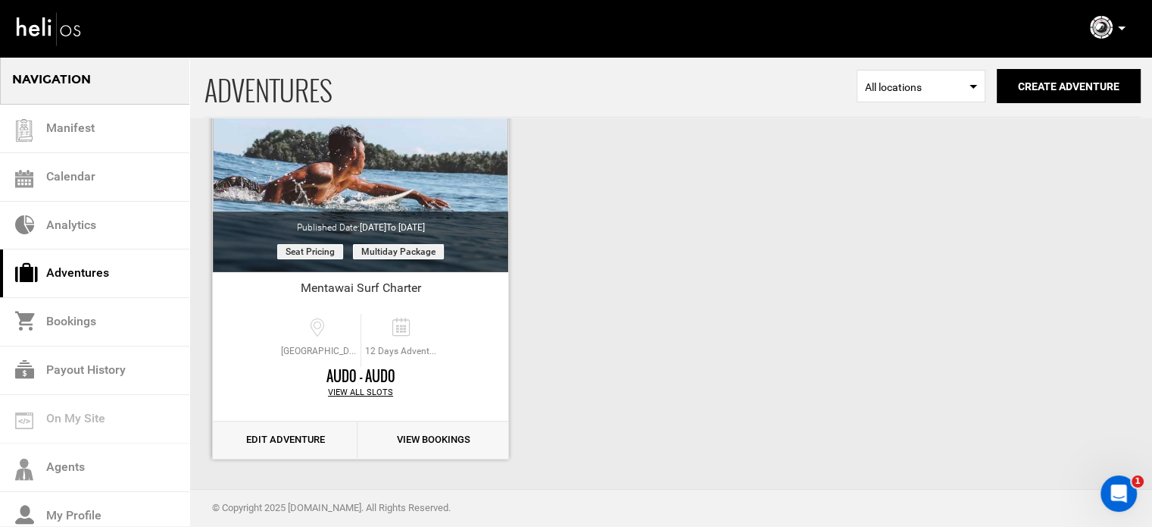
click at [312, 440] on link "Edit Adventure" at bounding box center [285, 439] width 145 height 37
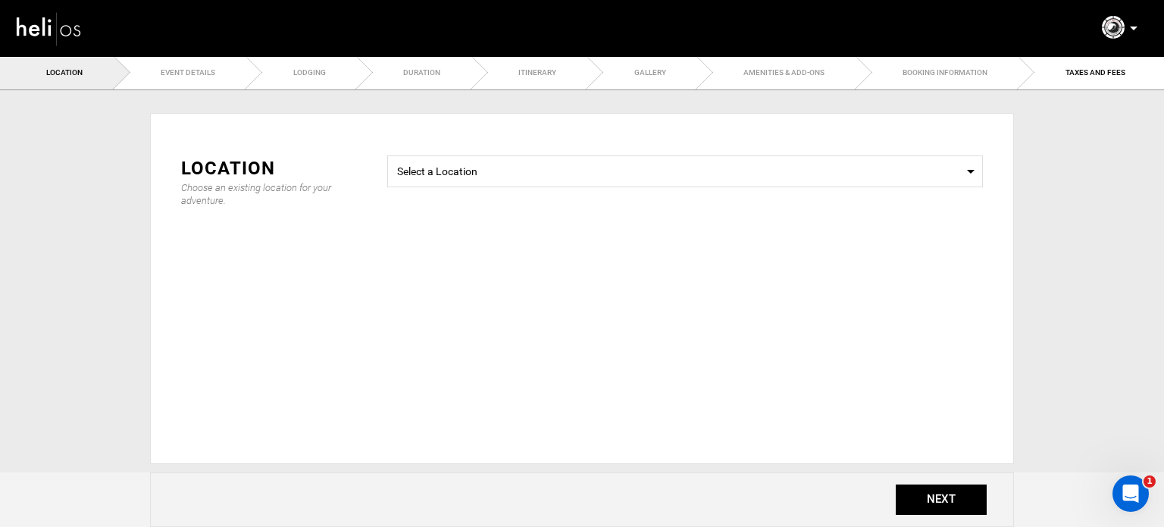
type input "Mentawai Surf Charter"
checkbox input "true"
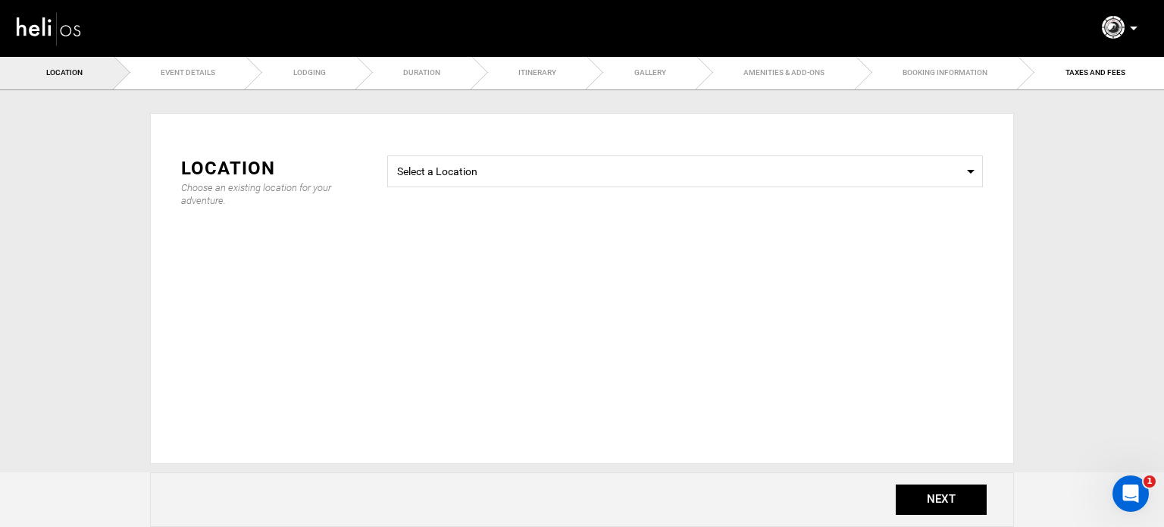
checkbox input "true"
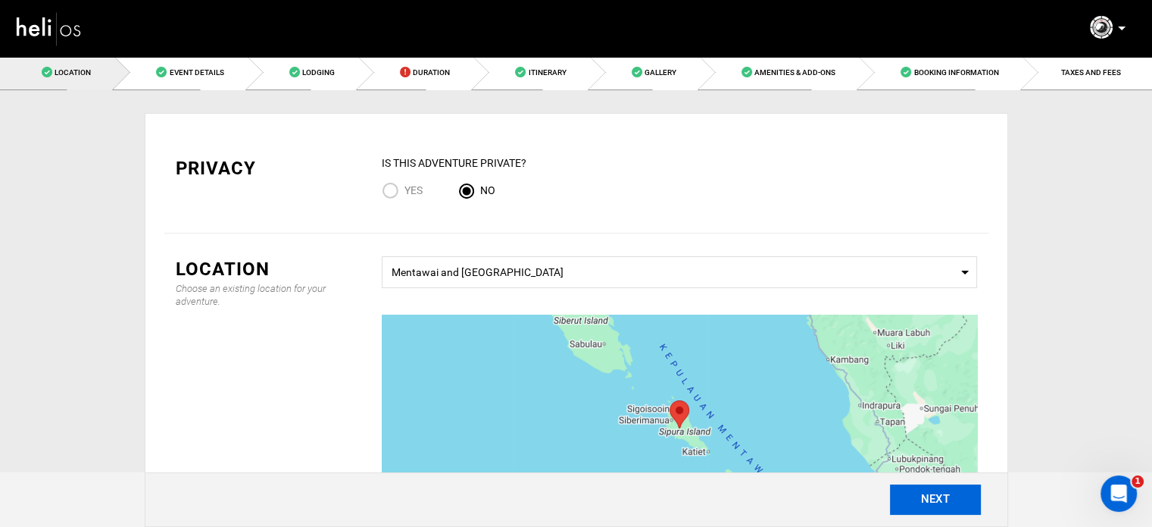
click at [913, 489] on button "NEXT" at bounding box center [935, 499] width 91 height 30
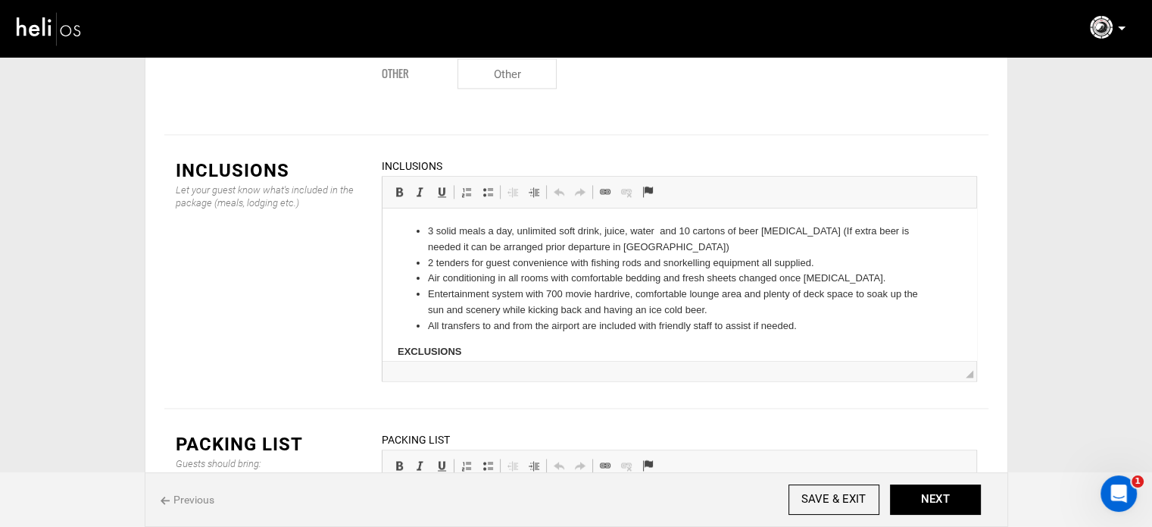
scroll to position [2149, 0]
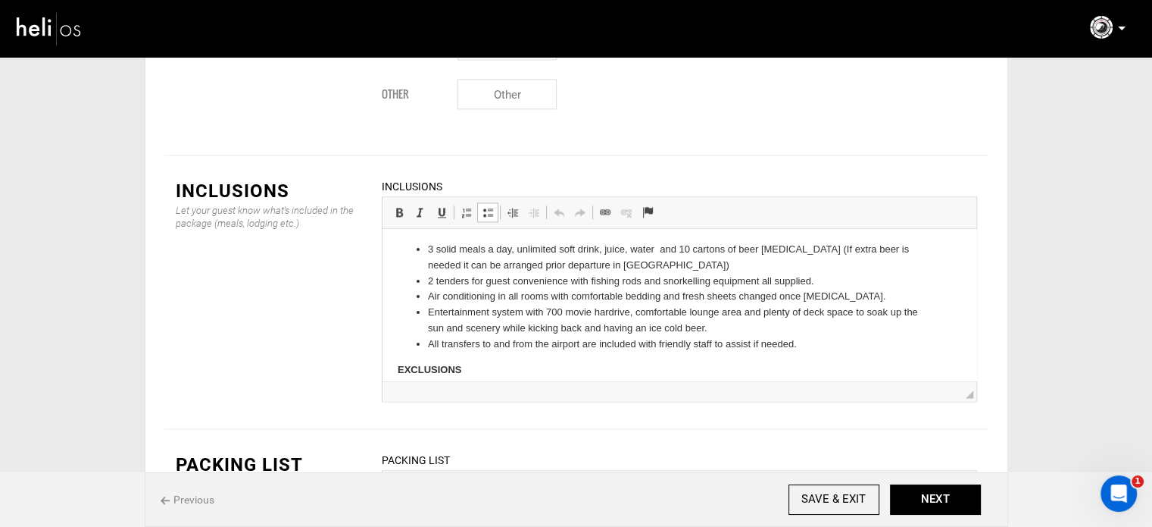
drag, startPoint x: 969, startPoint y: 301, endPoint x: 967, endPoint y: 342, distance: 41.7
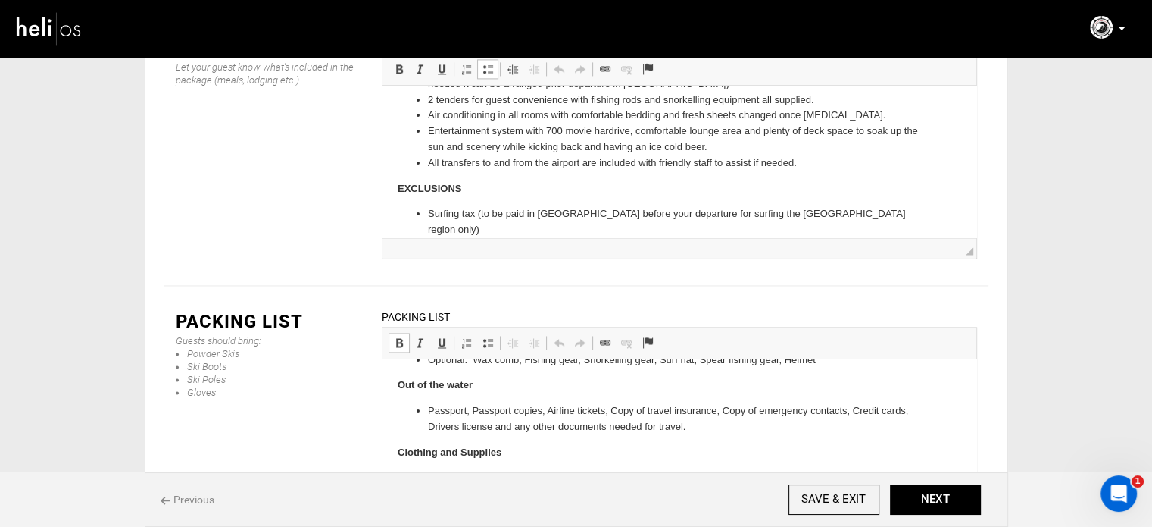
scroll to position [70, 0]
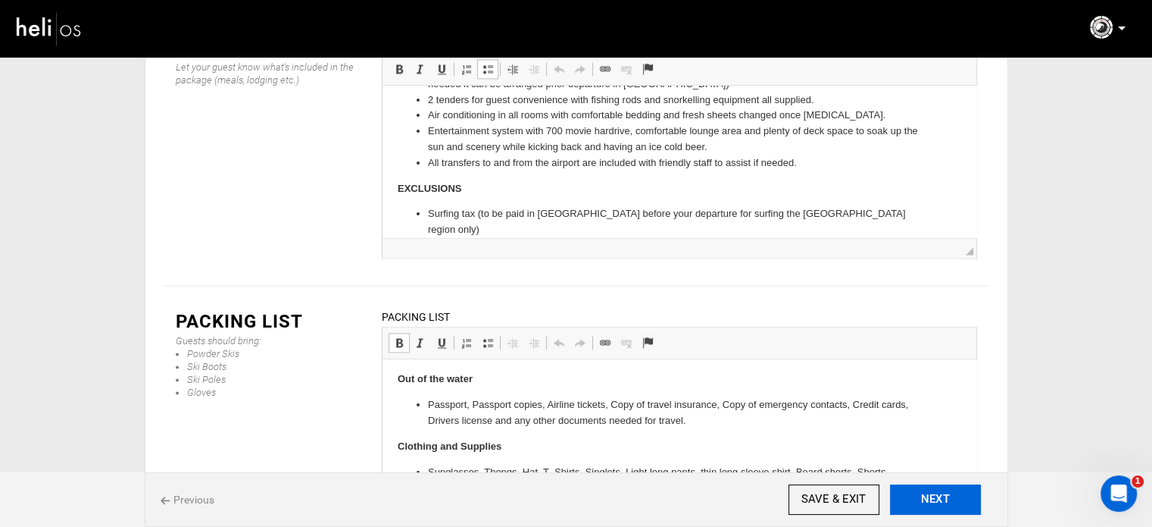
drag, startPoint x: 957, startPoint y: 496, endPoint x: 949, endPoint y: 467, distance: 29.8
click at [956, 496] on button "NEXT" at bounding box center [935, 499] width 91 height 30
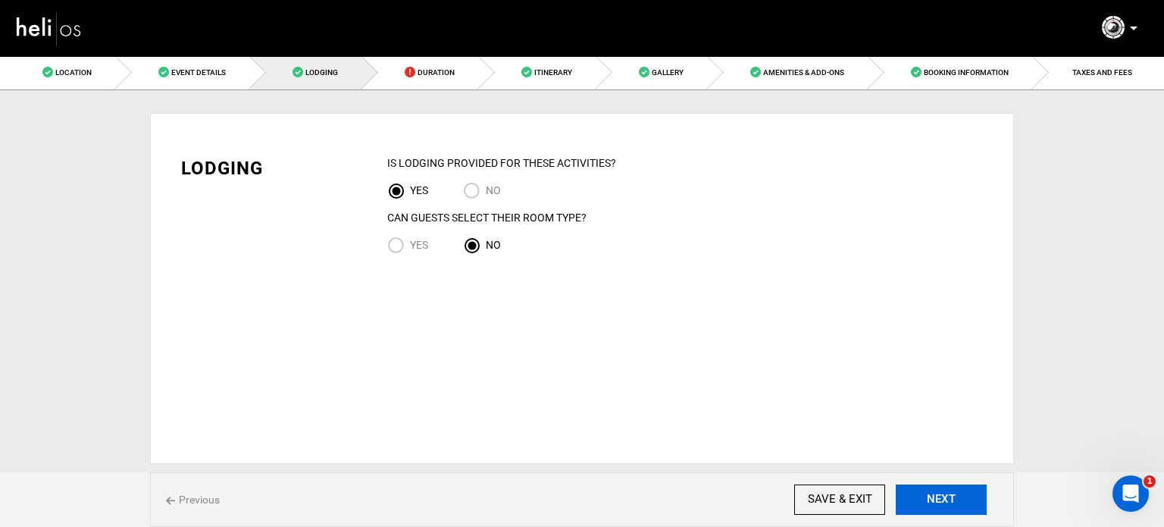
click at [920, 502] on button "NEXT" at bounding box center [941, 499] width 91 height 30
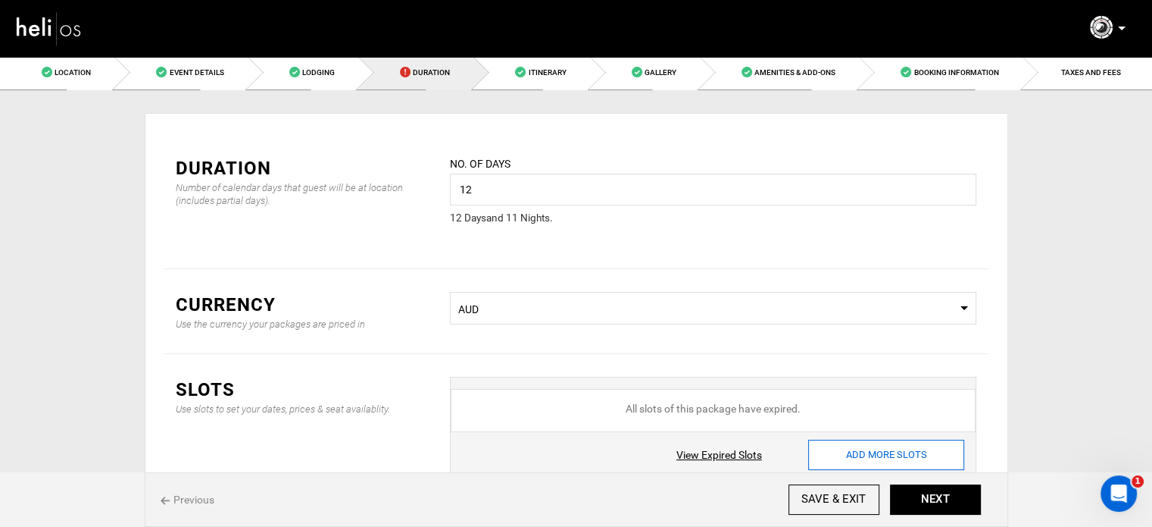
click at [888, 460] on input "ADD MORE SLOTS" at bounding box center [886, 454] width 156 height 30
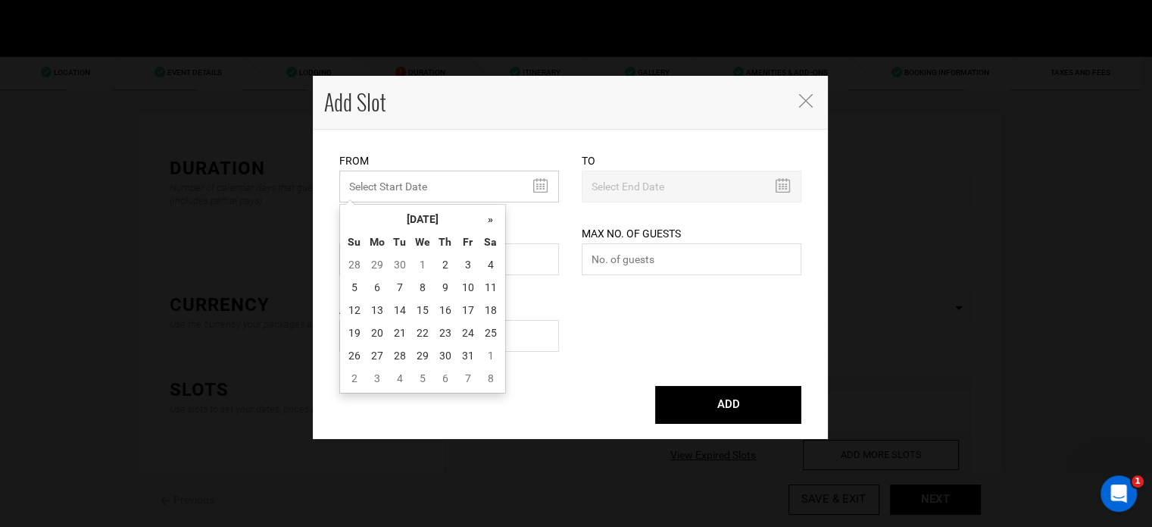
click at [409, 192] on input "text" at bounding box center [449, 186] width 220 height 32
click at [412, 211] on th "[DATE]" at bounding box center [423, 219] width 114 height 23
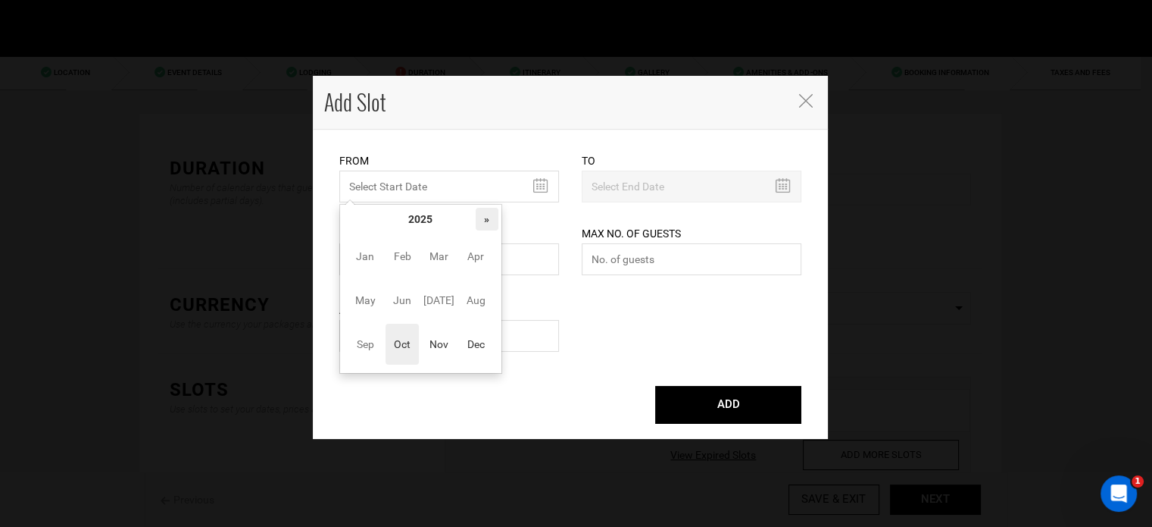
click at [496, 215] on th "»" at bounding box center [487, 219] width 23 height 23
click at [430, 353] on span "Nov" at bounding box center [439, 344] width 34 height 41
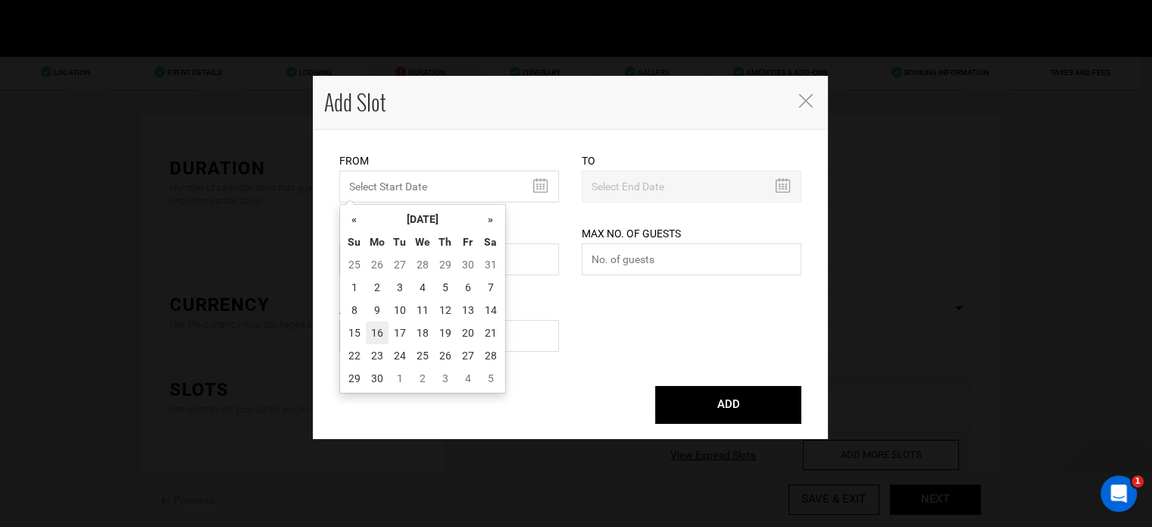
click at [380, 338] on td "16" at bounding box center [377, 332] width 23 height 23
type input "[DATE]"
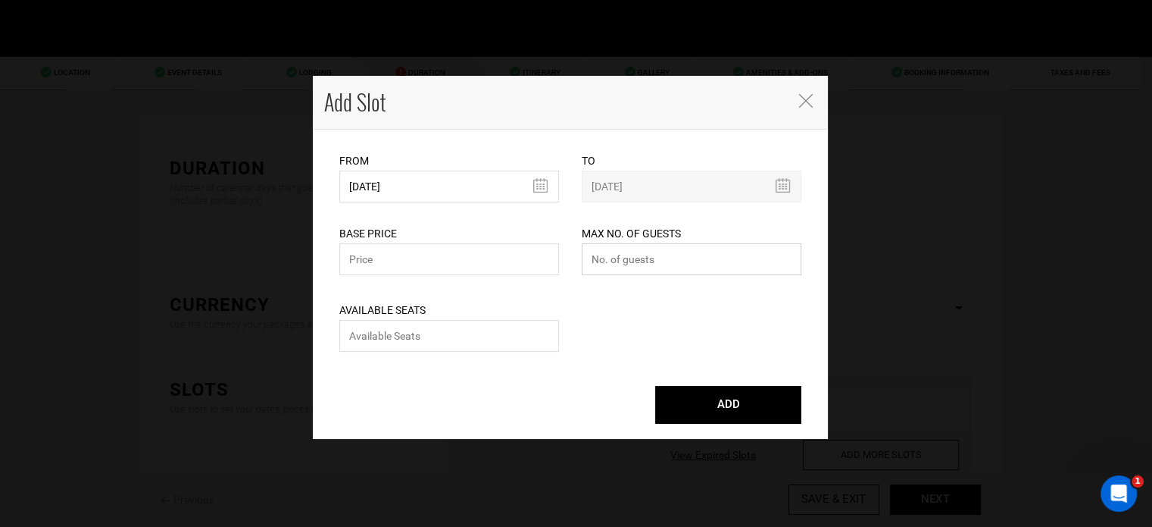
click at [620, 270] on input "number" at bounding box center [692, 259] width 220 height 32
type input "0"
click at [467, 256] on input "text" at bounding box center [449, 259] width 220 height 32
type input "0"
click at [458, 328] on input "number" at bounding box center [449, 336] width 220 height 32
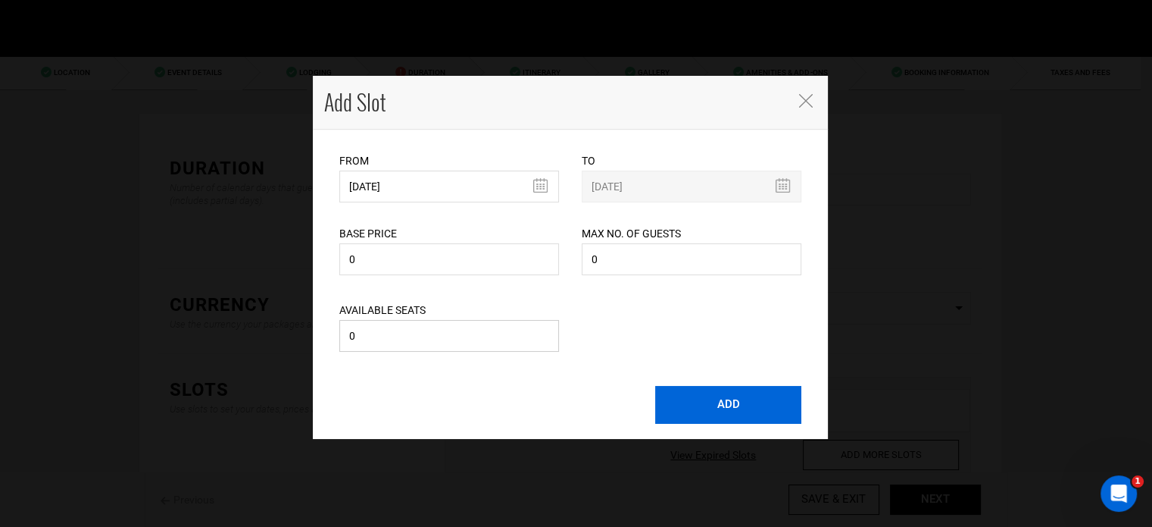
type input "0"
click at [702, 390] on button "ADD" at bounding box center [728, 405] width 146 height 38
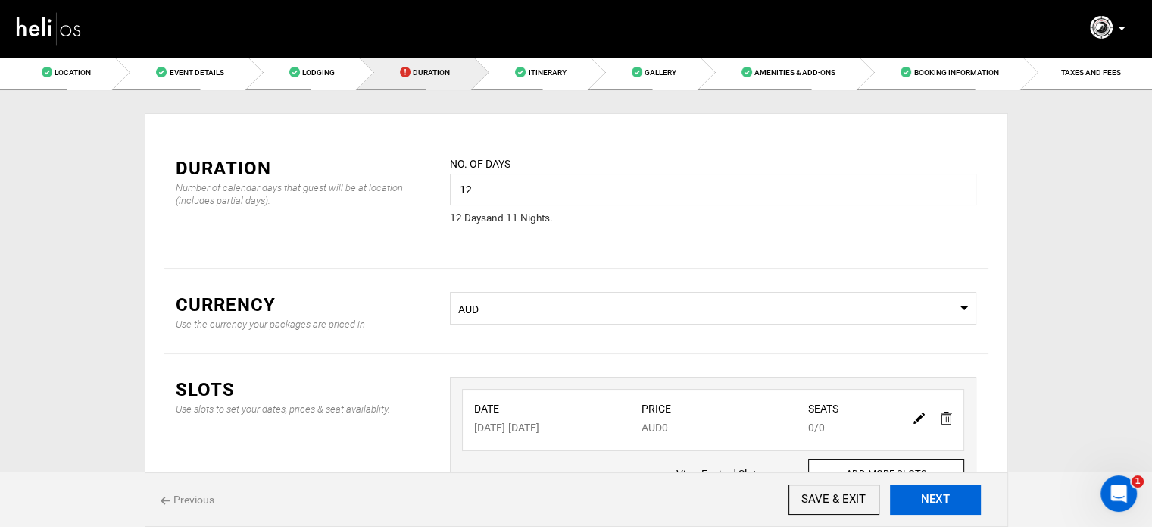
click at [903, 489] on button "NEXT" at bounding box center [935, 499] width 91 height 30
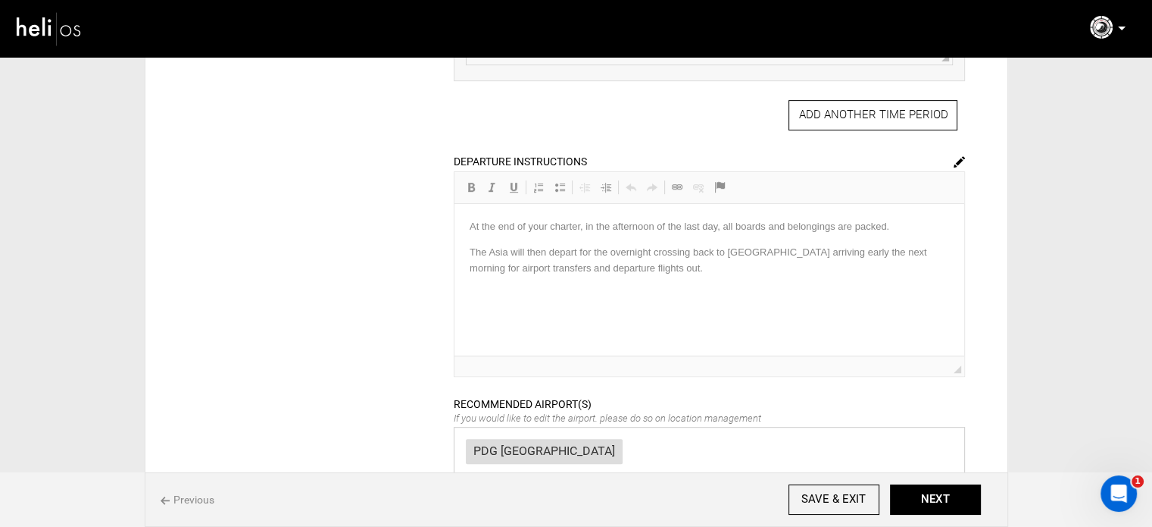
scroll to position [642, 0]
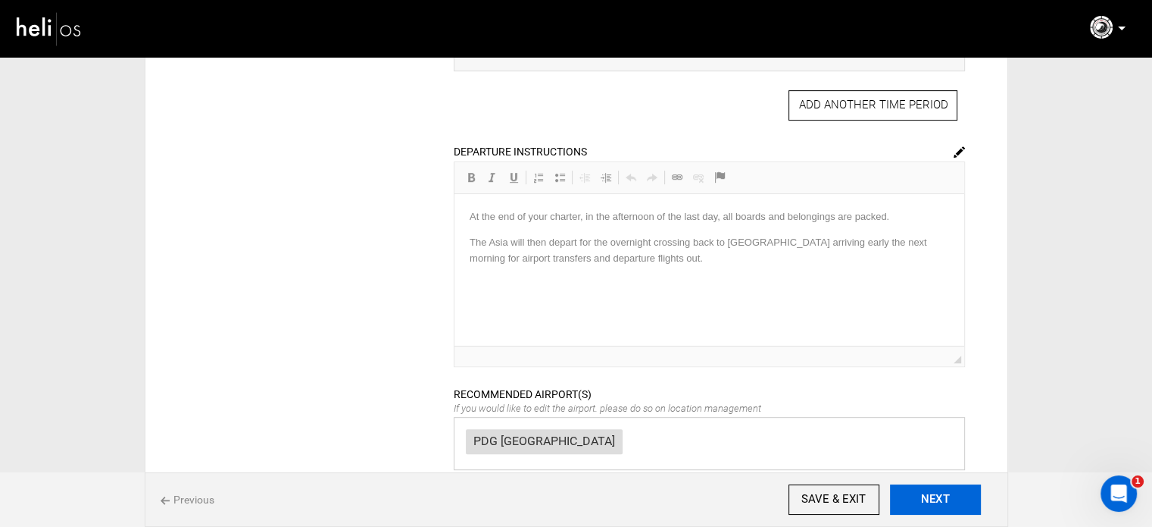
click at [955, 505] on button "NEXT" at bounding box center [935, 499] width 91 height 30
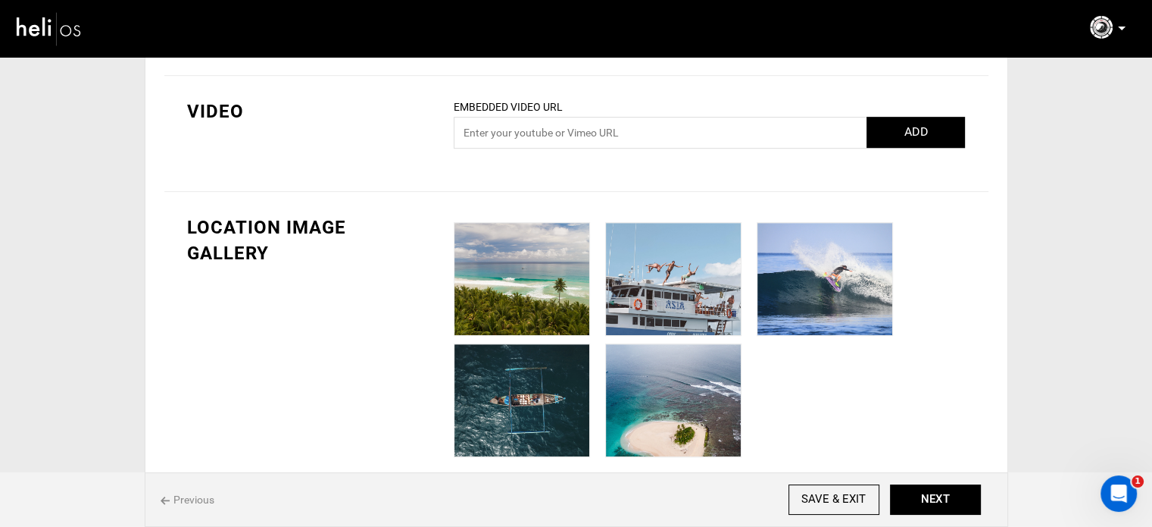
scroll to position [872, 0]
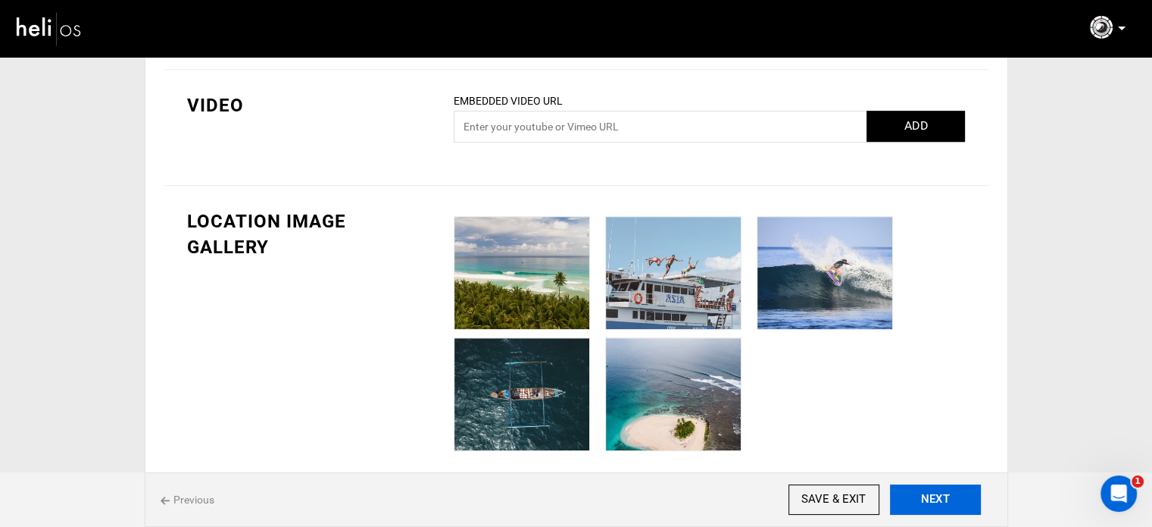
click at [946, 510] on button "NEXT" at bounding box center [935, 499] width 91 height 30
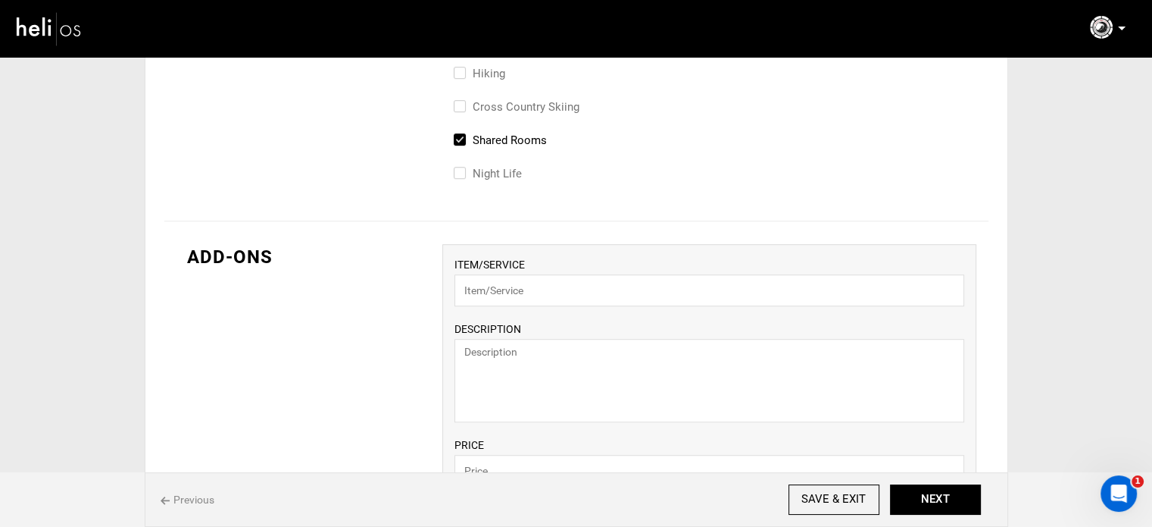
scroll to position [939, 0]
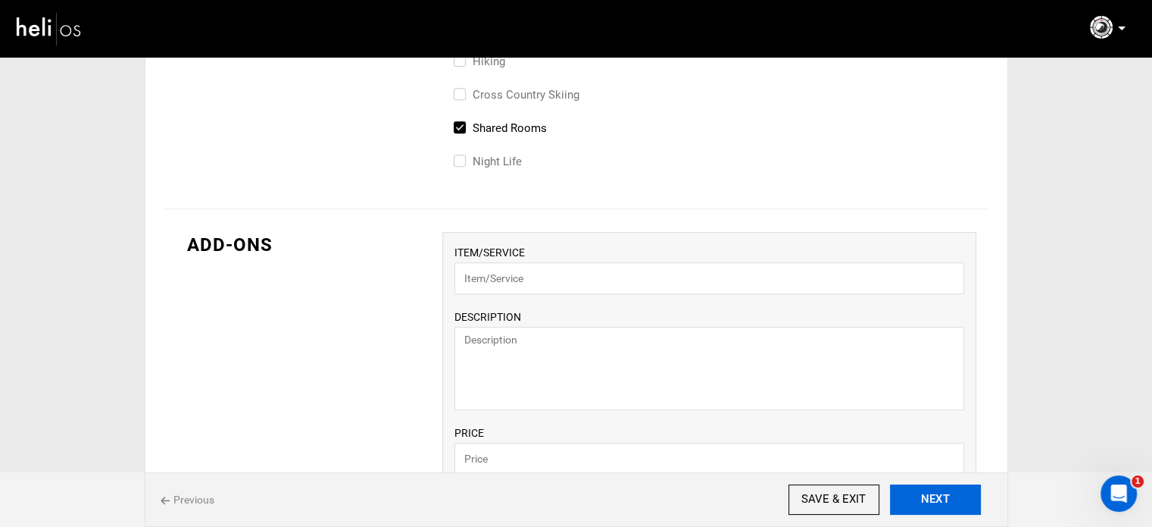
click at [924, 493] on button "NEXT" at bounding box center [935, 499] width 91 height 30
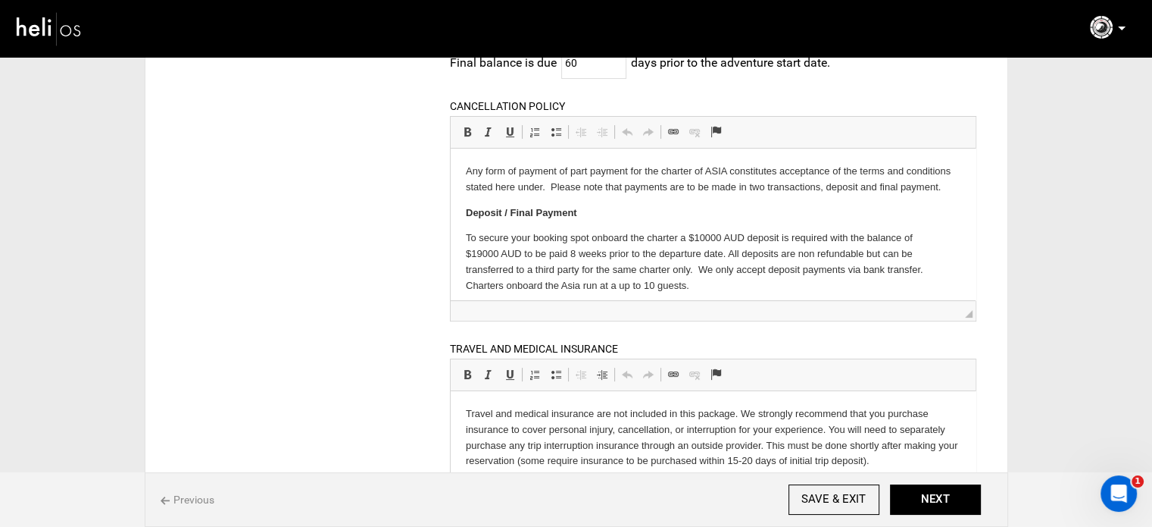
drag, startPoint x: 974, startPoint y: 180, endPoint x: 1458, endPoint y: 361, distance: 516.9
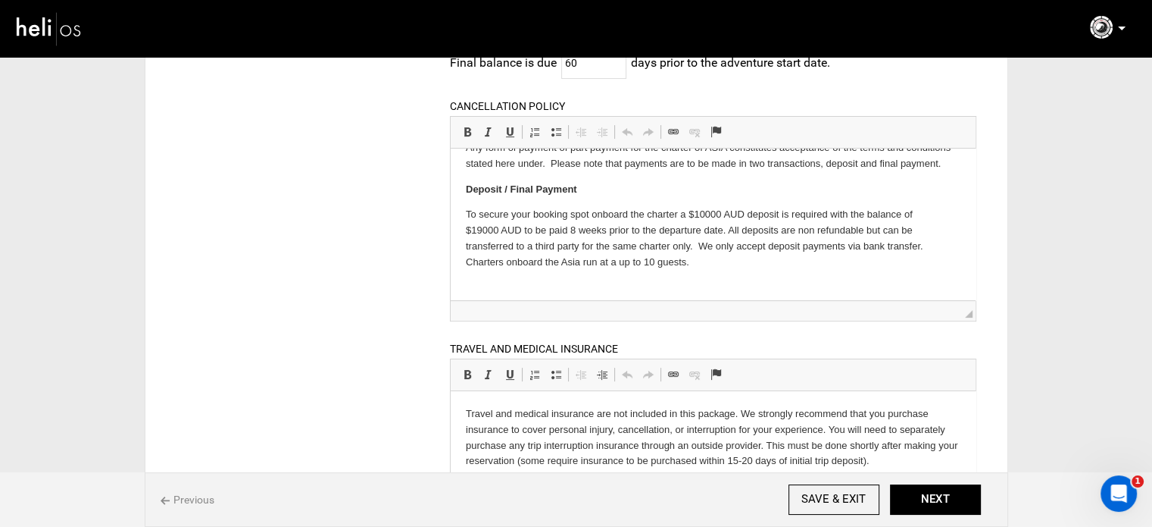
scroll to position [50, 0]
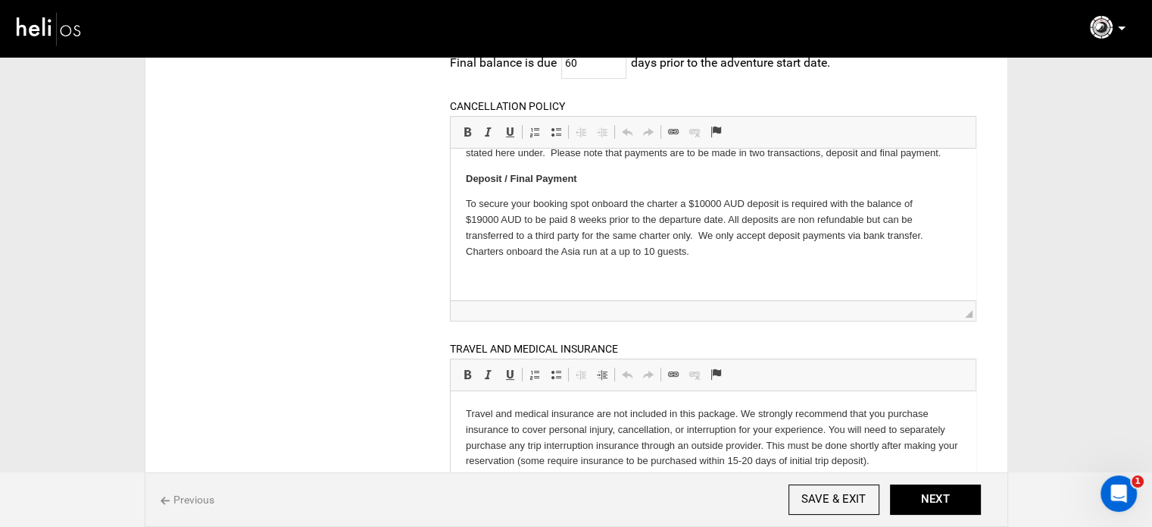
click at [755, 284] on html "Any form of payment of part payment for the charter of ASIA constitutes accepta…" at bounding box center [713, 207] width 525 height 186
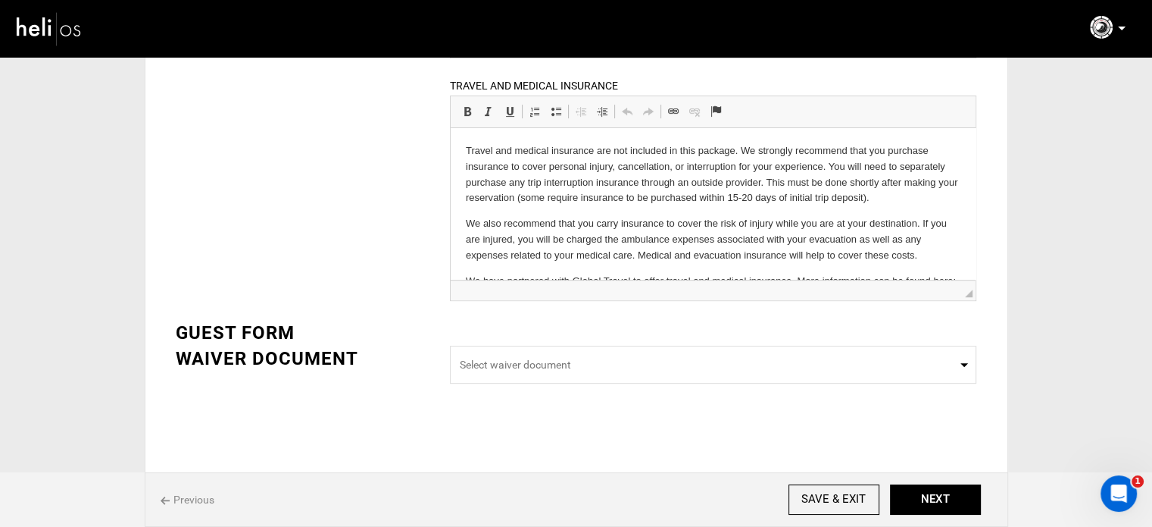
scroll to position [2, 0]
drag, startPoint x: 971, startPoint y: 226, endPoint x: 973, endPoint y: 284, distance: 58.4
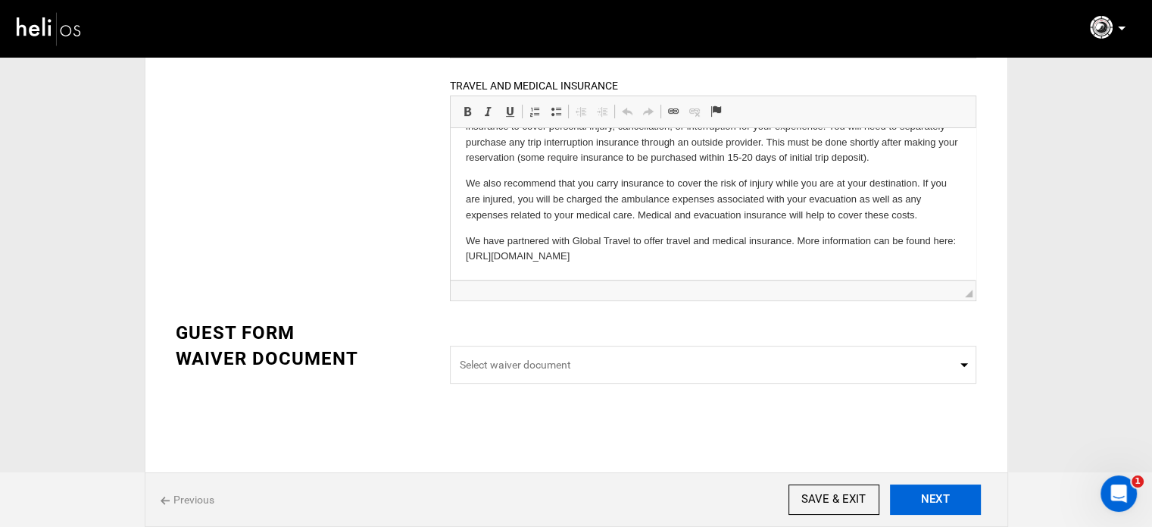
click at [923, 486] on button "NEXT" at bounding box center [935, 499] width 91 height 30
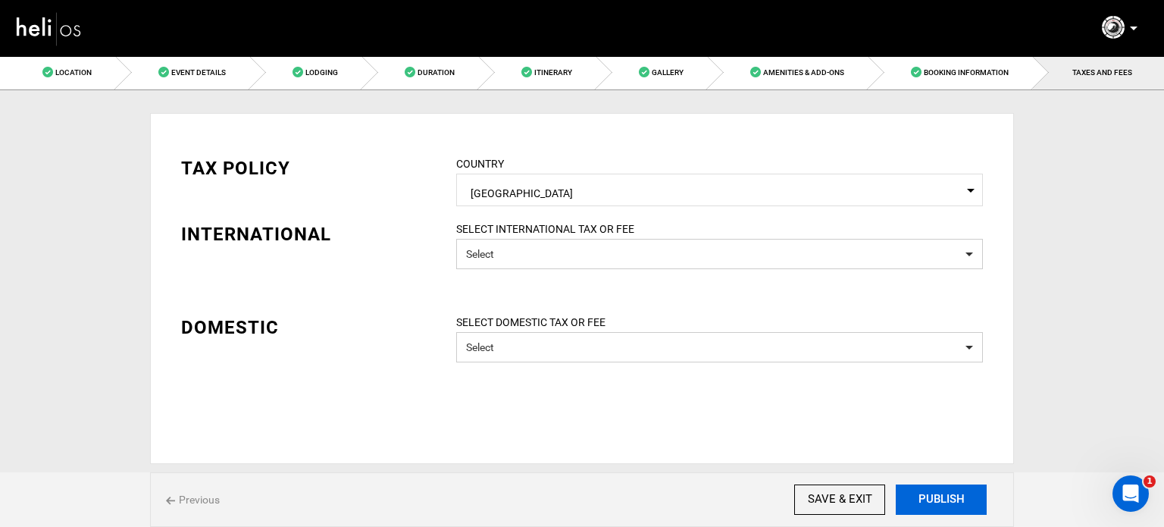
click at [921, 492] on button "PUBLISH" at bounding box center [941, 499] width 91 height 30
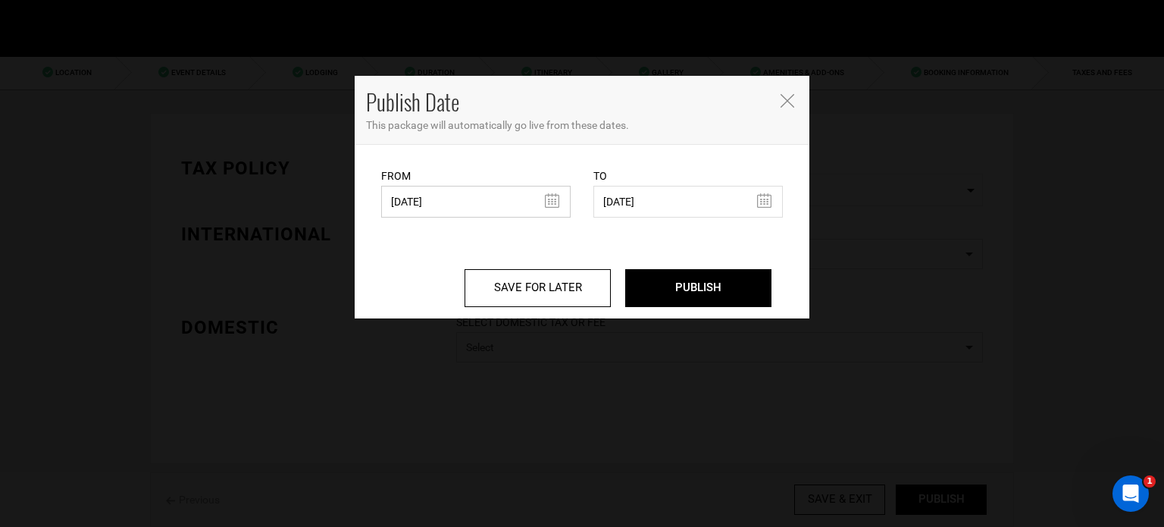
click at [421, 202] on input "03/13/2024" at bounding box center [475, 202] width 189 height 32
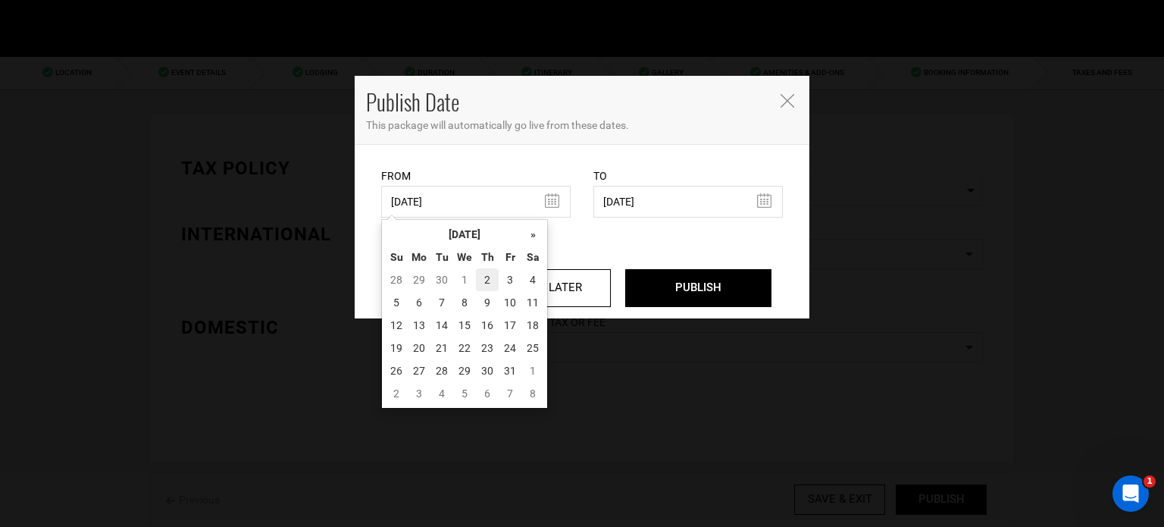
click at [488, 278] on td "2" at bounding box center [487, 279] width 23 height 23
type input "10/02/2025"
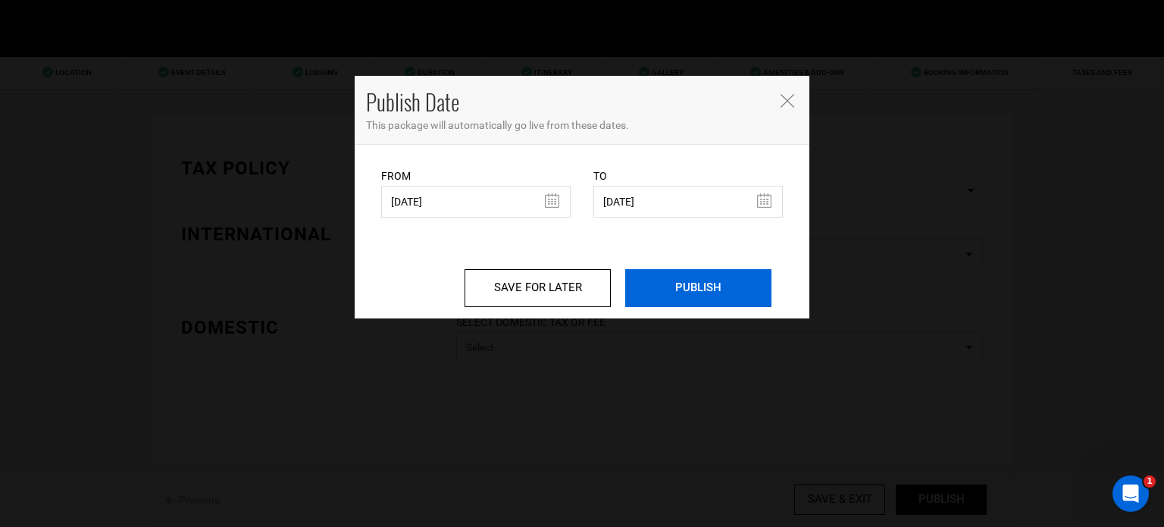
click at [721, 277] on input "PUBLISH" at bounding box center [698, 288] width 146 height 38
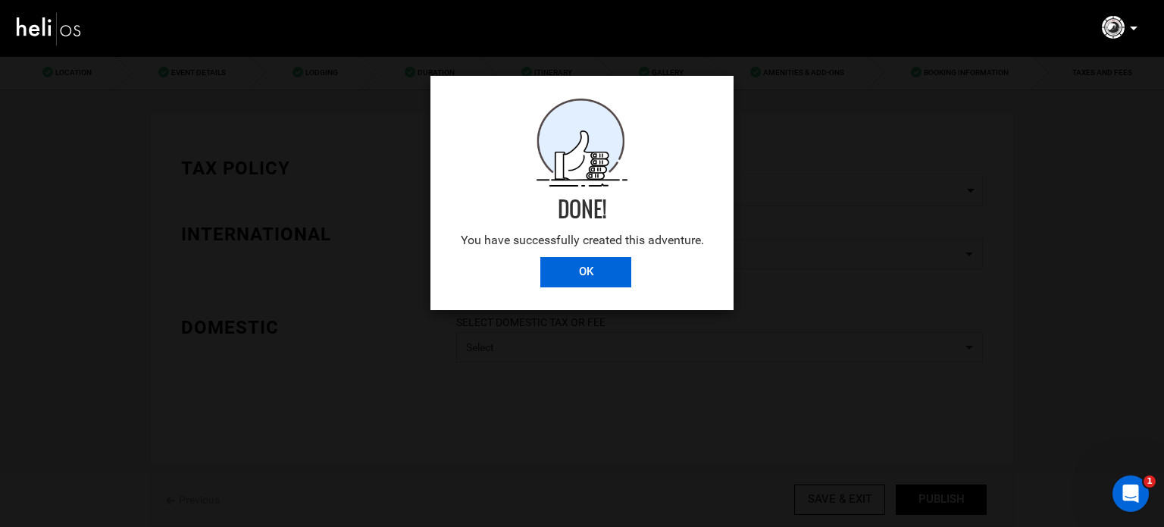
click at [564, 264] on input "OK" at bounding box center [585, 272] width 91 height 30
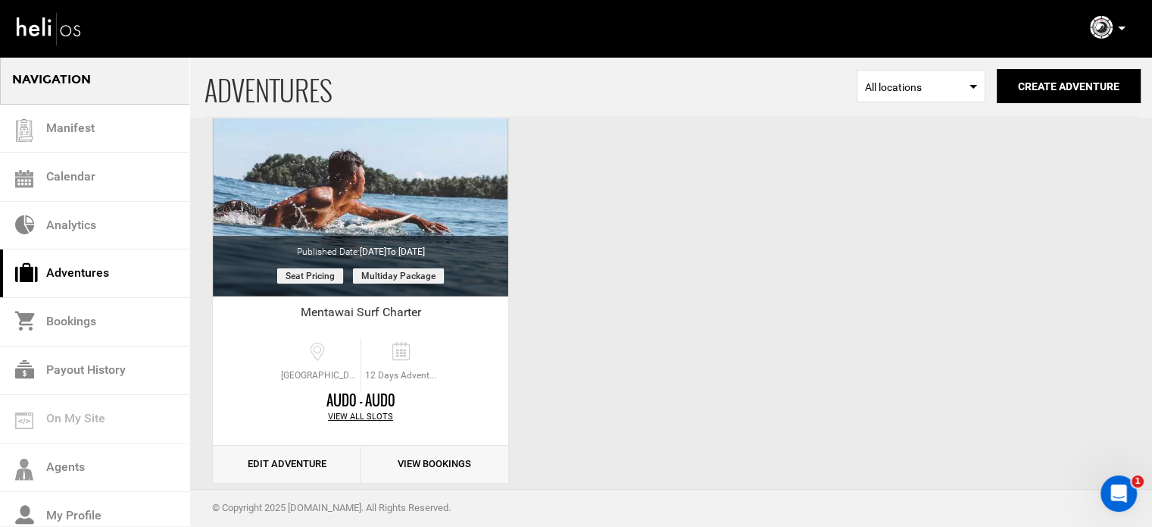
scroll to position [188, 0]
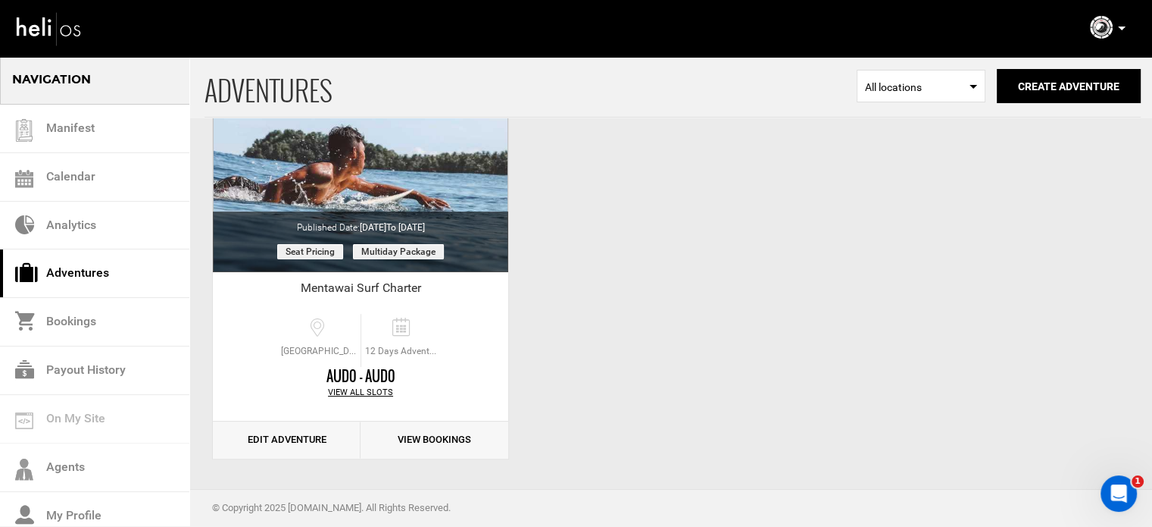
click at [1125, 27] on icon at bounding box center [1122, 29] width 8 height 4
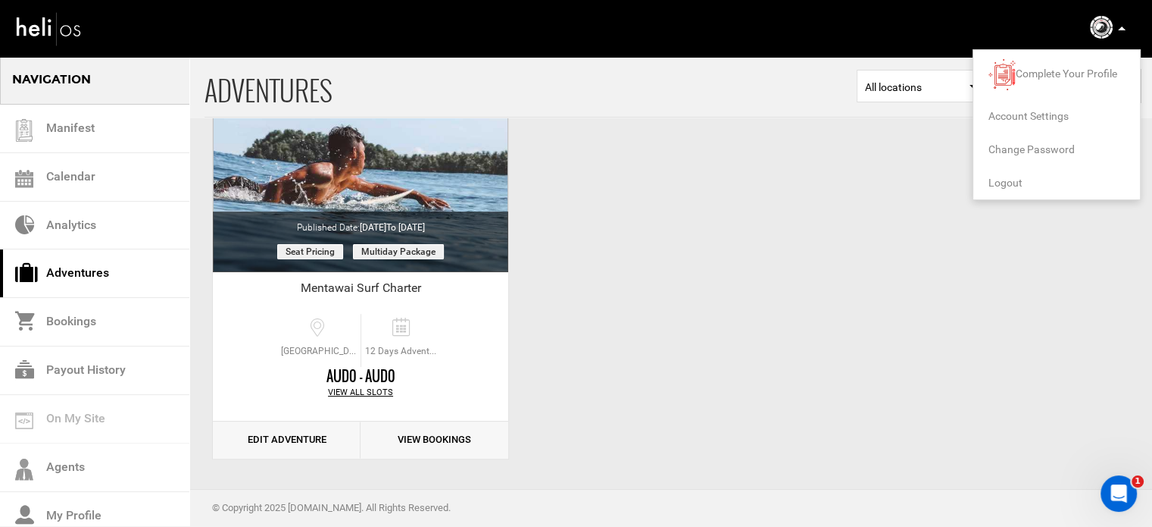
click at [1006, 179] on span "Logout" at bounding box center [1006, 183] width 34 height 12
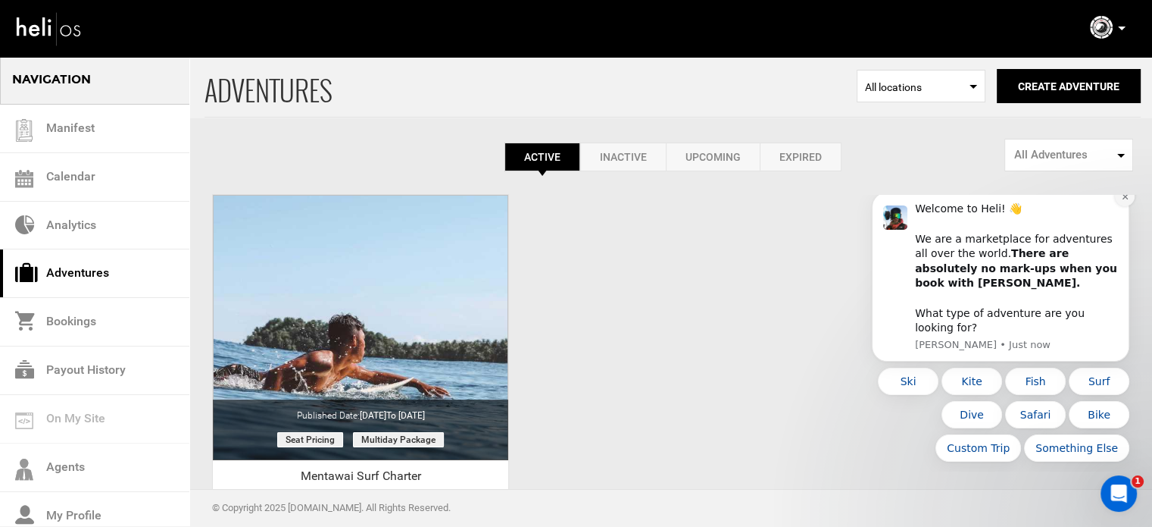
click at [1124, 201] on icon "Dismiss notification" at bounding box center [1125, 196] width 8 height 8
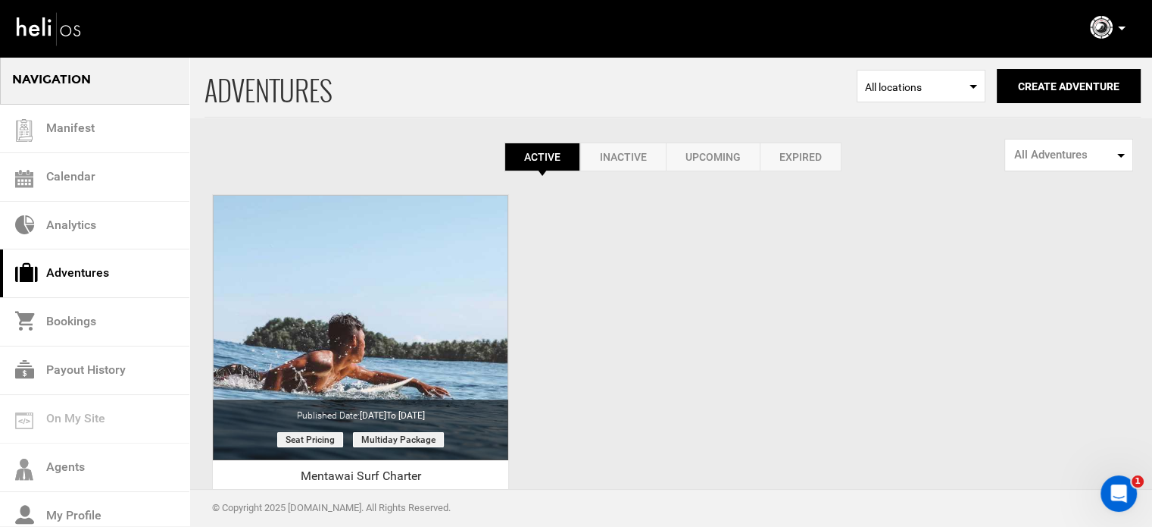
click at [1122, 27] on icon at bounding box center [1122, 29] width 8 height 4
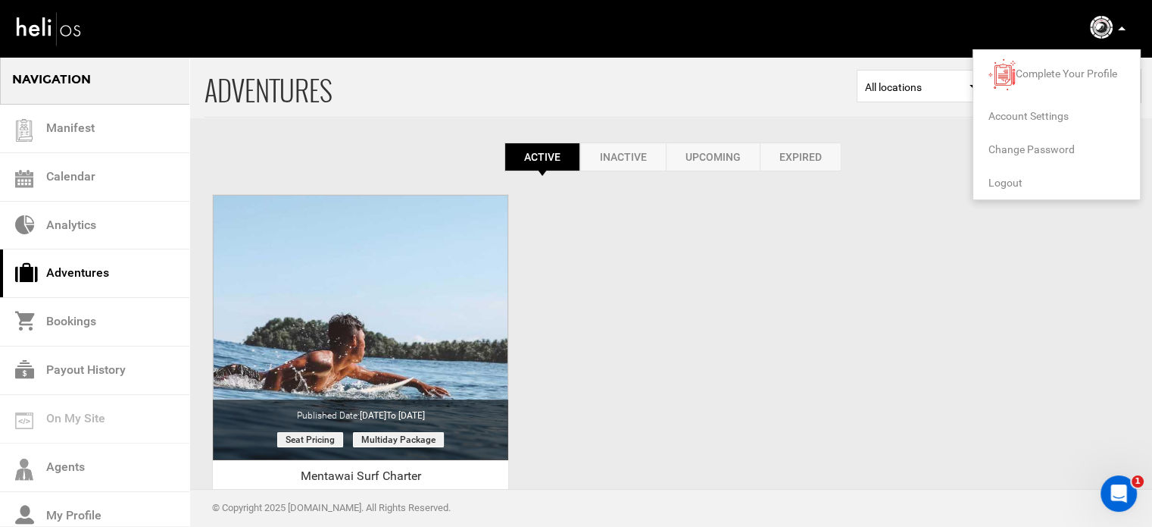
click at [1001, 181] on span "Logout" at bounding box center [1006, 183] width 34 height 12
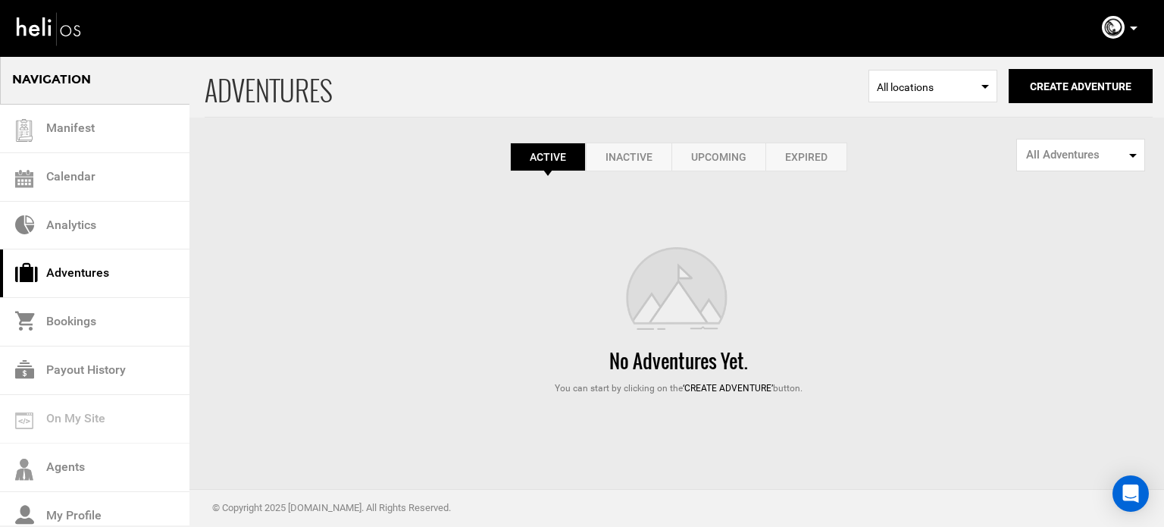
click at [833, 165] on link "Expired" at bounding box center [806, 156] width 82 height 29
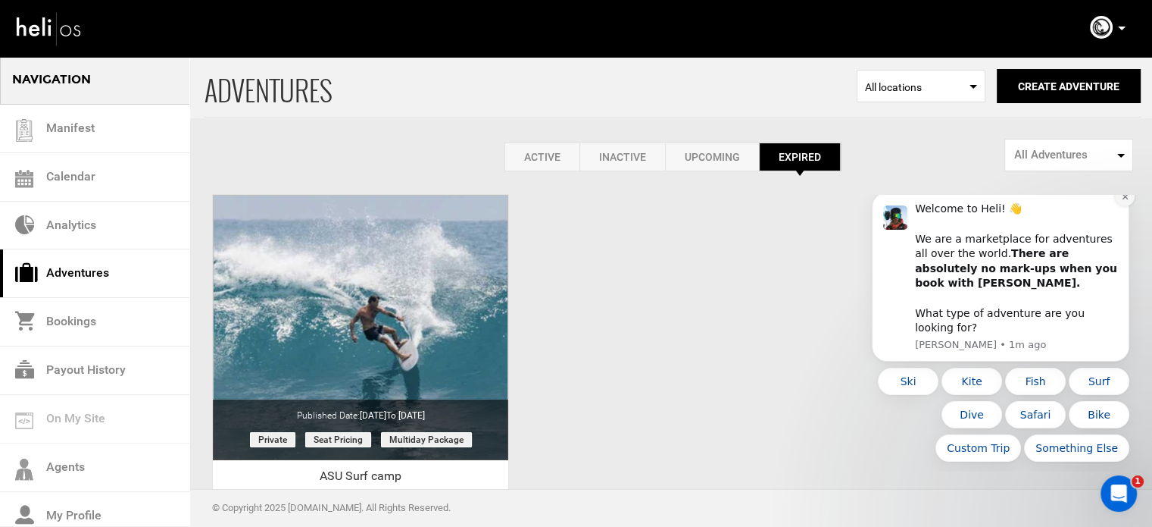
click at [1121, 201] on icon "Dismiss notification" at bounding box center [1125, 196] width 8 height 8
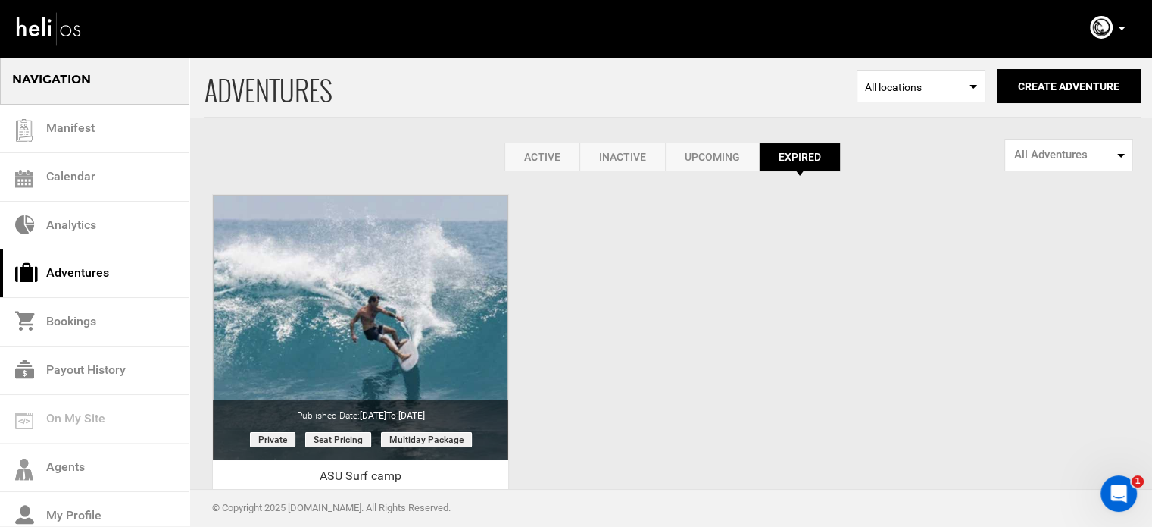
click at [645, 366] on div "ADVENTURES Select Location All locations Create Adventure Public Adventure This…" at bounding box center [576, 358] width 1152 height 607
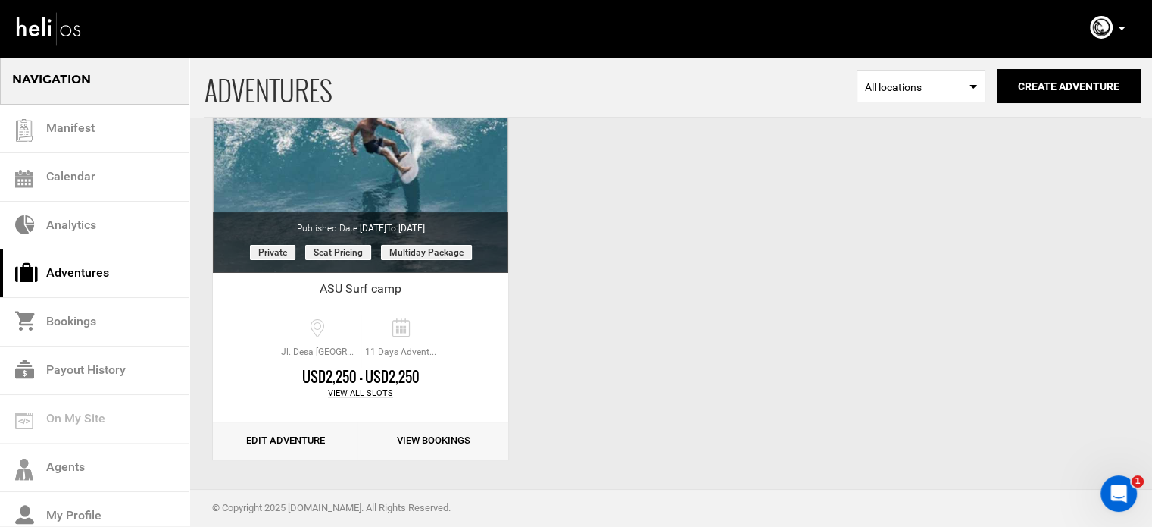
scroll to position [188, 0]
click at [322, 434] on link "Edit Adventure" at bounding box center [285, 439] width 145 height 37
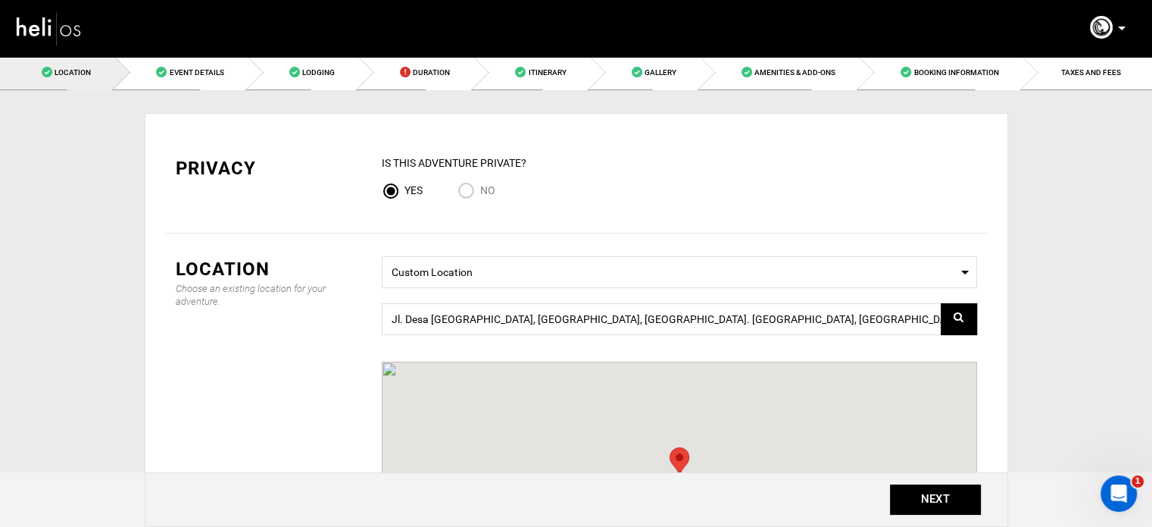
click at [461, 190] on input "No" at bounding box center [469, 192] width 23 height 20
radio input "true"
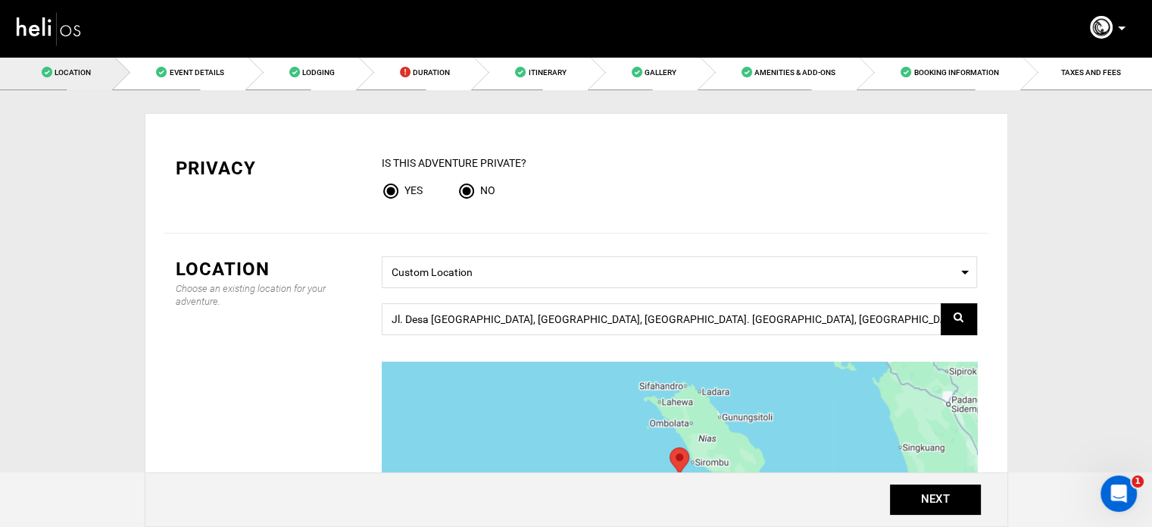
radio input "false"
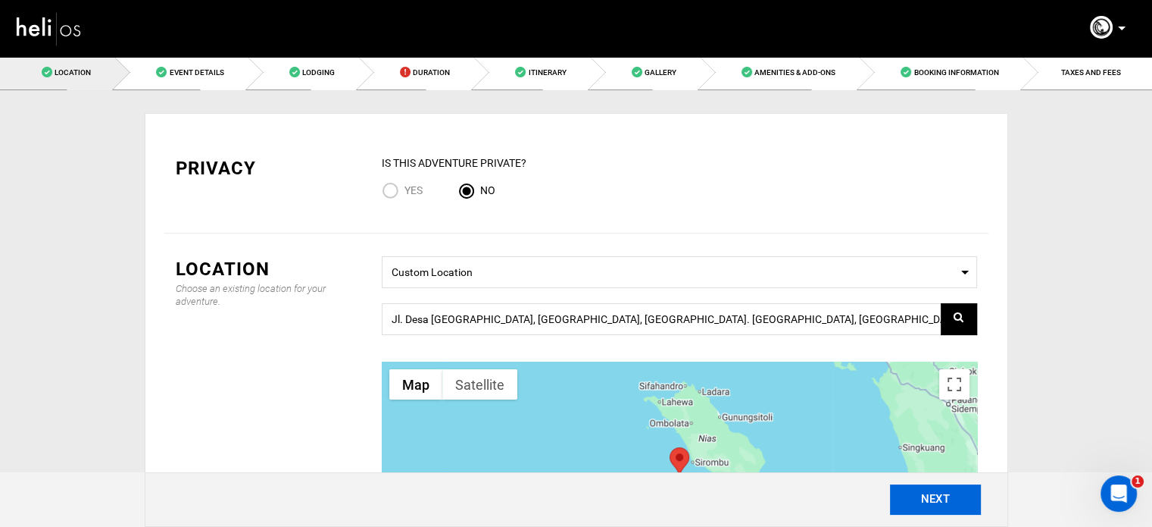
click at [955, 513] on button "NEXT" at bounding box center [935, 499] width 91 height 30
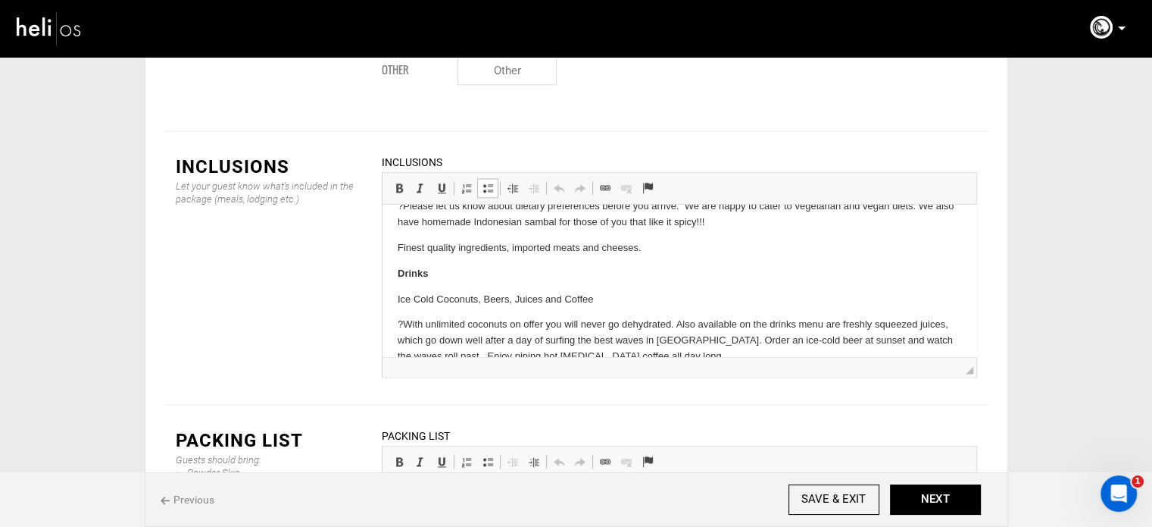
scroll to position [377, 0]
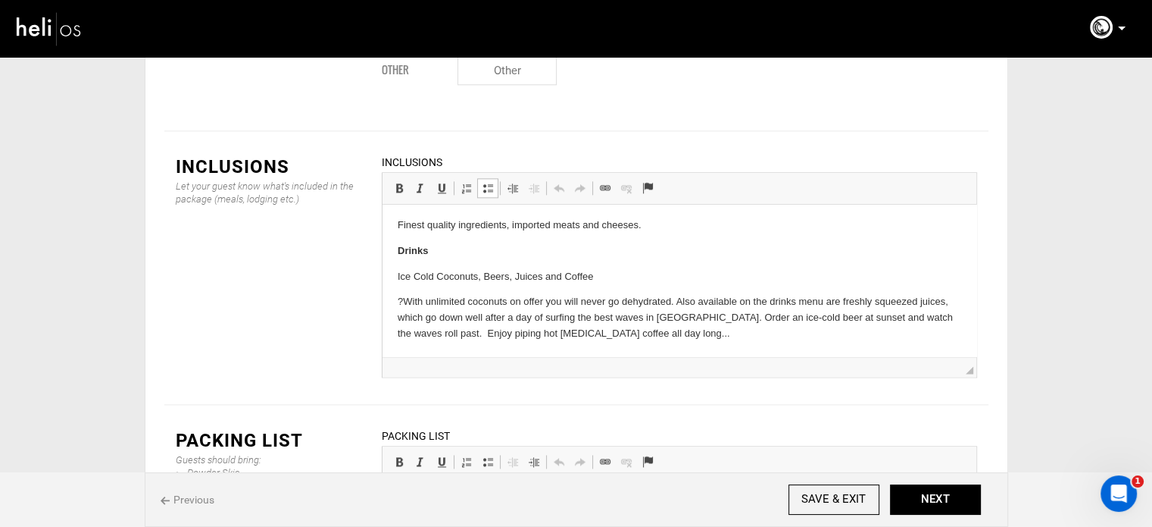
click at [403, 302] on p "?With unlimited coconuts on offer you will never go dehydrated. Also available …" at bounding box center [679, 317] width 564 height 47
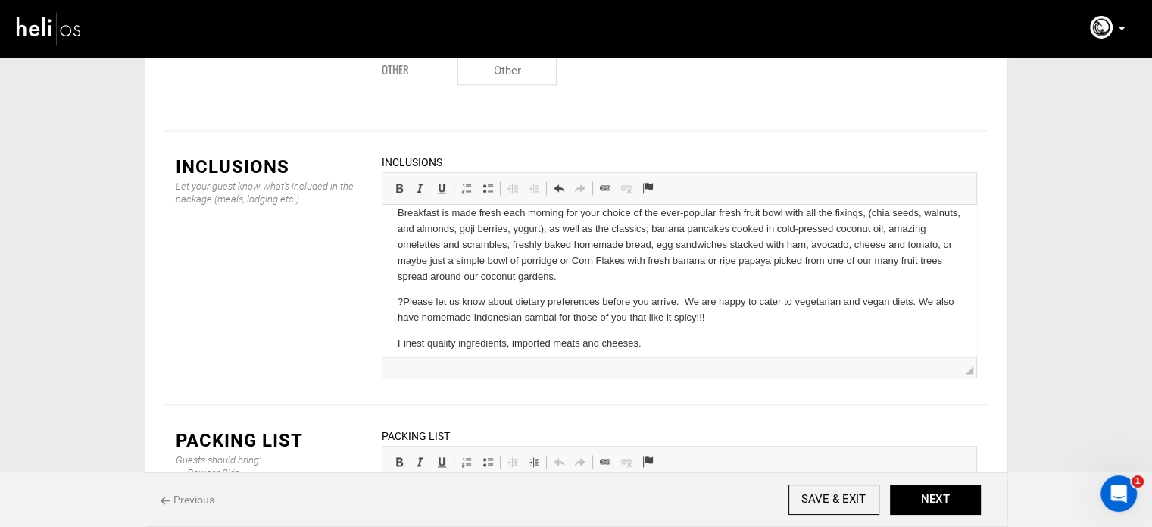
scroll to position [251, 0]
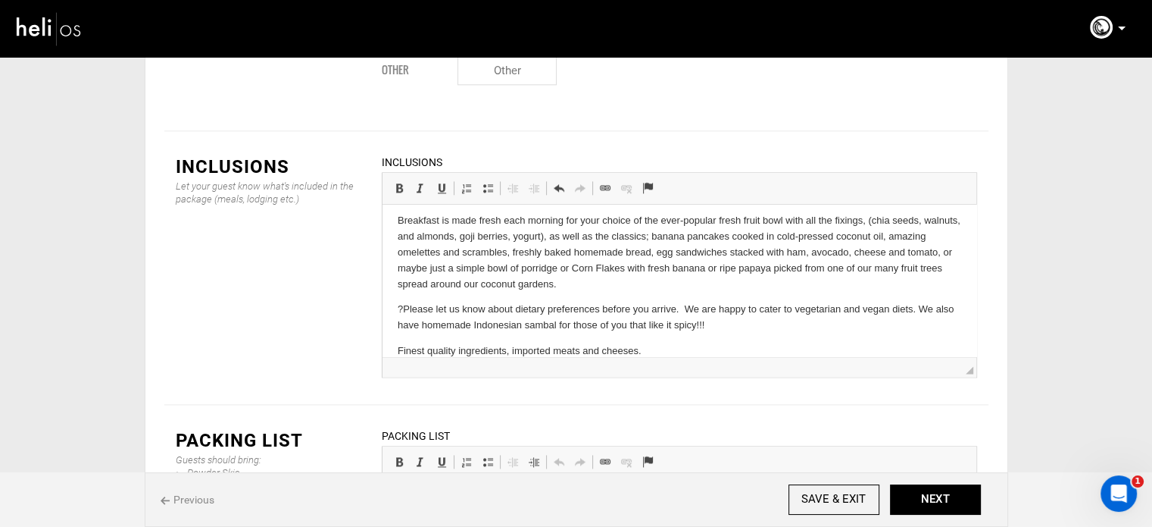
click at [402, 313] on p "?Please let us know about dietary preferences before you arrive. We are happy t…" at bounding box center [679, 318] width 564 height 32
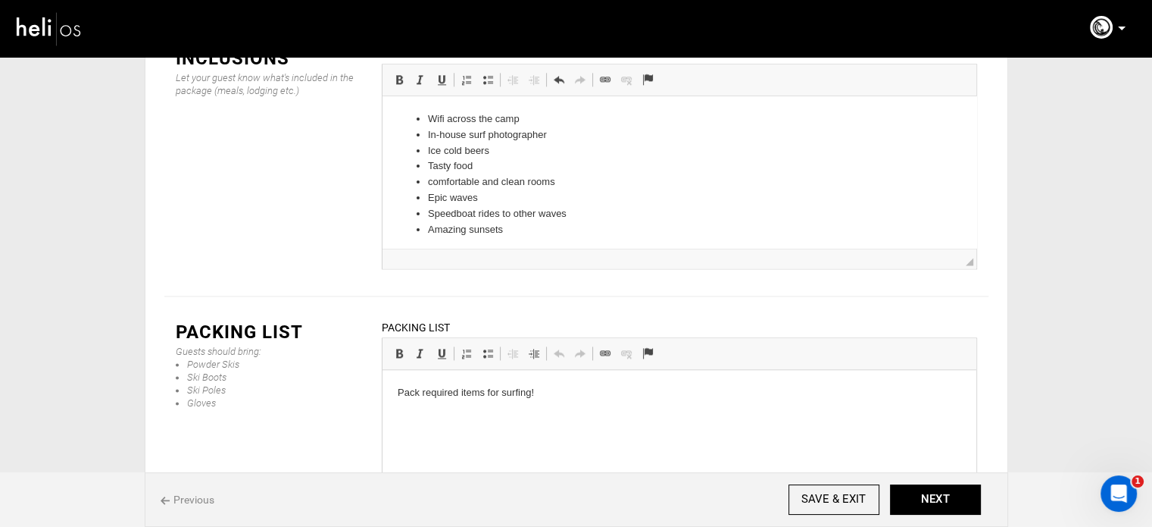
scroll to position [2004, 0]
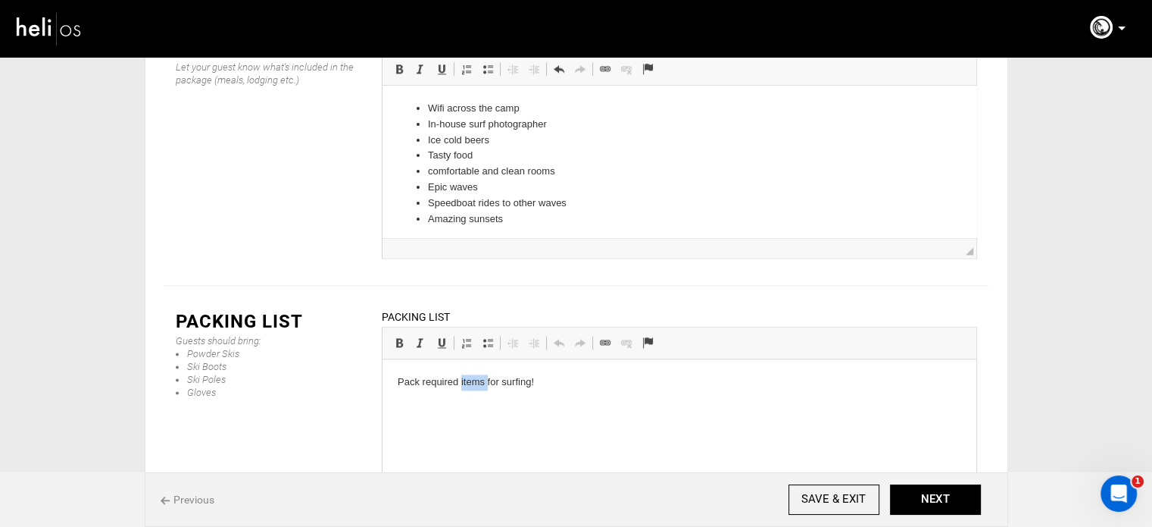
click at [478, 383] on p "Pack required items for surfing!" at bounding box center [679, 382] width 564 height 16
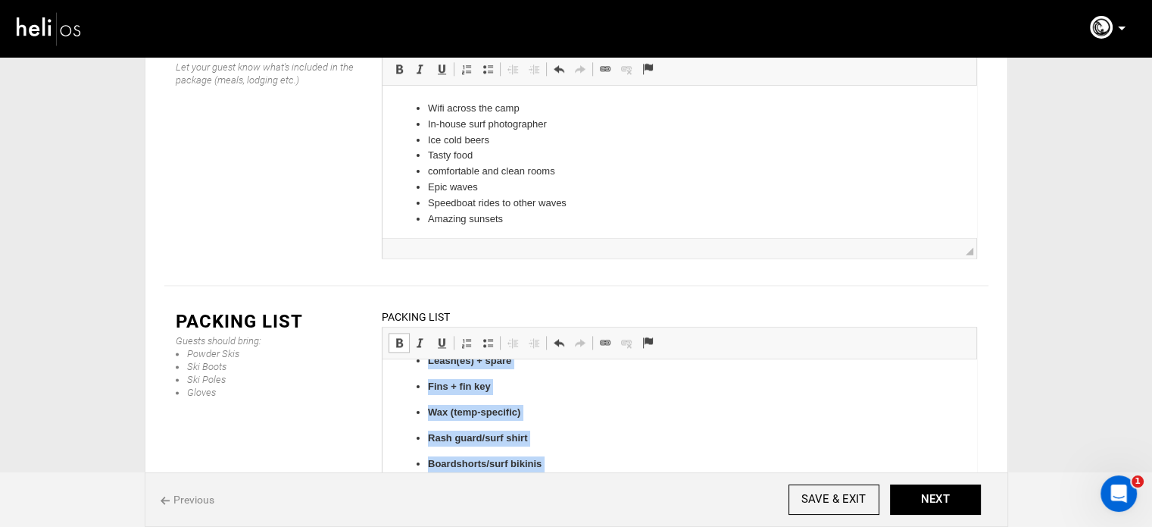
scroll to position [114, 0]
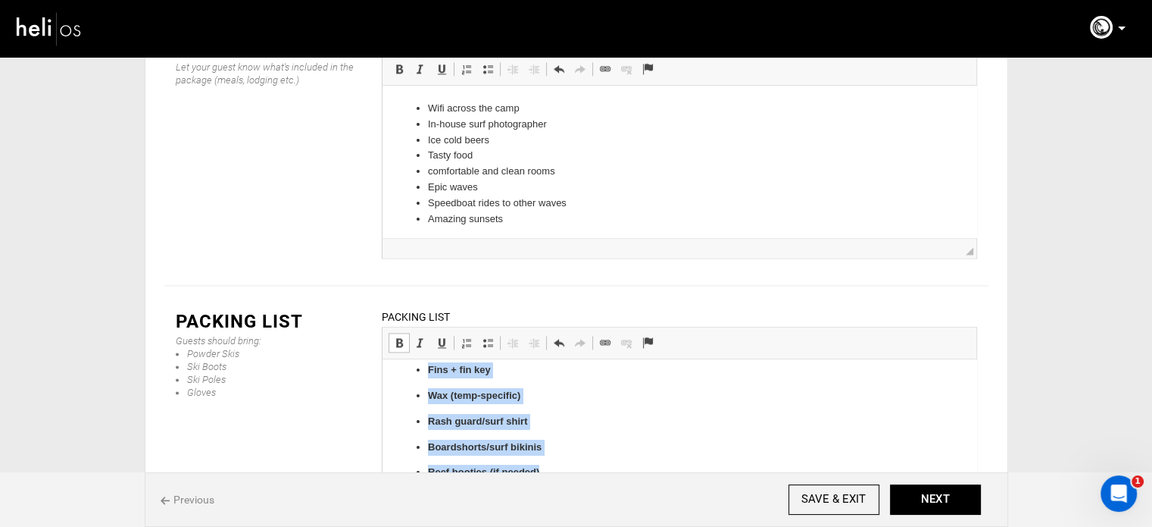
drag, startPoint x: 428, startPoint y: 434, endPoint x: 569, endPoint y: 474, distance: 146.5
click at [569, 474] on ul "Surfboard(s) + board bag Leash(es) + spare Fins + fin key Wax (temp-specific) R…" at bounding box center [679, 396] width 564 height 170
drag, startPoint x: 402, startPoint y: 258, endPoint x: 420, endPoint y: 256, distance: 19.1
click at [402, 336] on span at bounding box center [399, 342] width 12 height 12
click at [482, 336] on span at bounding box center [488, 342] width 12 height 12
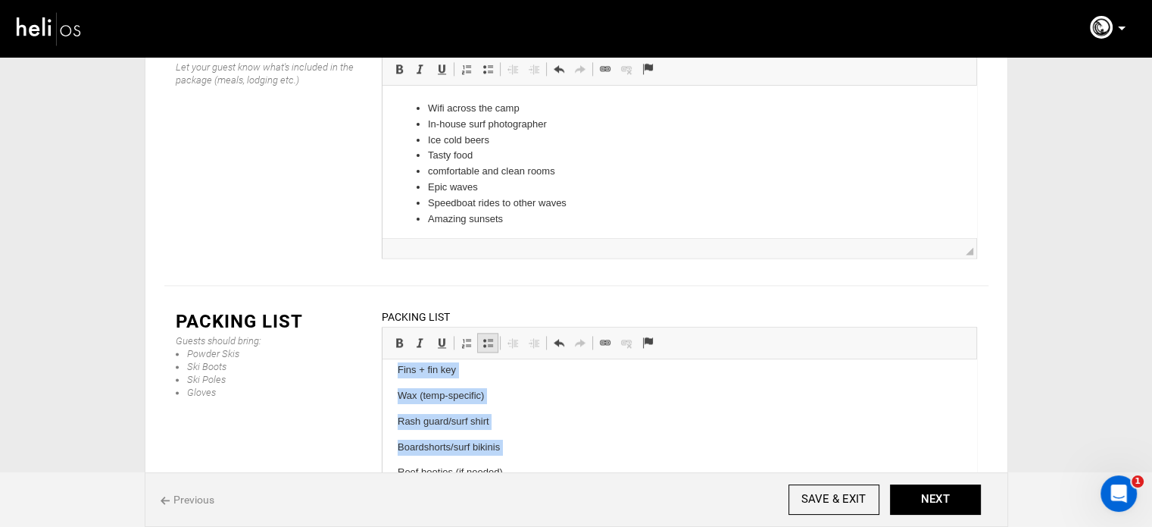
click at [482, 336] on span at bounding box center [488, 342] width 12 height 12
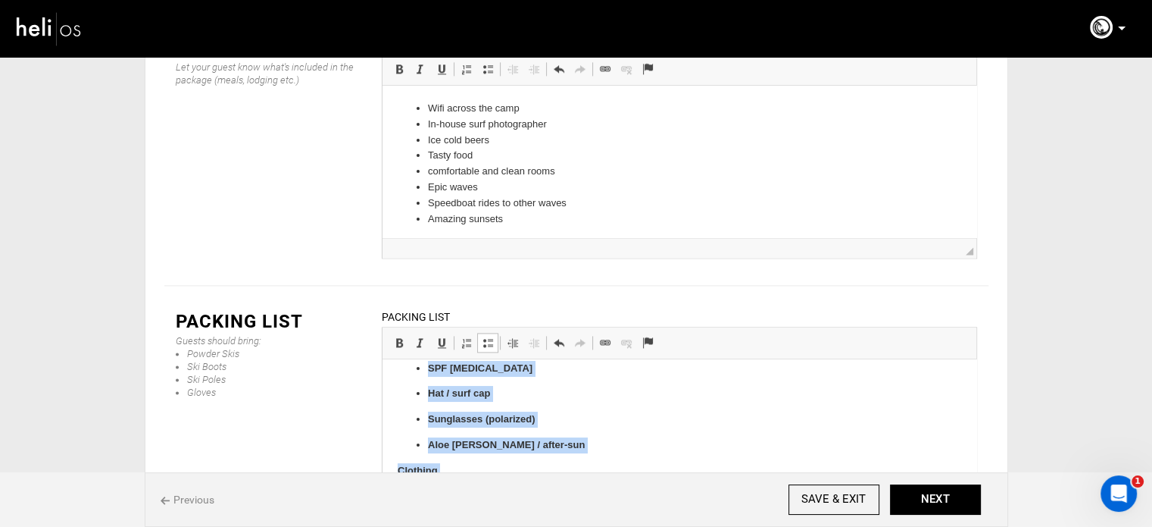
scroll to position [273, 0]
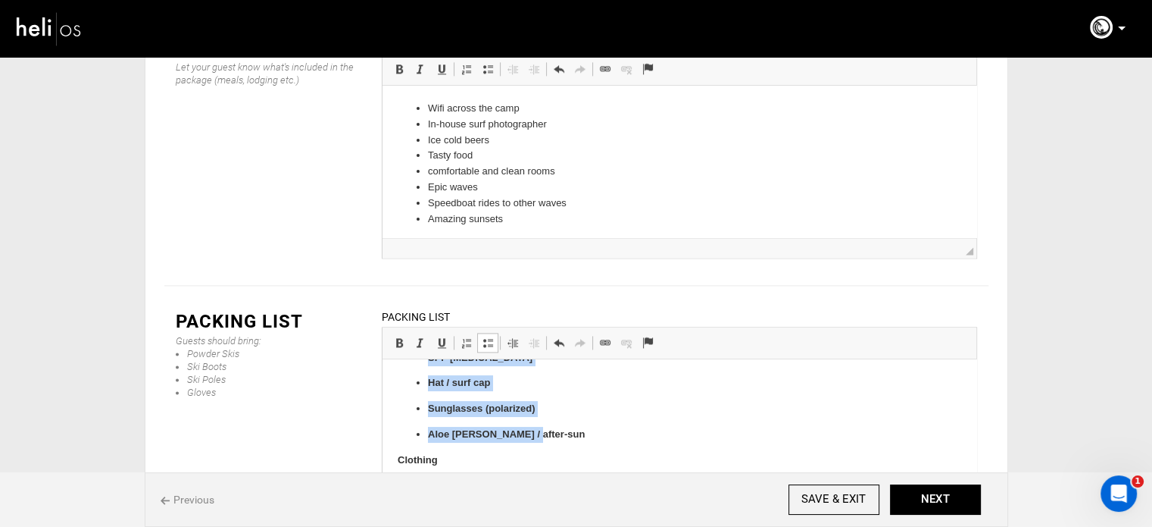
drag, startPoint x: 426, startPoint y: 389, endPoint x: 536, endPoint y: 428, distance: 116.5
click at [536, 428] on ul "Reef-safe sunscreen Zinc face stick SPF lip balm Hat / surf cap Sunglasses (pol…" at bounding box center [679, 371] width 564 height 144
click at [483, 336] on span at bounding box center [488, 342] width 12 height 12
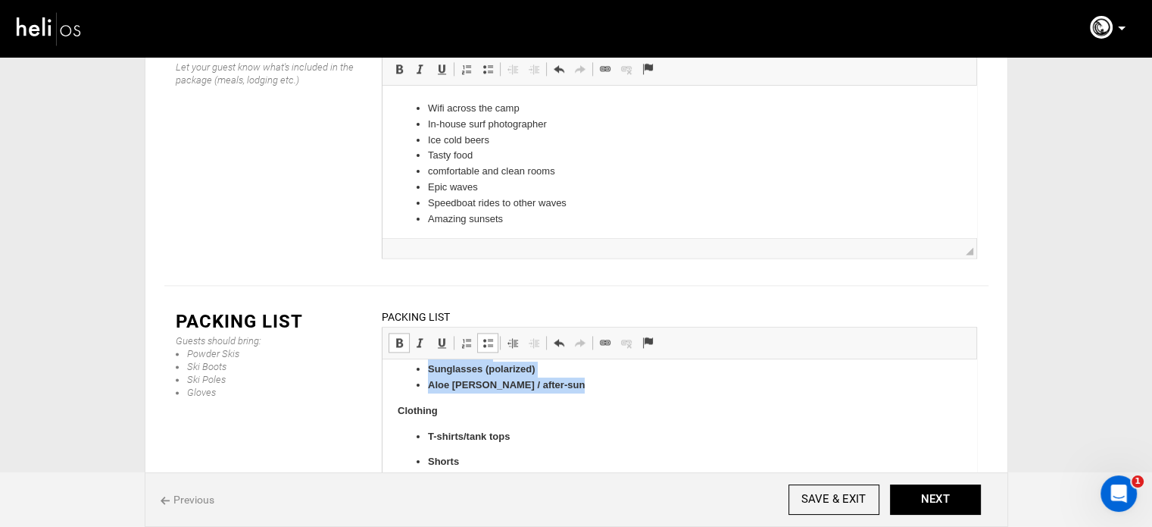
scroll to position [224, 0]
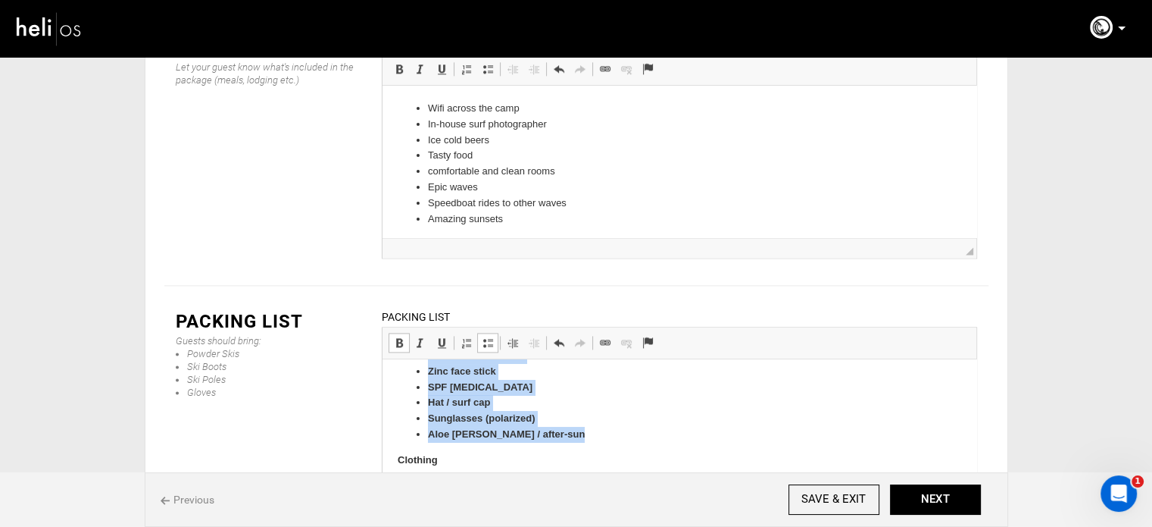
click at [391, 333] on link "Bold Keyboard shortcut Ctrl+B" at bounding box center [399, 343] width 21 height 20
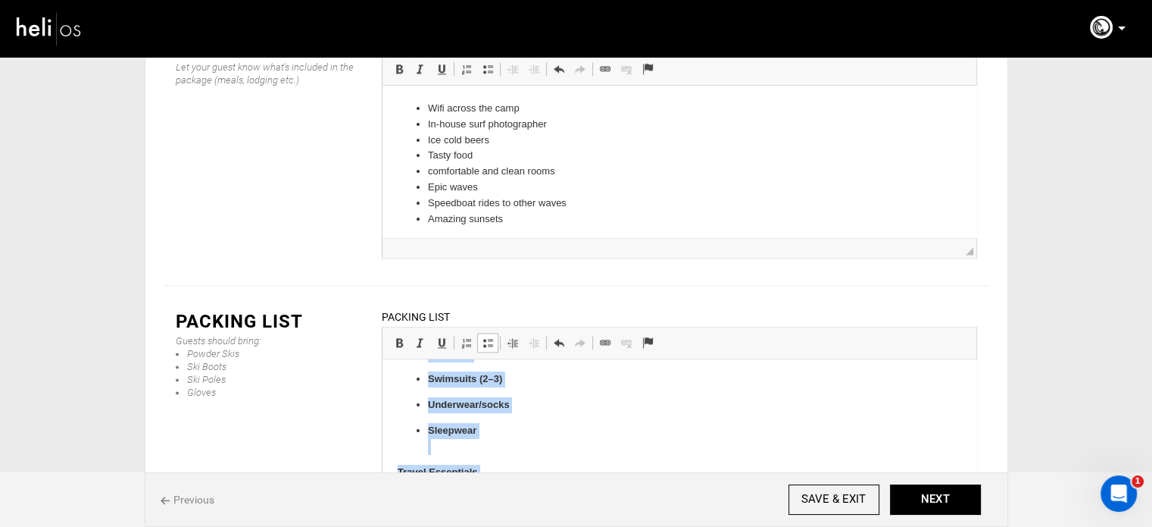
scroll to position [489, 0]
drag, startPoint x: 427, startPoint y: 418, endPoint x: 527, endPoint y: 427, distance: 100.4
click at [527, 427] on ul "T-shirts/tank tops Shorts Evening wear (light long sleeves/pants) Light jacket/…" at bounding box center [679, 330] width 564 height 236
click at [395, 336] on span at bounding box center [399, 342] width 12 height 12
click at [483, 336] on span at bounding box center [488, 342] width 12 height 12
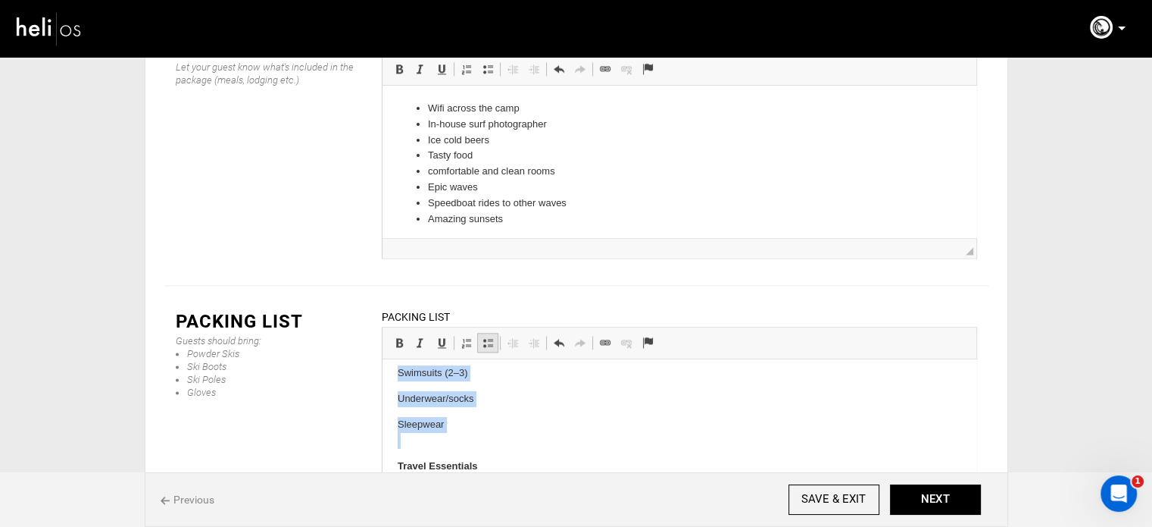
click at [483, 336] on span at bounding box center [488, 342] width 12 height 12
click at [442, 449] on body "Recommended: Surf Gear Surfboard(s) + board bag Leash(es) + spare Fins + fin ke…" at bounding box center [679, 462] width 564 height 996
click at [442, 438] on li "Sleepwear" at bounding box center [678, 433] width 503 height 32
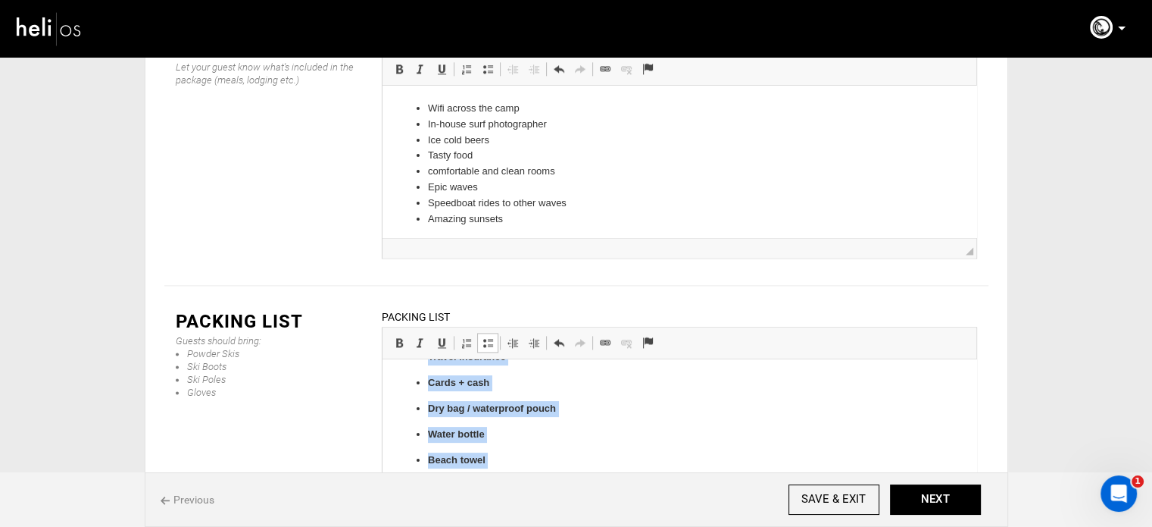
scroll to position [595, 0]
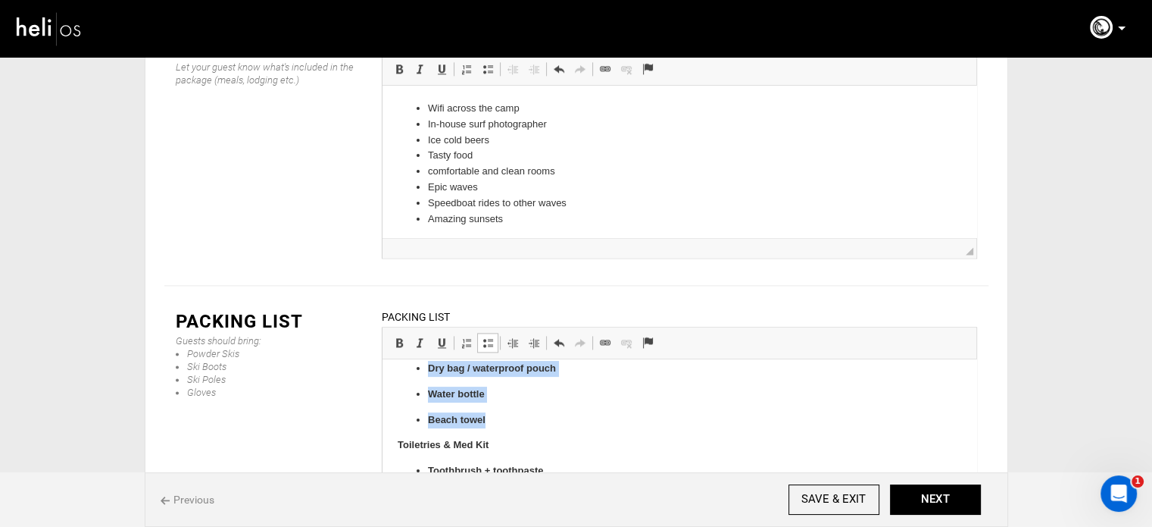
drag, startPoint x: 428, startPoint y: 491, endPoint x: 507, endPoint y: 414, distance: 109.8
click at [507, 414] on ul "Passport/Visa Travel insurance Cards + cash Dry bag / waterproof pouch Water bo…" at bounding box center [679, 356] width 564 height 144
click at [488, 333] on link "Insert/Remove Bulleted List" at bounding box center [487, 343] width 21 height 20
click at [489, 333] on link "Insert/Remove Bulleted List" at bounding box center [487, 343] width 21 height 20
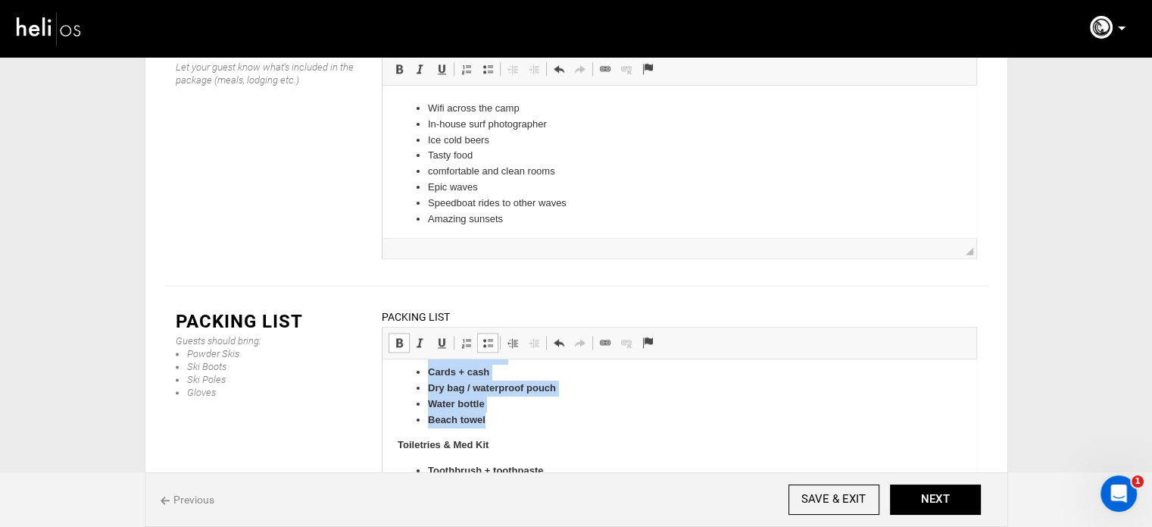
click at [402, 336] on span at bounding box center [399, 342] width 12 height 12
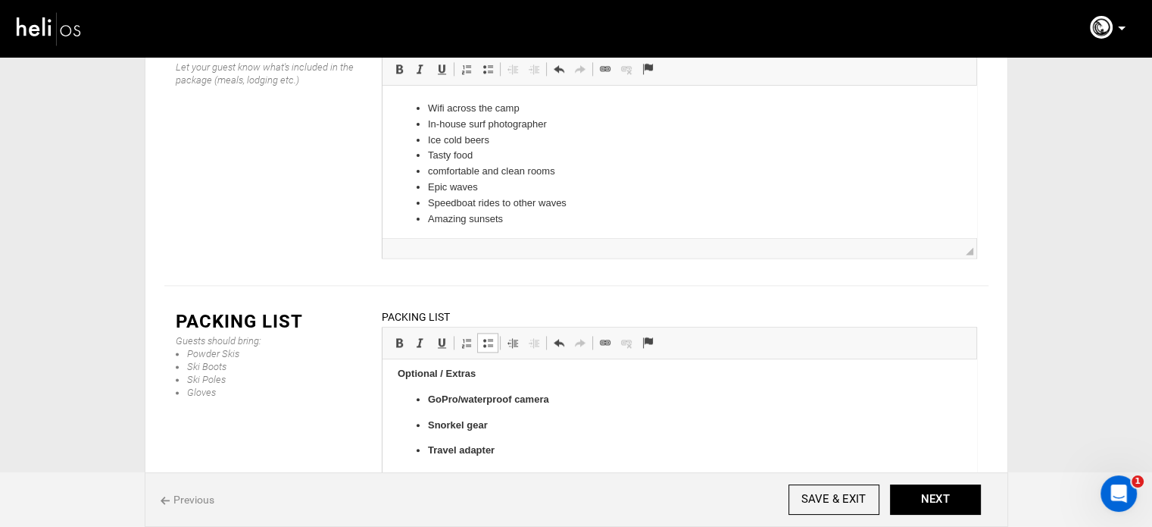
scroll to position [736, 0]
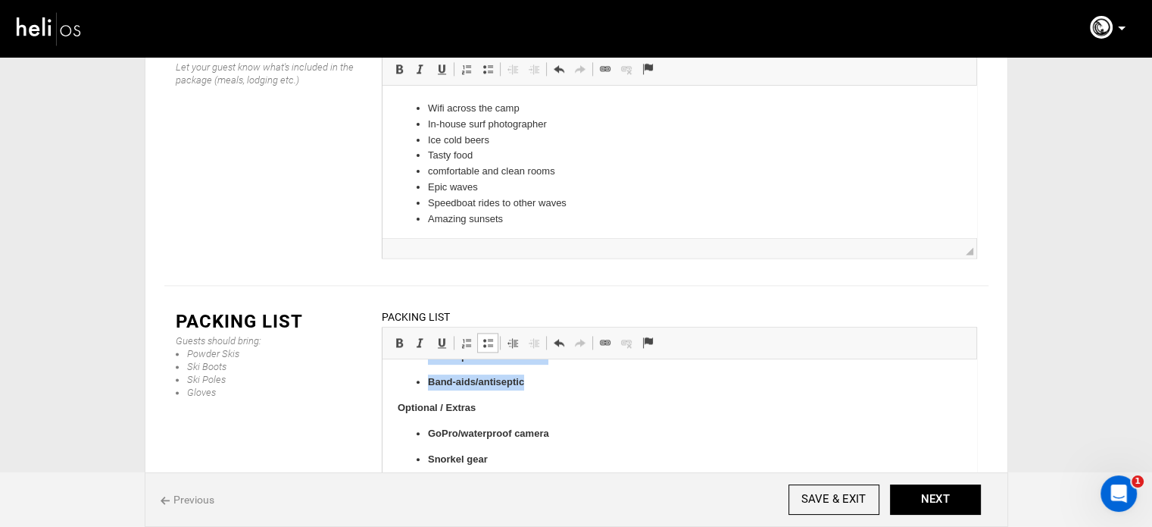
drag, startPoint x: 430, startPoint y: 470, endPoint x: 533, endPoint y: 386, distance: 133.5
click at [533, 386] on ul "Toothbrush + toothpaste Deodorant Shampoo + conditioner Prescription medication…" at bounding box center [679, 331] width 564 height 118
click at [486, 336] on span at bounding box center [488, 342] width 12 height 12
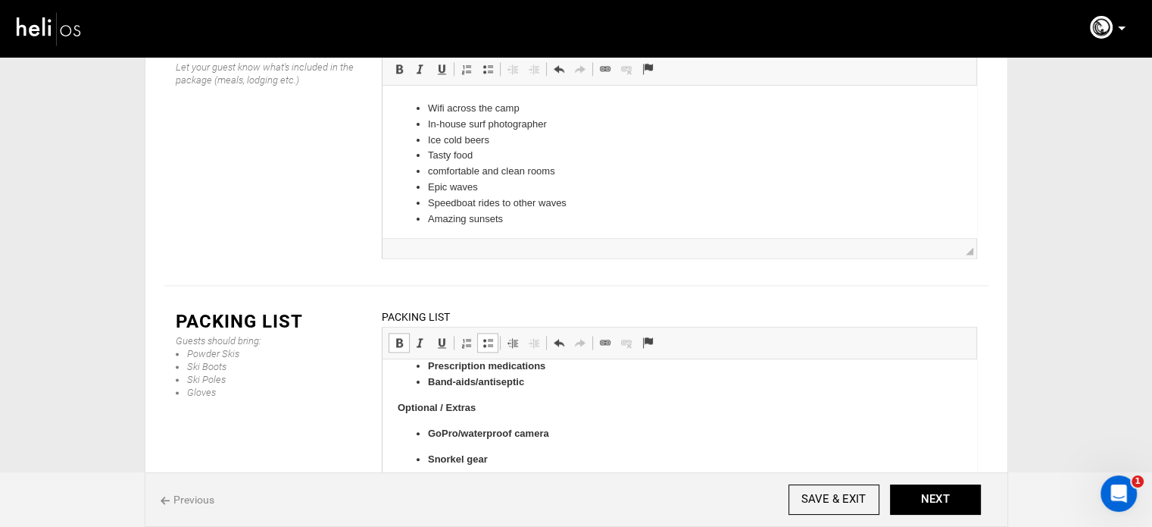
click at [400, 336] on span at bounding box center [399, 342] width 12 height 12
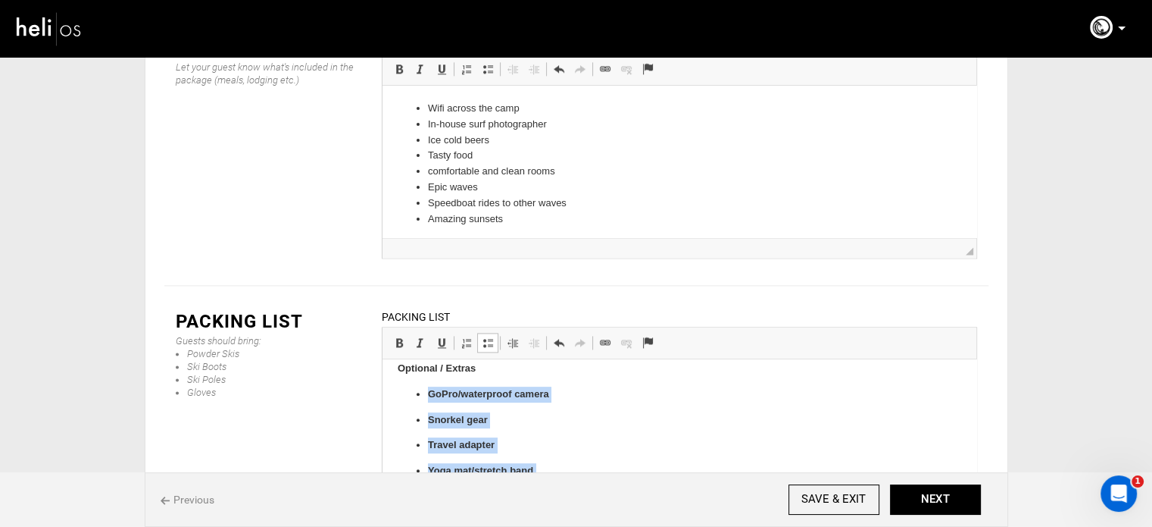
scroll to position [771, 0]
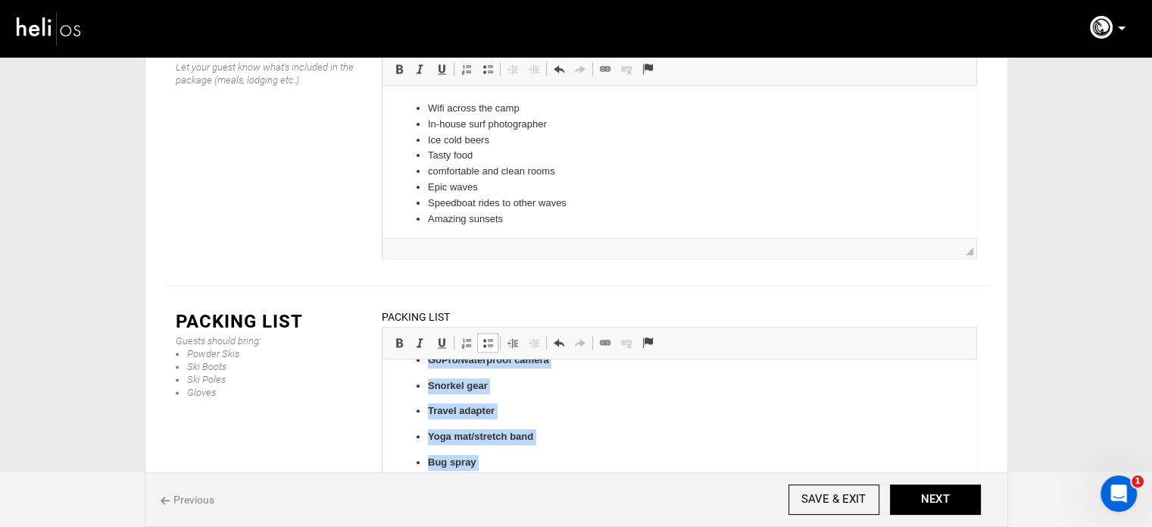
drag, startPoint x: 424, startPoint y: 435, endPoint x: 574, endPoint y: 492, distance: 160.4
click at [574, 492] on ul "GoPro/waterproof camera Snorkel gear Travel adapter Yoga mat/stretch band Bug s…" at bounding box center [679, 424] width 564 height 144
click at [491, 336] on span at bounding box center [488, 342] width 12 height 12
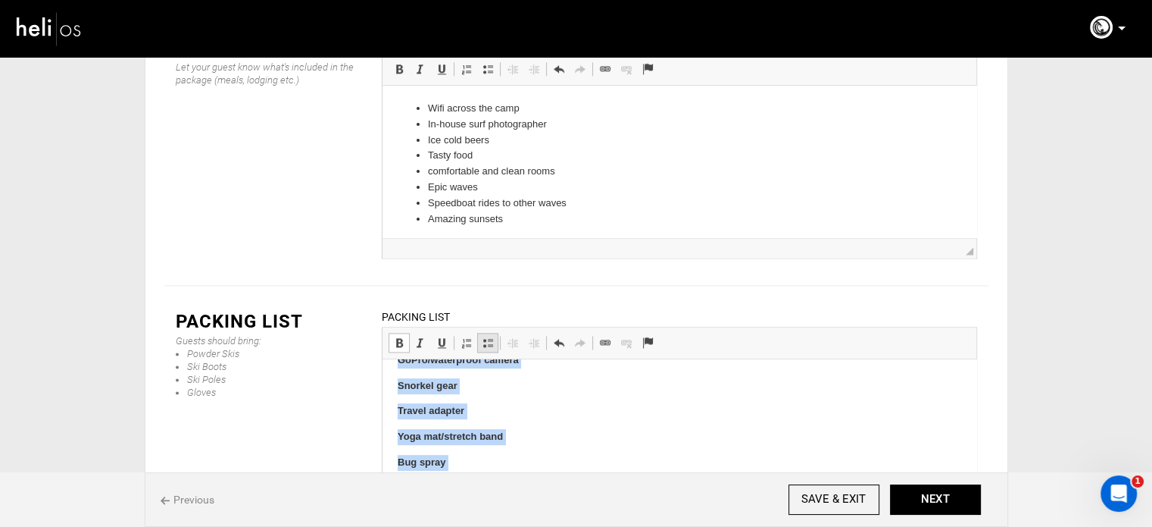
click at [491, 336] on span at bounding box center [488, 342] width 12 height 12
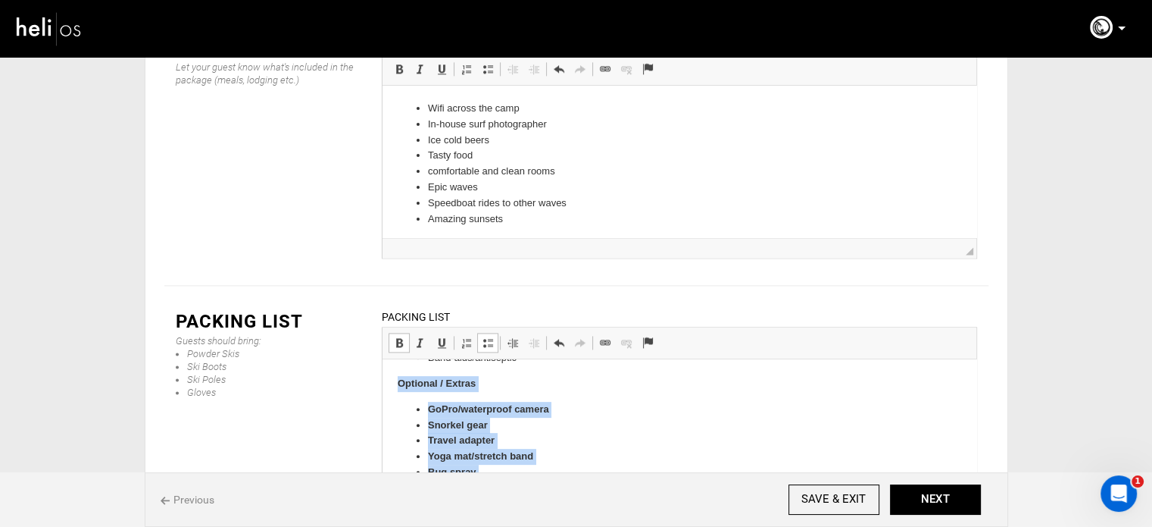
click at [395, 336] on span at bounding box center [399, 342] width 12 height 12
click at [548, 453] on li "Yoga mat/stretch band" at bounding box center [678, 457] width 503 height 16
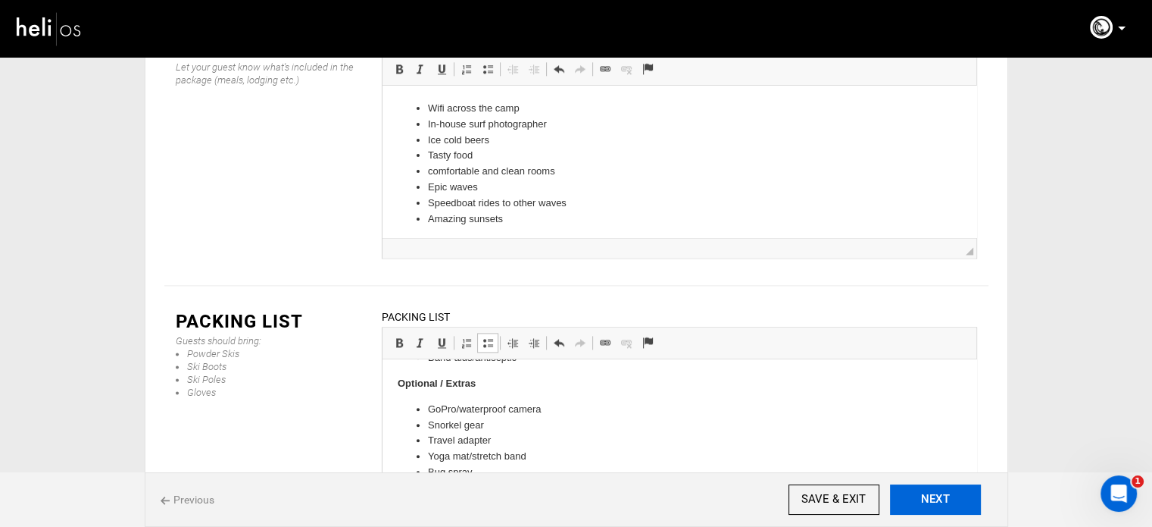
click at [936, 496] on button "NEXT" at bounding box center [935, 499] width 91 height 30
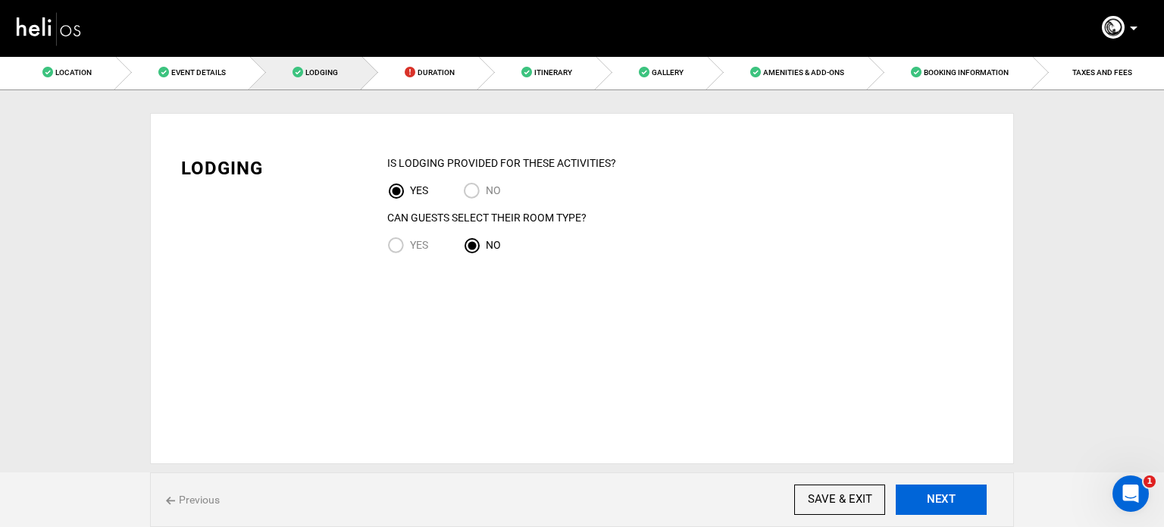
click at [961, 505] on button "NEXT" at bounding box center [941, 499] width 91 height 30
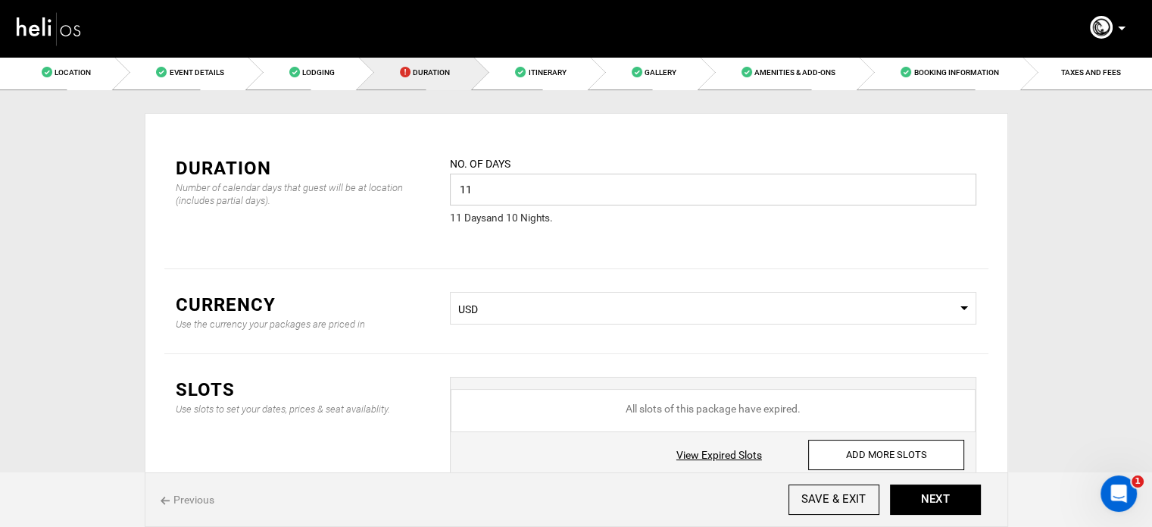
click at [512, 197] on input "11" at bounding box center [713, 189] width 527 height 32
type input "11"
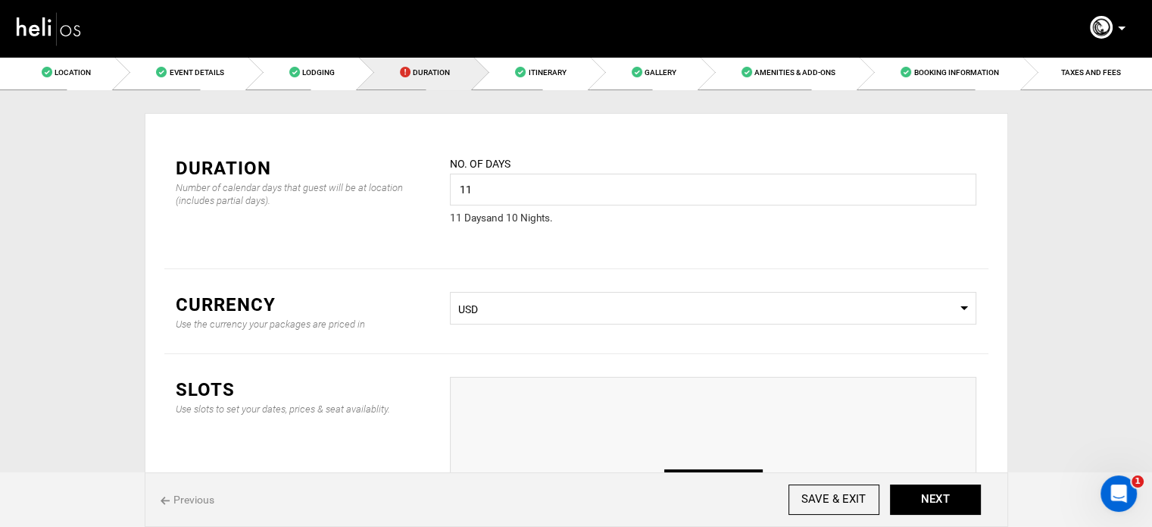
scroll to position [216, 0]
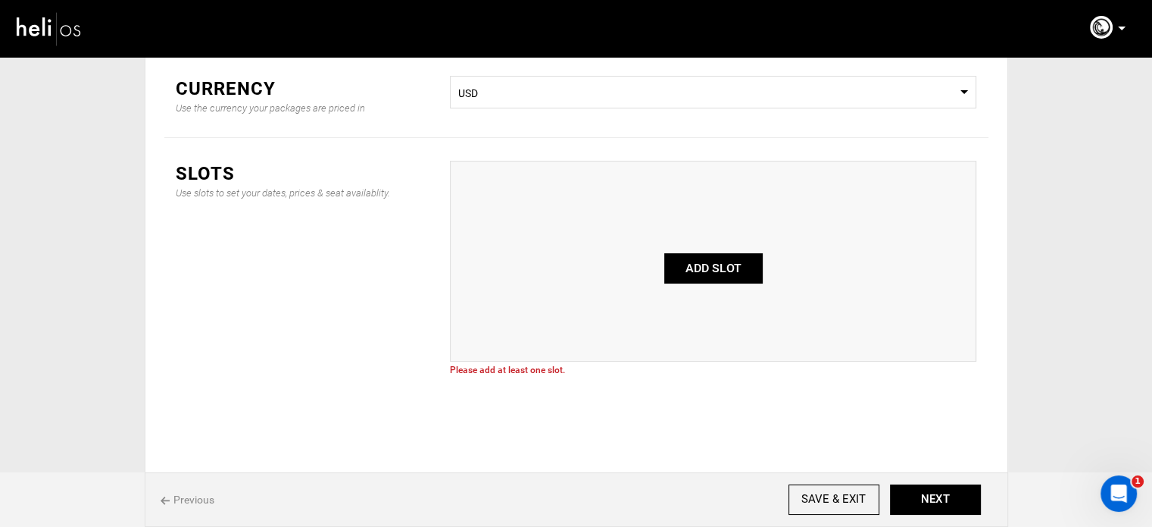
click at [724, 257] on button "ADD SLOT" at bounding box center [713, 268] width 98 height 30
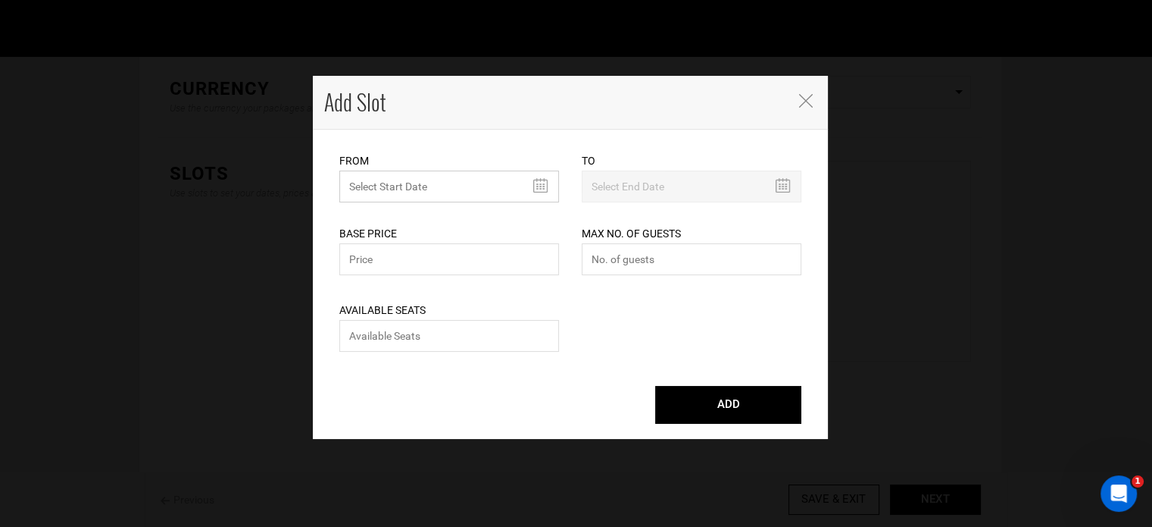
click at [427, 192] on input "text" at bounding box center [449, 186] width 220 height 32
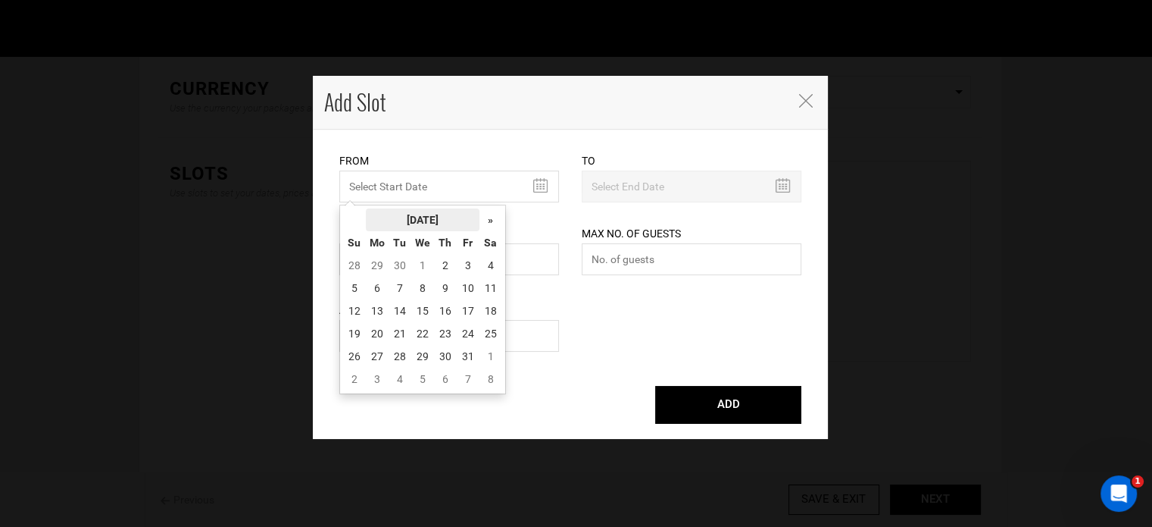
click at [424, 212] on th "October 2025" at bounding box center [423, 219] width 114 height 23
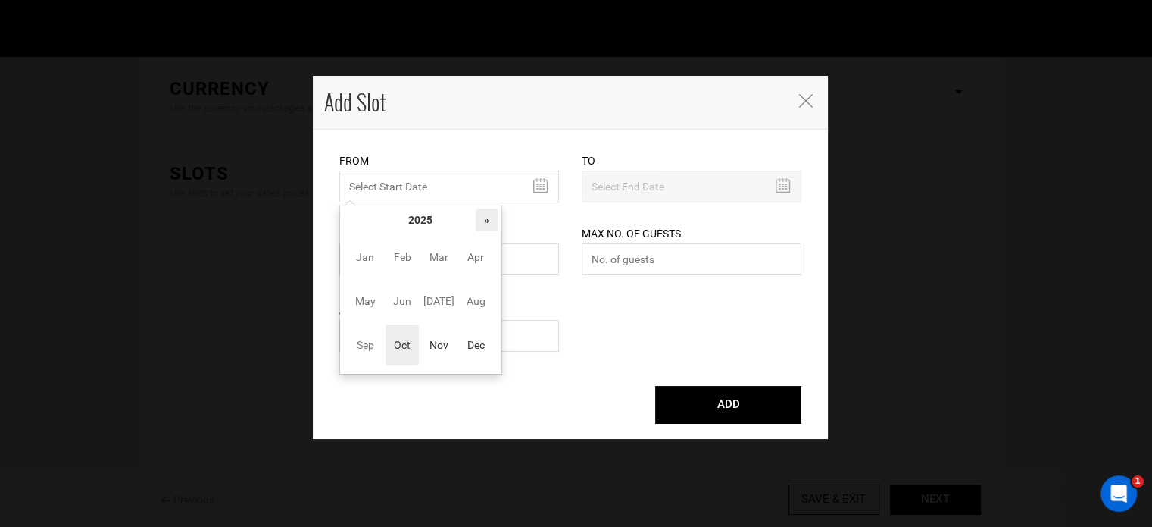
click at [497, 211] on th "»" at bounding box center [487, 219] width 23 height 23
click at [430, 357] on span "Nov" at bounding box center [439, 344] width 34 height 41
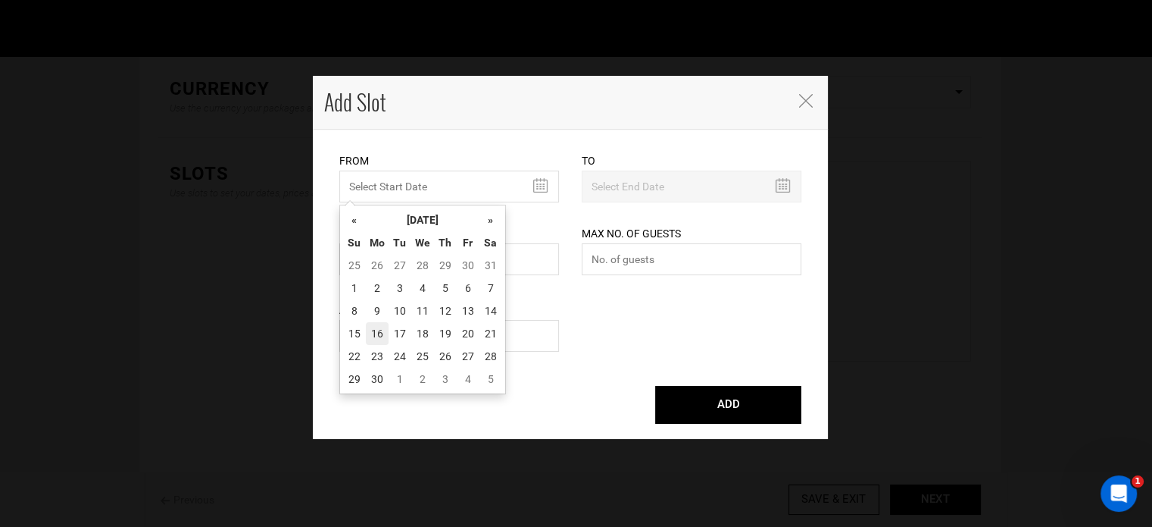
click at [366, 336] on td "16" at bounding box center [377, 333] width 23 height 23
type input "11/16/2026"
type input "11/26/2026"
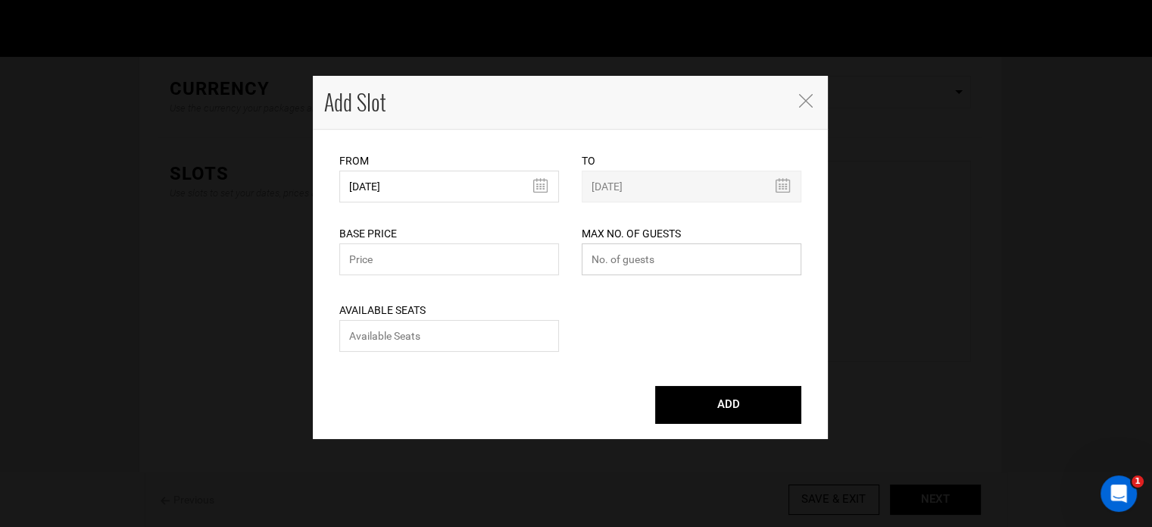
click at [647, 261] on input "number" at bounding box center [692, 259] width 220 height 32
type input "0"
click at [429, 266] on input "text" at bounding box center [449, 259] width 220 height 32
type input "0"
click at [440, 340] on input "number" at bounding box center [449, 336] width 220 height 32
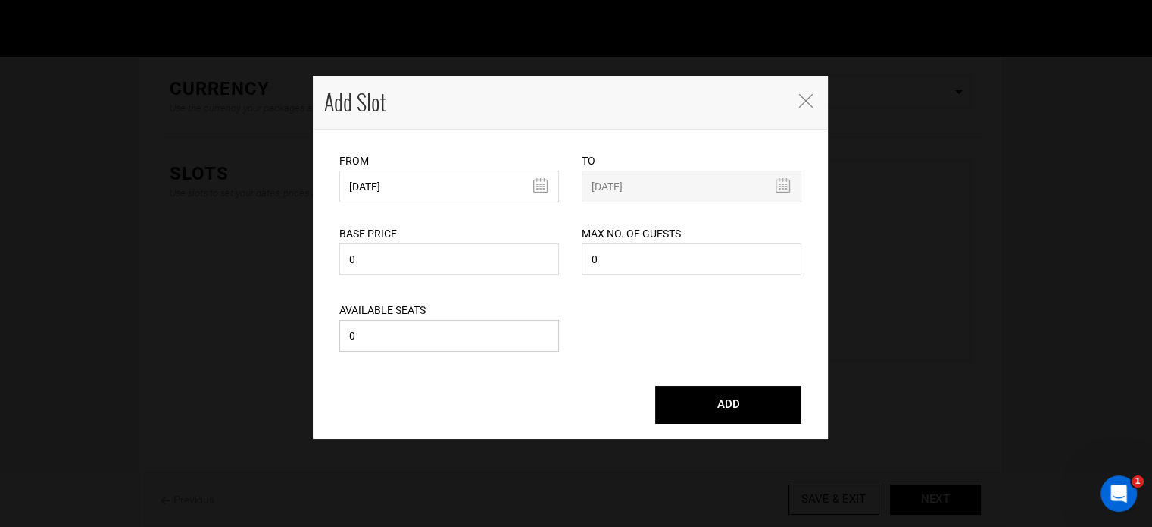
type input "0"
click at [707, 380] on div "ADD" at bounding box center [570, 396] width 485 height 53
click at [720, 411] on button "ADD" at bounding box center [728, 405] width 146 height 38
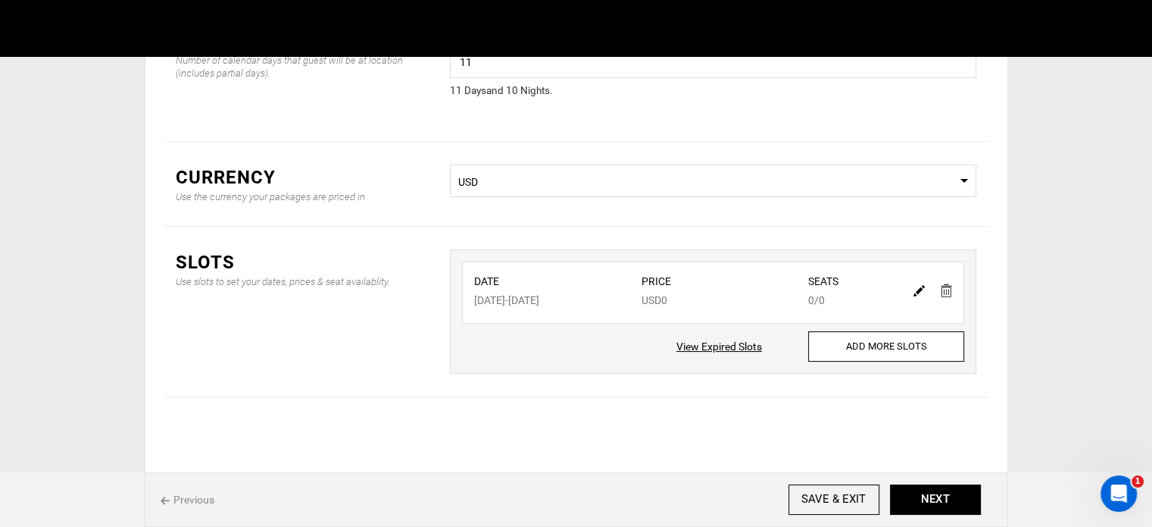
scroll to position [126, 0]
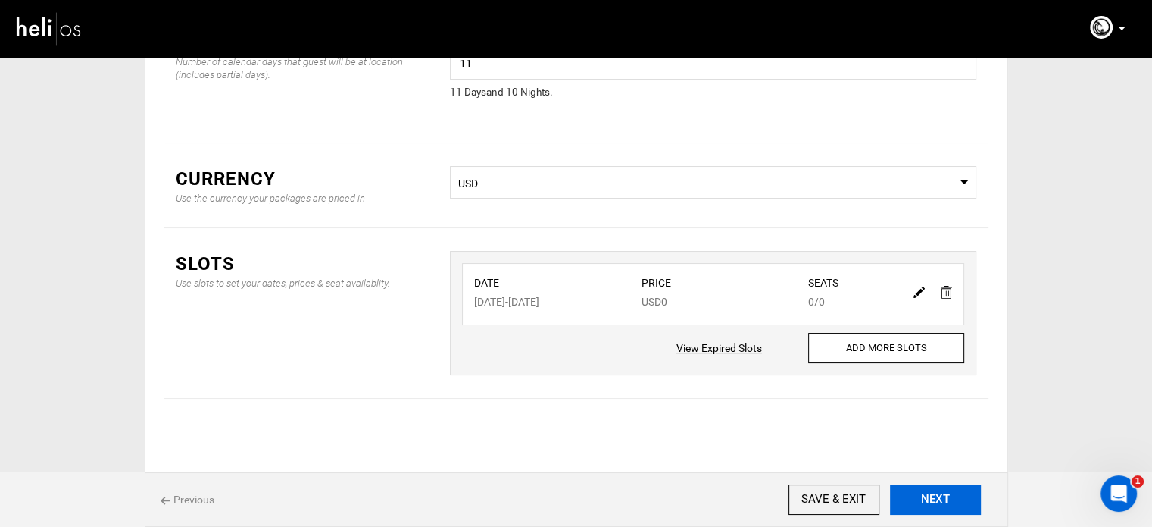
click at [946, 502] on button "NEXT" at bounding box center [935, 499] width 91 height 30
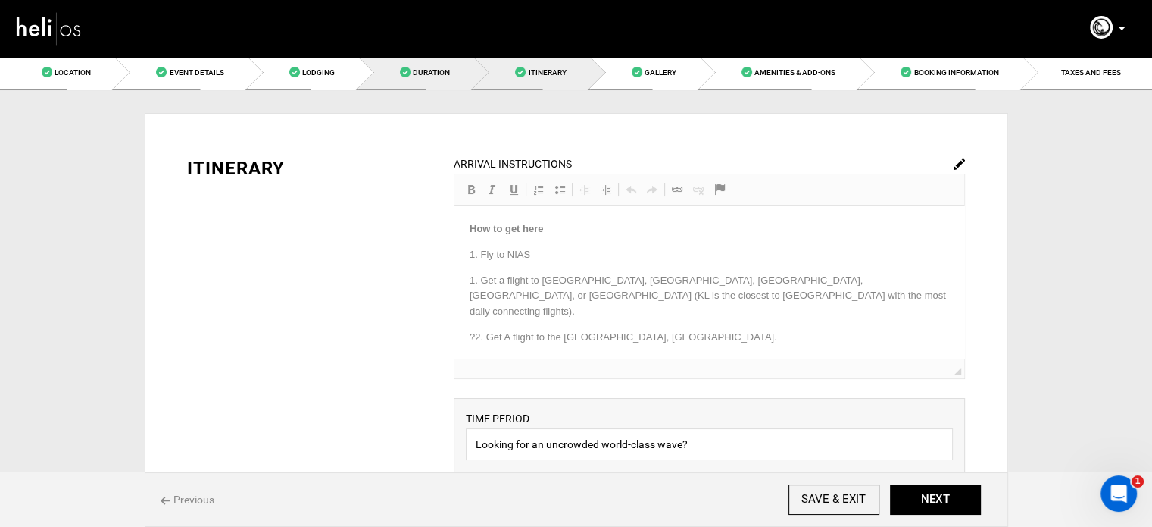
click at [399, 66] on link "Duration" at bounding box center [415, 72] width 115 height 34
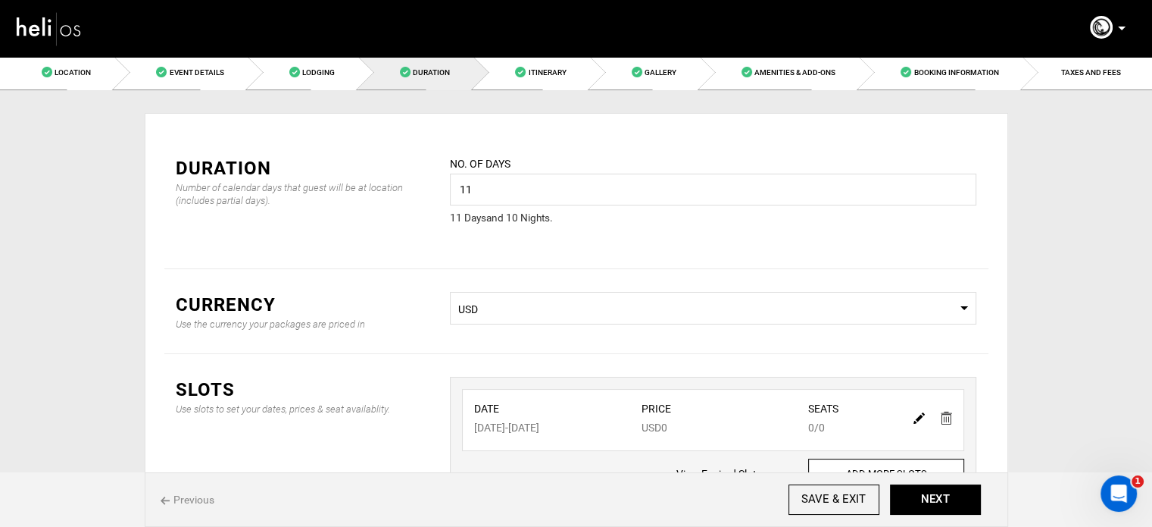
click at [916, 417] on img at bounding box center [919, 417] width 11 height 11
type input "11/16/2026"
type input "11/26/2026"
type input "0"
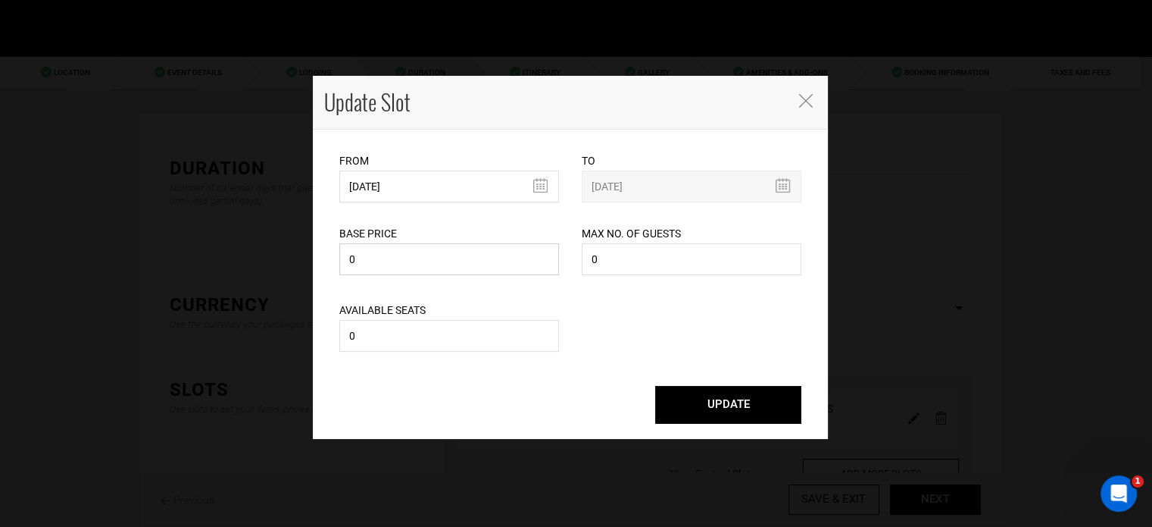
drag, startPoint x: 361, startPoint y: 263, endPoint x: 329, endPoint y: 262, distance: 32.6
click at [329, 262] on div "Base Price 0 Please enter a valid total price." at bounding box center [449, 240] width 242 height 77
type input "2500"
click at [739, 405] on button "UPDATE" at bounding box center [728, 405] width 146 height 38
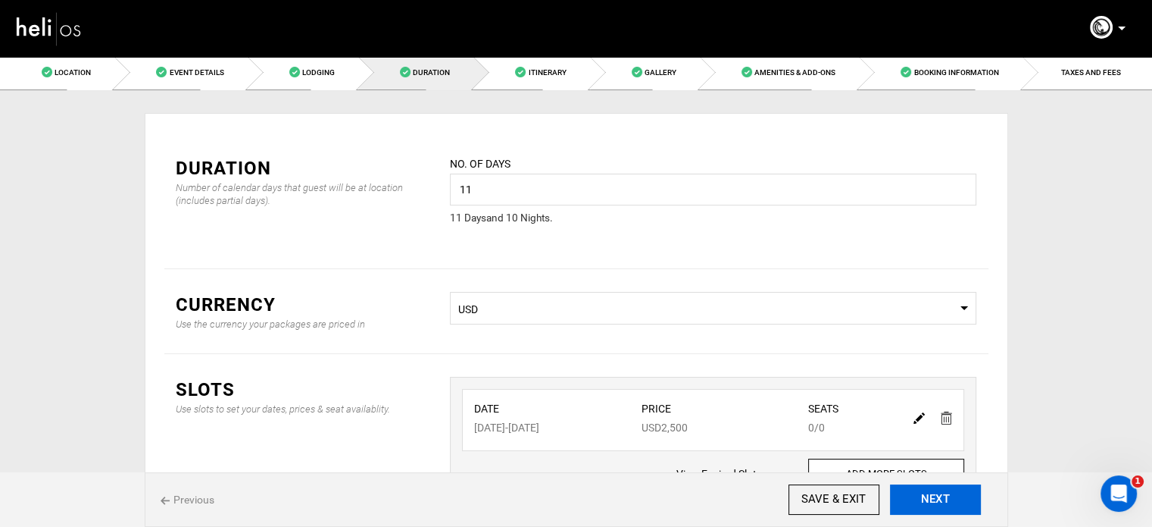
click at [960, 502] on button "NEXT" at bounding box center [935, 499] width 91 height 30
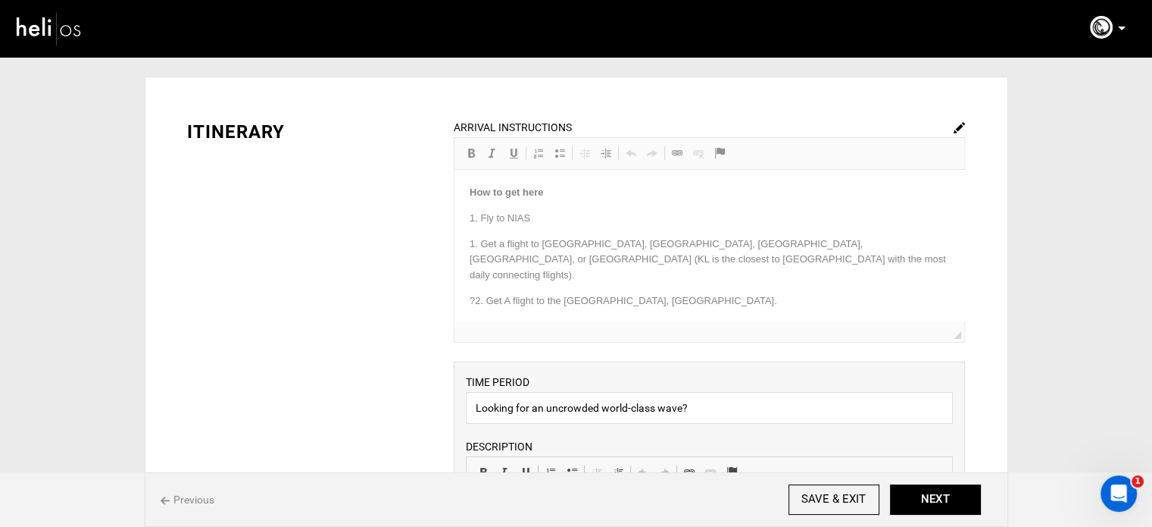
scroll to position [36, 0]
click at [958, 123] on img at bounding box center [959, 127] width 11 height 11
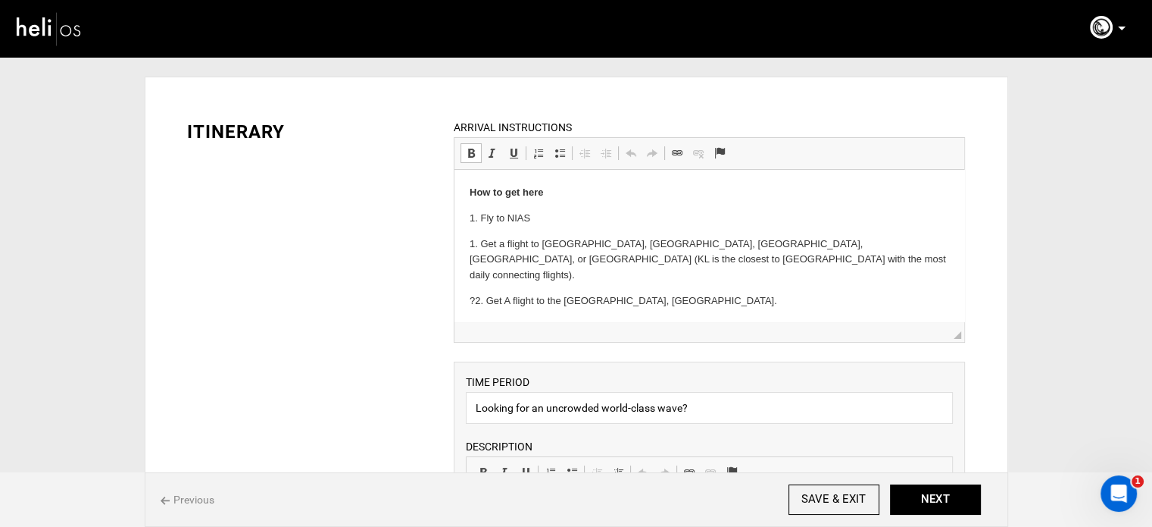
click at [478, 293] on p "?2. Get A flight to the Medan Kualanamu Airport, North Sumatra." at bounding box center [710, 301] width 480 height 16
click at [473, 293] on p "?2. Get A flight to the Medan Kualanamu Airport, North Sumatra." at bounding box center [710, 301] width 480 height 16
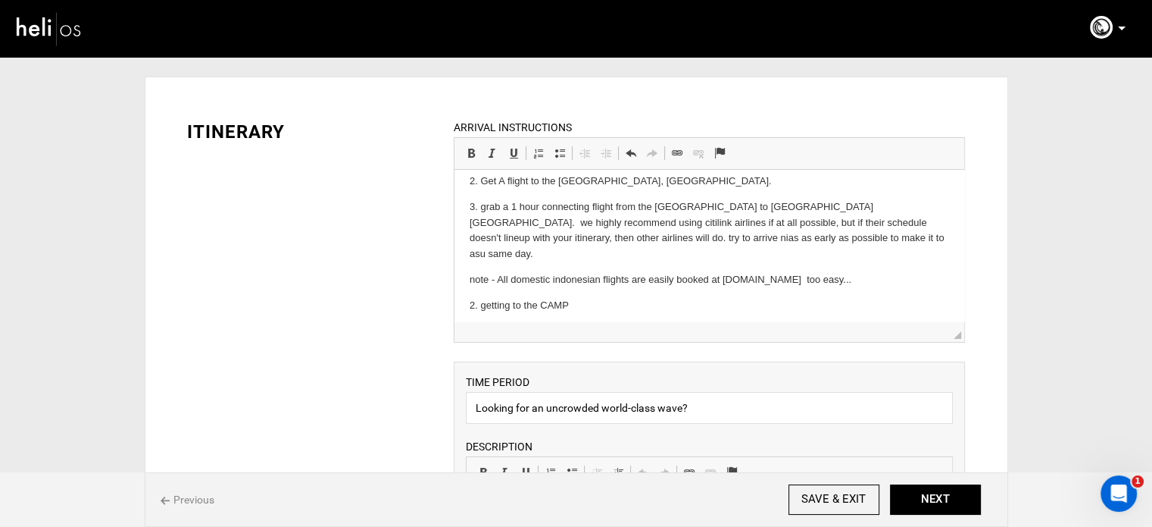
scroll to position [102, 0]
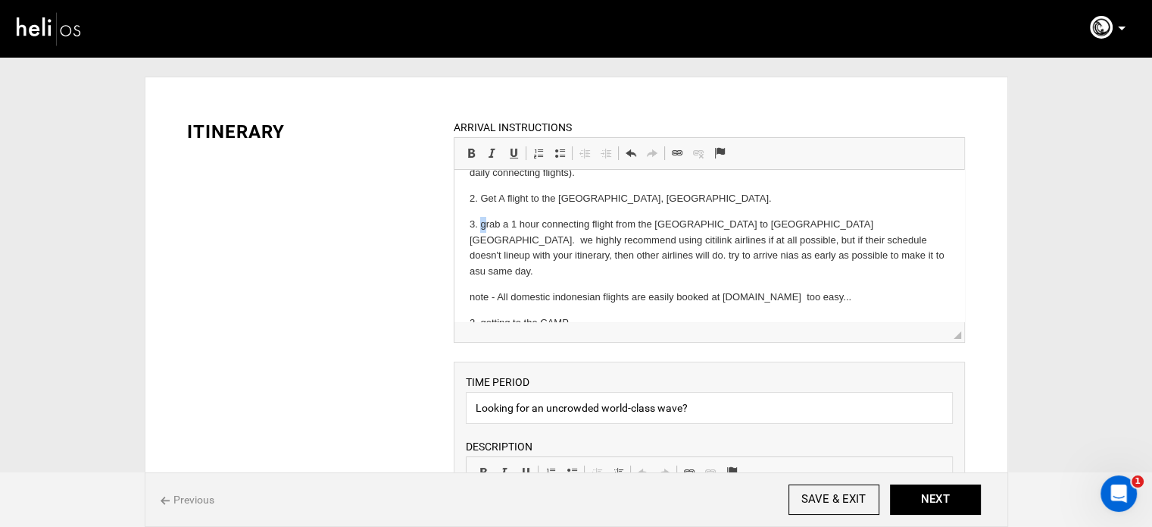
click at [481, 217] on p "3. grab a 1 hour connecting flight from the Medan Kualanamu Airport to Gunung S…" at bounding box center [710, 248] width 480 height 63
click at [892, 274] on body "How to get here 1. Fly to NIAS 1. Get a flight to BAli, Jakarta, Kuala Lumpur, …" at bounding box center [710, 274] width 480 height 382
click at [885, 289] on p "note - All domestic indonesian flights are easily booked at www.traveloka.com t…" at bounding box center [710, 297] width 480 height 16
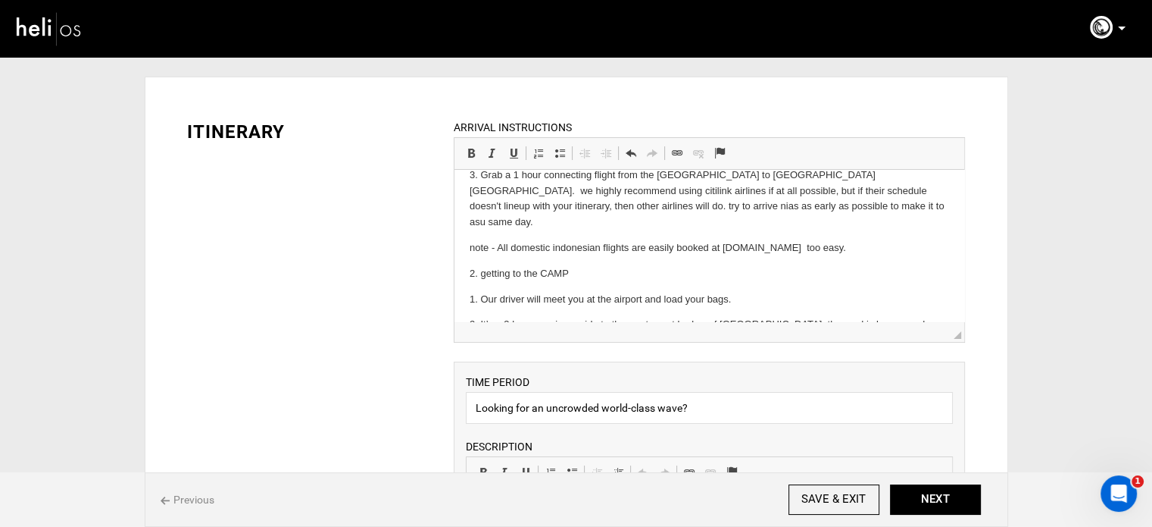
scroll to position [155, 0]
click at [467, 214] on html "How to get here 1. Fly to NIAS 1. Get a flight to BAli, Jakarta, Kuala Lumpur, …" at bounding box center [710, 221] width 510 height 412
click at [486, 263] on p "2. getting to the CAMP" at bounding box center [710, 271] width 480 height 16
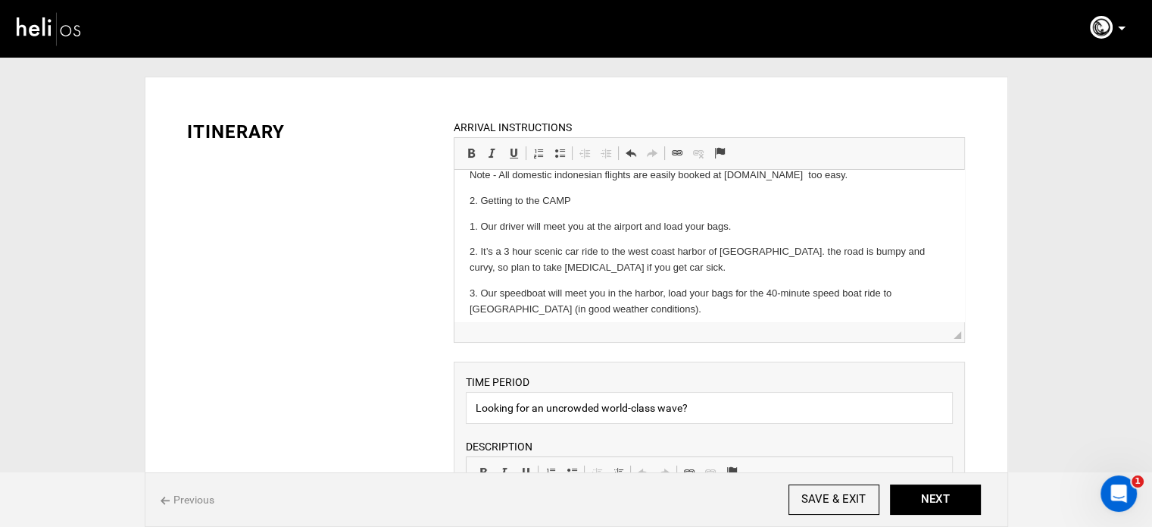
scroll to position [230, 0]
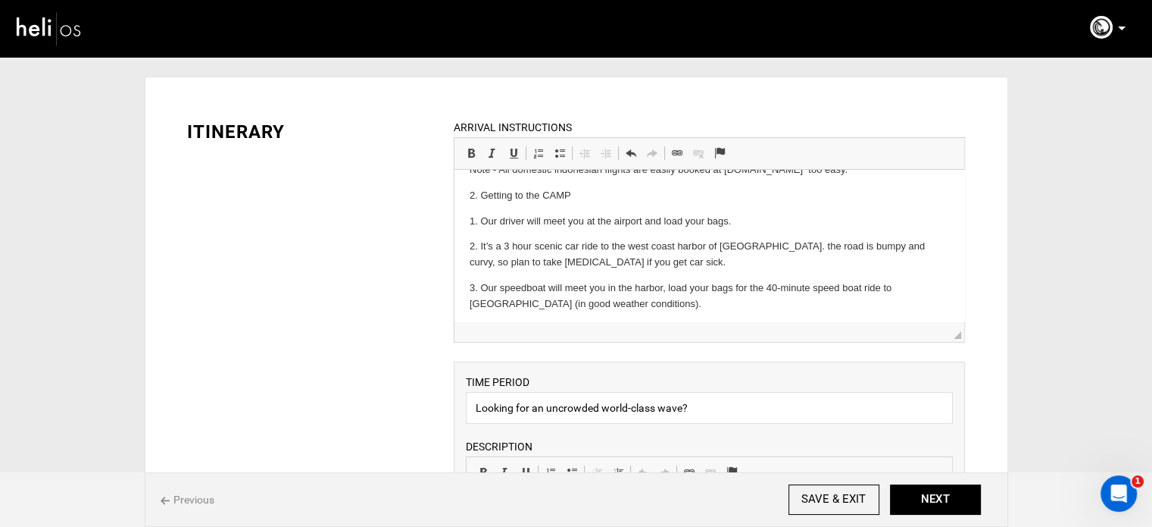
click at [474, 322] on p "?4. A fifteen-minute walk up the point to arrive at Asu Camp and you have arriv…" at bounding box center [710, 330] width 480 height 16
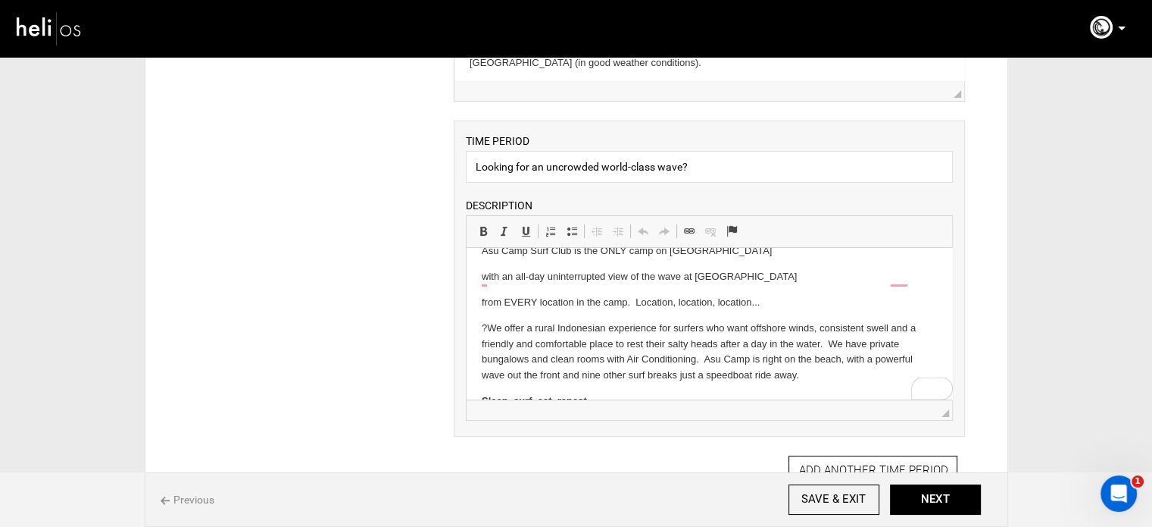
scroll to position [77, 0]
click at [489, 327] on p "?We offer a rural Indonesian experience for surfers who want offshore winds, co…" at bounding box center [709, 351] width 455 height 63
click at [473, 303] on html "Asu Camp is nestled in amongst the palm trees on Asu Island, just west of Nias …" at bounding box center [710, 326] width 486 height 310
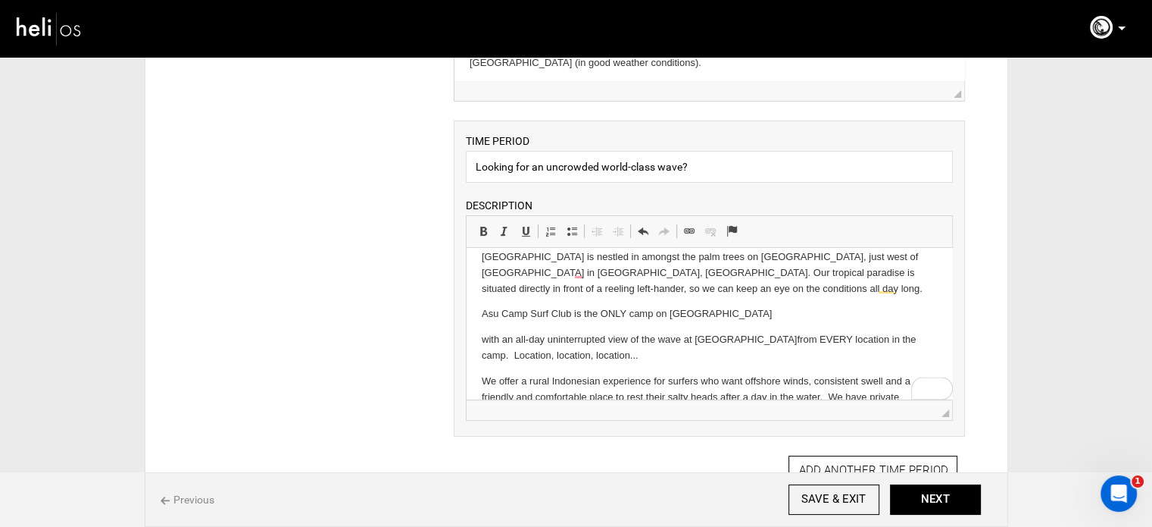
scroll to position [0, 0]
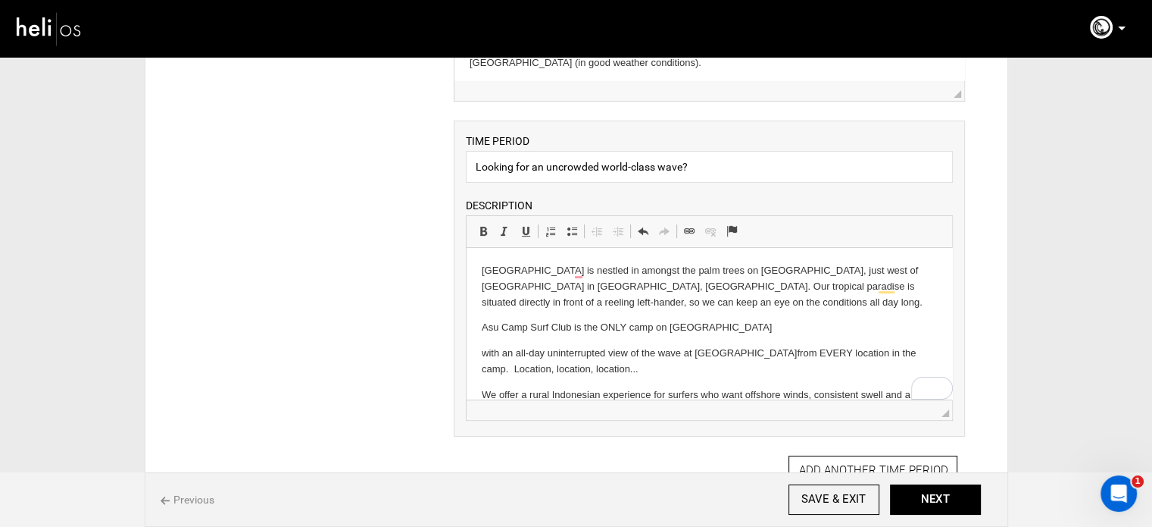
click at [480, 354] on html "Asu Camp is nestled in amongst the palm trees on Asu Island, just west of Nias …" at bounding box center [710, 398] width 486 height 300
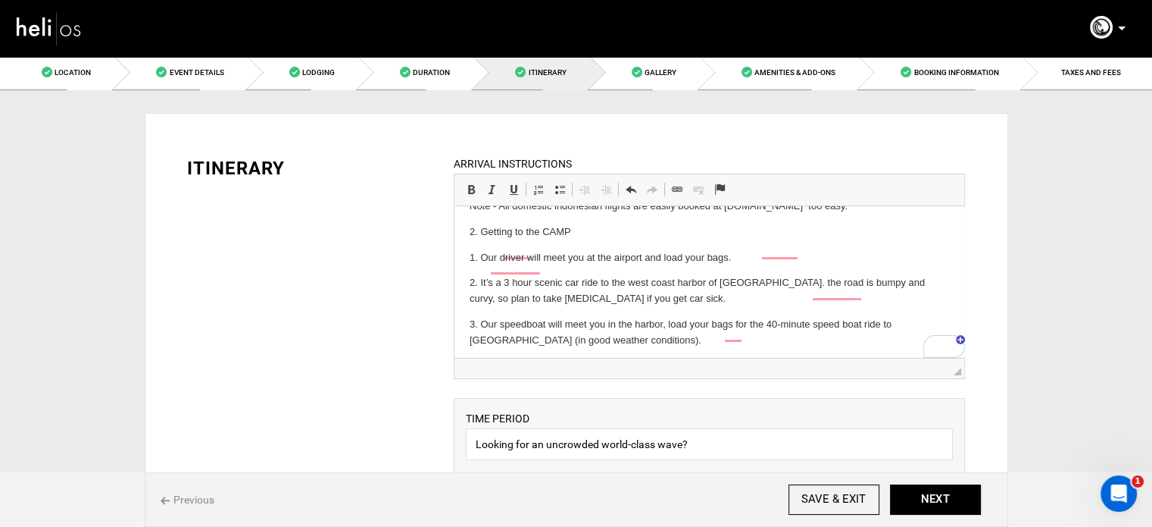
drag, startPoint x: 835, startPoint y: 333, endPoint x: 470, endPoint y: 355, distance: 365.8
click at [470, 355] on html "How to get here 1. Fly to NIAS 1. Get a flight to BAli, Jakarta, Kuala Lumpur, …" at bounding box center [710, 183] width 510 height 412
click at [492, 320] on body "How to get here 1. Fly to NIAS 1. Get a flight to BAli, Jakarta, Kuala Lumpur, …" at bounding box center [710, 183] width 480 height 382
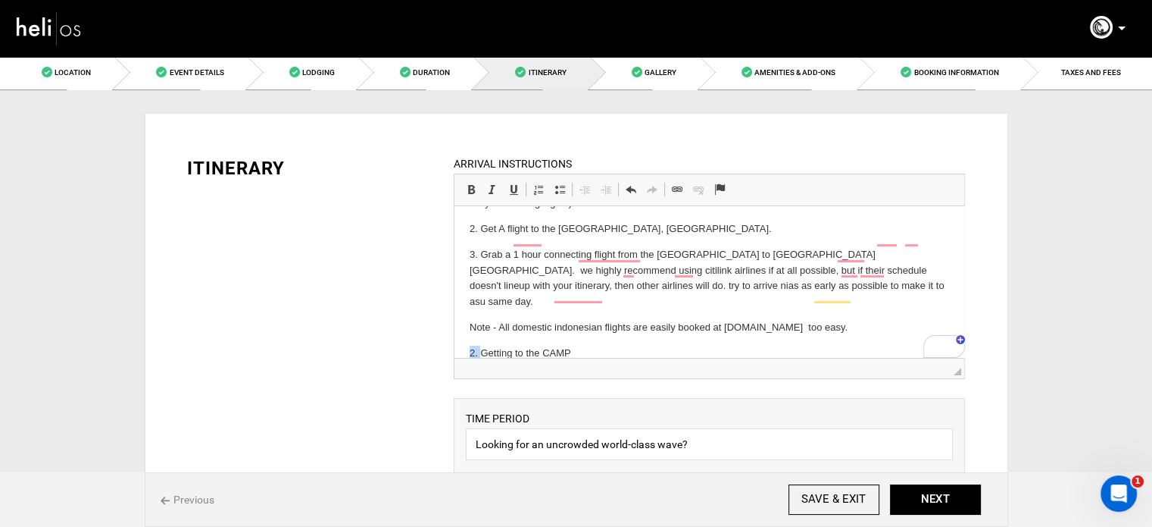
drag, startPoint x: 480, startPoint y: 324, endPoint x: 460, endPoint y: 325, distance: 20.5
click at [460, 325] on html "How to get here 1. Fly to NIAS 1. Get a flight to BAli, Jakarta, Kuala Lumpur, …" at bounding box center [710, 304] width 510 height 412
click at [483, 345] on p "Getting to the CAMP" at bounding box center [710, 353] width 480 height 16
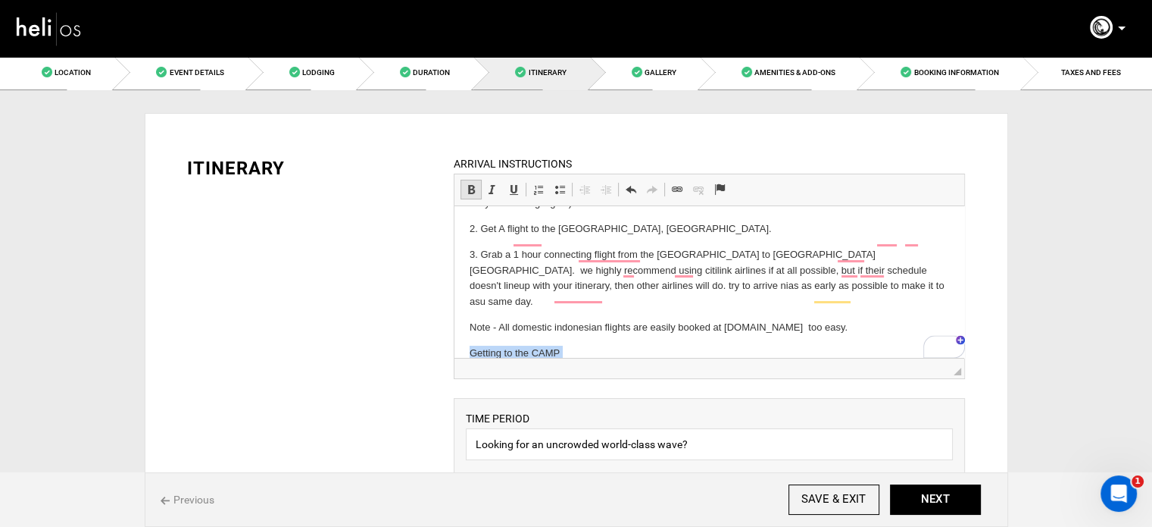
click at [467, 189] on span at bounding box center [471, 189] width 12 height 12
click at [565, 345] on p "Getting to the CAMP" at bounding box center [710, 353] width 480 height 16
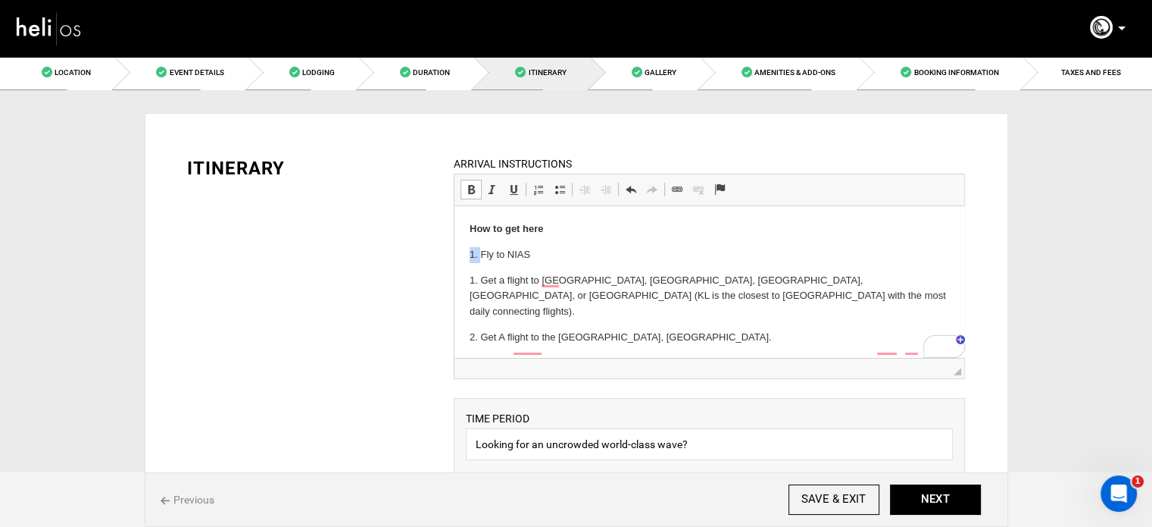
drag, startPoint x: 481, startPoint y: 255, endPoint x: 461, endPoint y: 255, distance: 19.7
click at [461, 255] on html "How to get here 1. Fly to NIAS 1. Get a flight to BAli, Jakarta, Kuala Lumpur, …" at bounding box center [710, 412] width 510 height 412
drag, startPoint x: 524, startPoint y: 252, endPoint x: 906, endPoint y: 440, distance: 425.6
click at [455, 250] on html "How to get here Fly to NIAS 1. Get a flight to BAli, Jakarta, Kuala Lumpur, Sin…" at bounding box center [710, 412] width 510 height 412
click at [561, 184] on span at bounding box center [560, 189] width 12 height 12
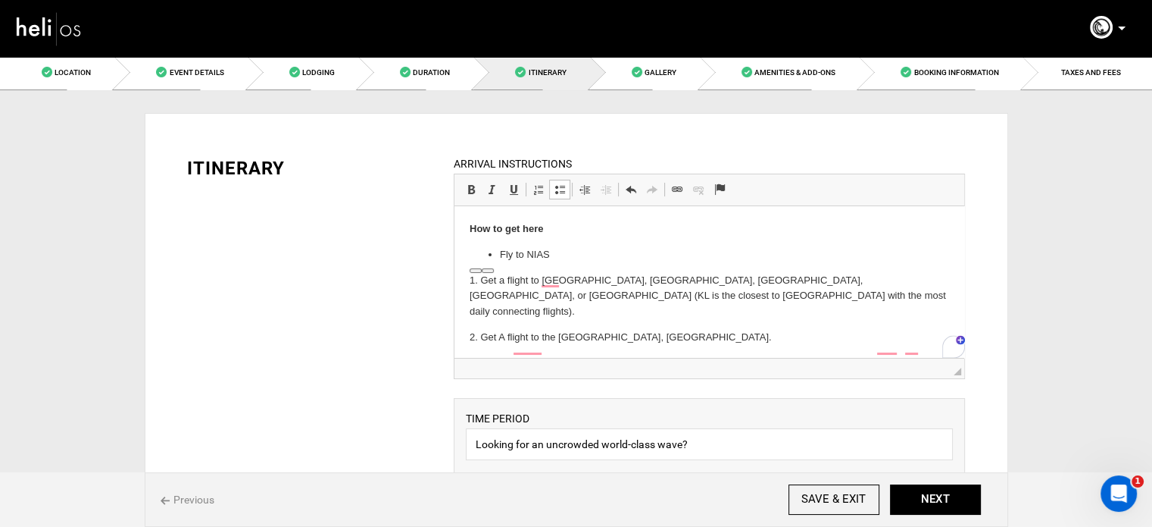
click at [561, 184] on span at bounding box center [560, 189] width 12 height 12
click at [464, 187] on link "Bold Keyboard shortcut Ctrl+B" at bounding box center [471, 190] width 21 height 20
click at [564, 258] on p "Fly to NIAS" at bounding box center [710, 255] width 480 height 16
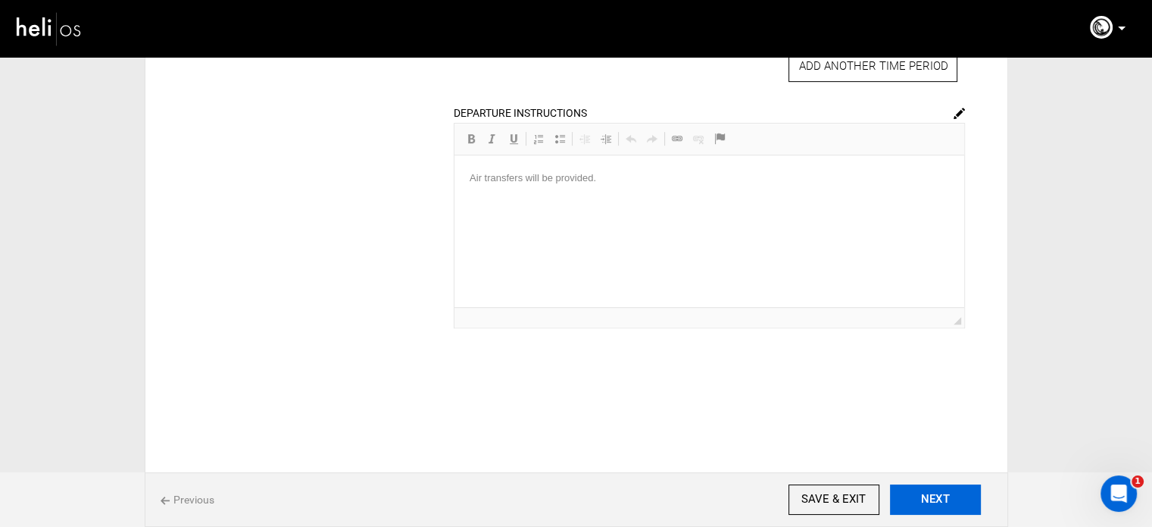
click at [942, 498] on button "NEXT" at bounding box center [935, 499] width 91 height 30
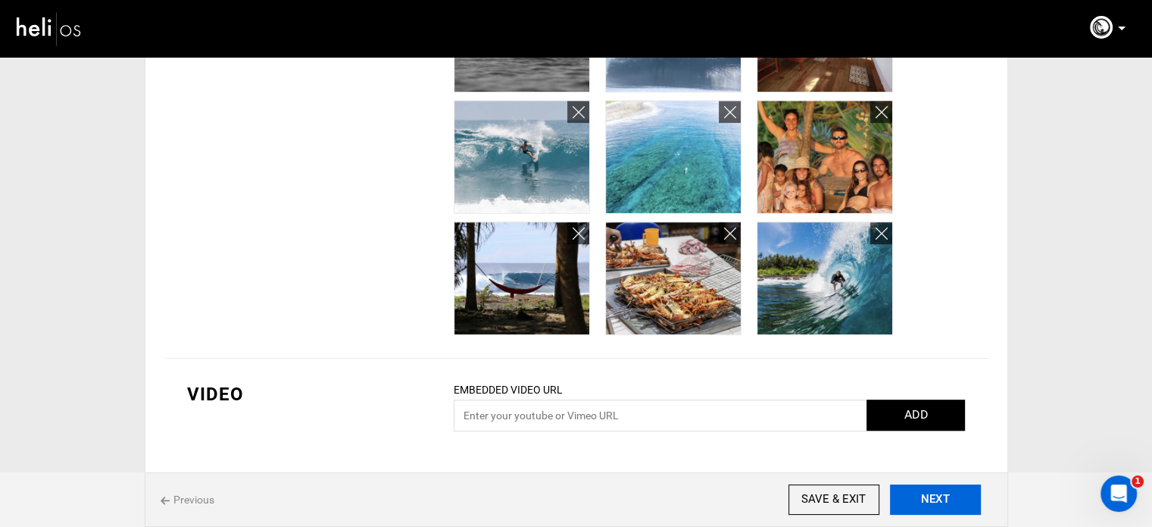
click at [934, 509] on button "NEXT" at bounding box center [935, 499] width 91 height 30
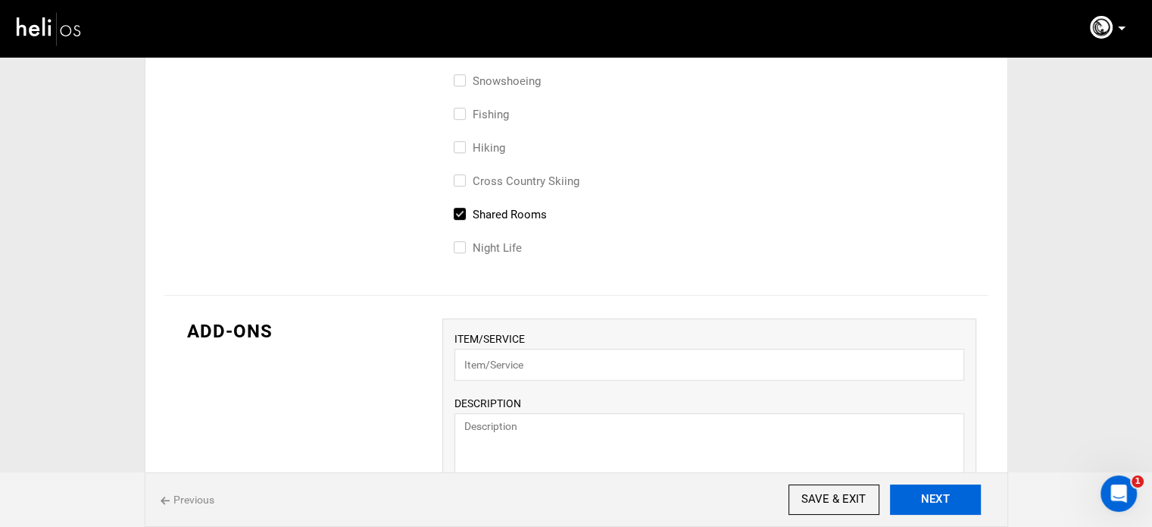
click at [950, 504] on button "NEXT" at bounding box center [935, 499] width 91 height 30
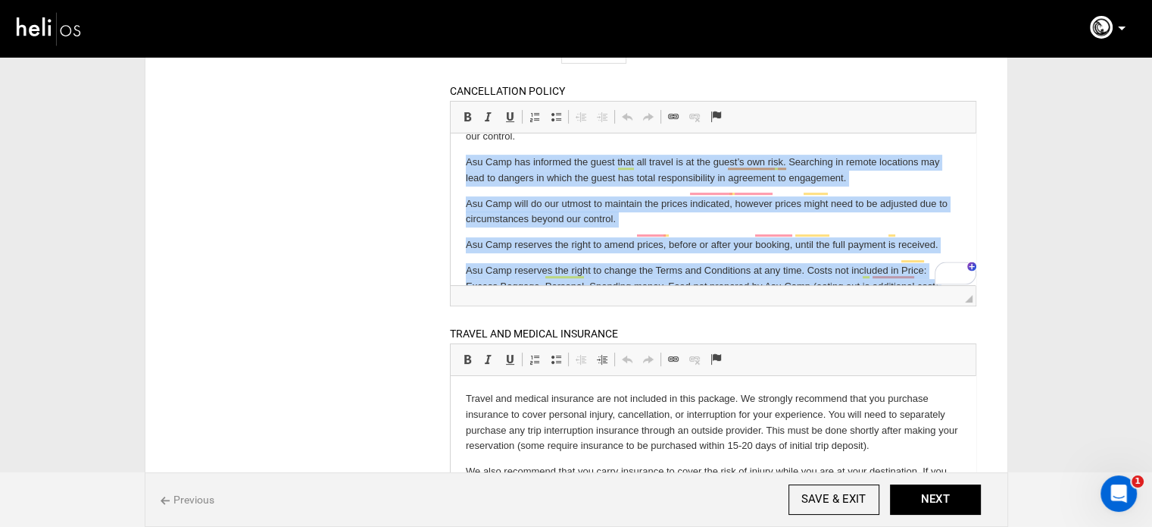
drag, startPoint x: 719, startPoint y: 271, endPoint x: 452, endPoint y: 148, distance: 293.9
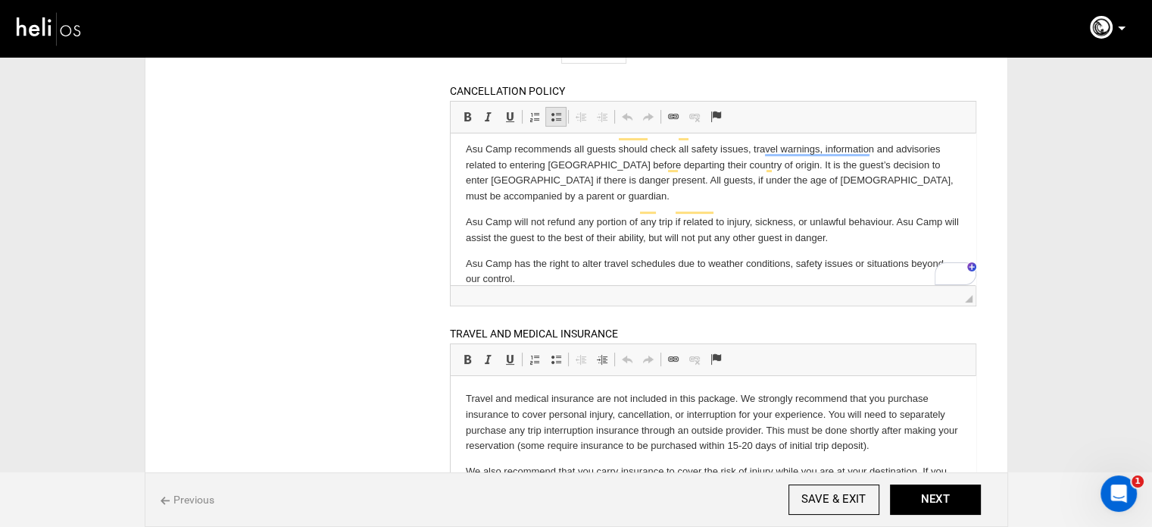
click at [561, 115] on span at bounding box center [556, 117] width 12 height 12
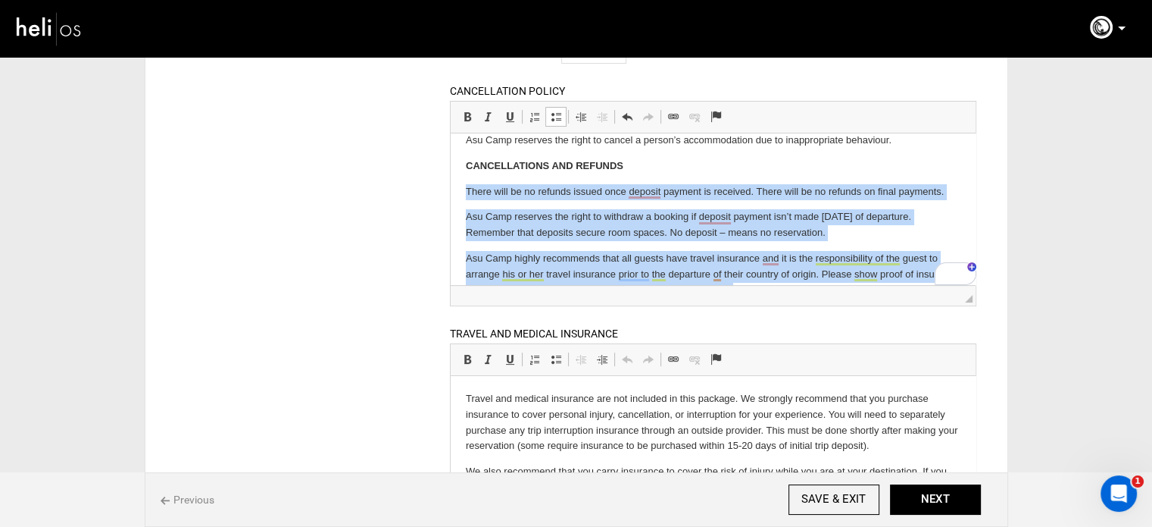
drag, startPoint x: 522, startPoint y: 230, endPoint x: 464, endPoint y: 181, distance: 75.9
click at [464, 181] on html "By way of payment to Asu Camp, all guests abide by our terms & conditions. Plea…" at bounding box center [713, 501] width 525 height 986
click at [554, 114] on span at bounding box center [556, 117] width 12 height 12
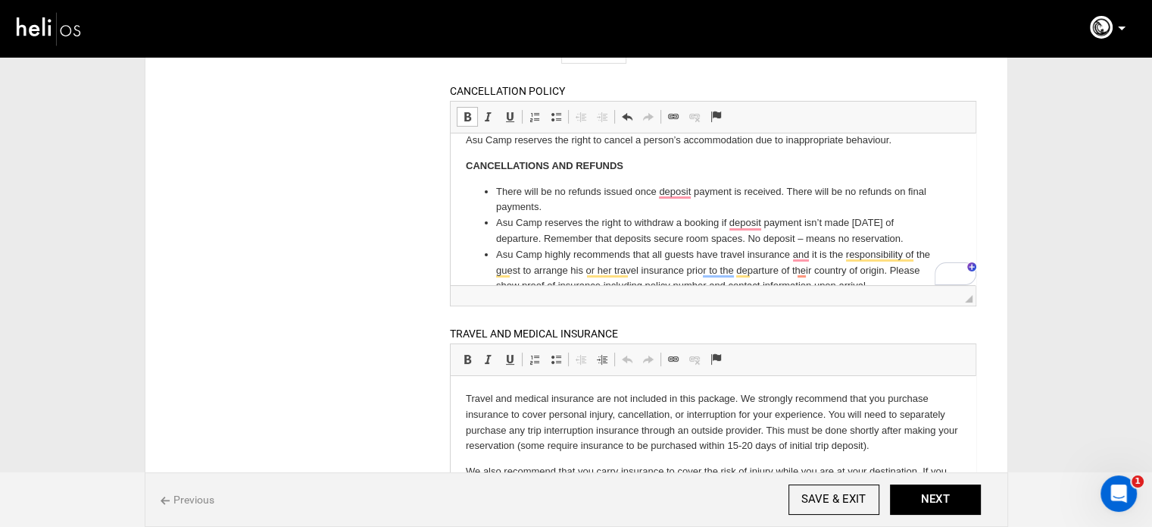
click at [464, 163] on html "By way of payment to Asu Camp, all guests abide by our terms & conditions. Plea…" at bounding box center [713, 457] width 525 height 899
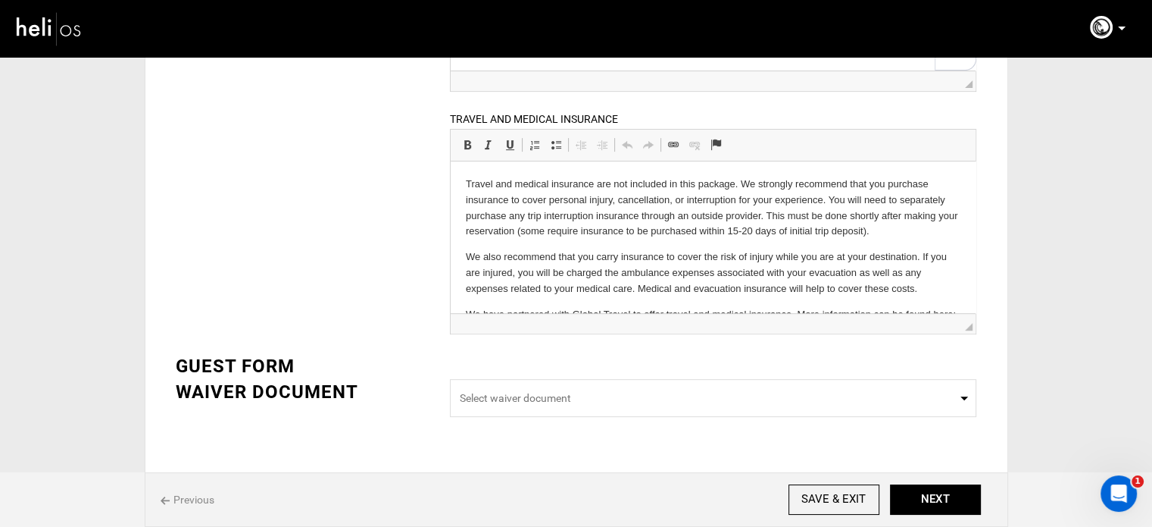
drag, startPoint x: 968, startPoint y: 250, endPoint x: 971, endPoint y: 286, distance: 36.4
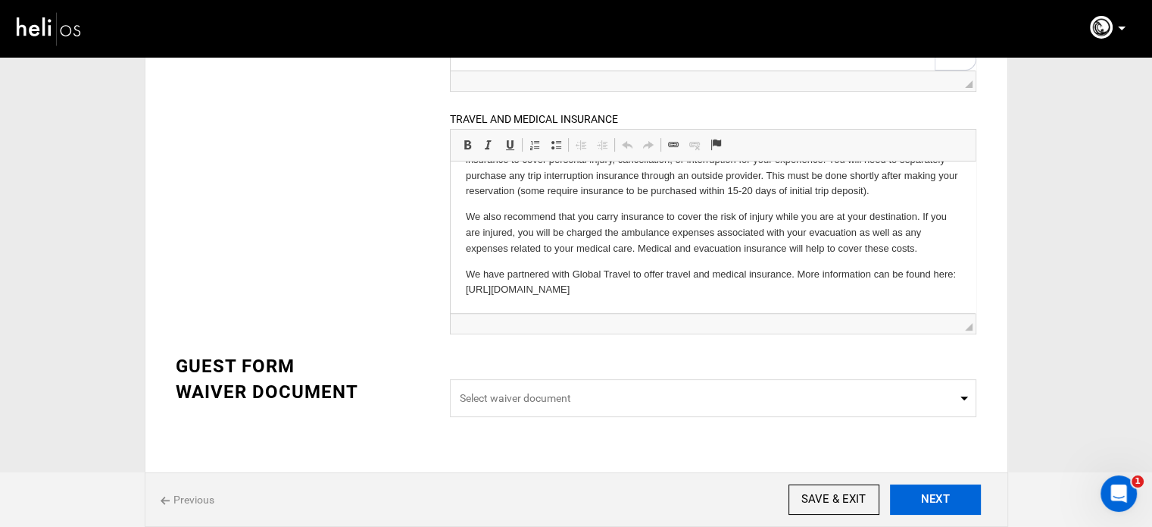
click at [961, 501] on button "NEXT" at bounding box center [935, 499] width 91 height 30
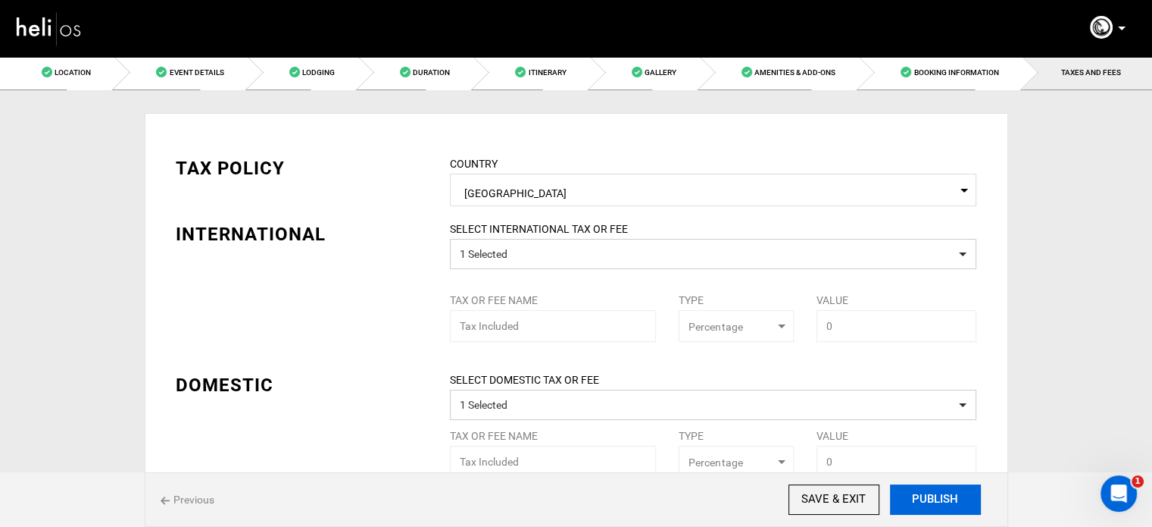
click at [941, 502] on button "PUBLISH" at bounding box center [935, 499] width 91 height 30
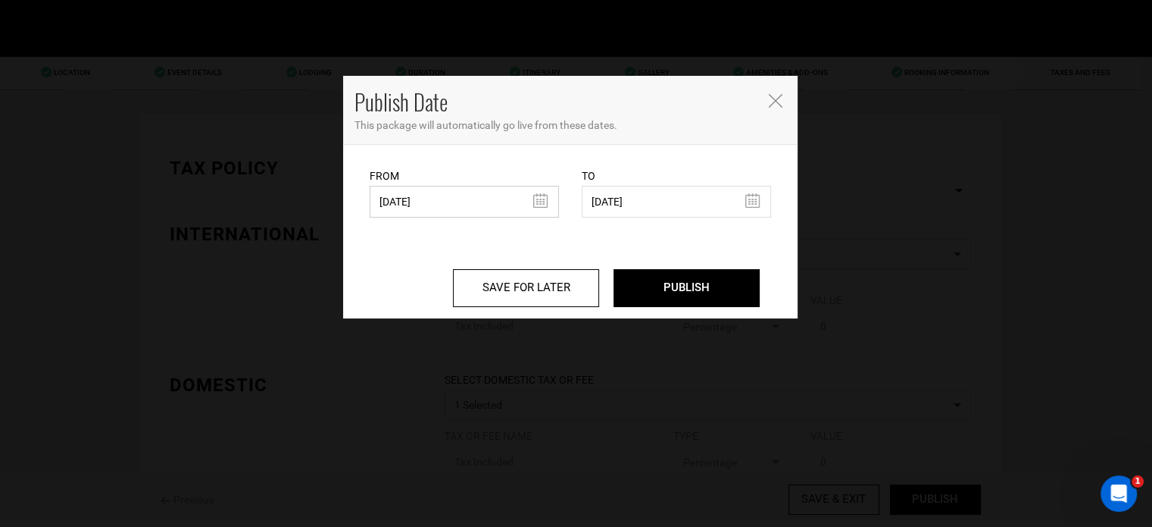
click at [432, 207] on input "07/15/2024" at bounding box center [464, 202] width 189 height 32
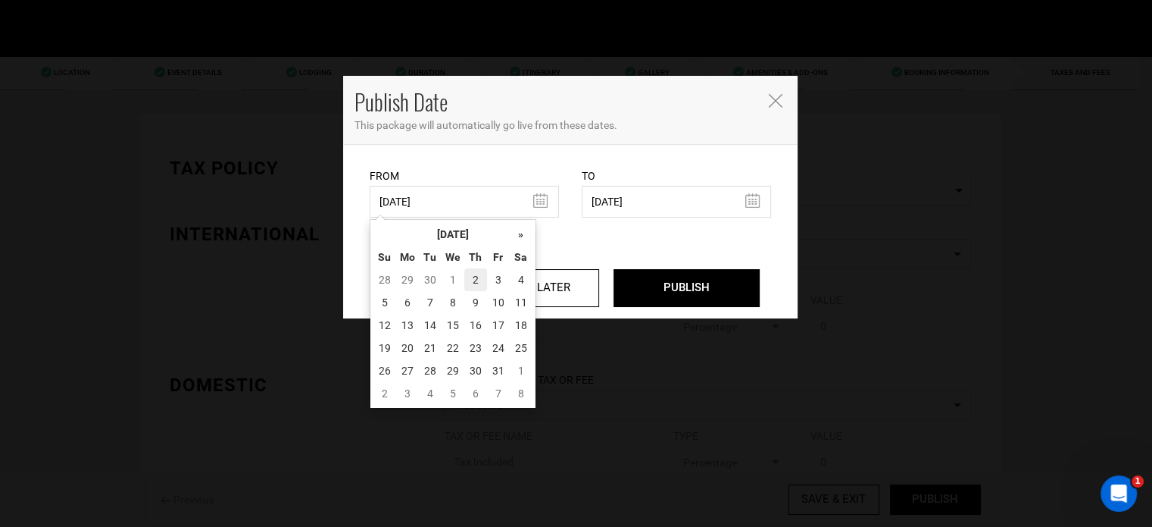
click at [471, 279] on td "2" at bounding box center [475, 279] width 23 height 23
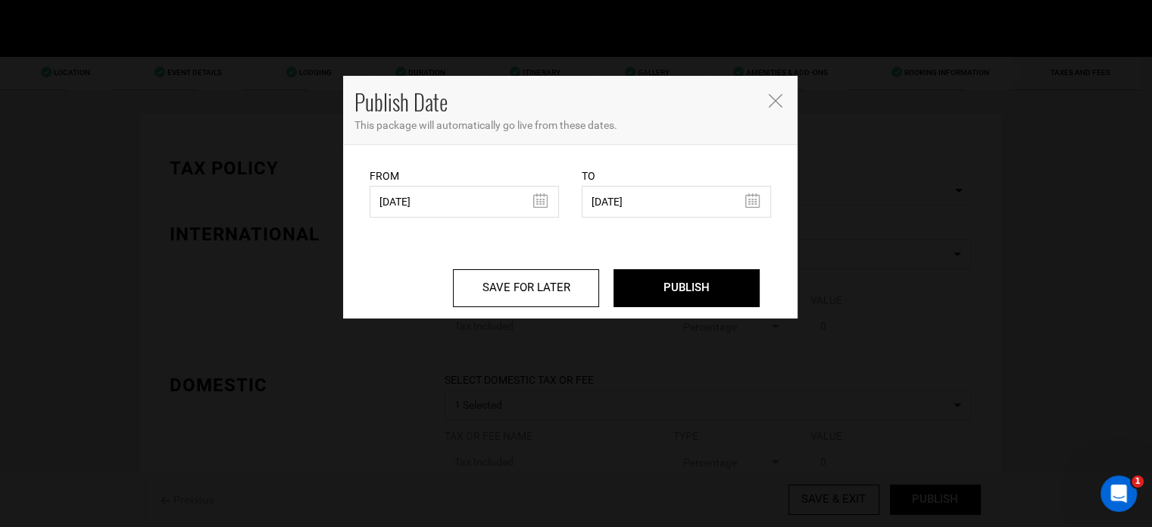
type input "10/02/2025"
click at [683, 269] on input "PUBLISH" at bounding box center [687, 288] width 146 height 38
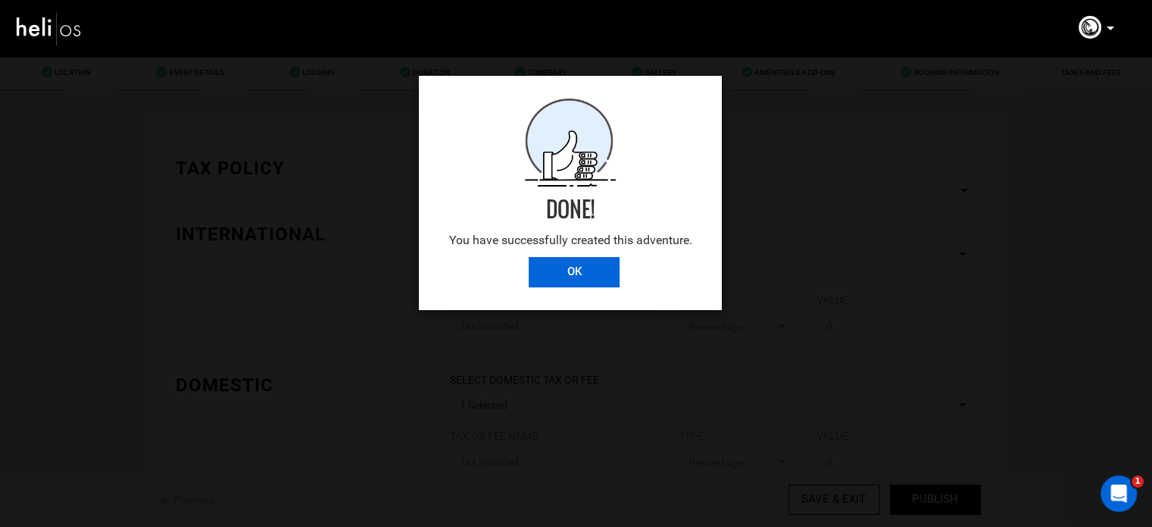
click at [576, 271] on input "OK" at bounding box center [574, 272] width 91 height 30
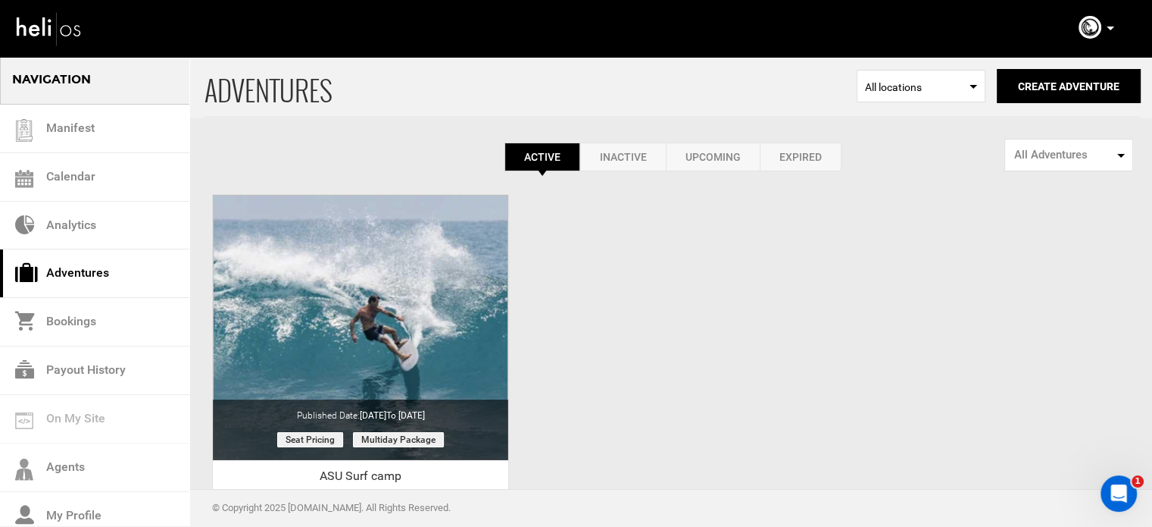
click at [1111, 27] on icon at bounding box center [1111, 29] width 8 height 4
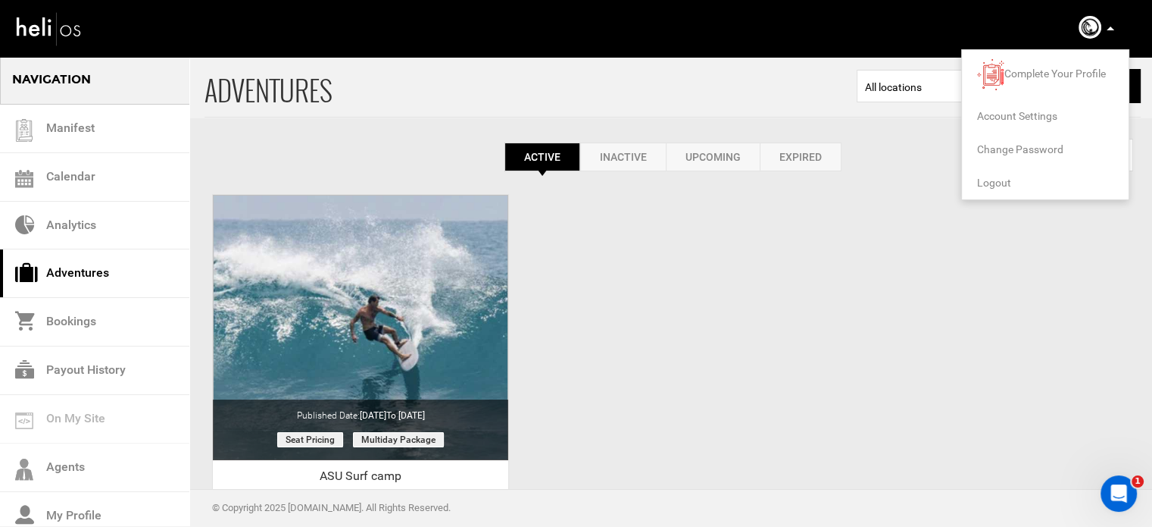
click at [990, 190] on li "Logout" at bounding box center [1045, 182] width 167 height 33
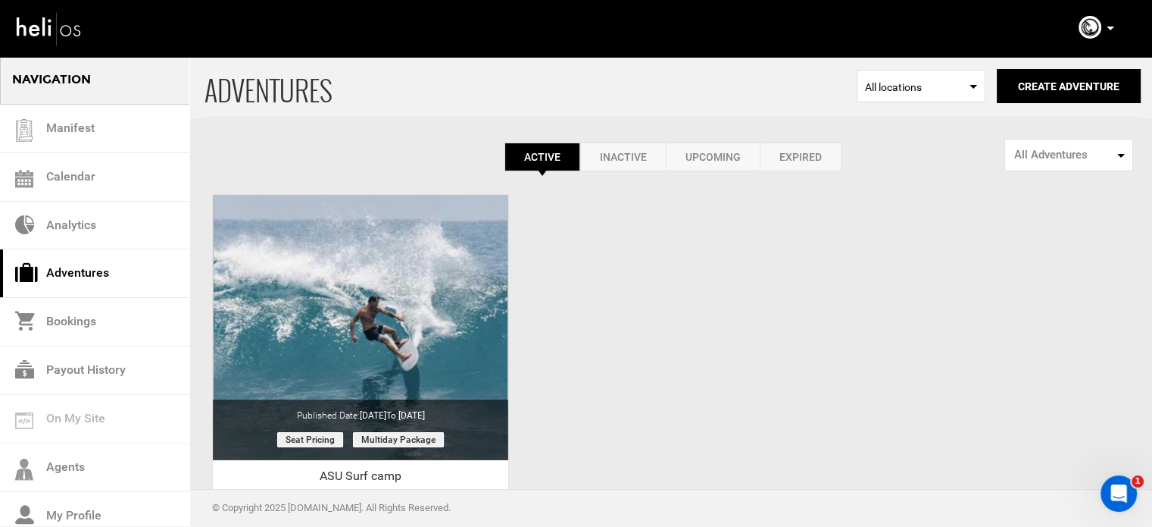
click at [1111, 30] on icon at bounding box center [1111, 29] width 8 height 4
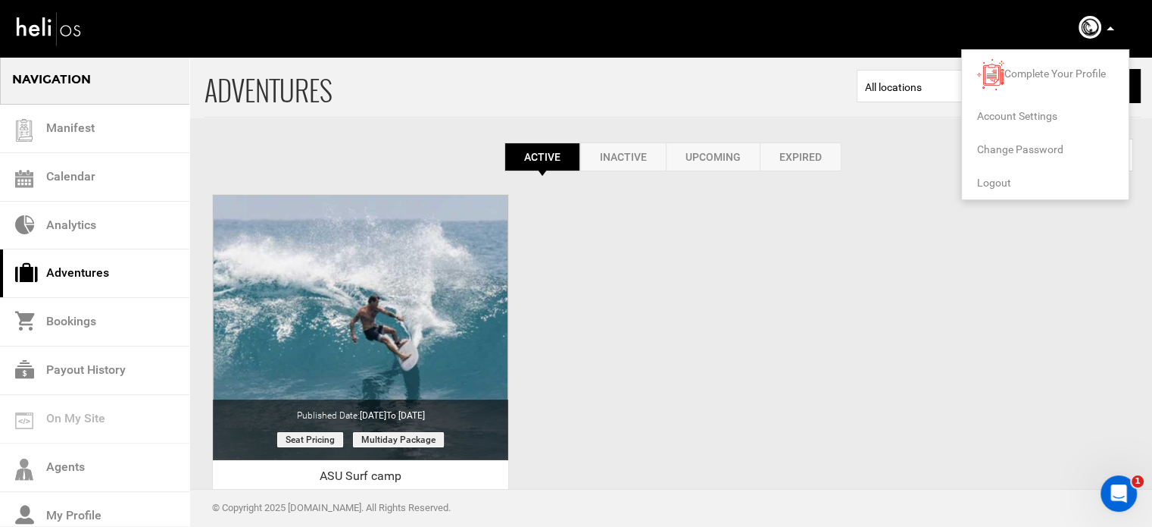
click at [1005, 178] on span "Logout" at bounding box center [994, 183] width 34 height 12
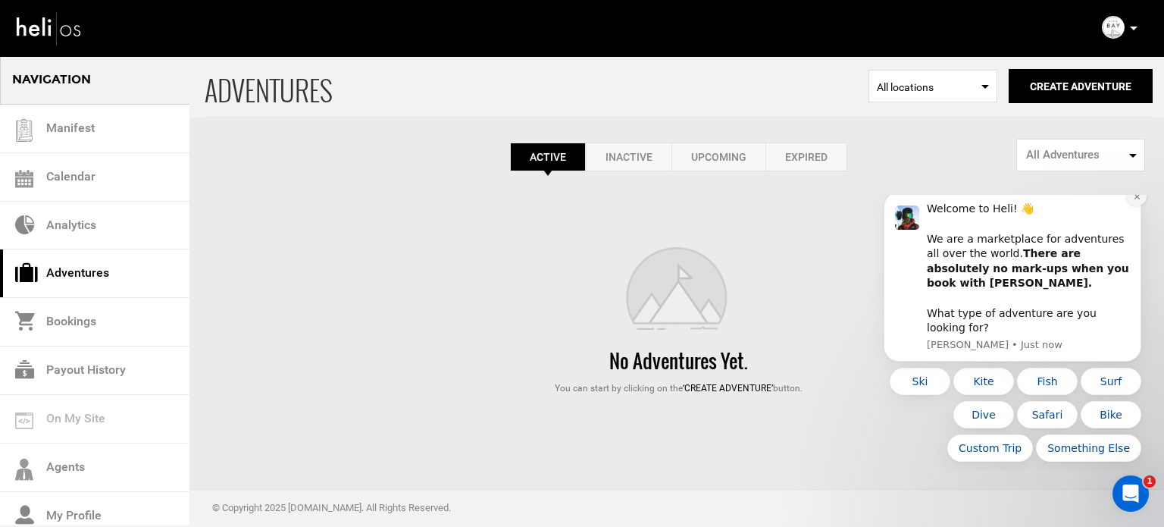
click at [1139, 201] on icon "Dismiss notification" at bounding box center [1137, 196] width 8 height 8
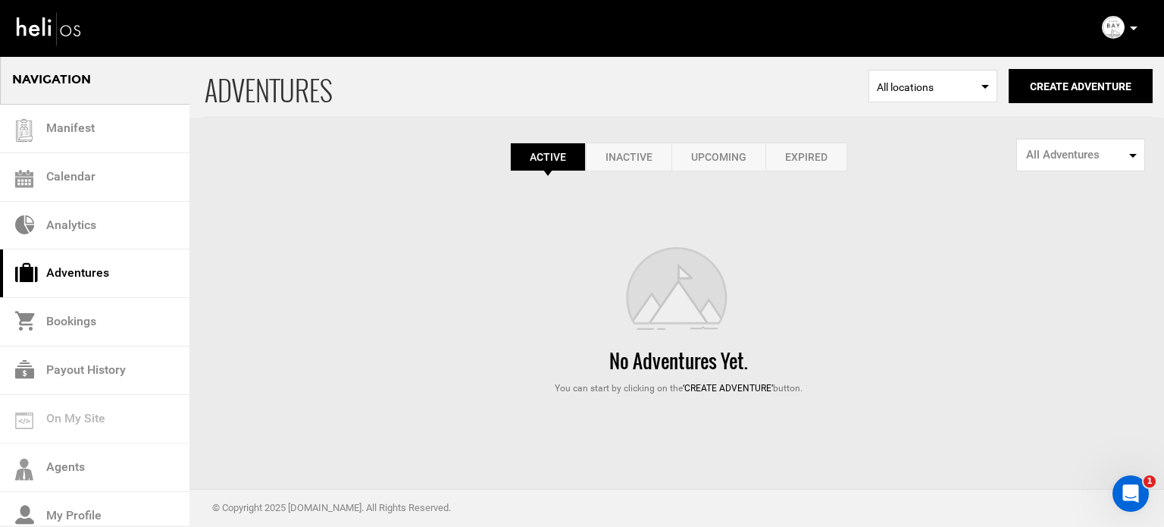
click at [812, 158] on link "Expired" at bounding box center [806, 156] width 82 height 29
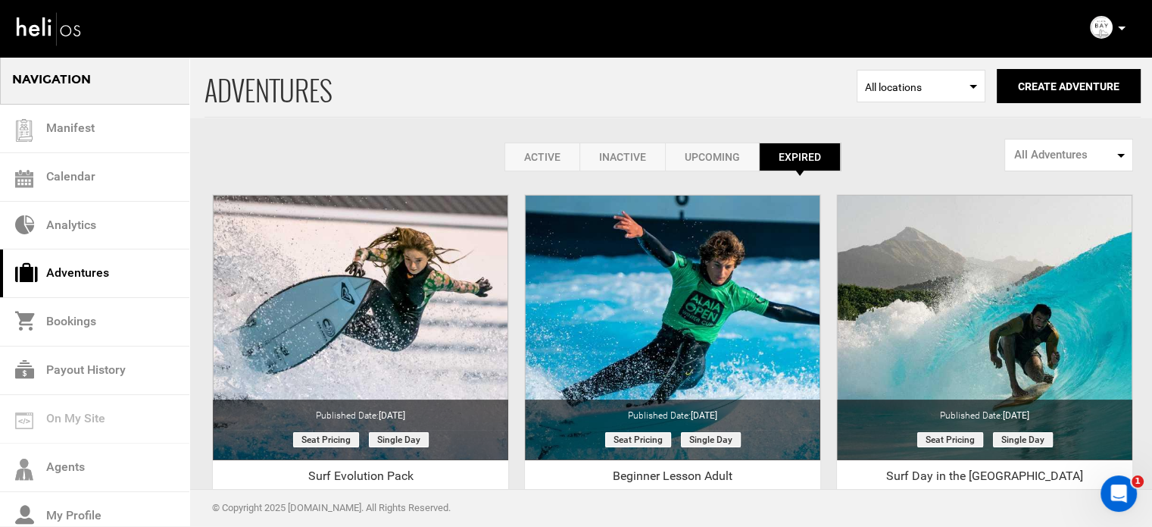
click at [542, 159] on link "Active" at bounding box center [542, 156] width 75 height 29
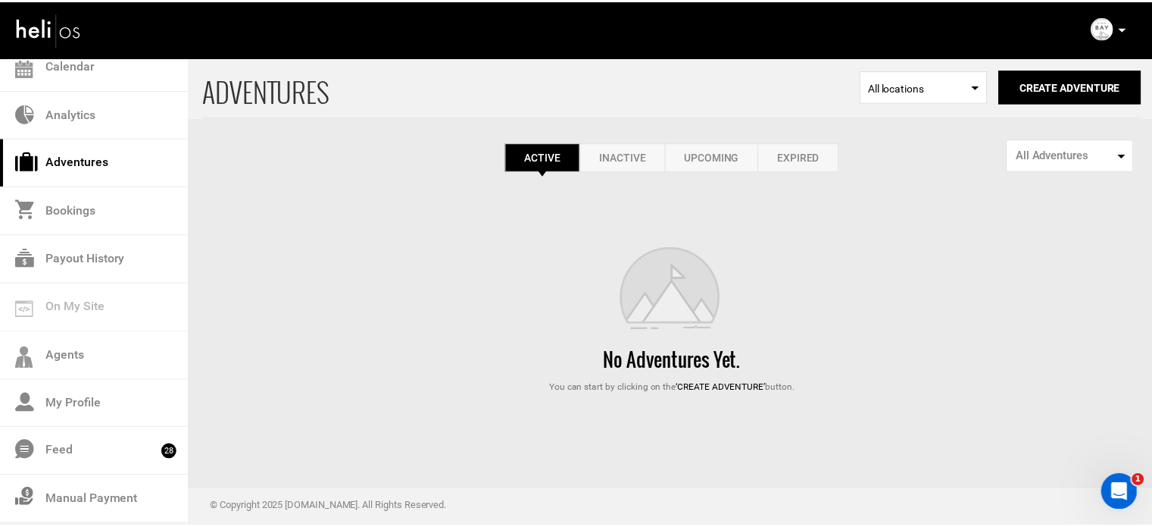
scroll to position [158, 0]
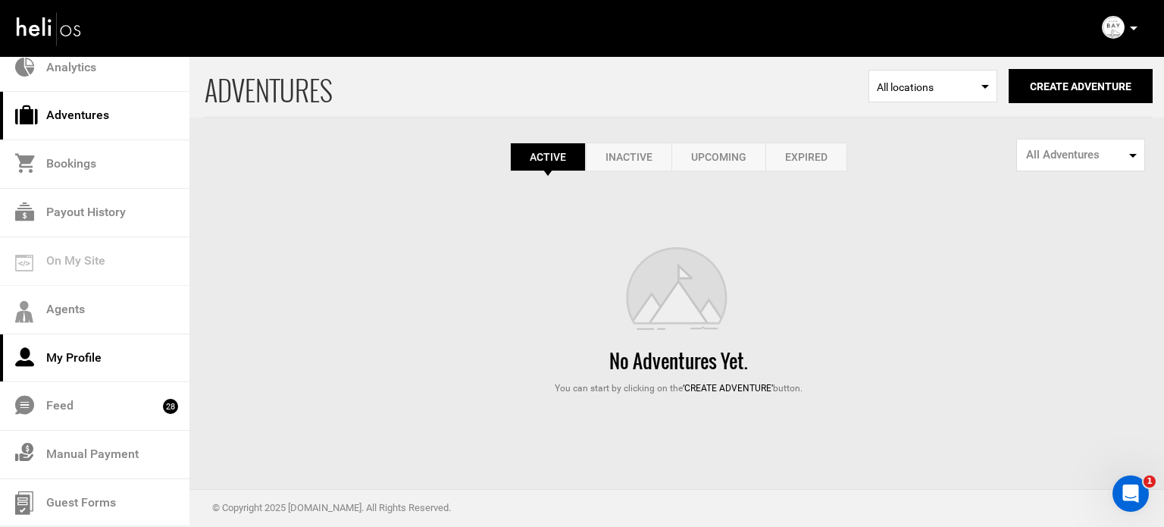
click at [111, 358] on link "My Profile" at bounding box center [94, 358] width 189 height 48
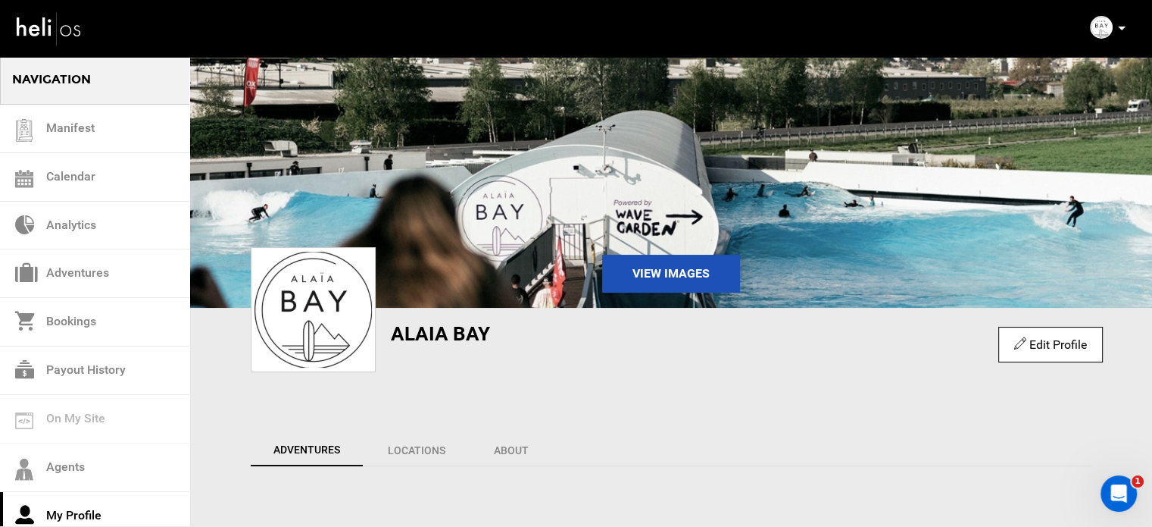
scroll to position [55, 0]
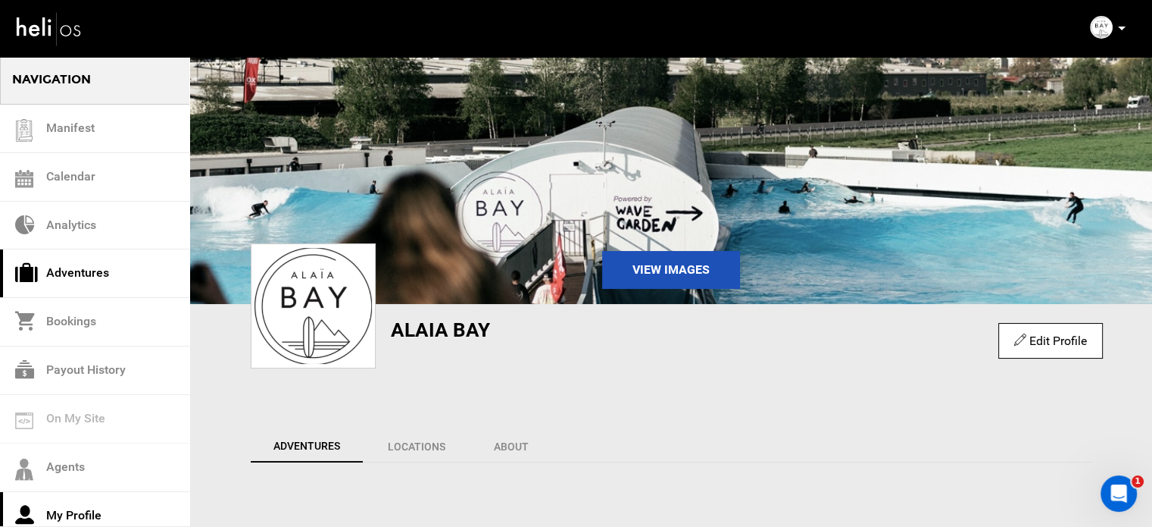
click at [120, 274] on link "Adventures" at bounding box center [94, 273] width 189 height 48
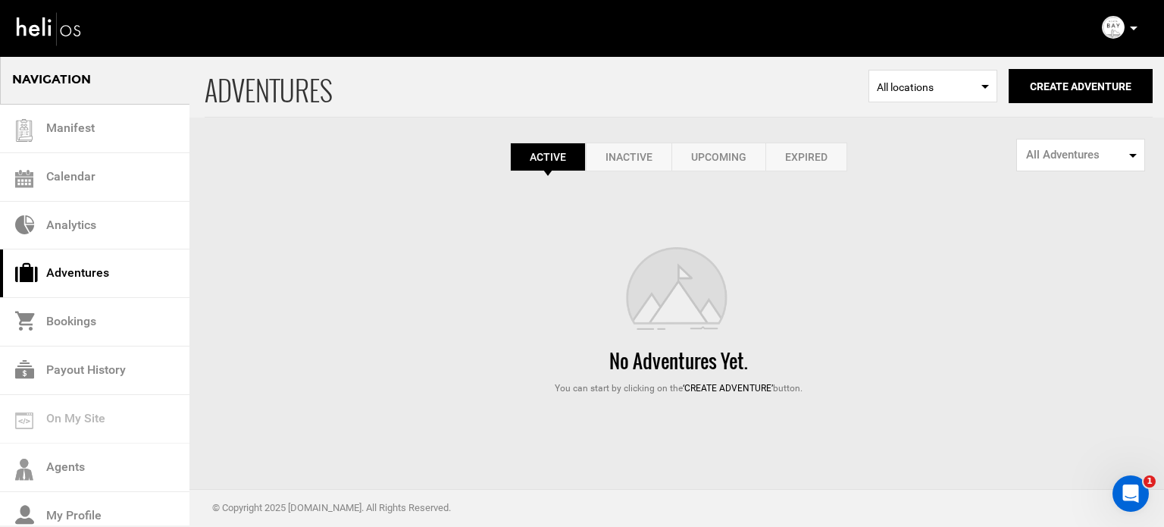
click at [812, 166] on link "Expired" at bounding box center [806, 156] width 82 height 29
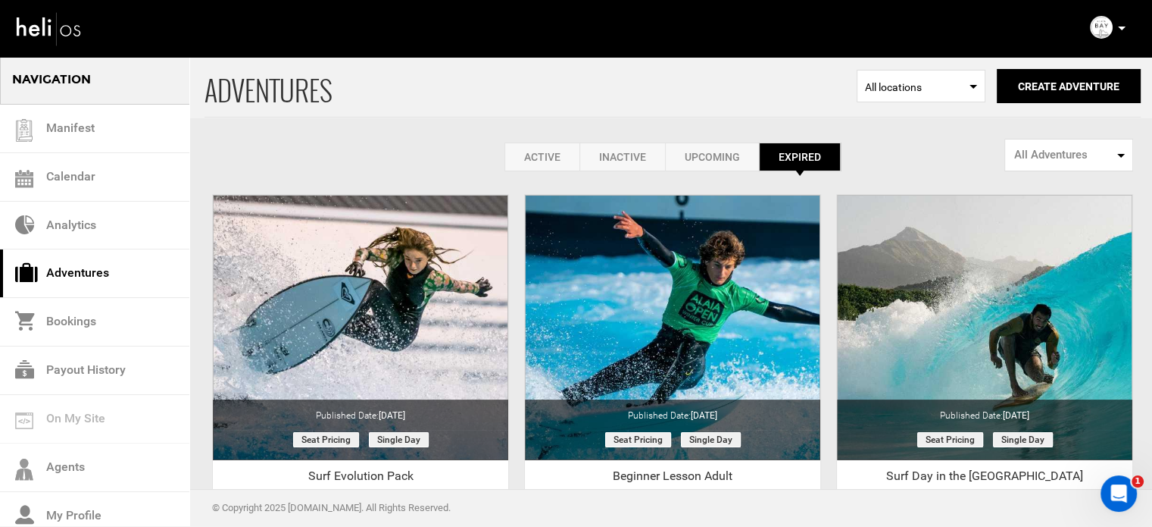
click at [533, 155] on link "Active" at bounding box center [542, 156] width 75 height 29
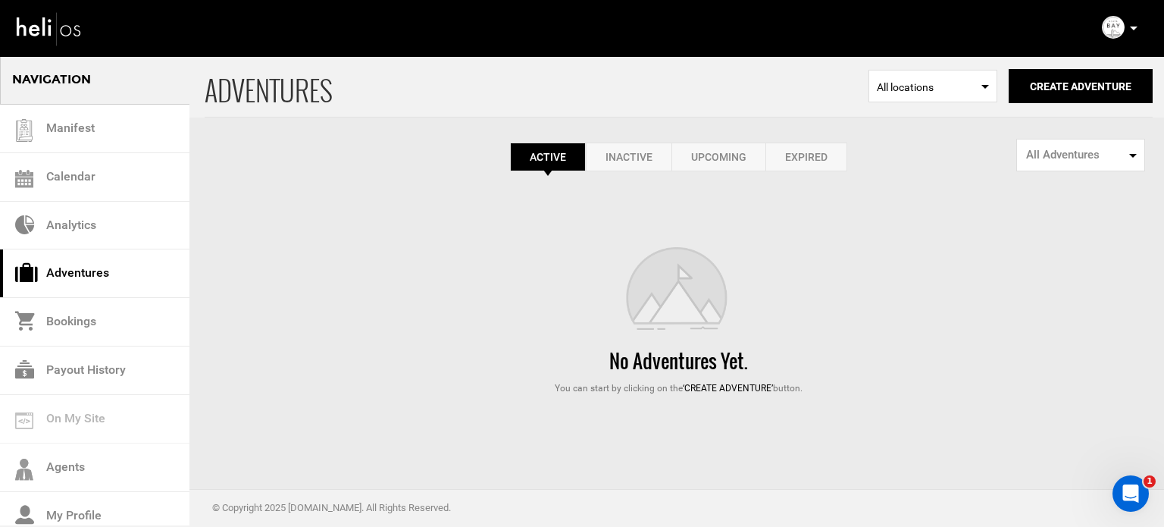
click at [1129, 27] on p at bounding box center [1132, 28] width 9 height 17
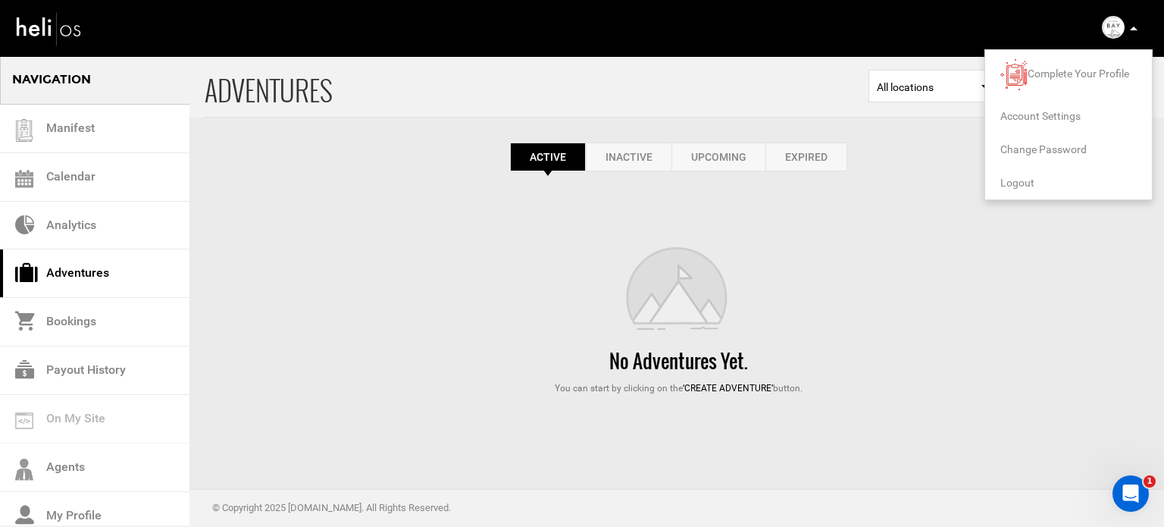
click at [1011, 188] on span "Logout" at bounding box center [1017, 183] width 34 height 12
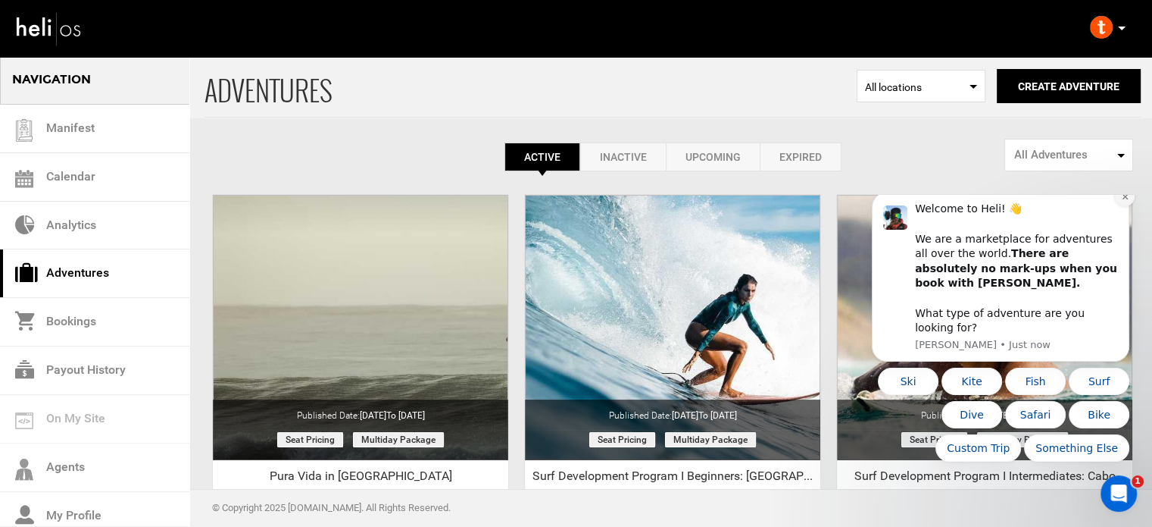
click at [1124, 201] on icon "Dismiss notification" at bounding box center [1125, 196] width 8 height 8
